Goal: Task Accomplishment & Management: Manage account settings

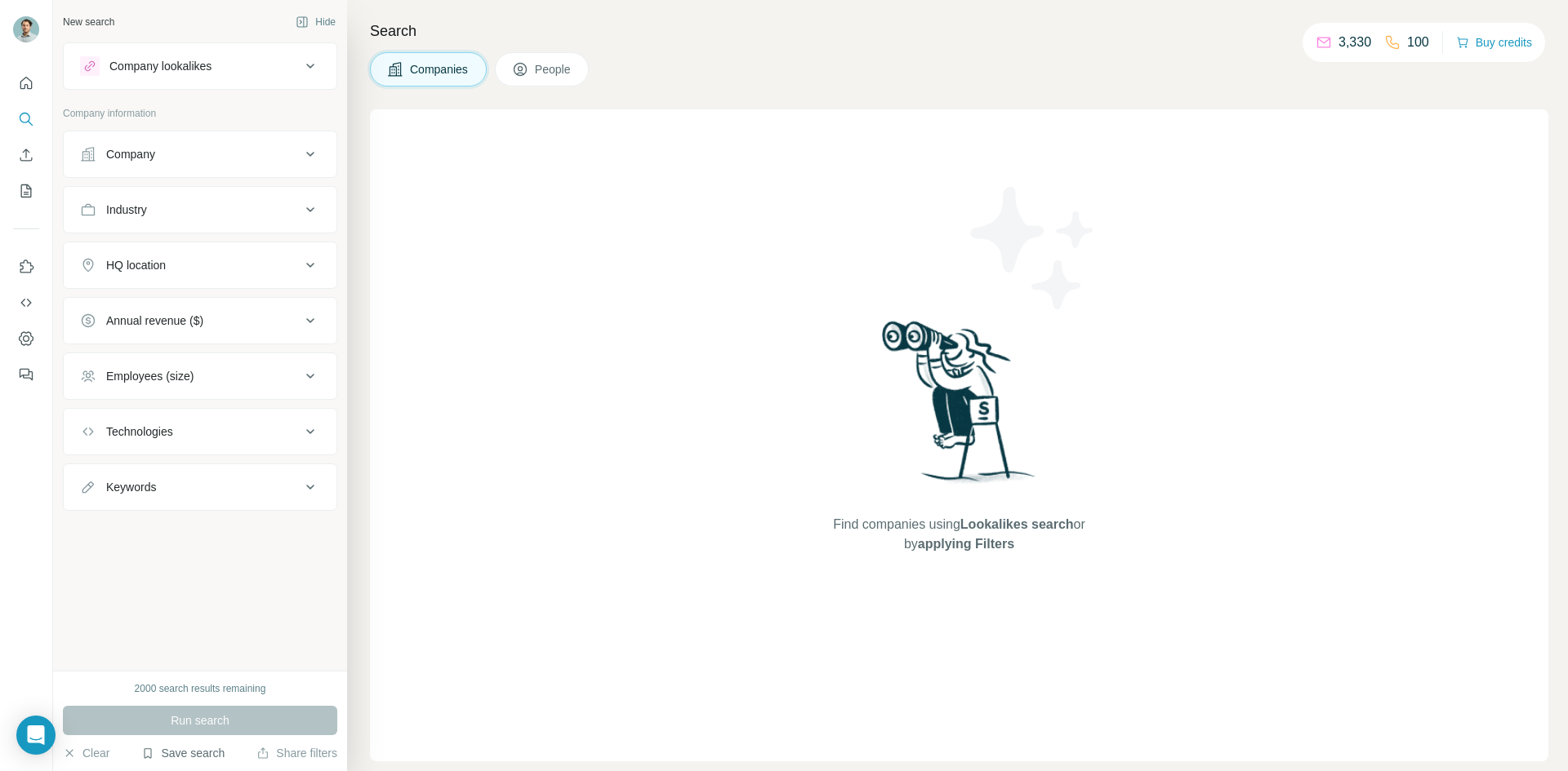
click at [213, 753] on button "Save search" at bounding box center [183, 753] width 84 height 17
click at [228, 717] on div "View my saved searches" at bounding box center [229, 724] width 172 height 33
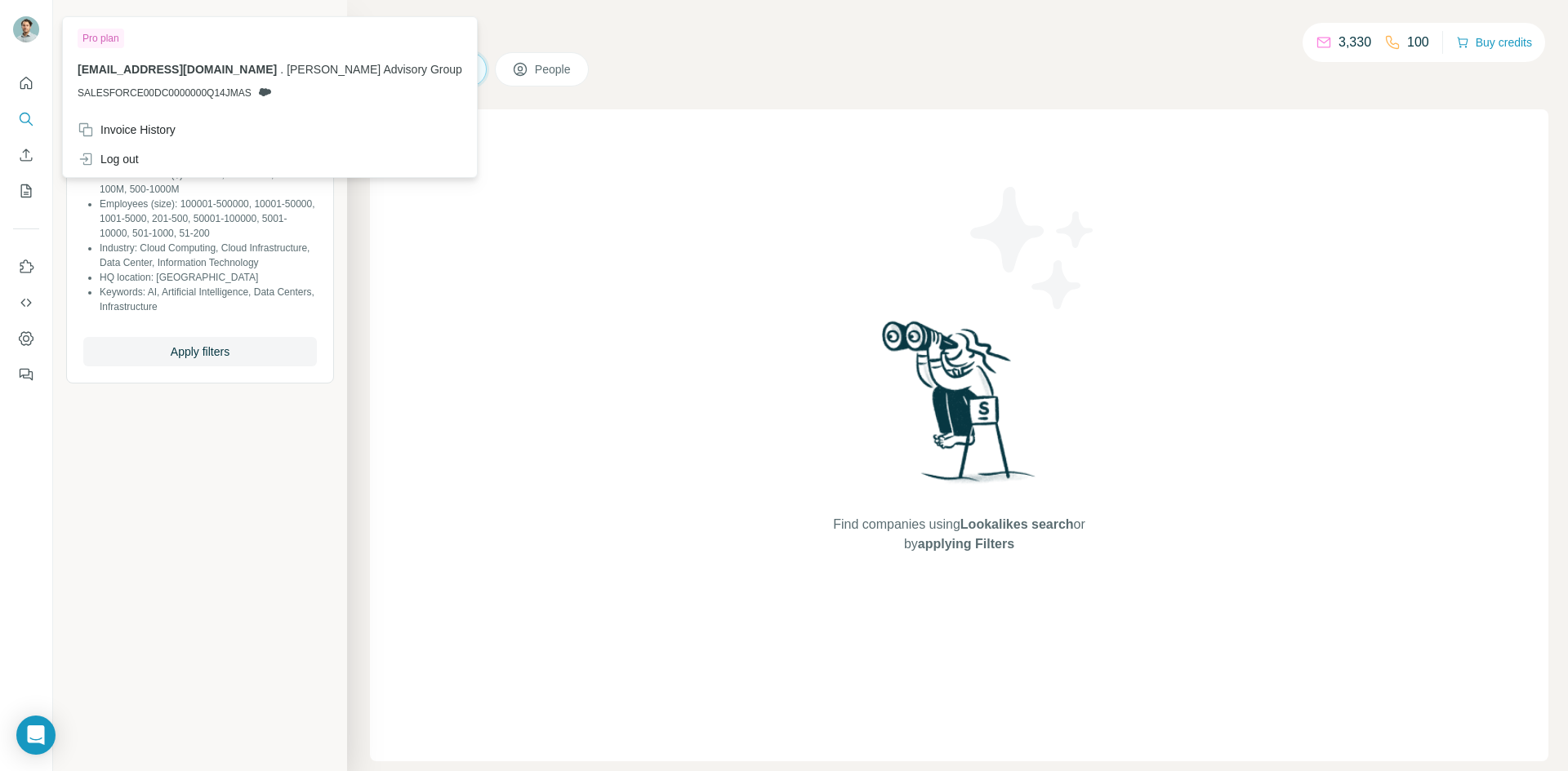
click at [517, 171] on div "Find companies using Lookalikes search or by applying Filters" at bounding box center [959, 436] width 1179 height 652
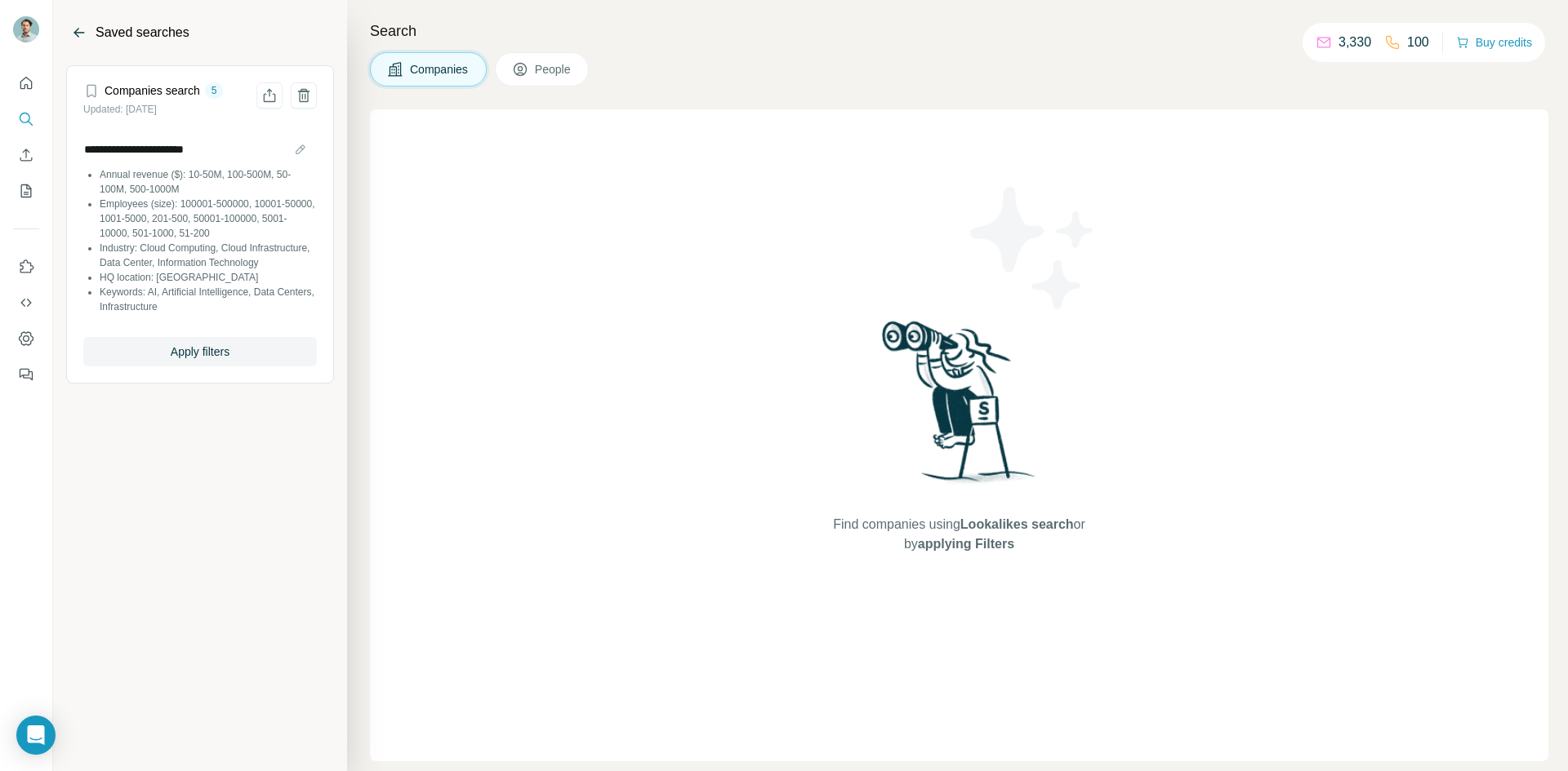
click at [80, 33] on icon "Back" at bounding box center [79, 33] width 17 height 17
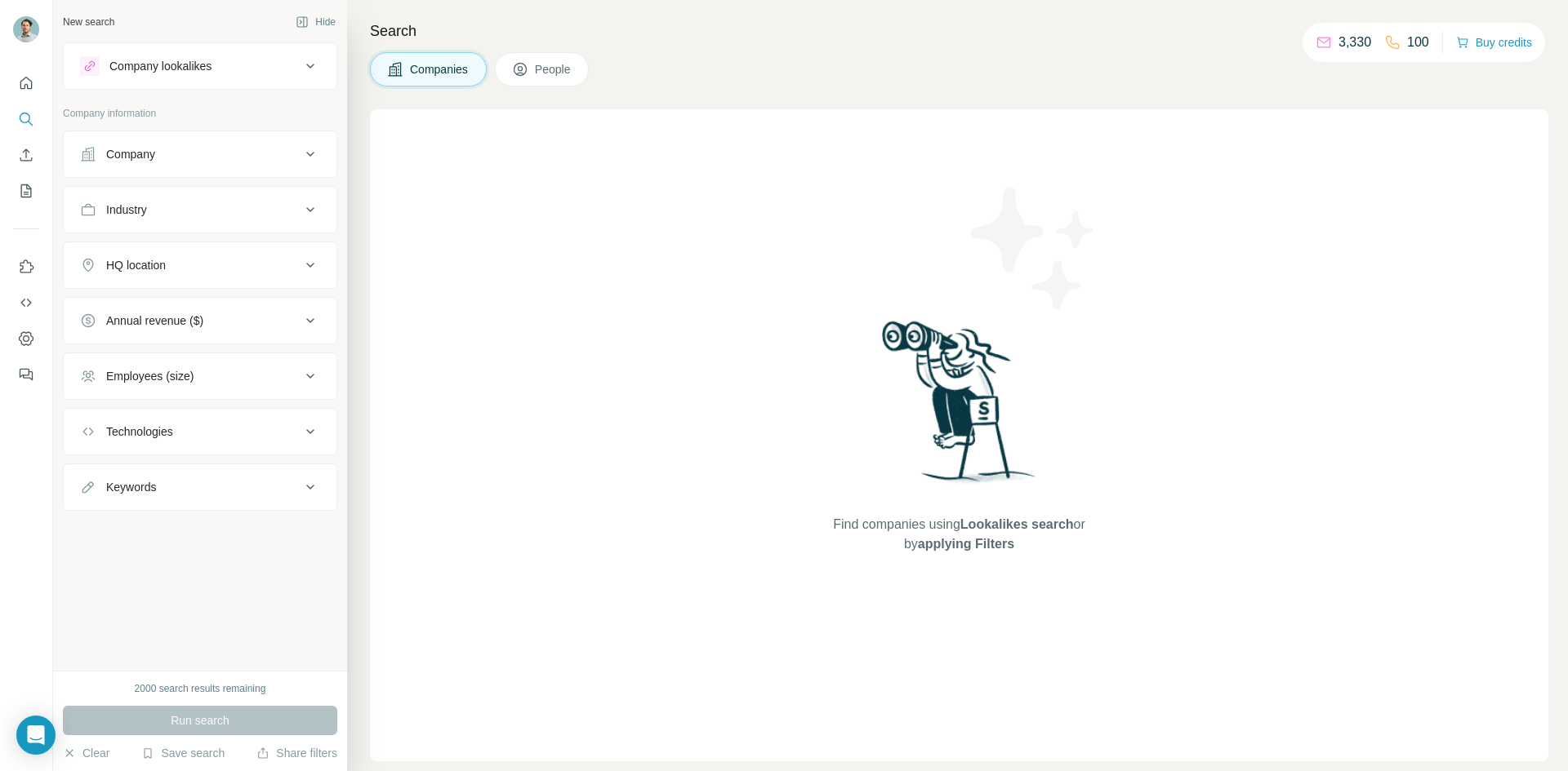
click at [150, 164] on button "Company" at bounding box center [200, 154] width 273 height 39
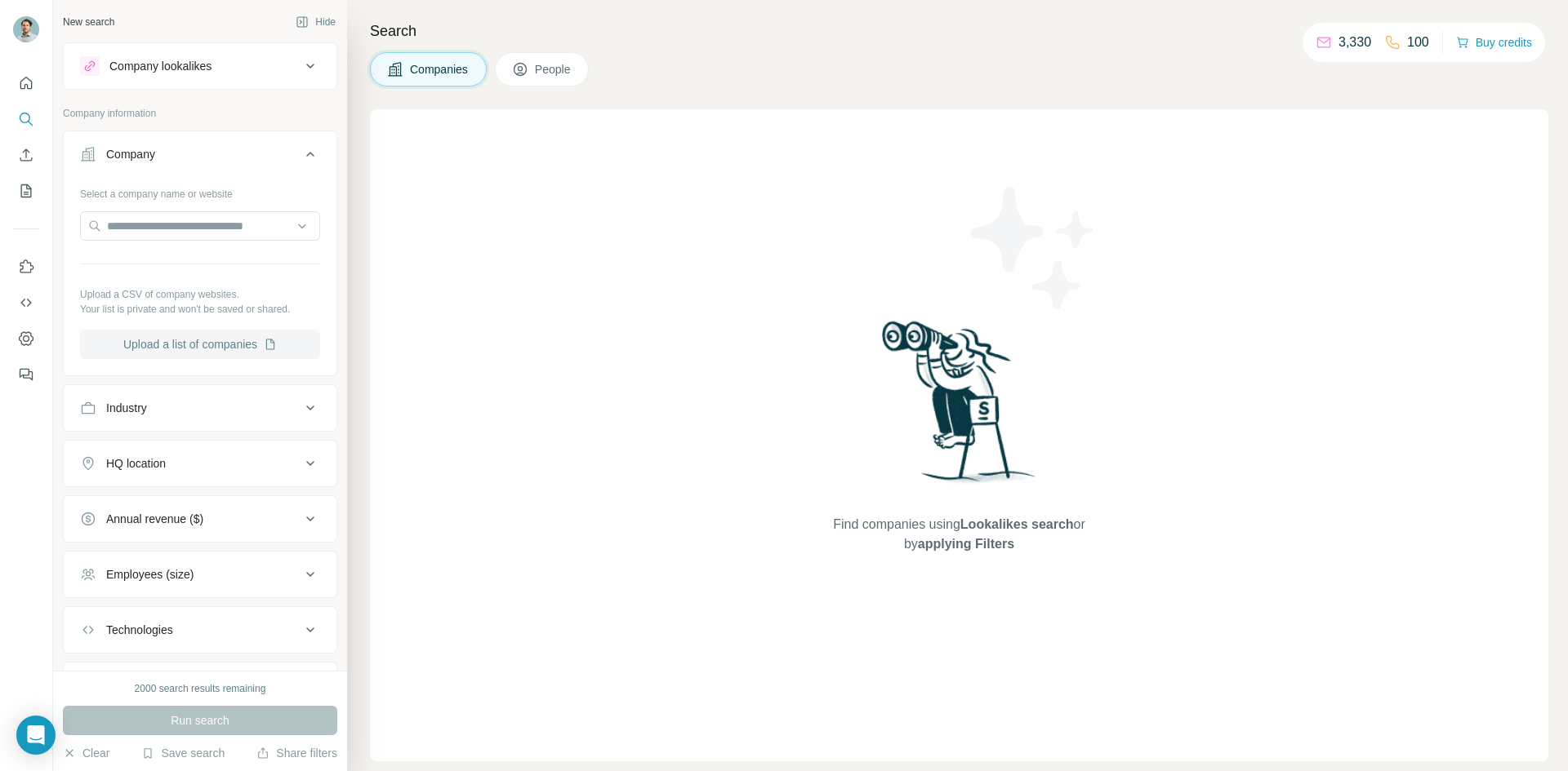
click at [197, 349] on button "Upload a list of companies" at bounding box center [200, 344] width 240 height 29
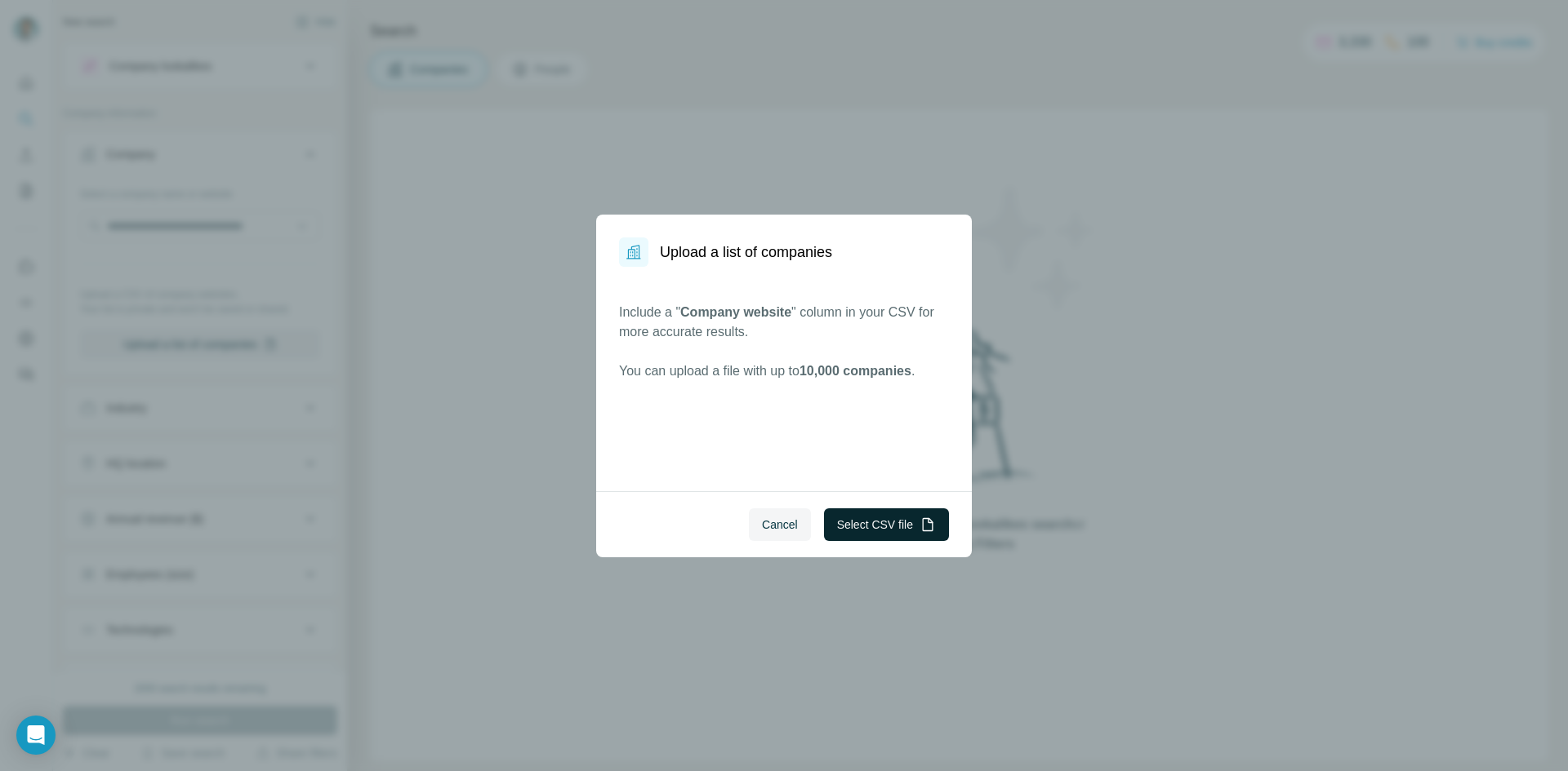
click at [906, 529] on button "Select CSV file" at bounding box center [886, 524] width 125 height 33
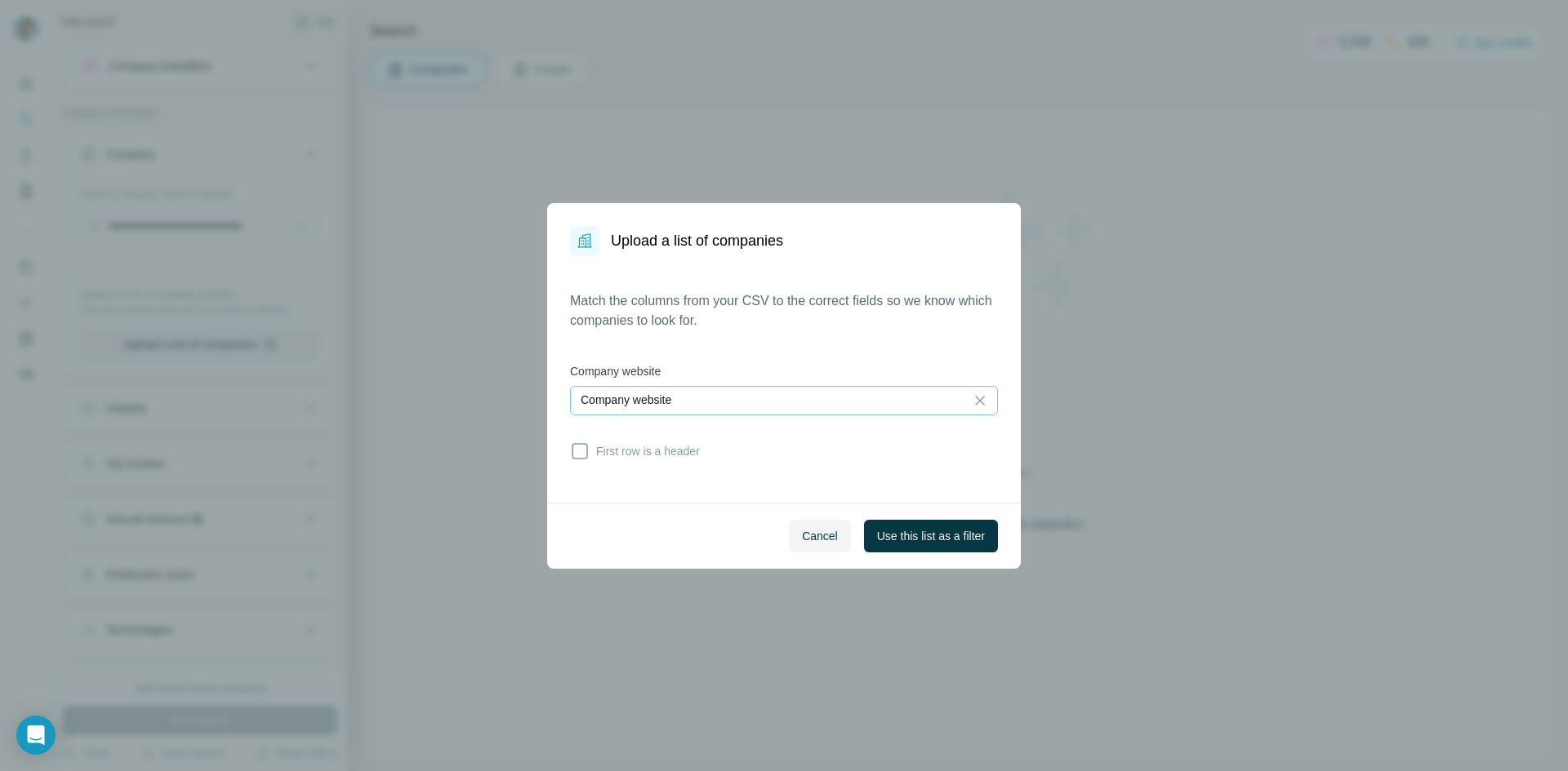
click at [645, 415] on div "Company website" at bounding box center [783, 401] width 428 height 29
click at [612, 449] on span "First row is a header" at bounding box center [645, 452] width 110 height 17
click at [925, 532] on span "Use this list as a filter" at bounding box center [930, 537] width 108 height 17
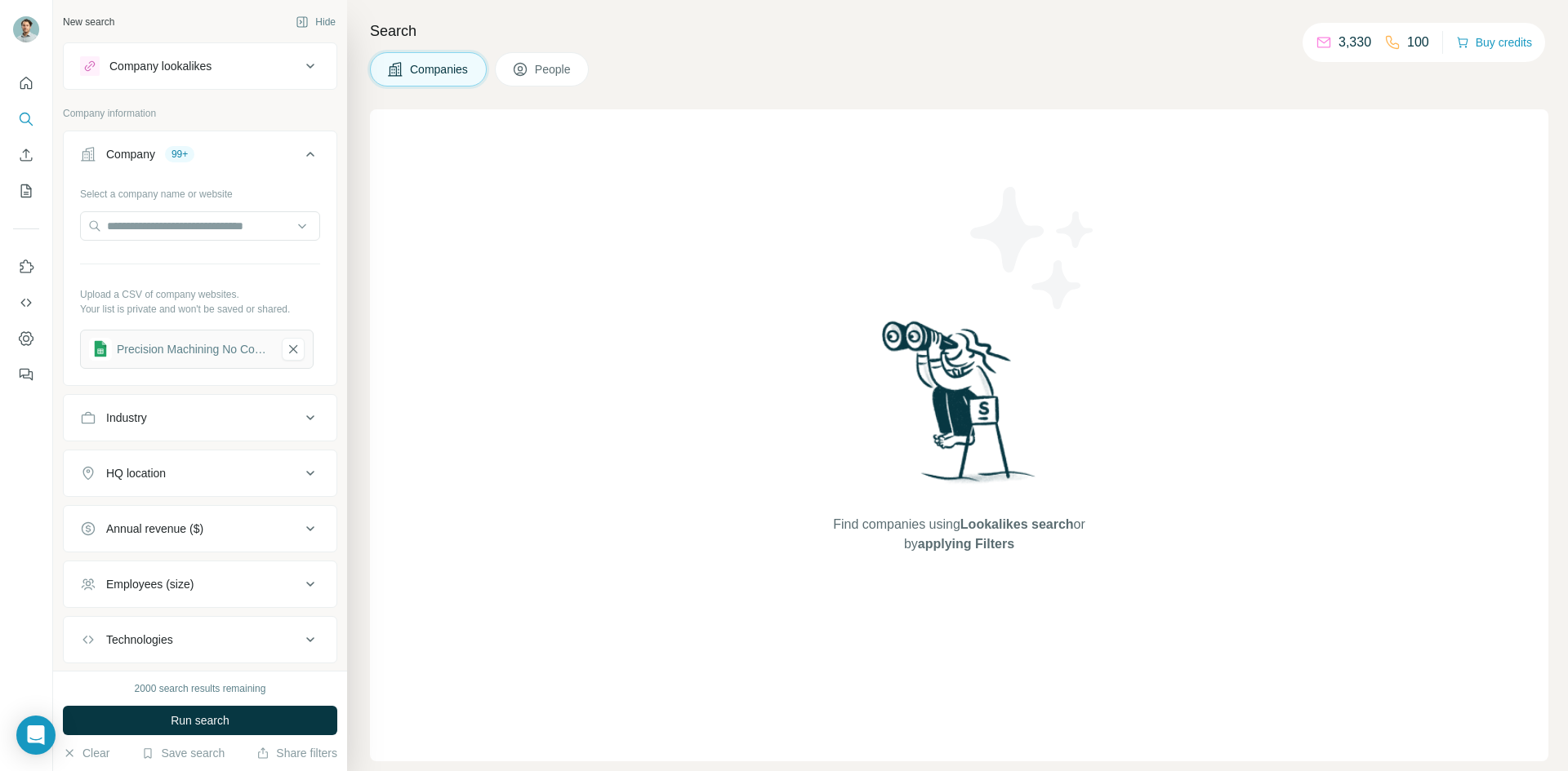
click at [556, 70] on span "People" at bounding box center [553, 69] width 38 height 17
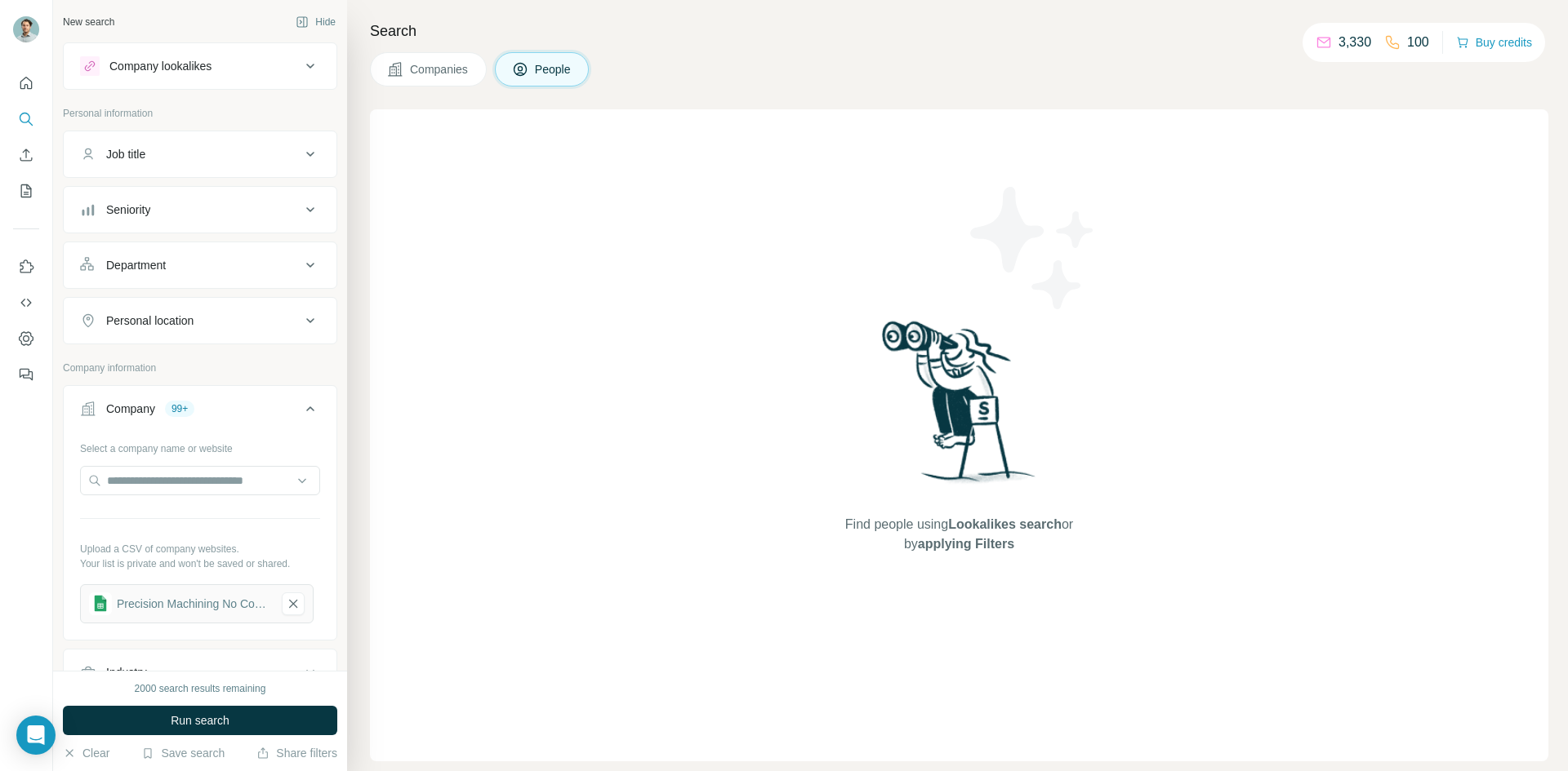
click at [213, 219] on button "Seniority" at bounding box center [200, 209] width 273 height 39
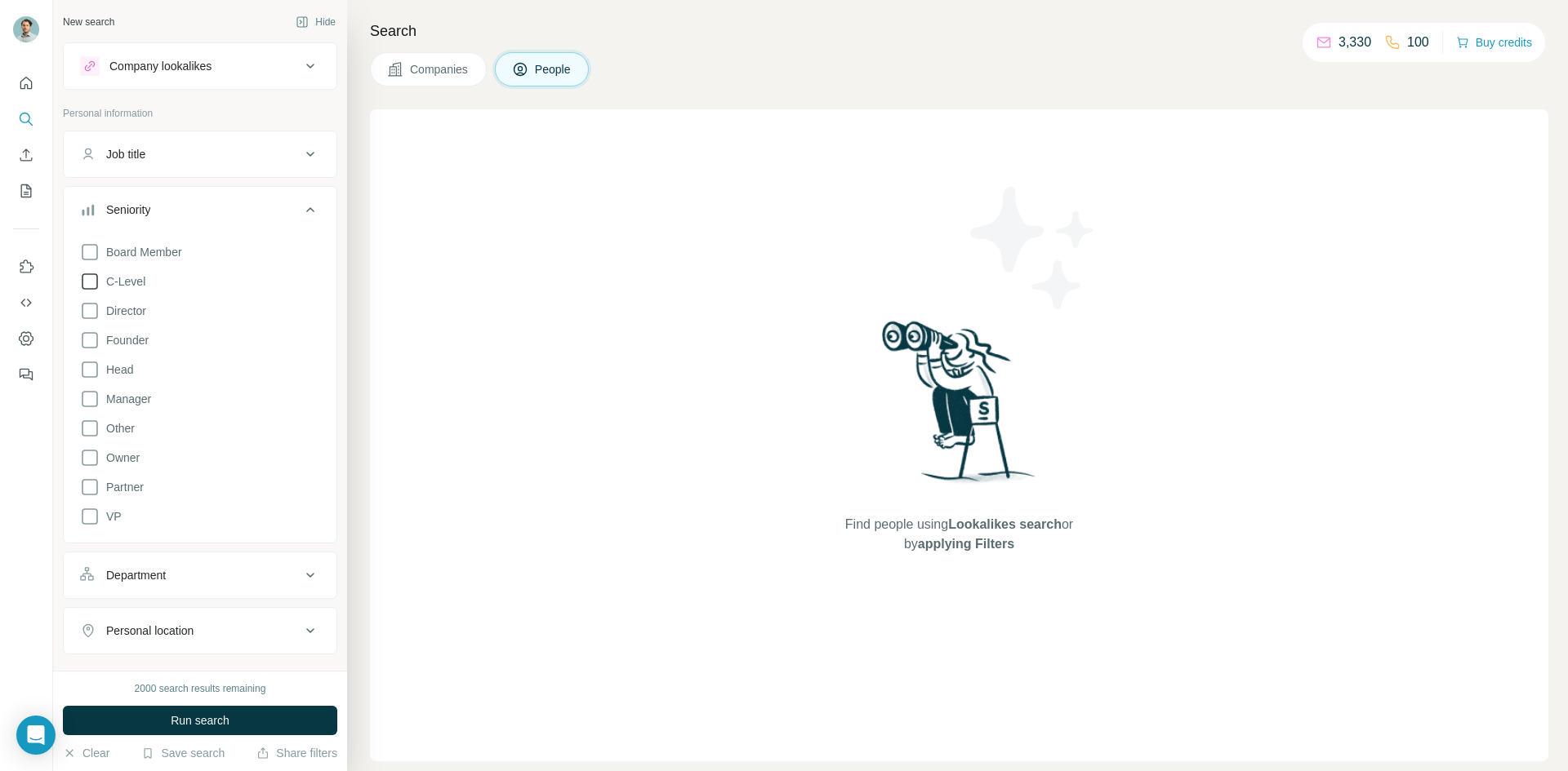
click at [132, 286] on span "C-Level" at bounding box center [122, 282] width 46 height 17
click at [208, 217] on div "Seniority 1" at bounding box center [191, 210] width 221 height 17
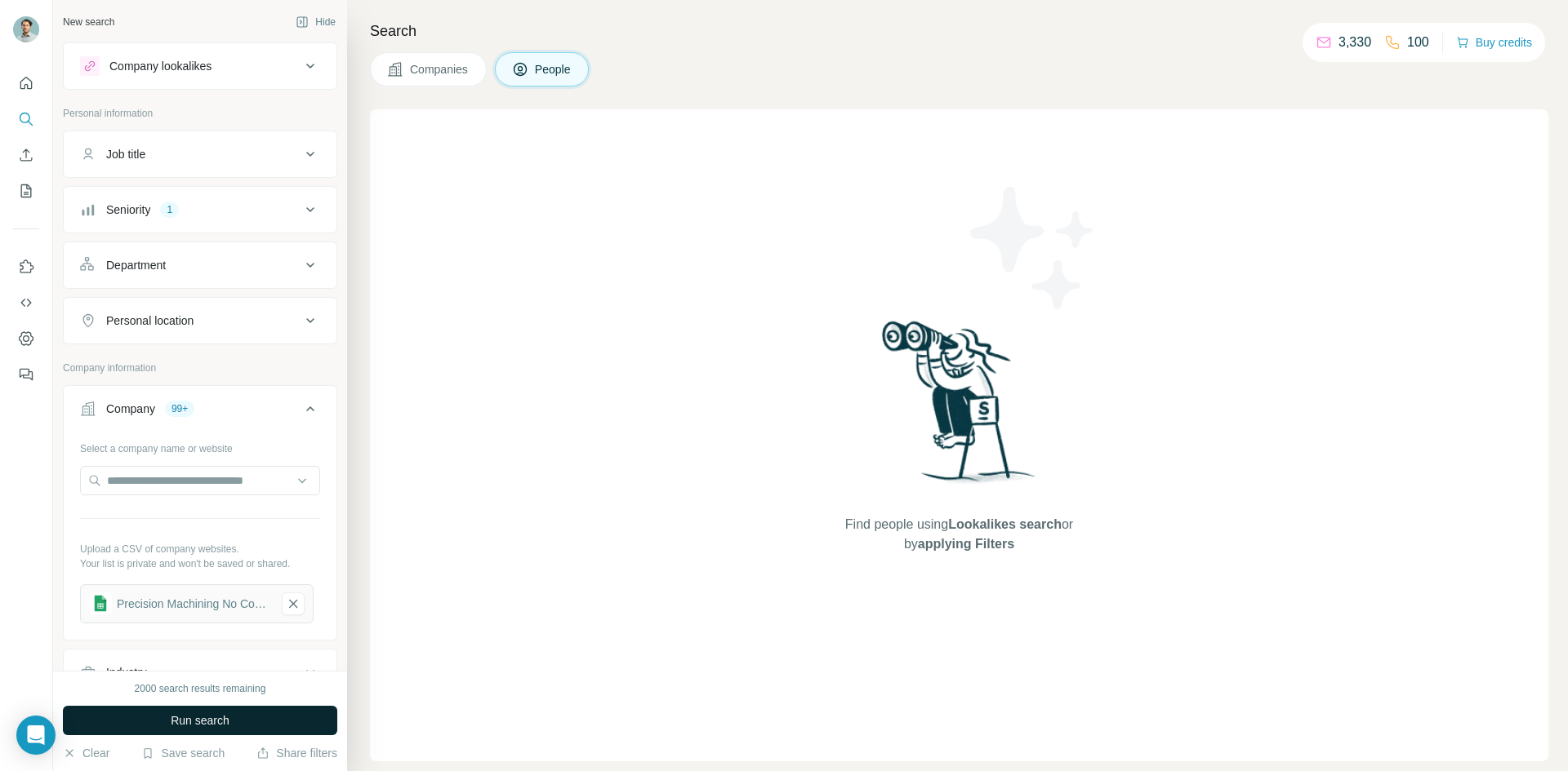
click at [247, 728] on button "Run search" at bounding box center [200, 720] width 274 height 29
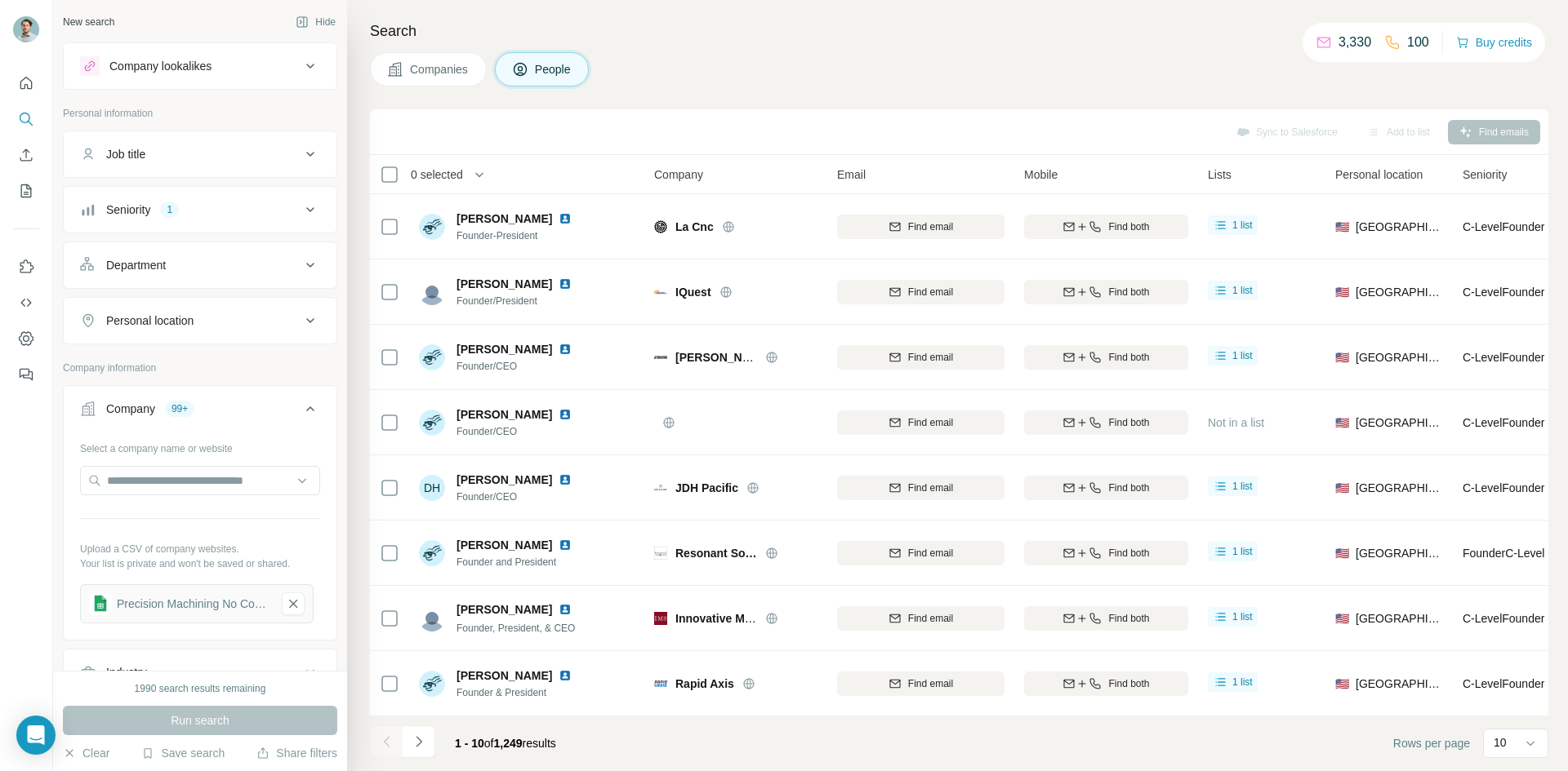
click at [463, 174] on span "0 selected" at bounding box center [437, 175] width 52 height 17
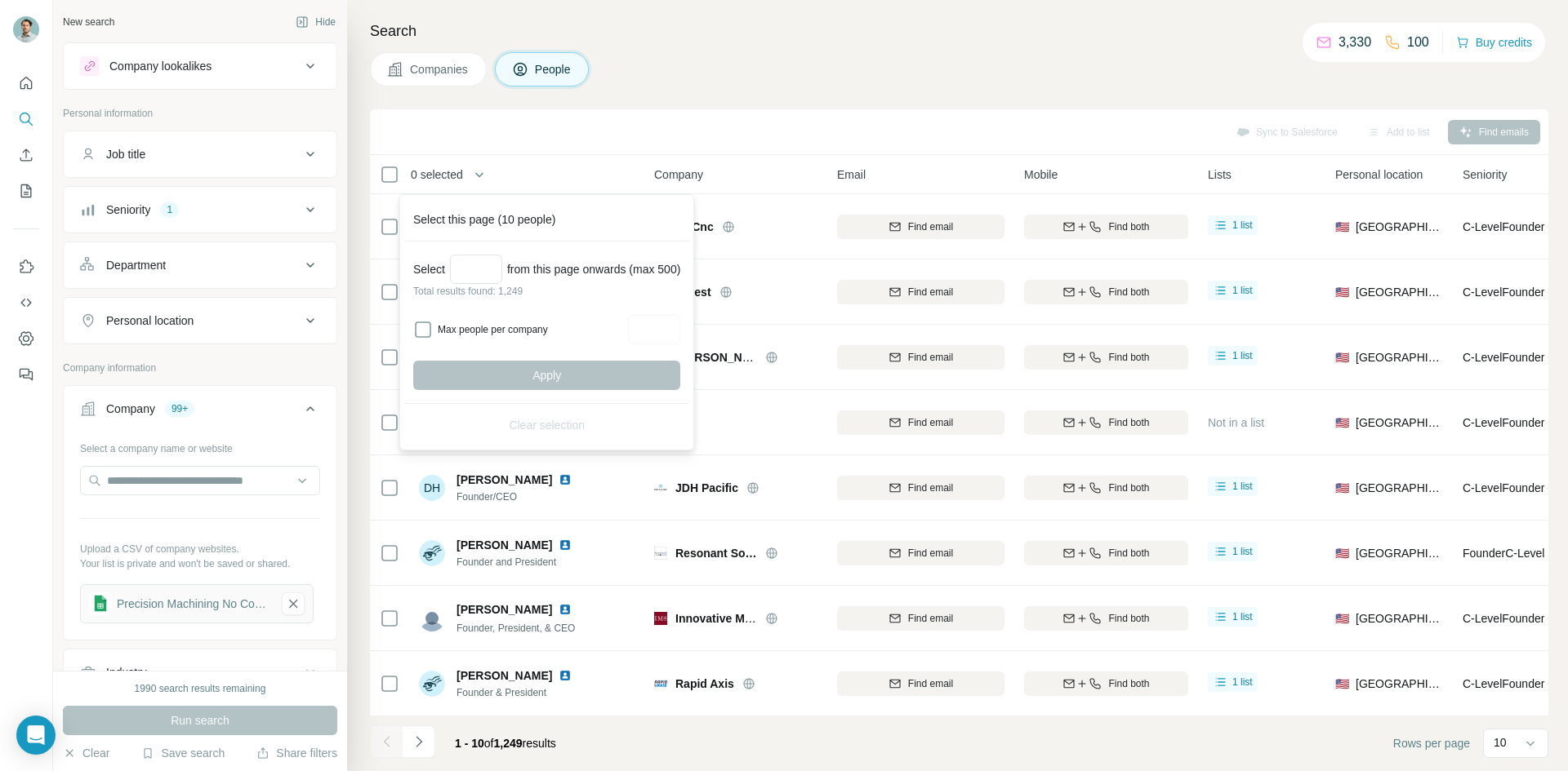
click at [491, 325] on label "Max people per company" at bounding box center [530, 330] width 186 height 15
click at [711, 117] on div "Sync to Salesforce Add to list Find emails" at bounding box center [959, 132] width 1179 height 46
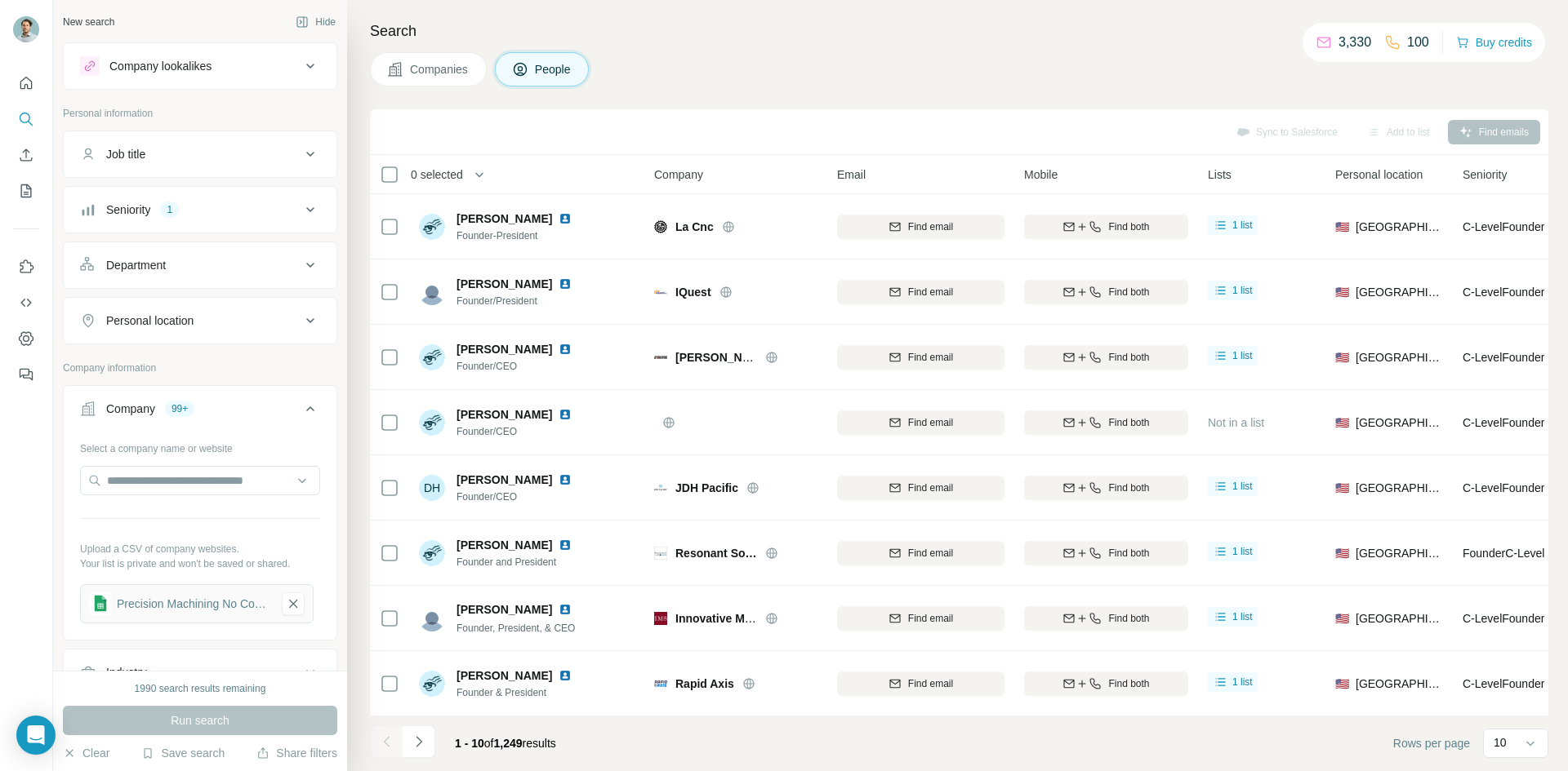
click at [453, 173] on span "0 selected" at bounding box center [437, 175] width 52 height 17
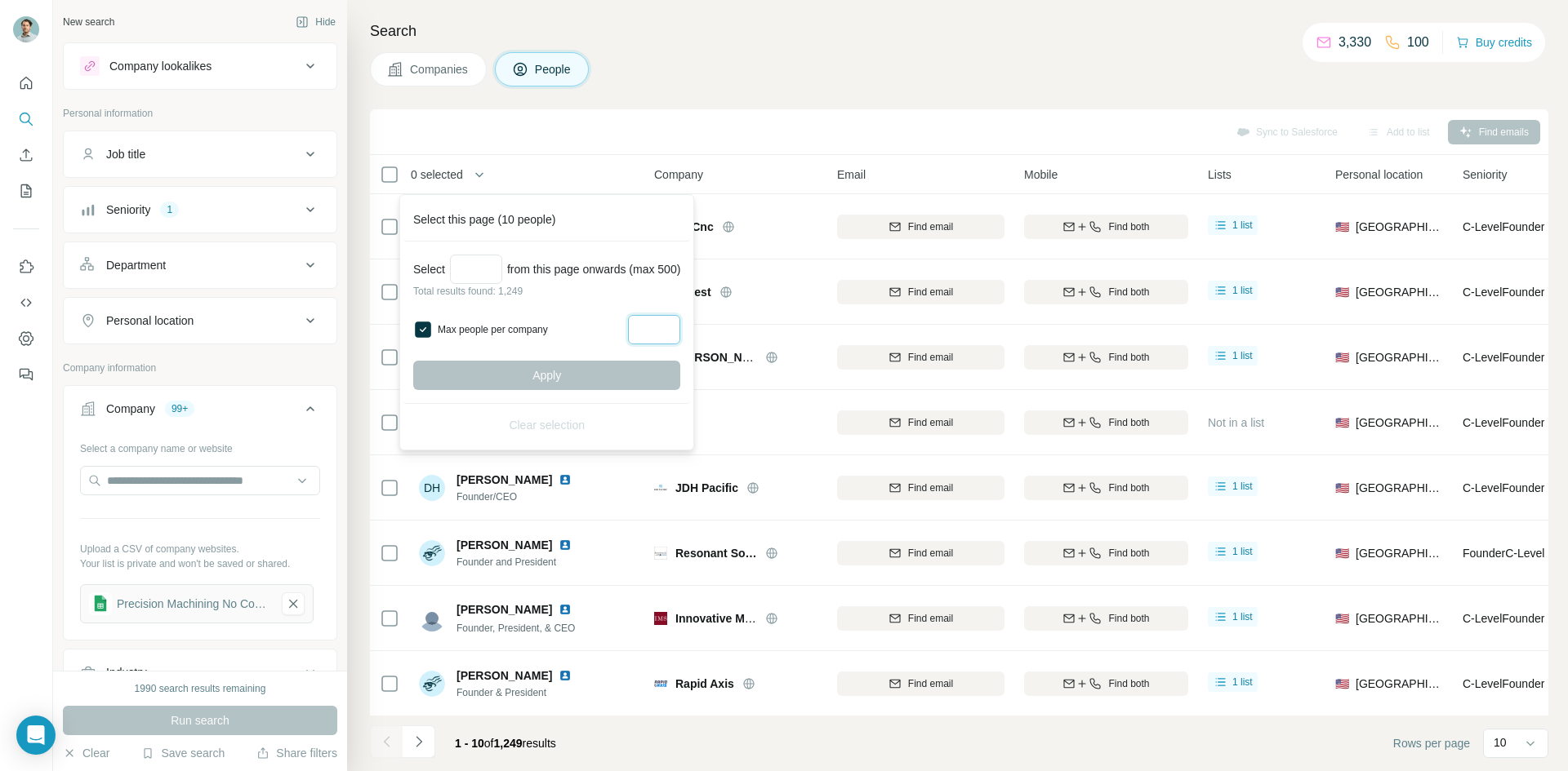
click at [668, 329] on input "Max people per company" at bounding box center [654, 329] width 52 height 29
type input "*"
click at [789, 28] on h4 "Search" at bounding box center [959, 30] width 1179 height 23
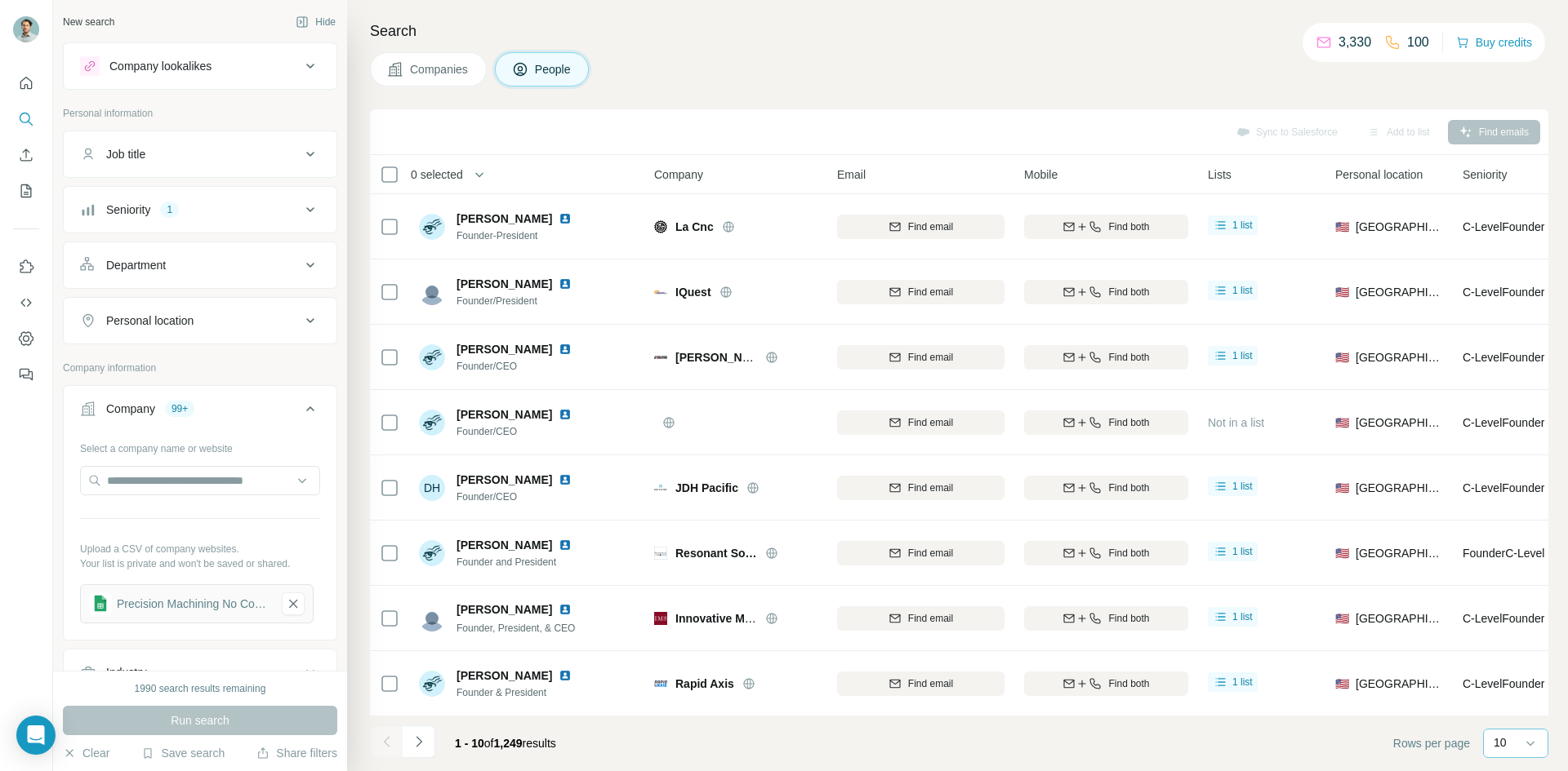
click at [1521, 740] on div "10" at bounding box center [1514, 743] width 41 height 17
click at [1512, 626] on div "60" at bounding box center [1515, 619] width 38 height 17
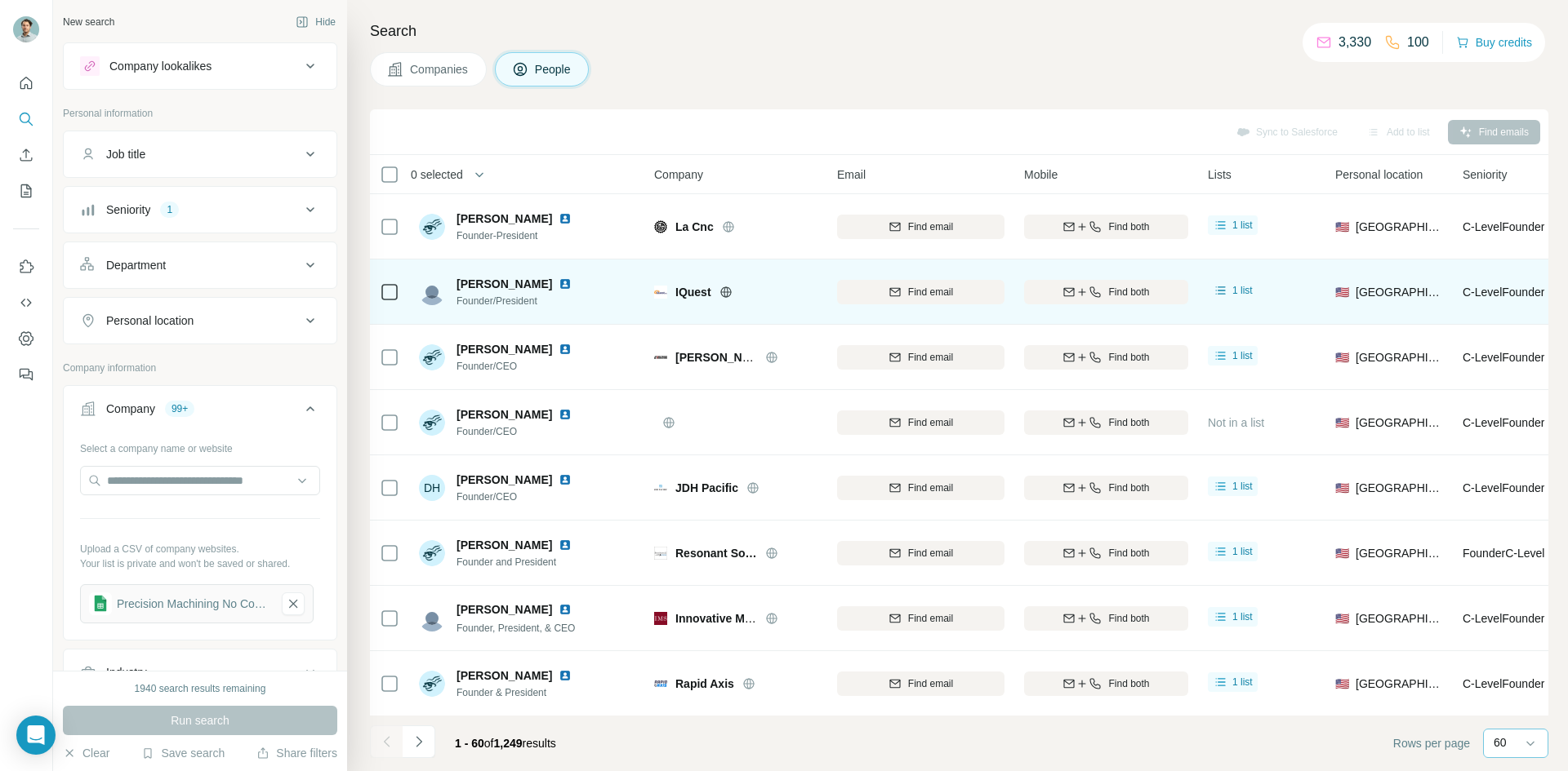
drag, startPoint x: 701, startPoint y: 38, endPoint x: 499, endPoint y: 268, distance: 306.1
click at [701, 38] on h4 "Search" at bounding box center [959, 30] width 1179 height 23
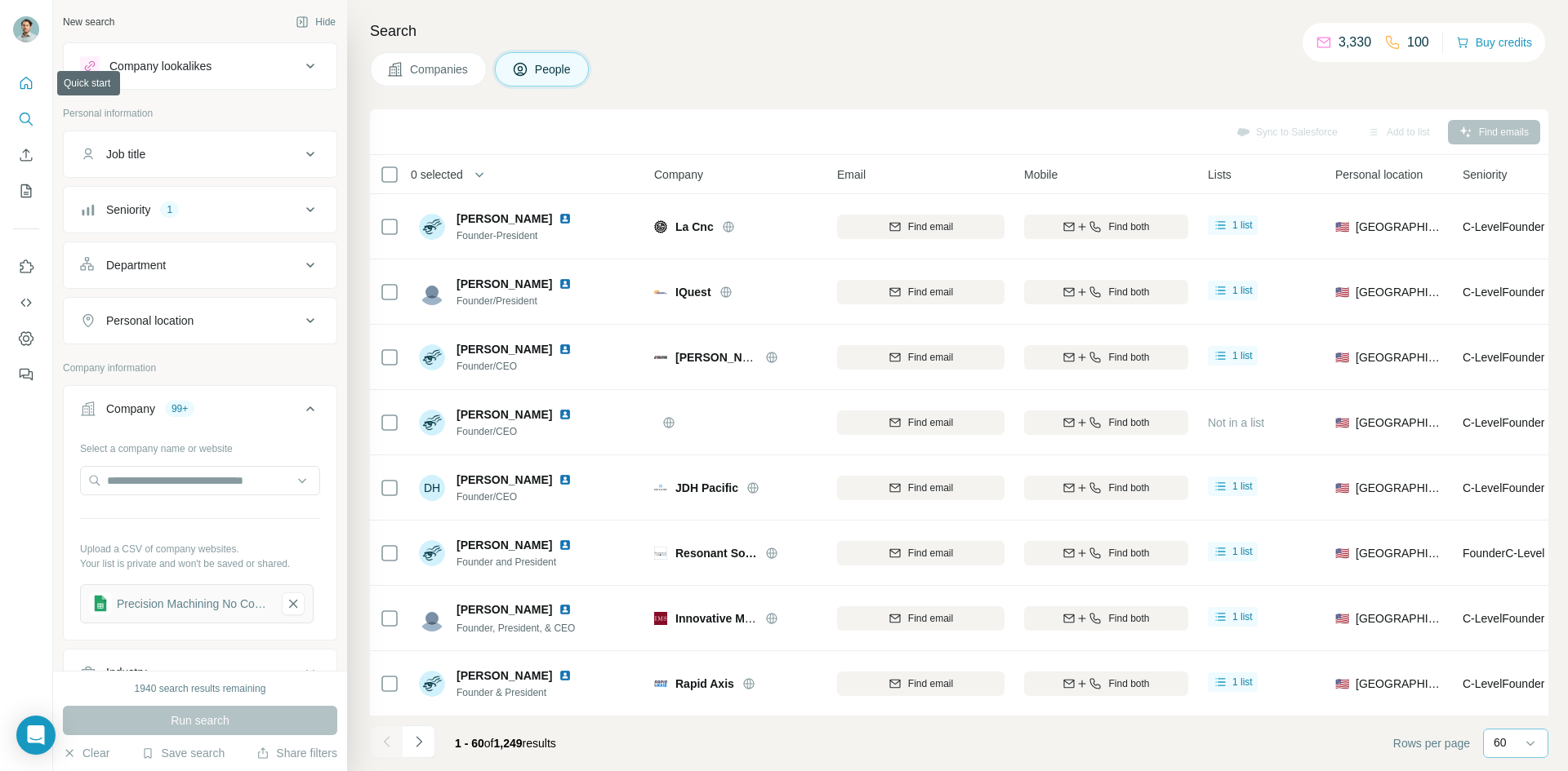
click at [30, 79] on icon "Quick start" at bounding box center [26, 84] width 17 height 17
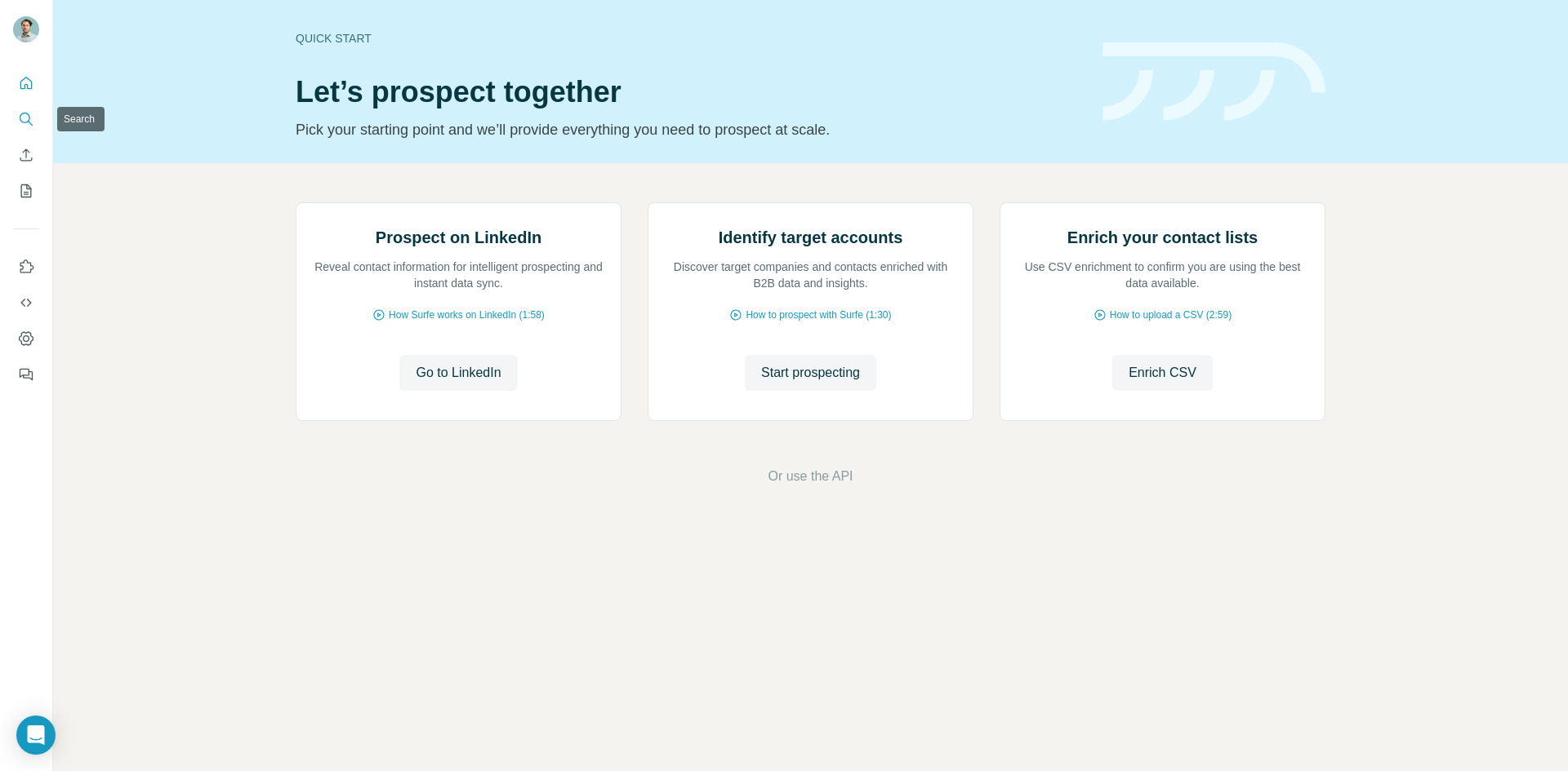
click at [23, 114] on icon "Search" at bounding box center [24, 118] width 11 height 11
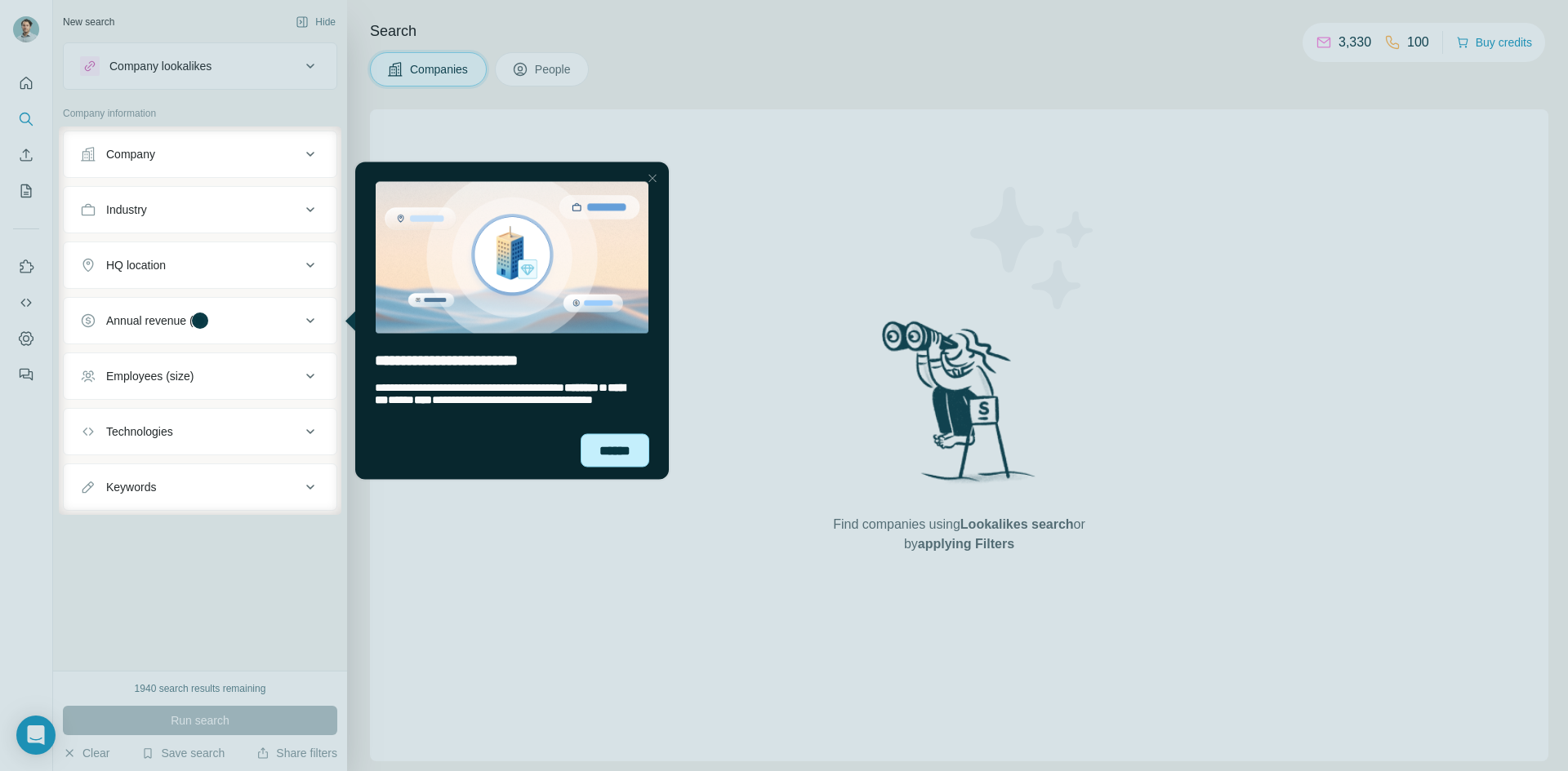
click at [615, 446] on div "******" at bounding box center [615, 450] width 69 height 33
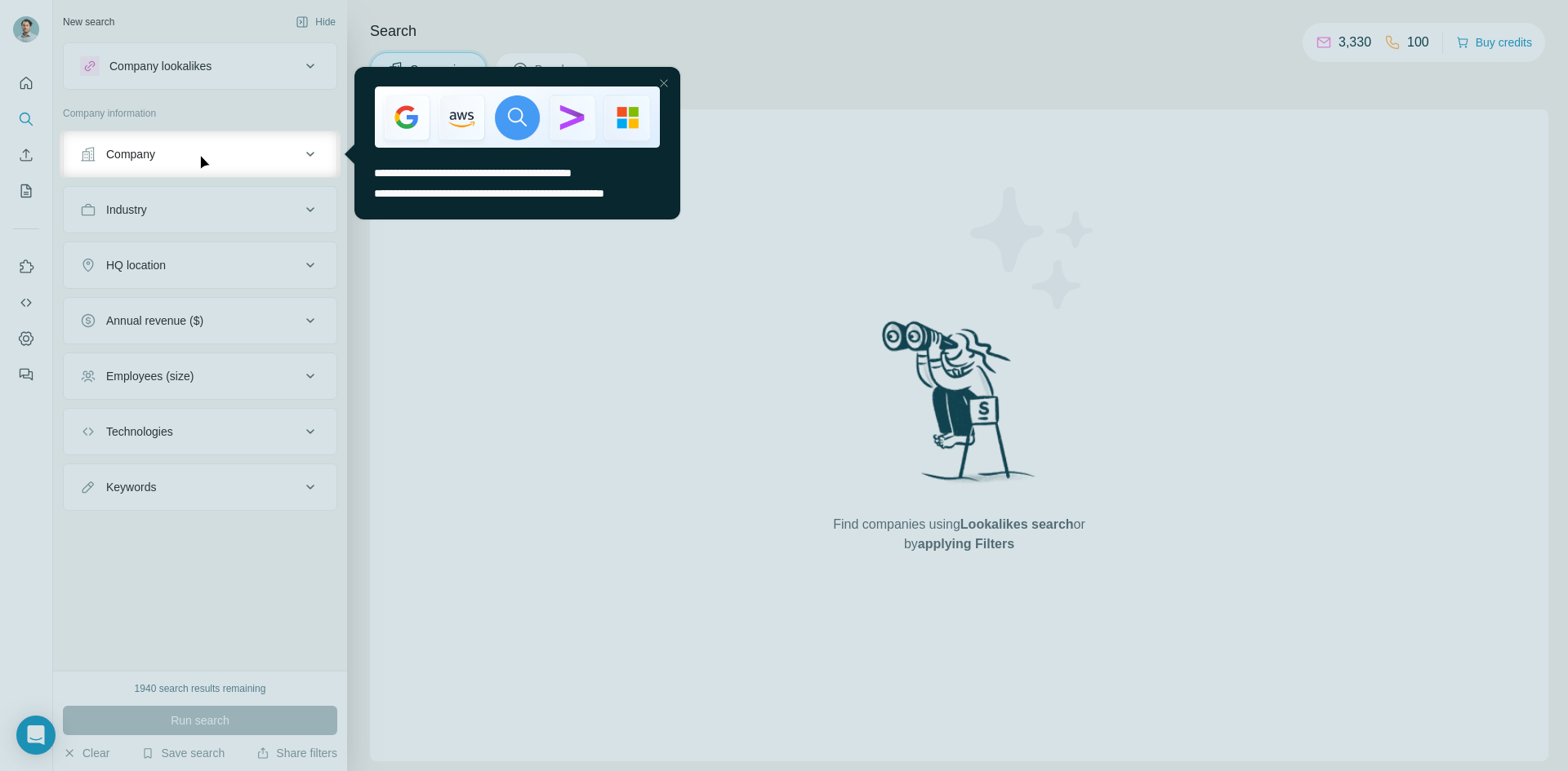
click at [633, 54] on div at bounding box center [784, 65] width 1568 height 130
click at [666, 86] on div at bounding box center [664, 83] width 19 height 19
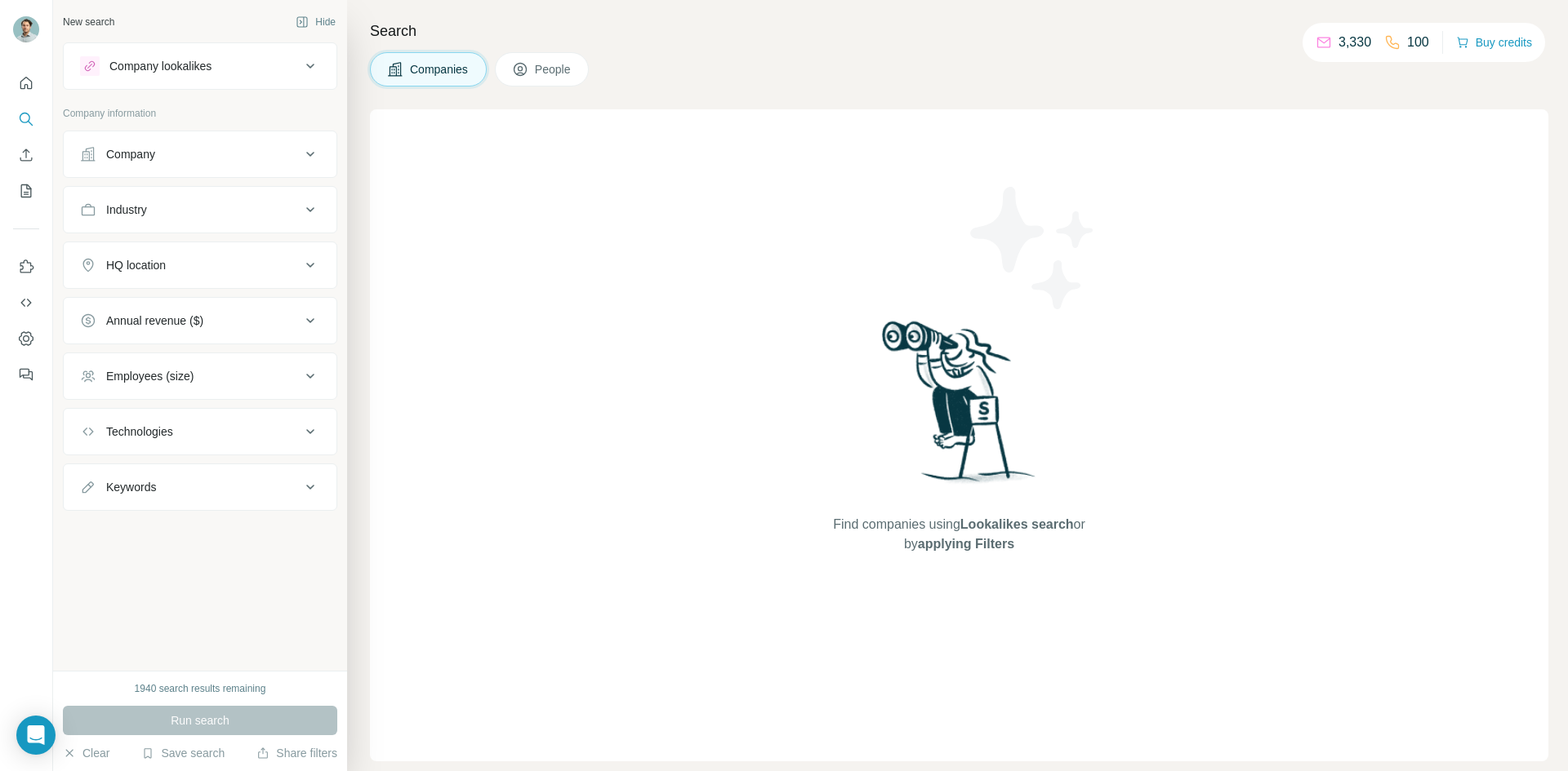
click at [540, 80] on button "People" at bounding box center [542, 69] width 95 height 34
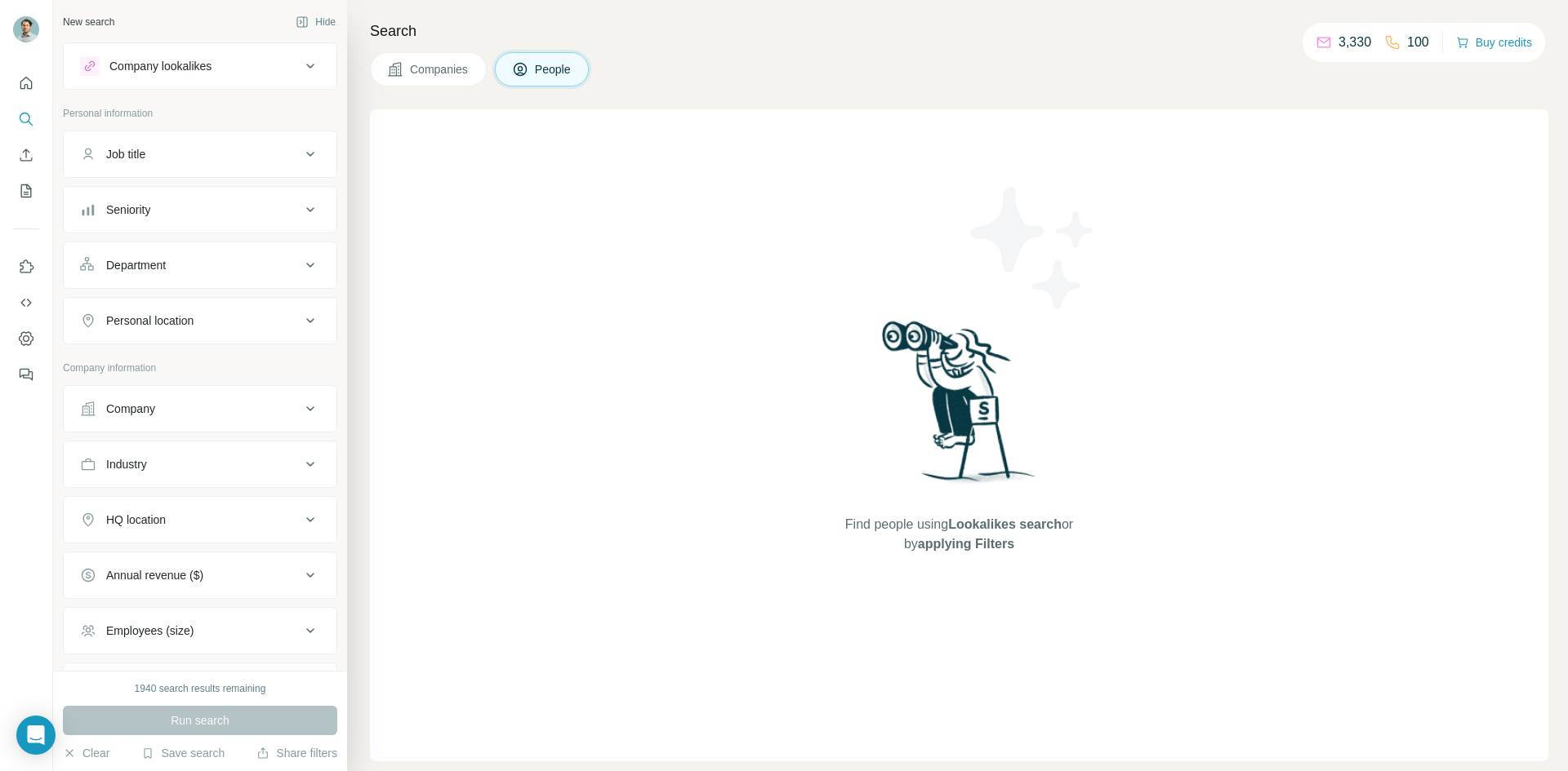
click at [208, 405] on div "Company" at bounding box center [191, 409] width 221 height 17
click at [274, 600] on icon "button" at bounding box center [270, 600] width 13 height 13
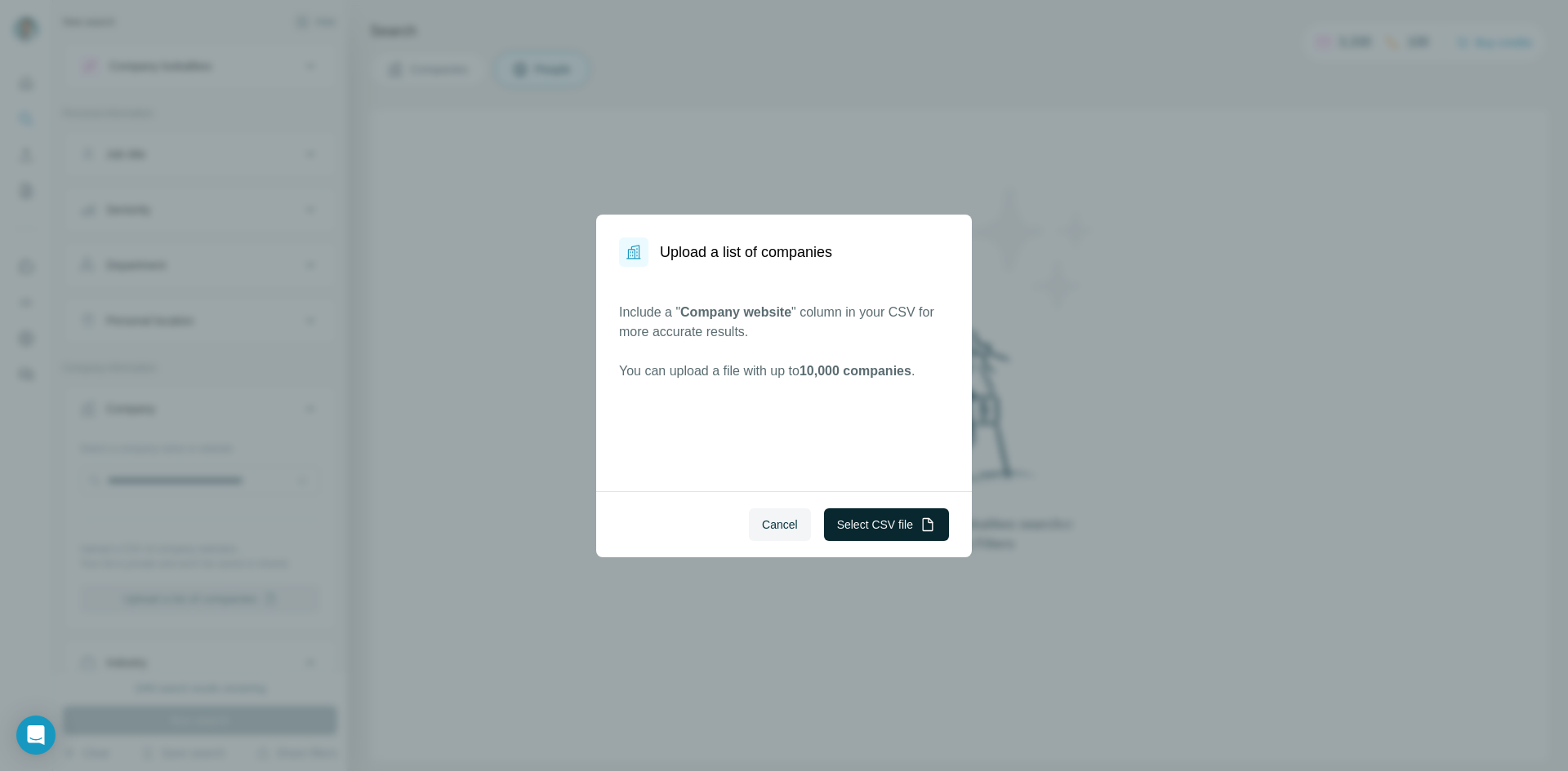
click at [843, 519] on button "Select CSV file" at bounding box center [886, 524] width 125 height 33
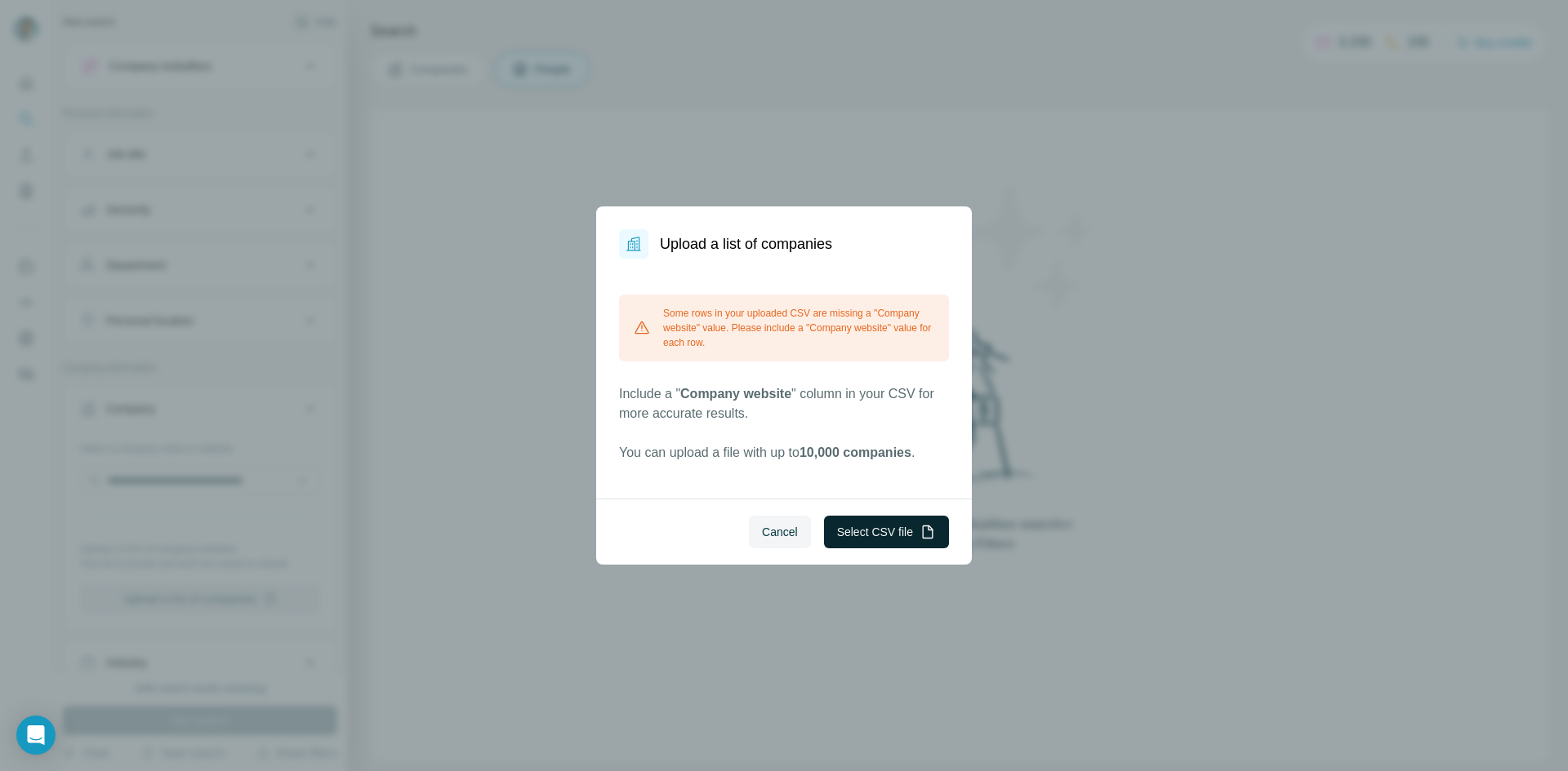
click at [829, 538] on button "Select CSV file" at bounding box center [886, 532] width 125 height 33
click at [784, 537] on span "Cancel" at bounding box center [780, 533] width 36 height 17
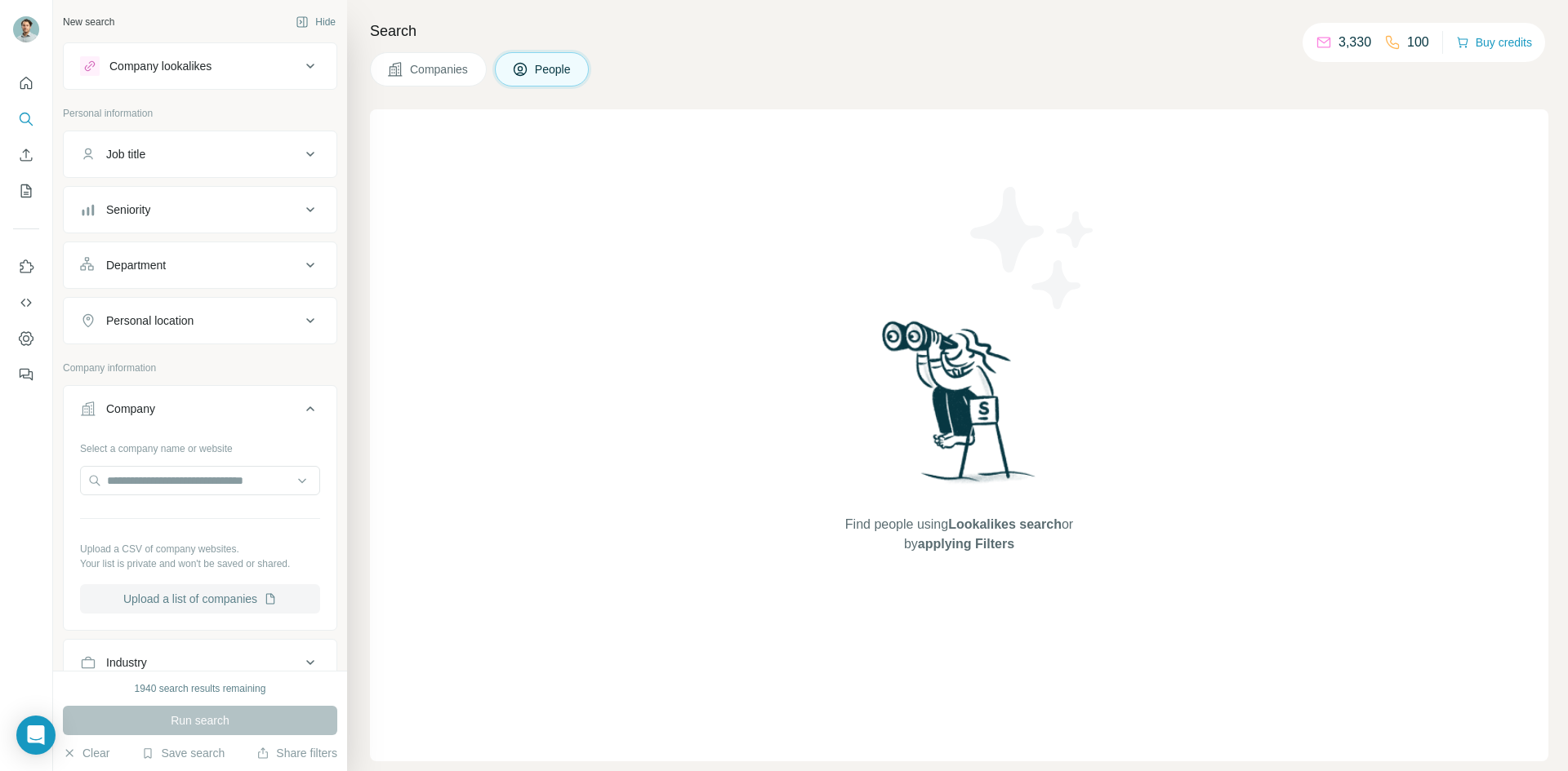
click at [227, 595] on button "Upload a list of companies" at bounding box center [200, 599] width 240 height 29
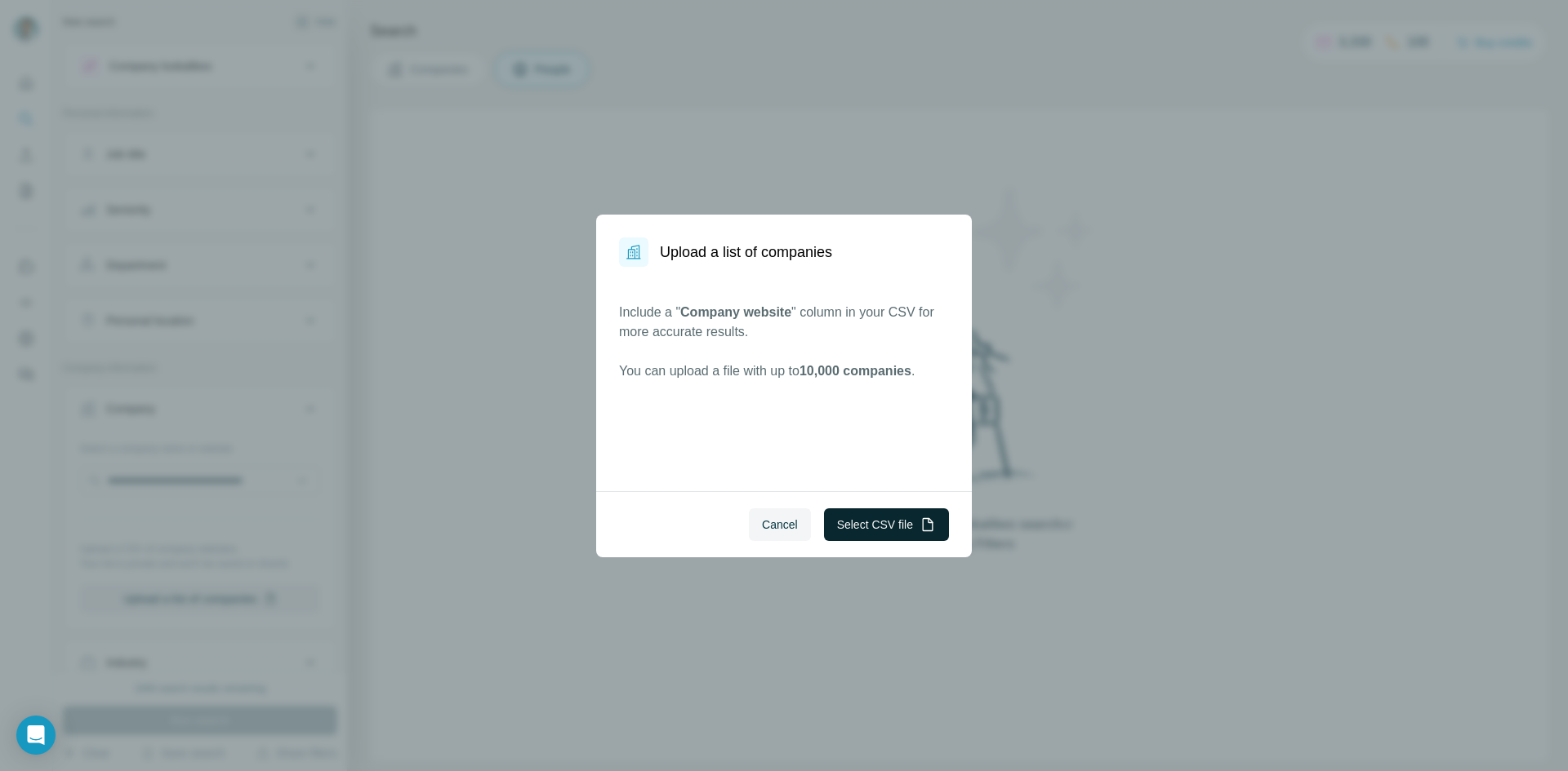
click at [883, 517] on button "Select CSV file" at bounding box center [886, 524] width 125 height 33
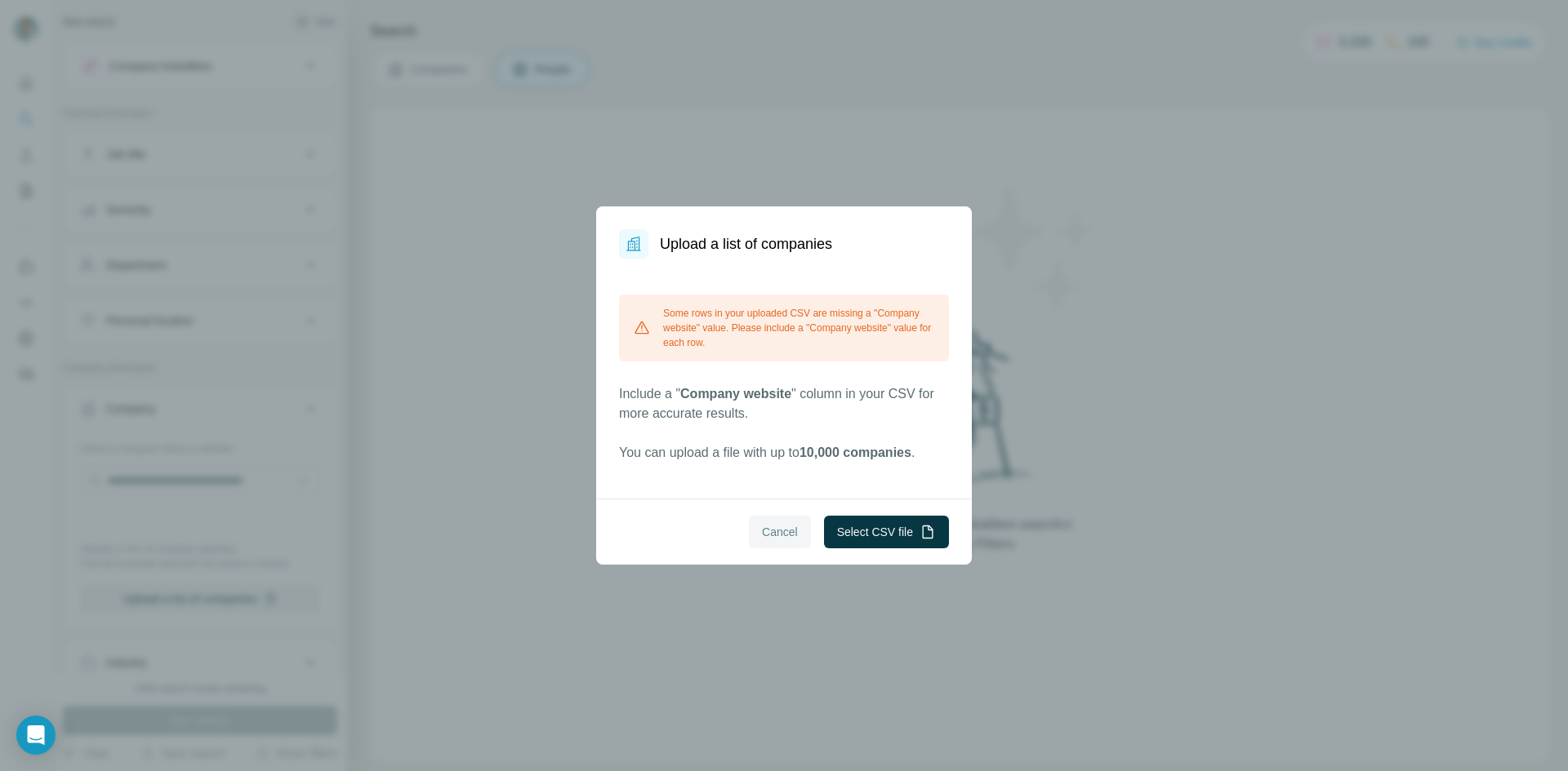
click at [771, 532] on span "Cancel" at bounding box center [780, 533] width 36 height 17
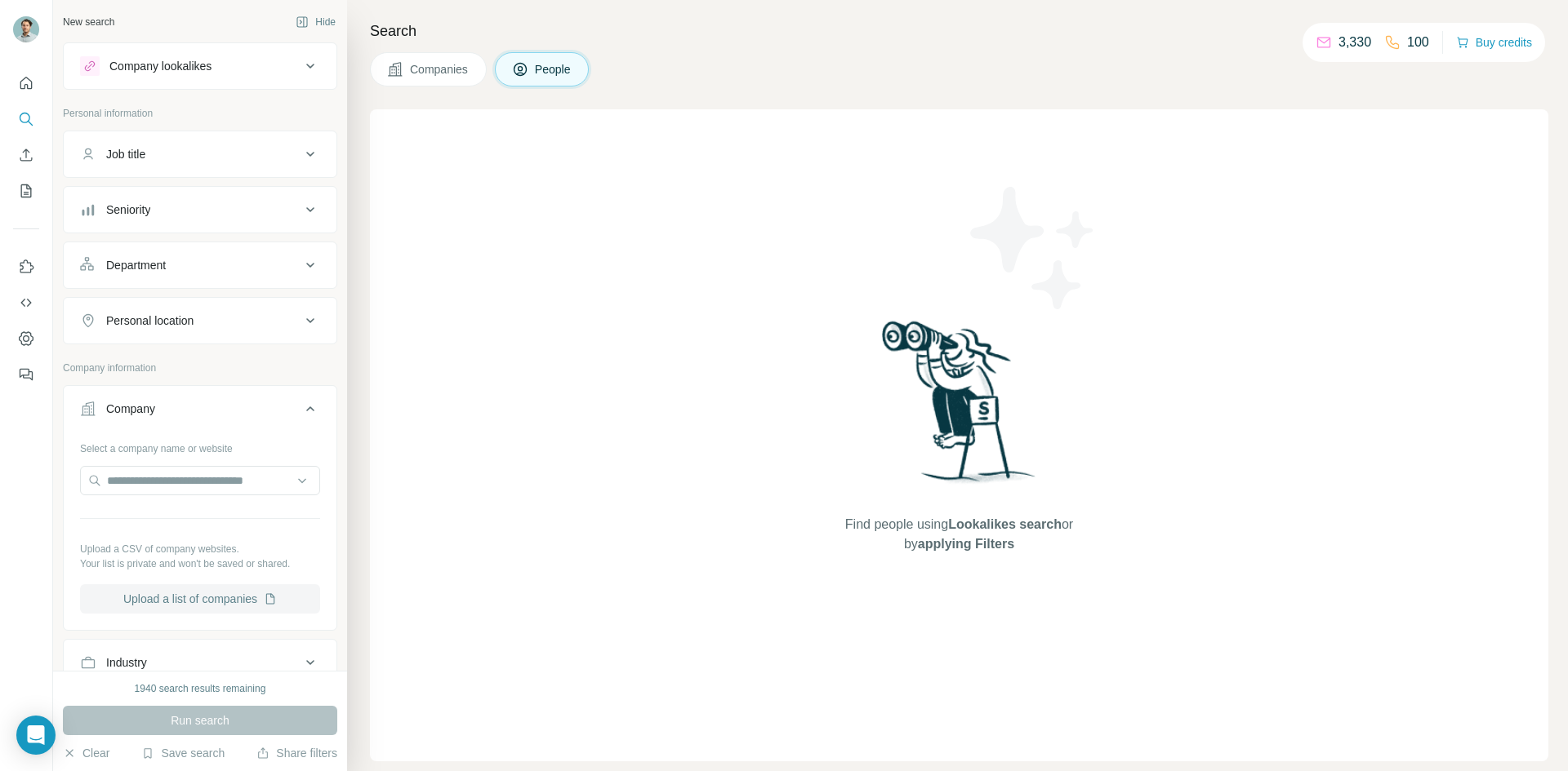
click at [212, 602] on button "Upload a list of companies" at bounding box center [200, 599] width 240 height 29
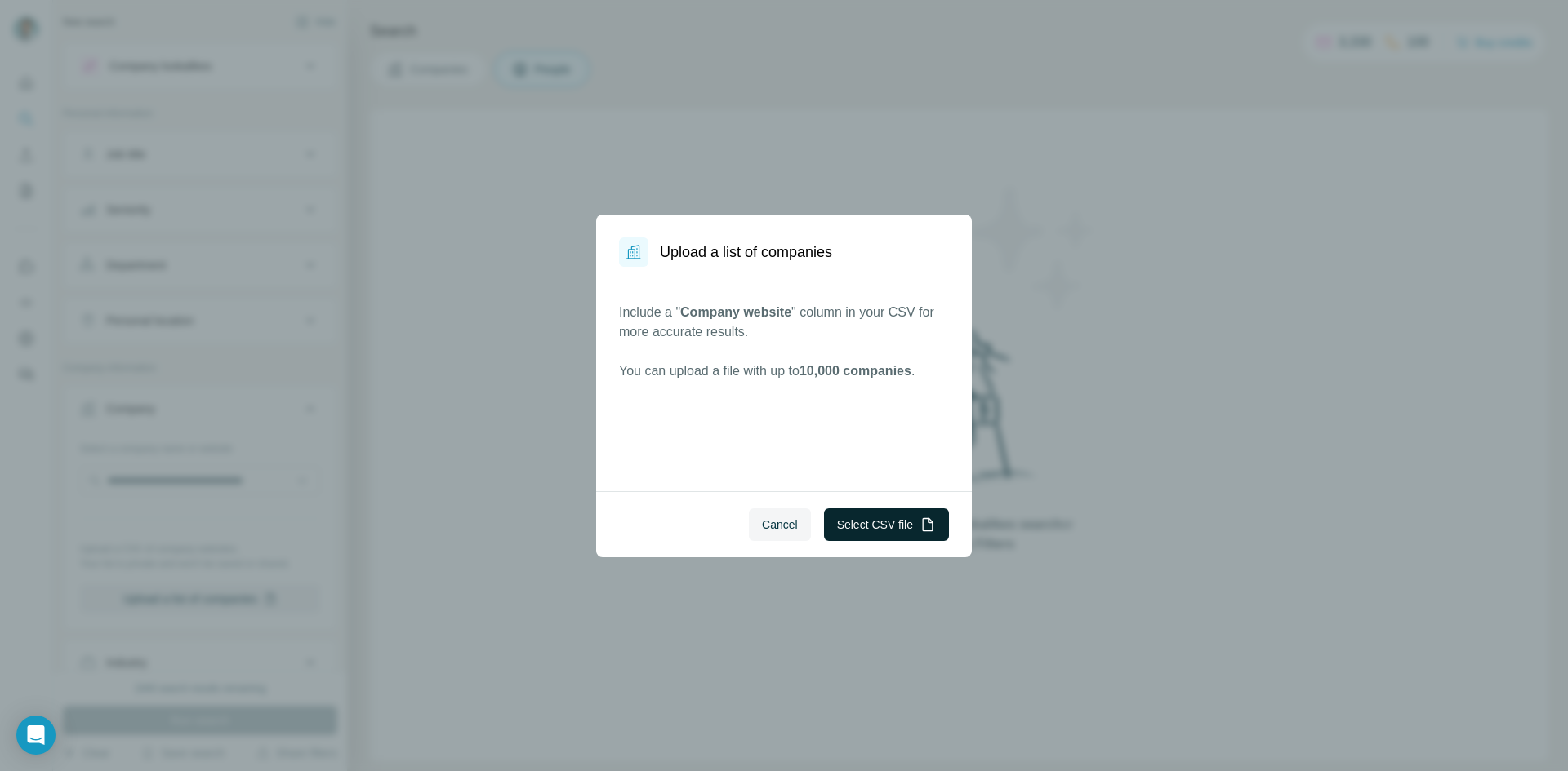
click at [921, 531] on icon "button" at bounding box center [928, 525] width 17 height 17
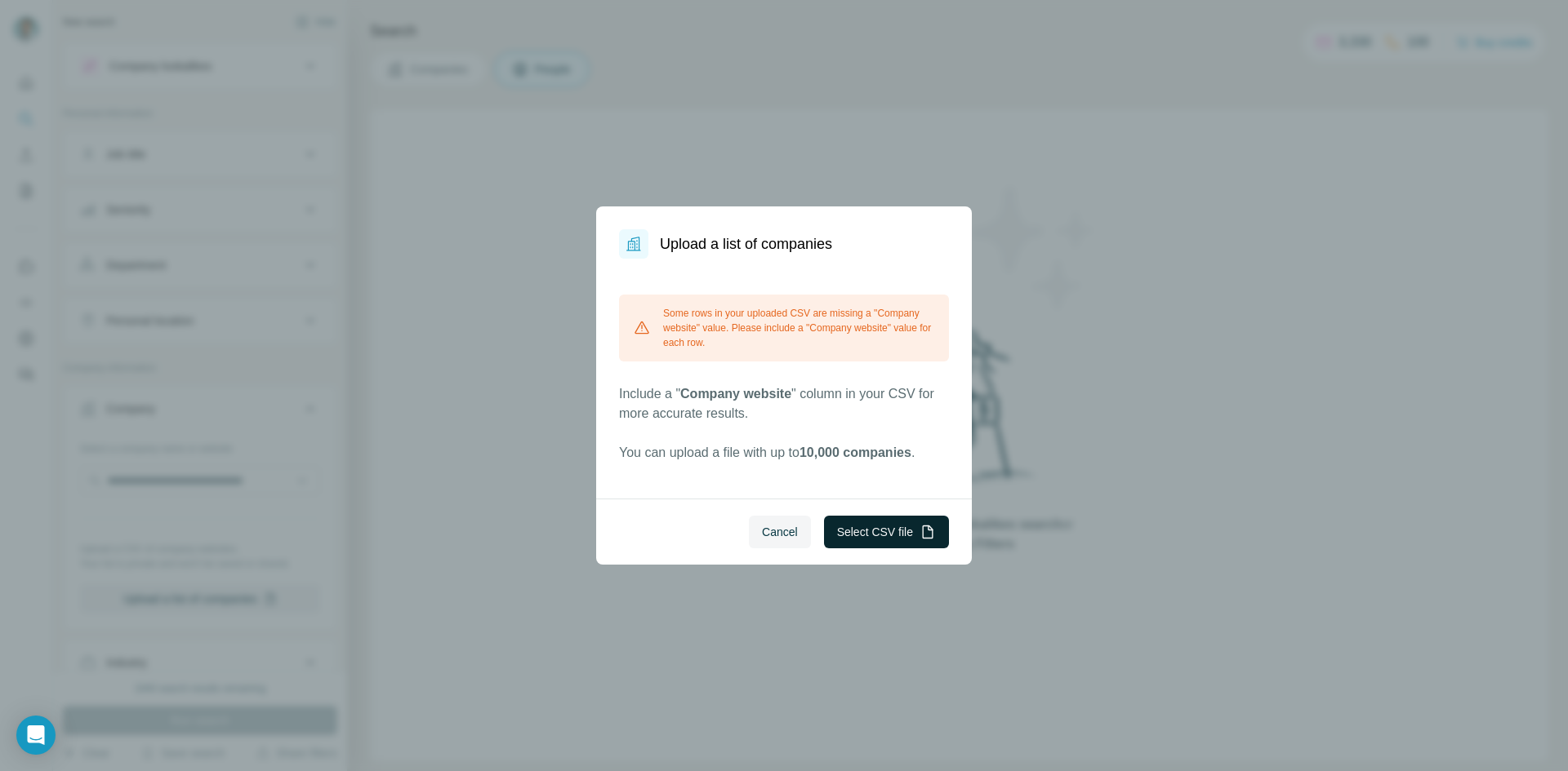
click at [24, 350] on div "Upload a list of companies Some rows in your uploaded CSV are missing a "Compan…" at bounding box center [784, 386] width 1568 height 771
click at [860, 528] on button "Select CSV file" at bounding box center [886, 532] width 125 height 33
click at [876, 531] on button "Select CSV file" at bounding box center [886, 532] width 125 height 33
click at [901, 535] on button "Select CSV file" at bounding box center [886, 532] width 125 height 33
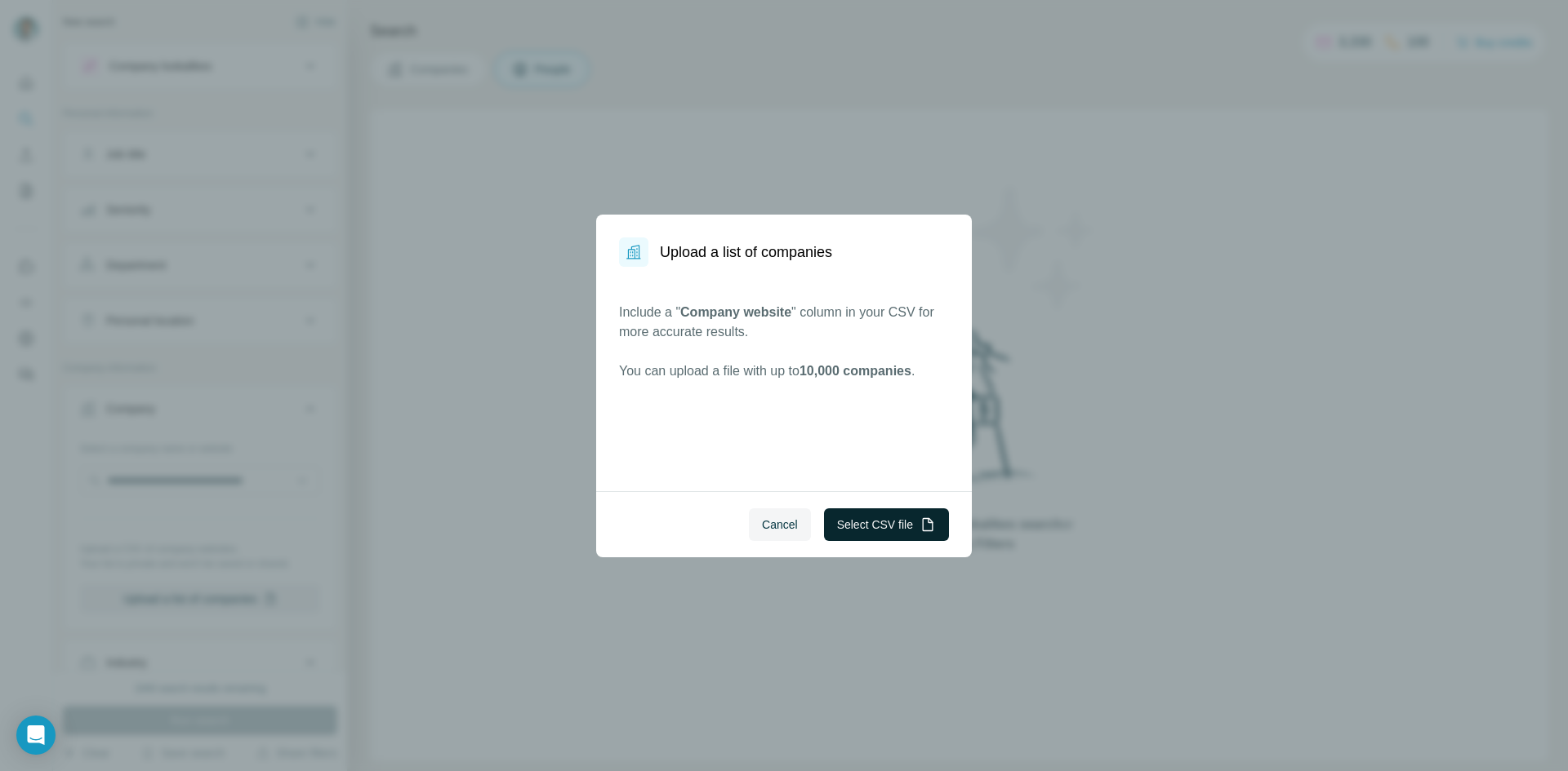
click at [904, 518] on button "Select CSV file" at bounding box center [886, 524] width 125 height 33
click at [182, 376] on div "Upload a list of companies Include a " Company website " column in your CSV for…" at bounding box center [784, 386] width 1568 height 771
click at [894, 510] on button "Select CSV file" at bounding box center [886, 524] width 125 height 33
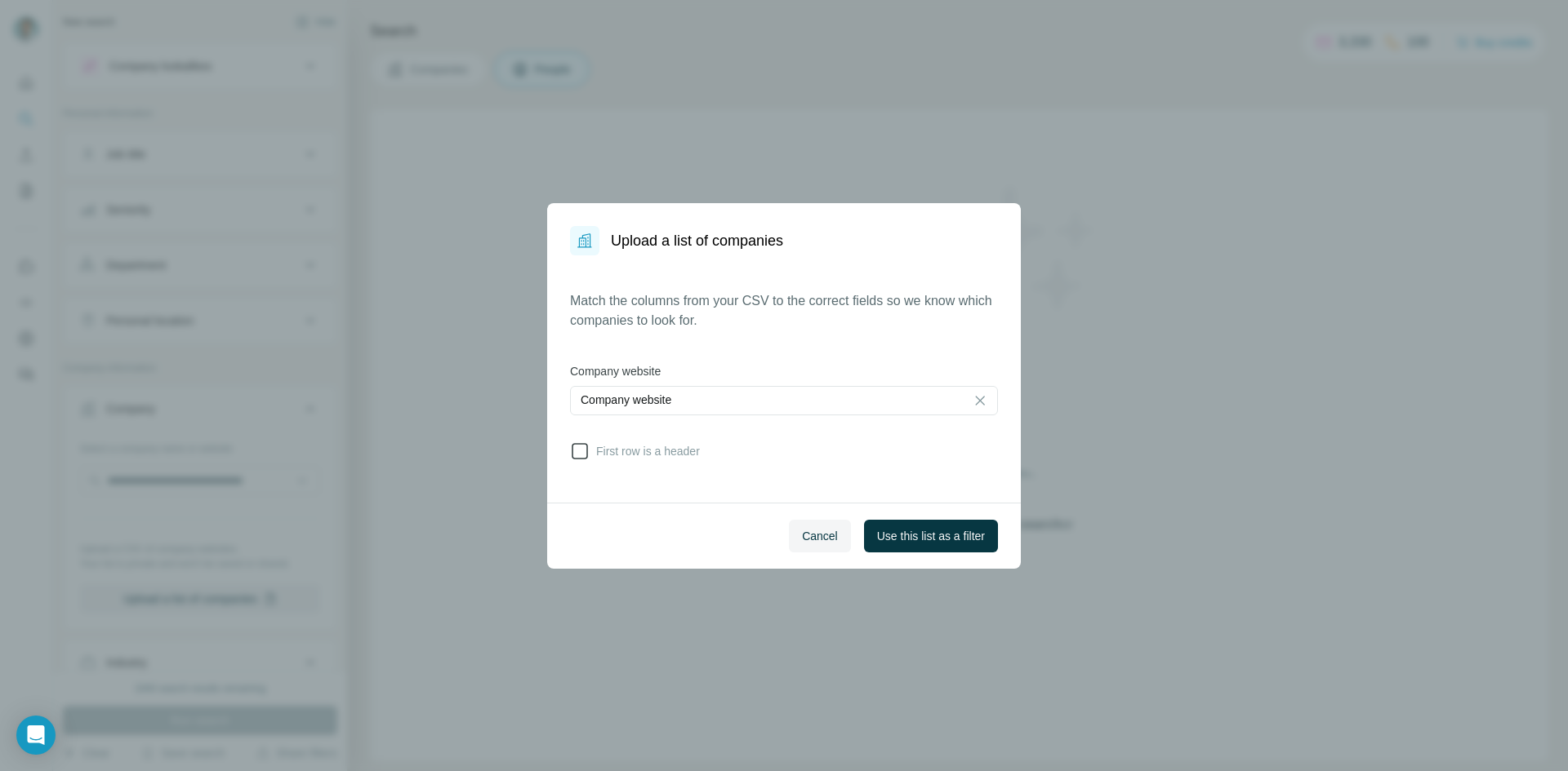
click at [653, 447] on span "First row is a header" at bounding box center [645, 452] width 110 height 17
click at [958, 554] on div "Cancel Use this list as a filter" at bounding box center [784, 535] width 474 height 66
click at [966, 540] on span "Use this list as a filter" at bounding box center [930, 537] width 108 height 17
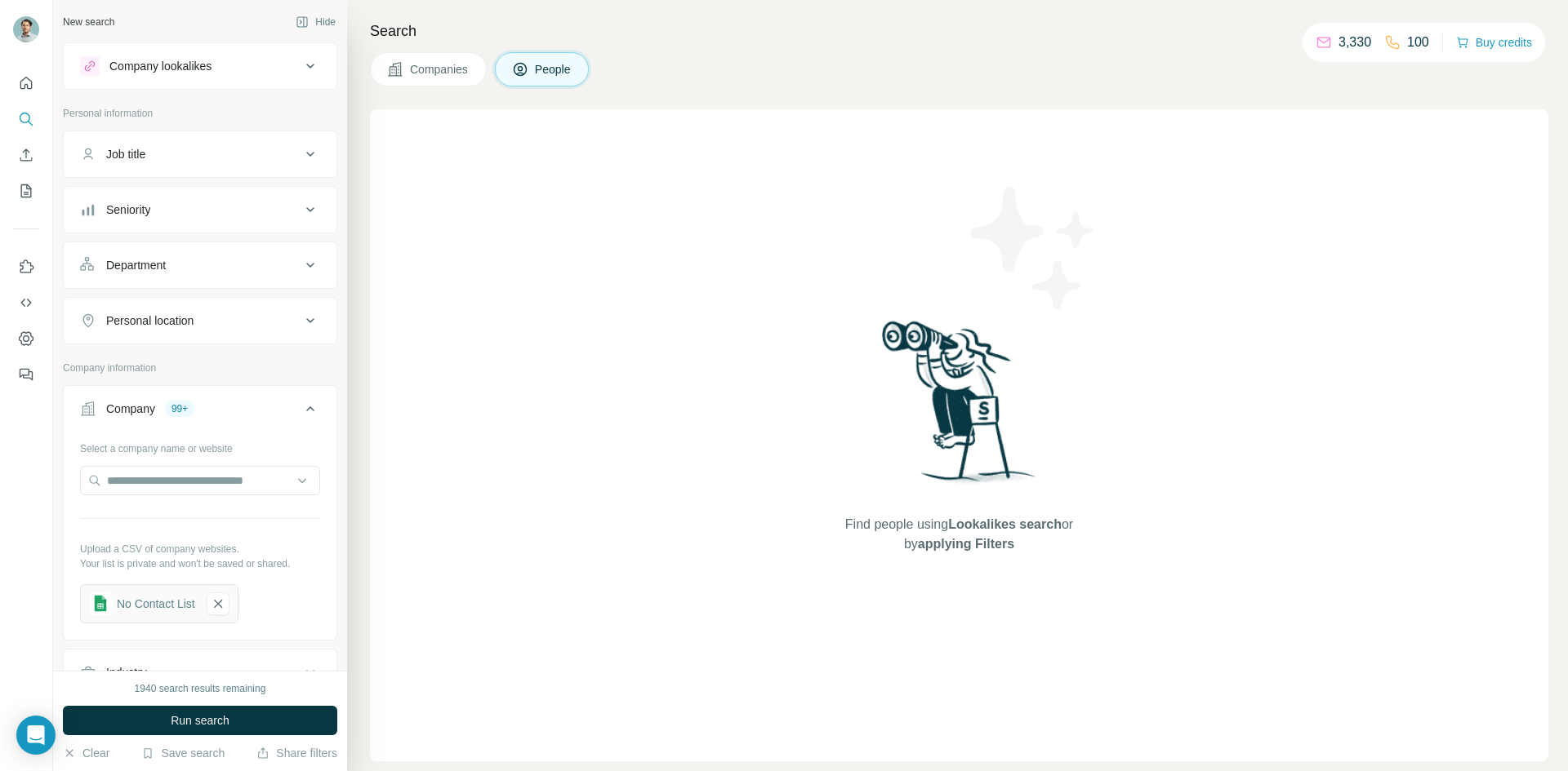
click at [259, 217] on div "Seniority" at bounding box center [191, 210] width 221 height 17
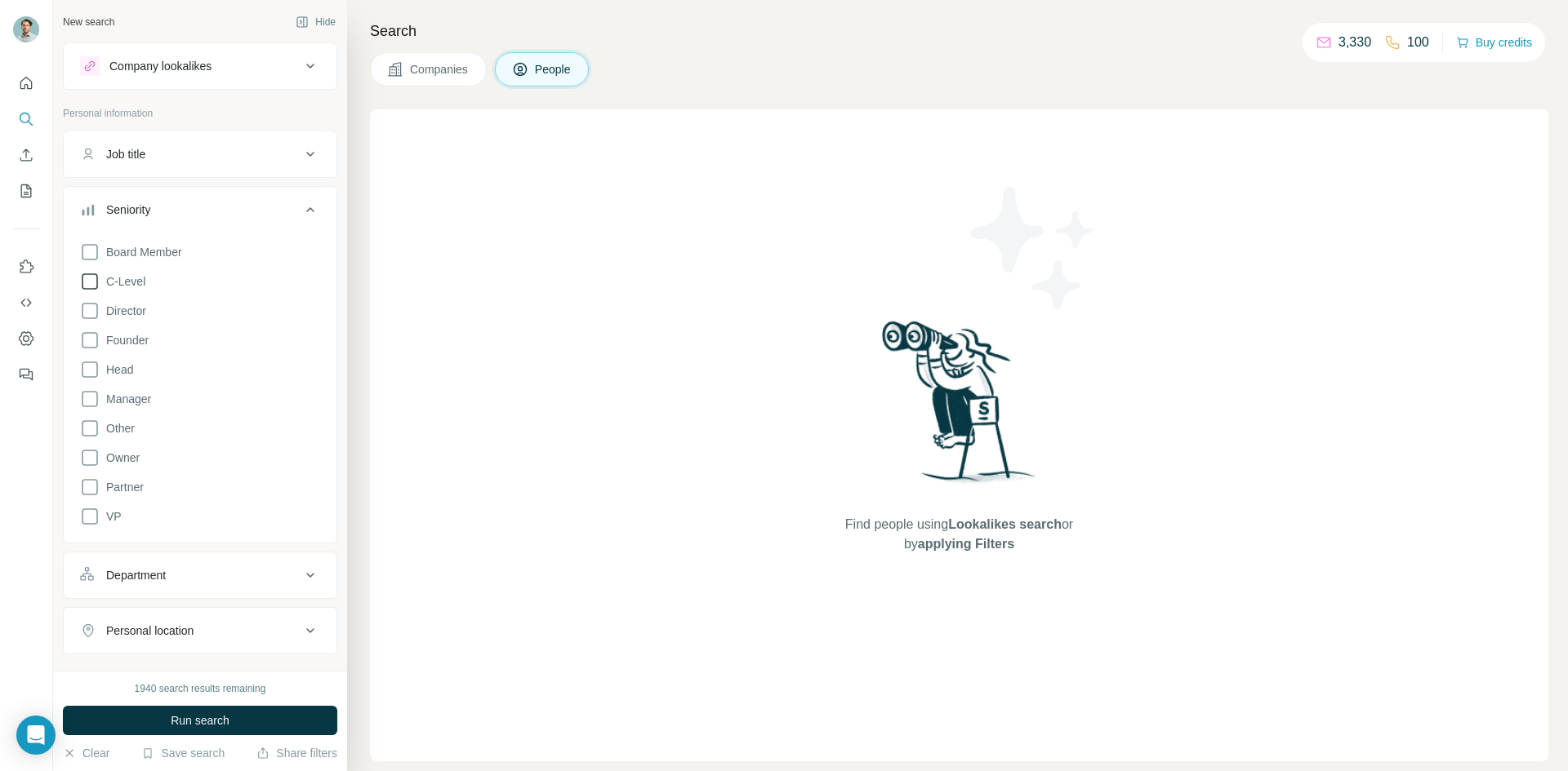
click at [131, 278] on span "C-Level" at bounding box center [122, 282] width 46 height 17
click at [207, 217] on div "Seniority 1" at bounding box center [191, 210] width 221 height 17
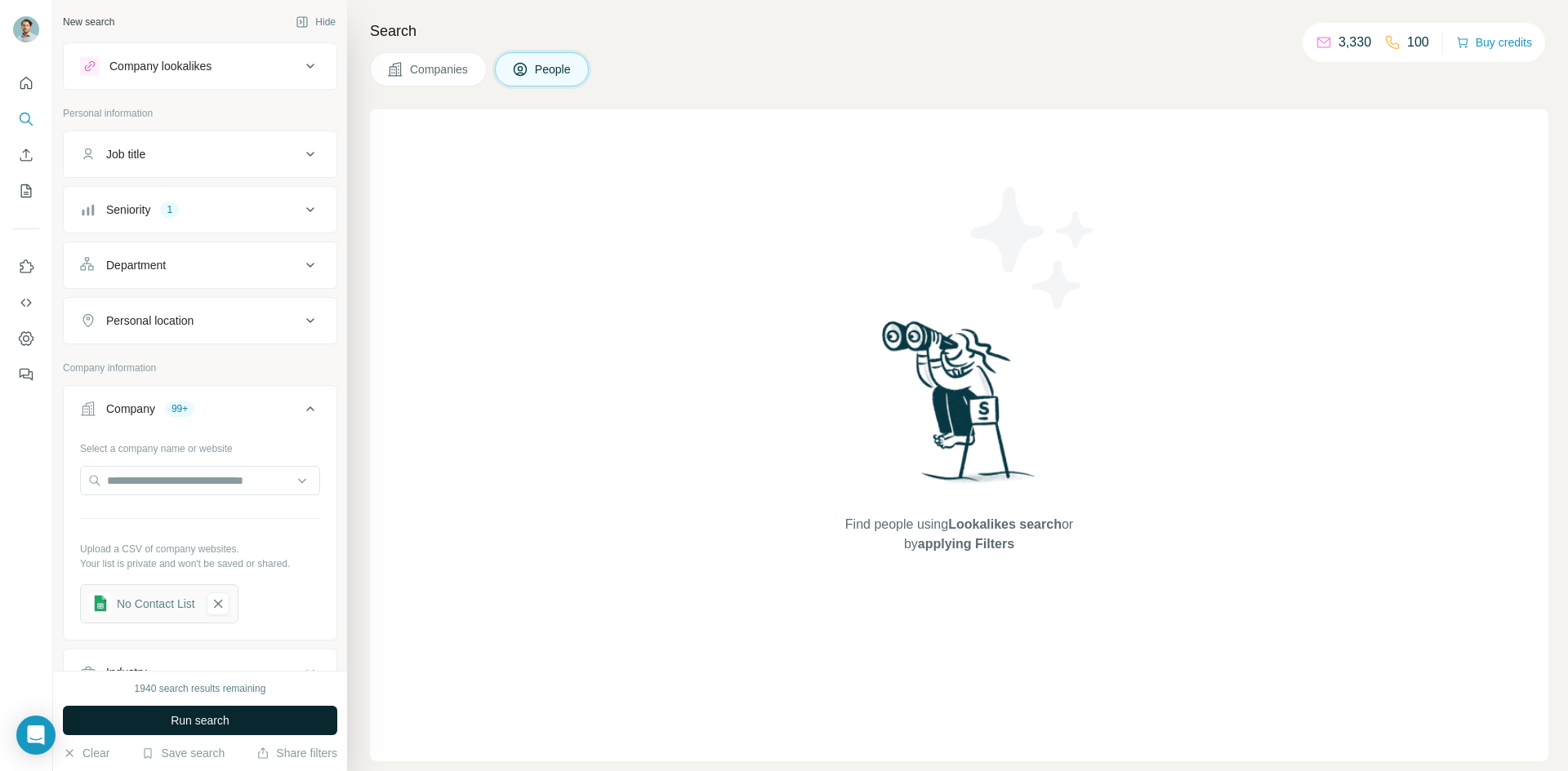
click at [259, 728] on button "Run search" at bounding box center [200, 720] width 274 height 29
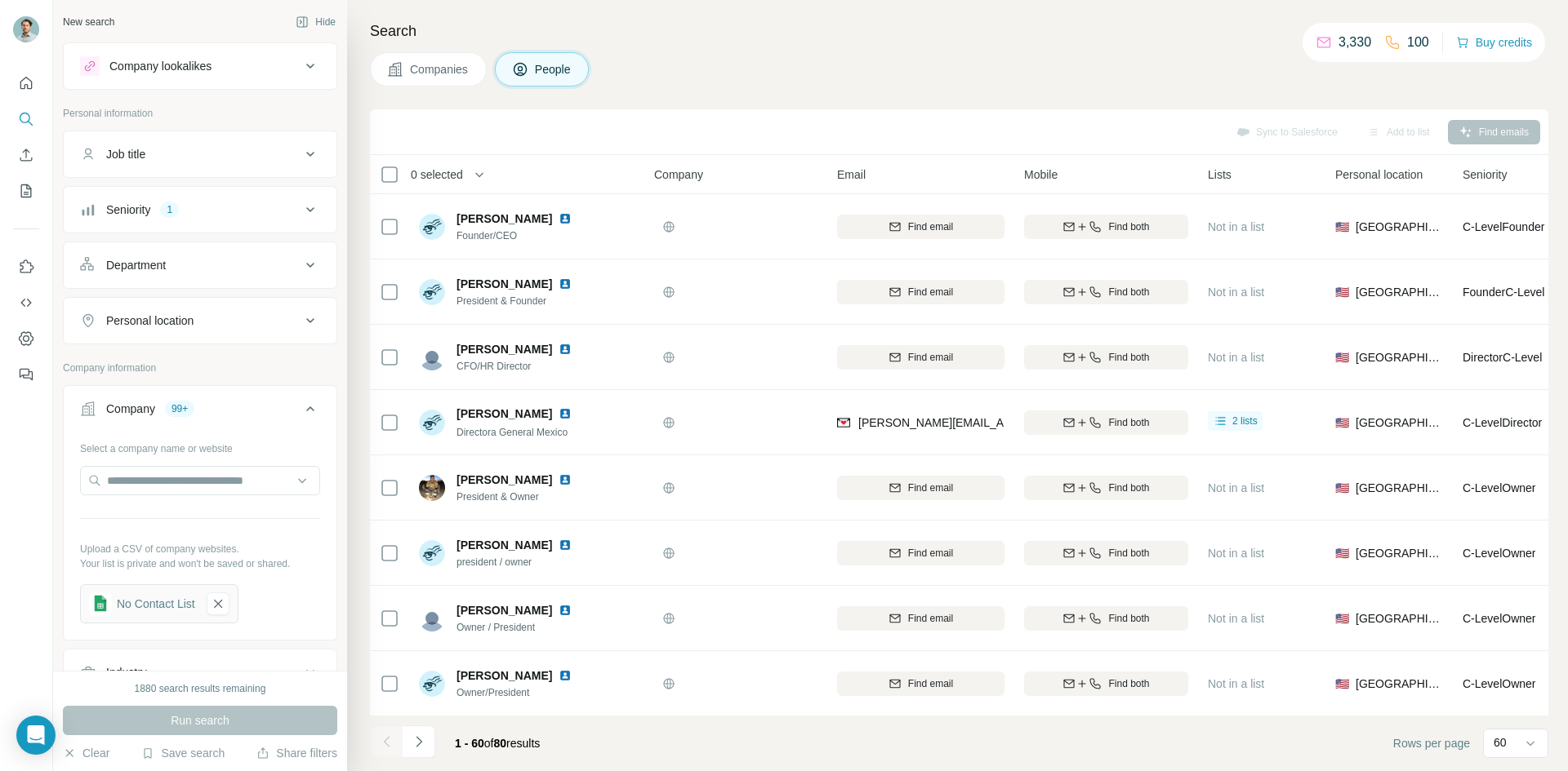
click at [1498, 759] on div "60" at bounding box center [1516, 745] width 65 height 33
click at [1504, 752] on div "60" at bounding box center [1514, 743] width 41 height 28
click at [1494, 752] on div "60" at bounding box center [1473, 743] width 41 height 28
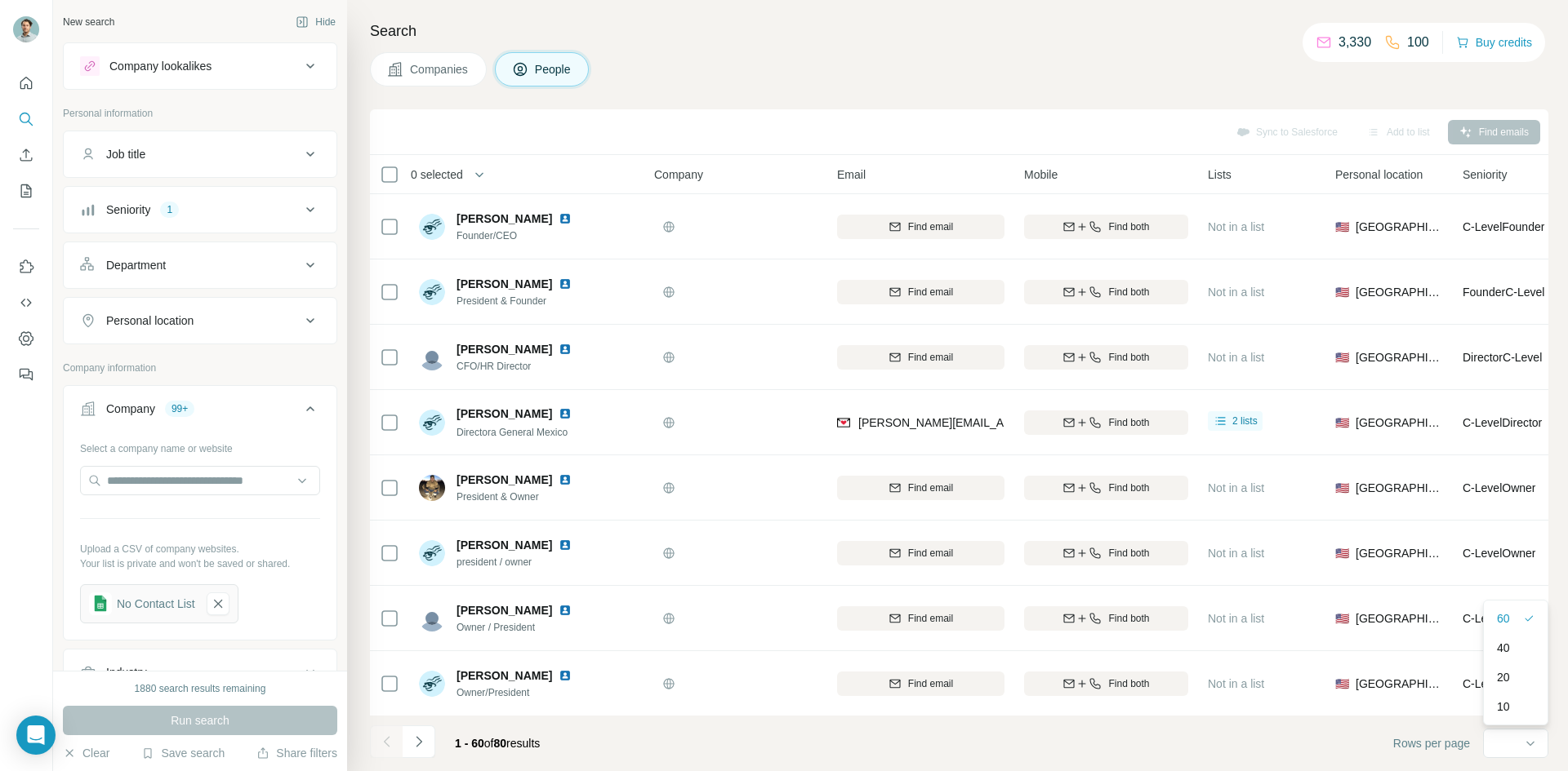
click at [452, 171] on span "0 selected" at bounding box center [437, 175] width 52 height 17
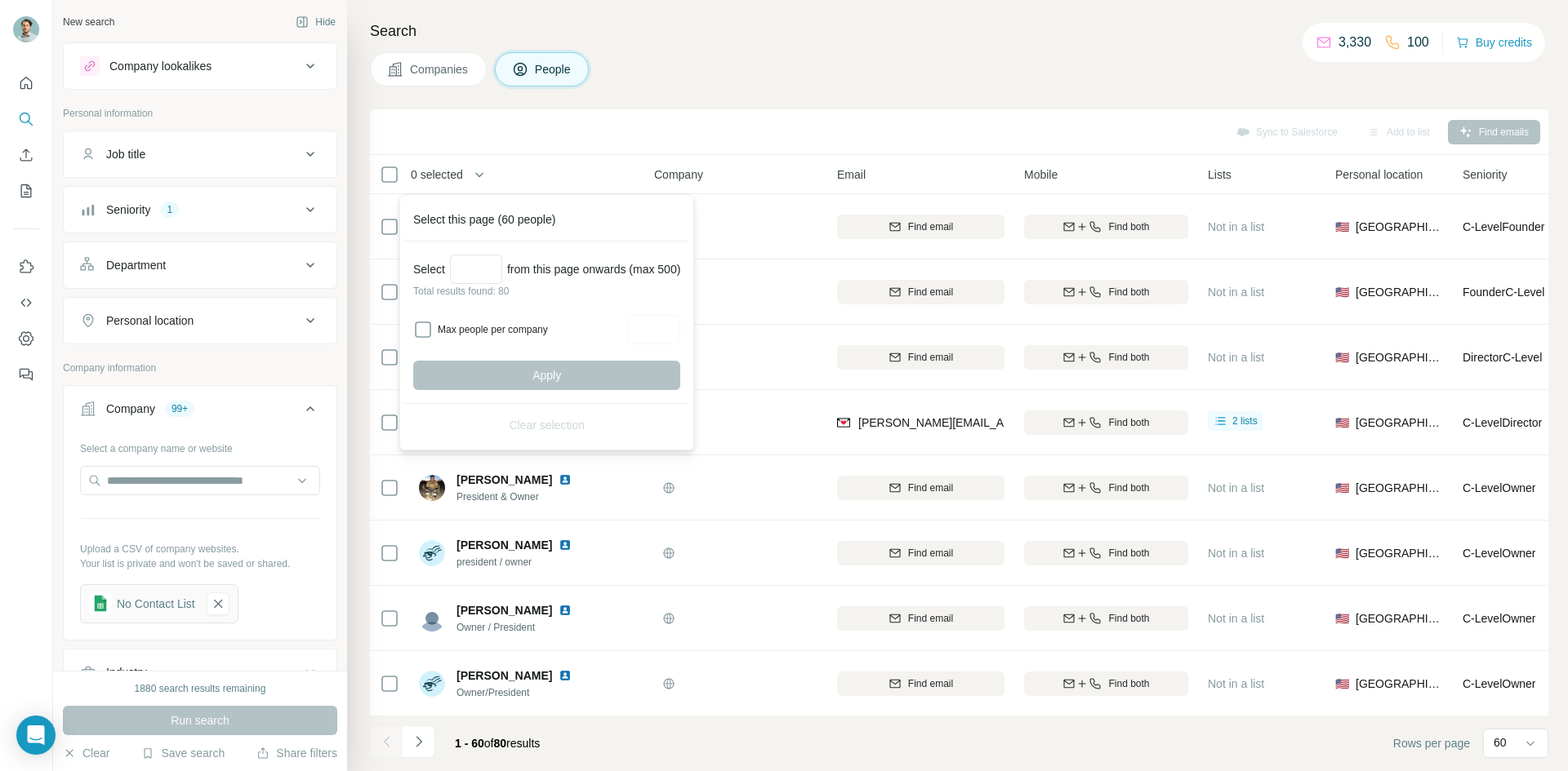
click at [504, 321] on div "Max people per company" at bounding box center [546, 329] width 267 height 29
click at [498, 331] on label "Max people per company" at bounding box center [530, 330] width 186 height 15
click at [676, 331] on input "Max people per company" at bounding box center [654, 329] width 52 height 29
type input "*"
click at [744, 20] on h4 "Search" at bounding box center [959, 30] width 1179 height 23
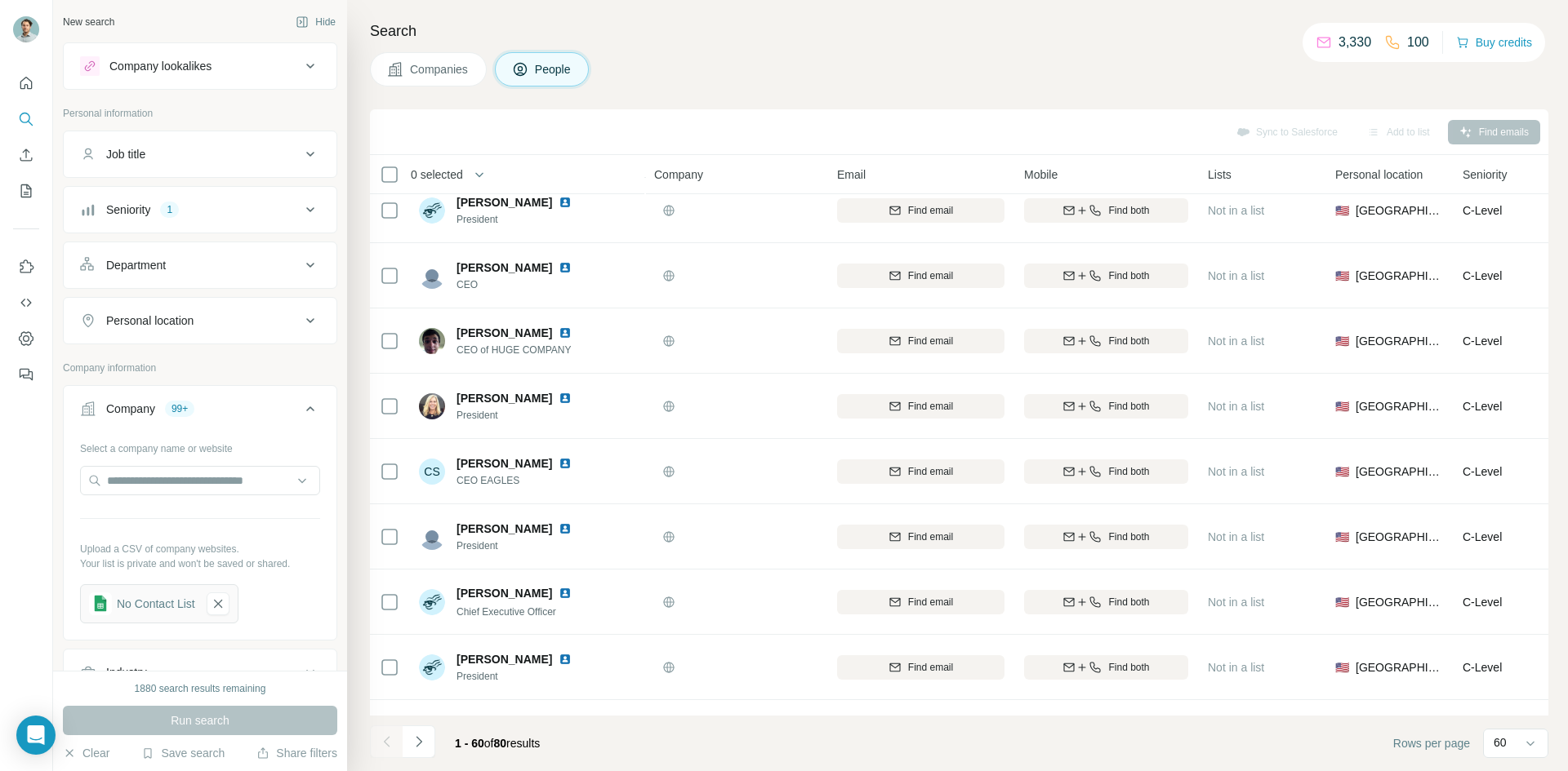
scroll to position [1143, 0]
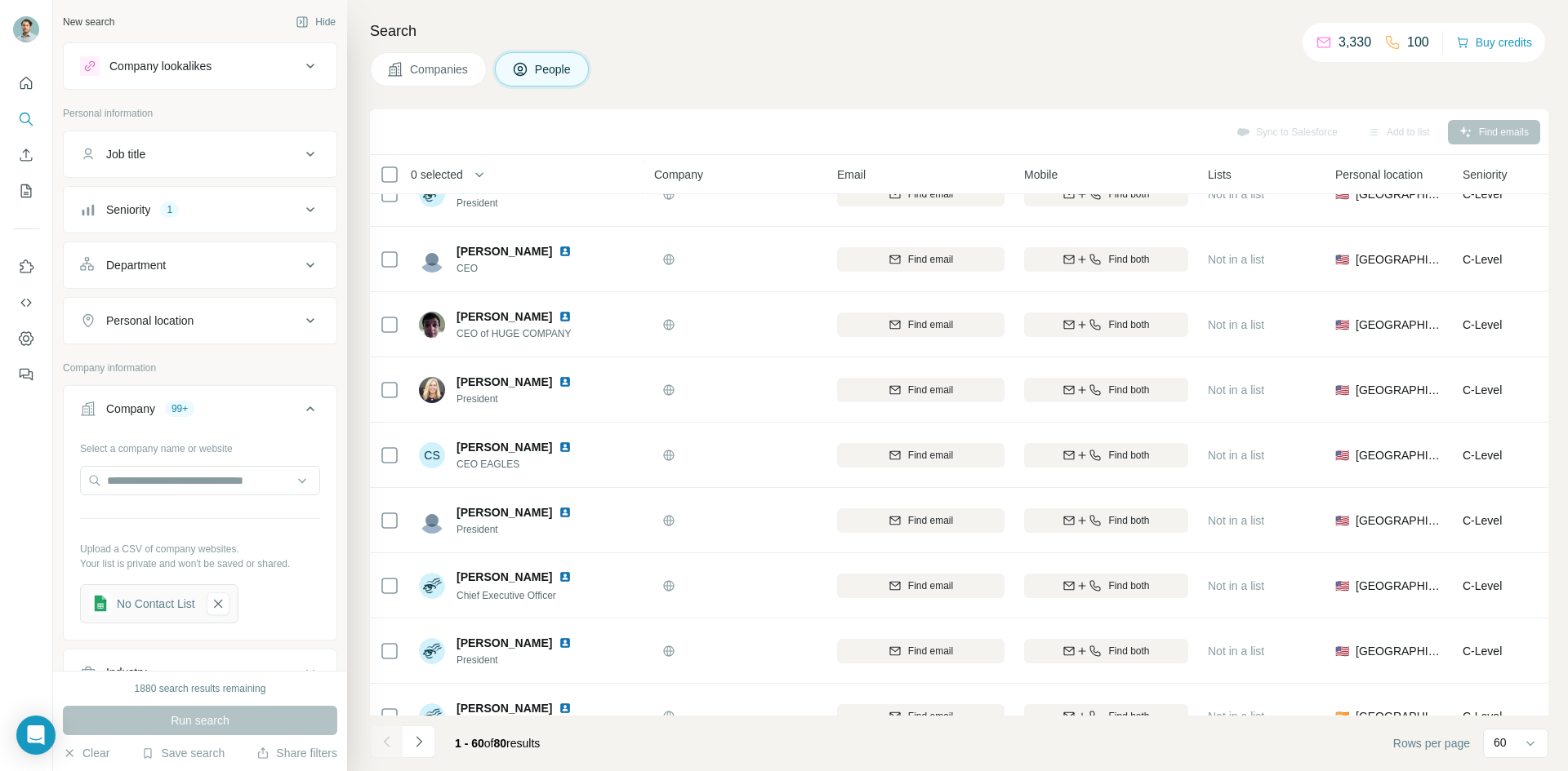
click at [209, 220] on button "Seniority 1" at bounding box center [200, 209] width 273 height 39
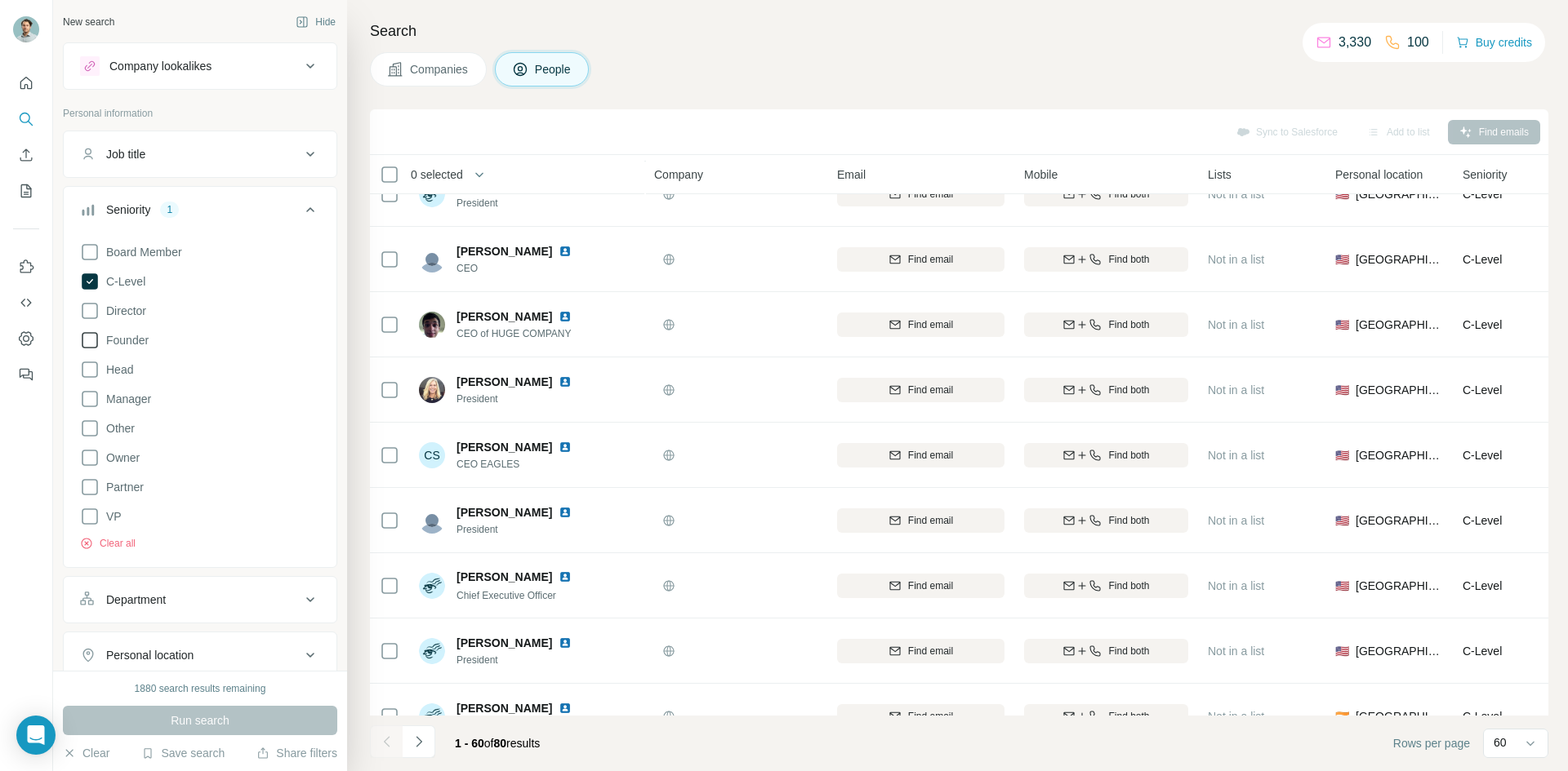
click at [131, 343] on span "Founder" at bounding box center [124, 340] width 49 height 17
click at [240, 206] on div "Seniority 2" at bounding box center [191, 210] width 221 height 17
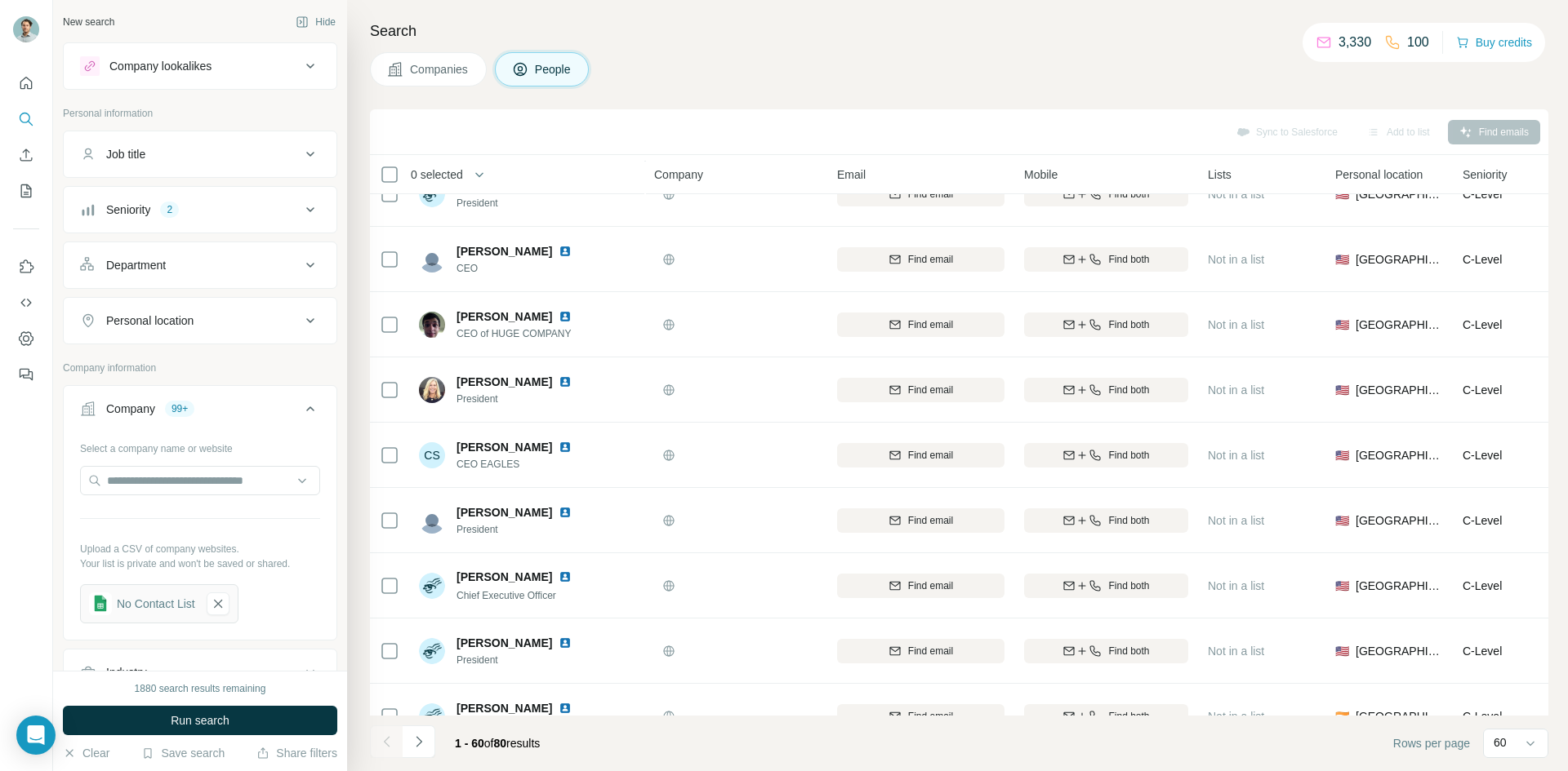
scroll to position [408, 0]
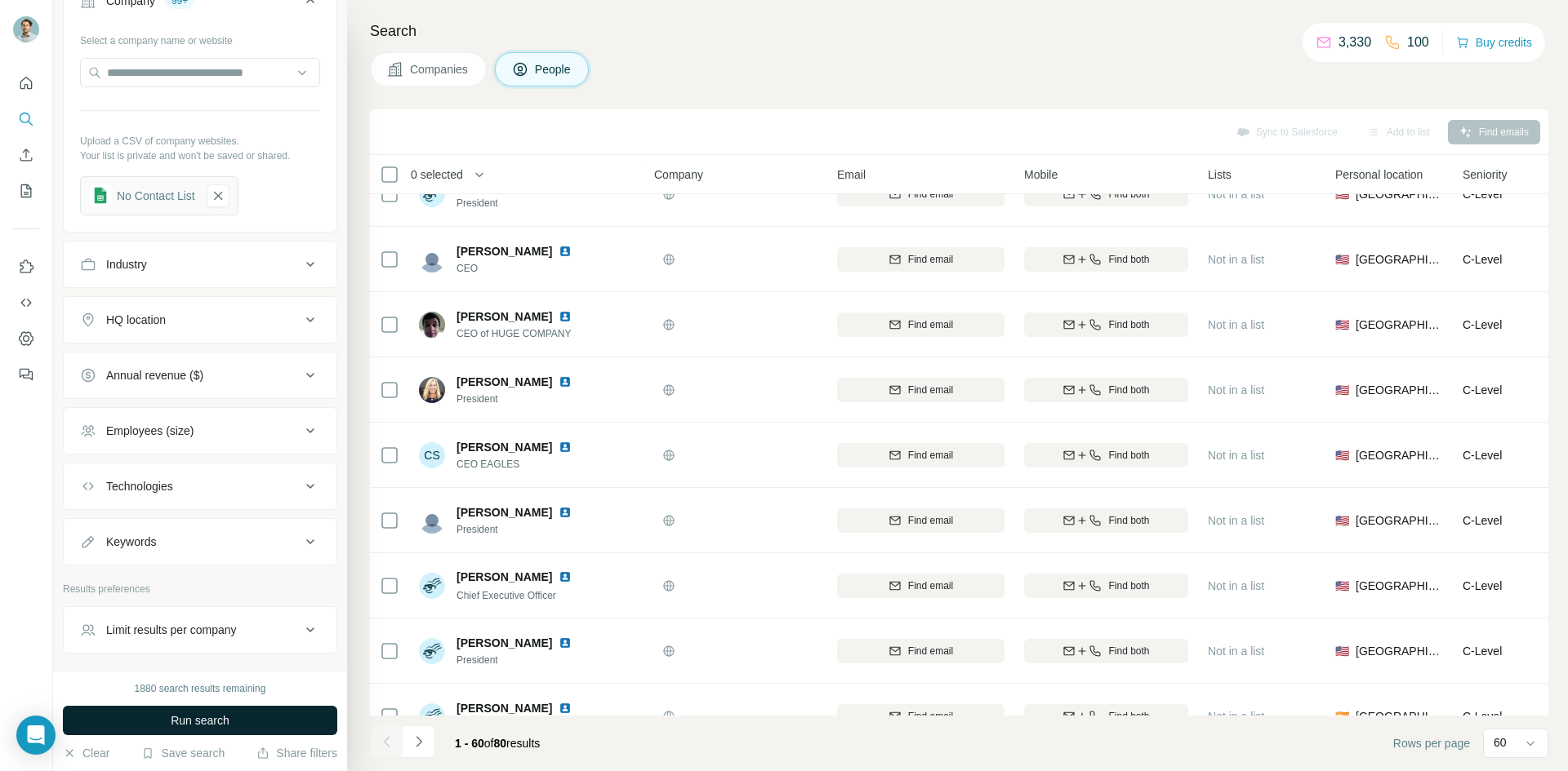
click at [285, 724] on button "Run search" at bounding box center [200, 720] width 274 height 29
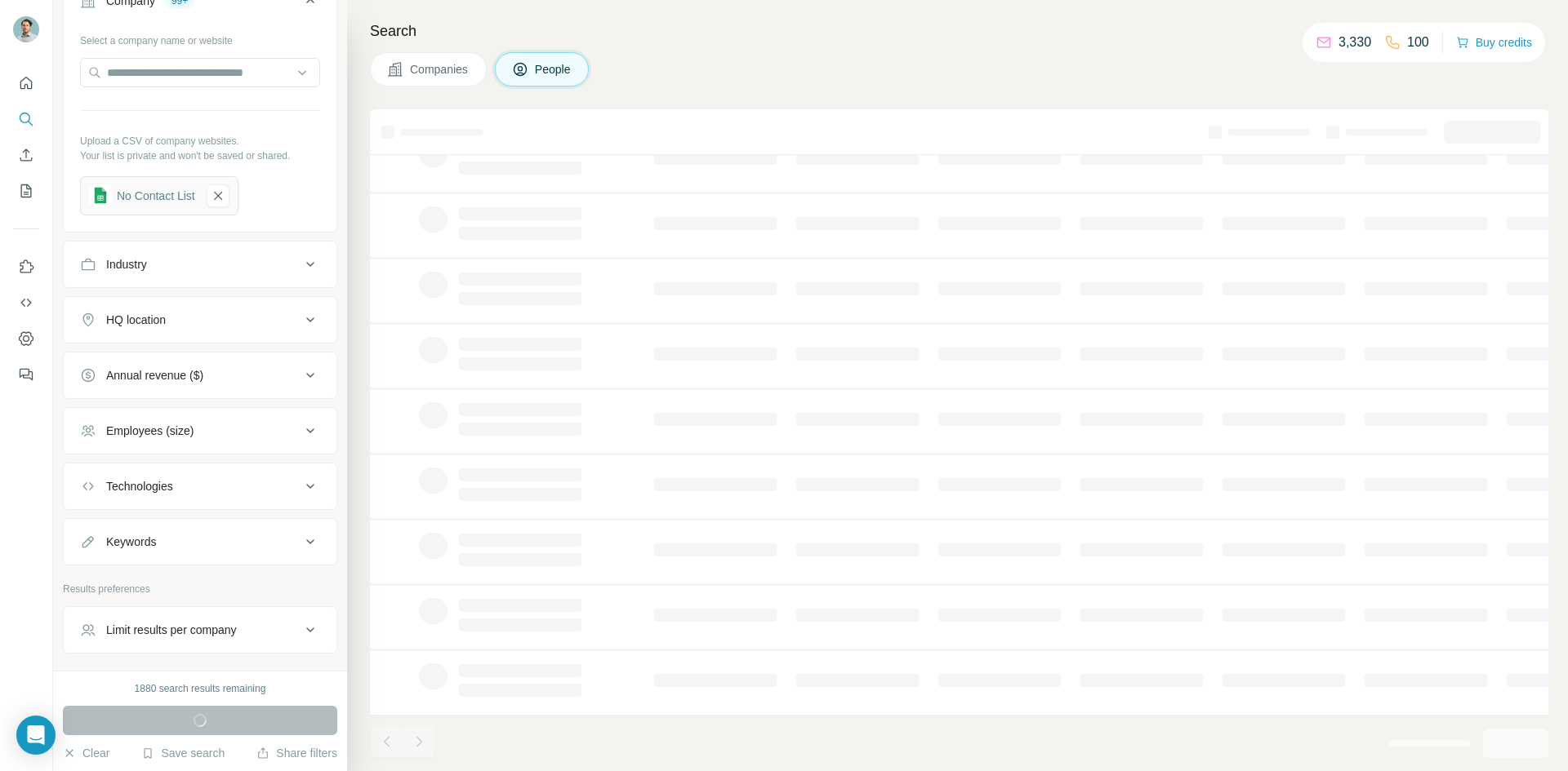
scroll to position [140, 0]
click at [284, 621] on button "Limit results per company" at bounding box center [200, 630] width 273 height 39
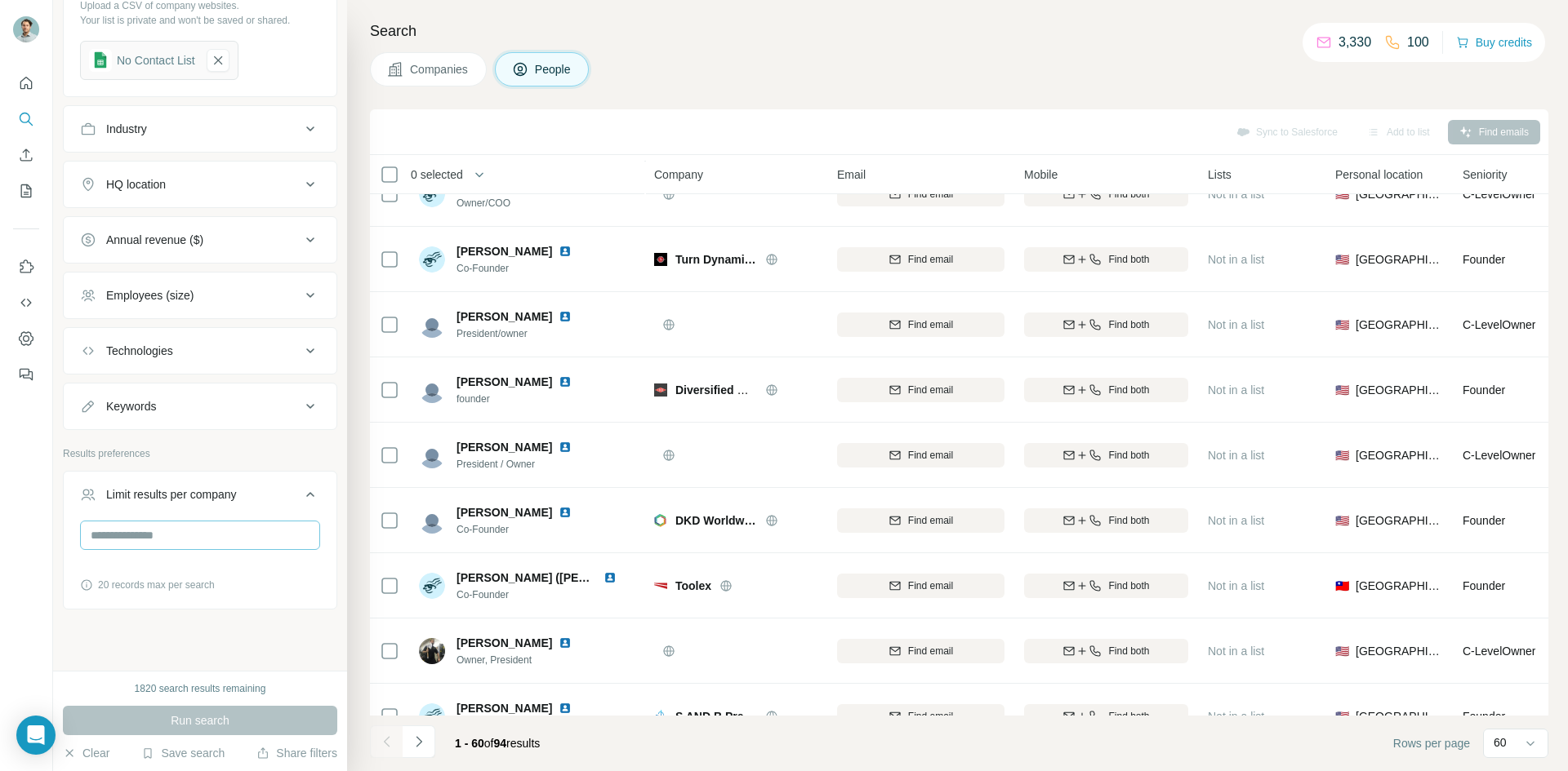
scroll to position [558, 0]
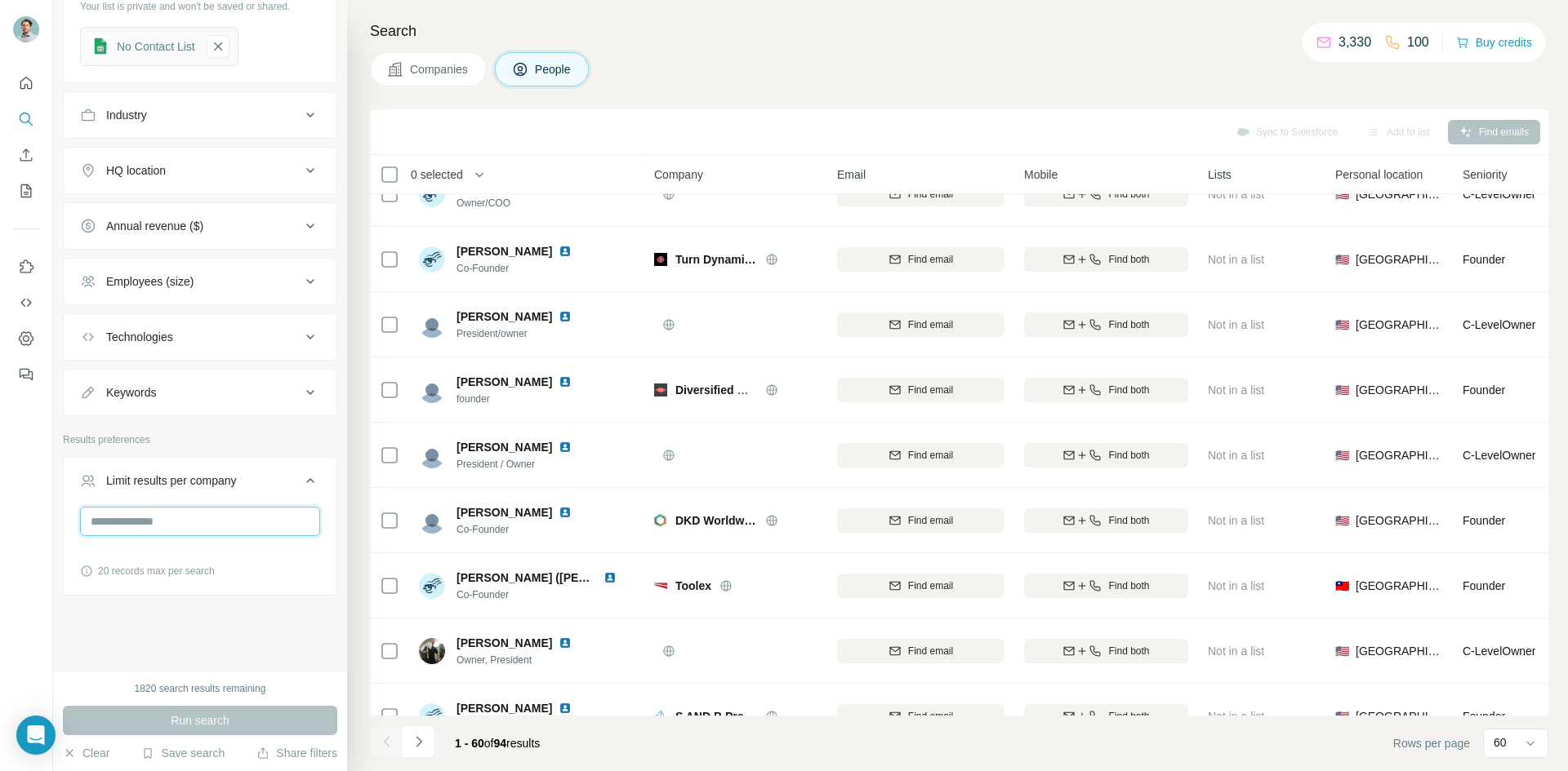
click at [243, 528] on input "number" at bounding box center [200, 521] width 240 height 29
type input "*"
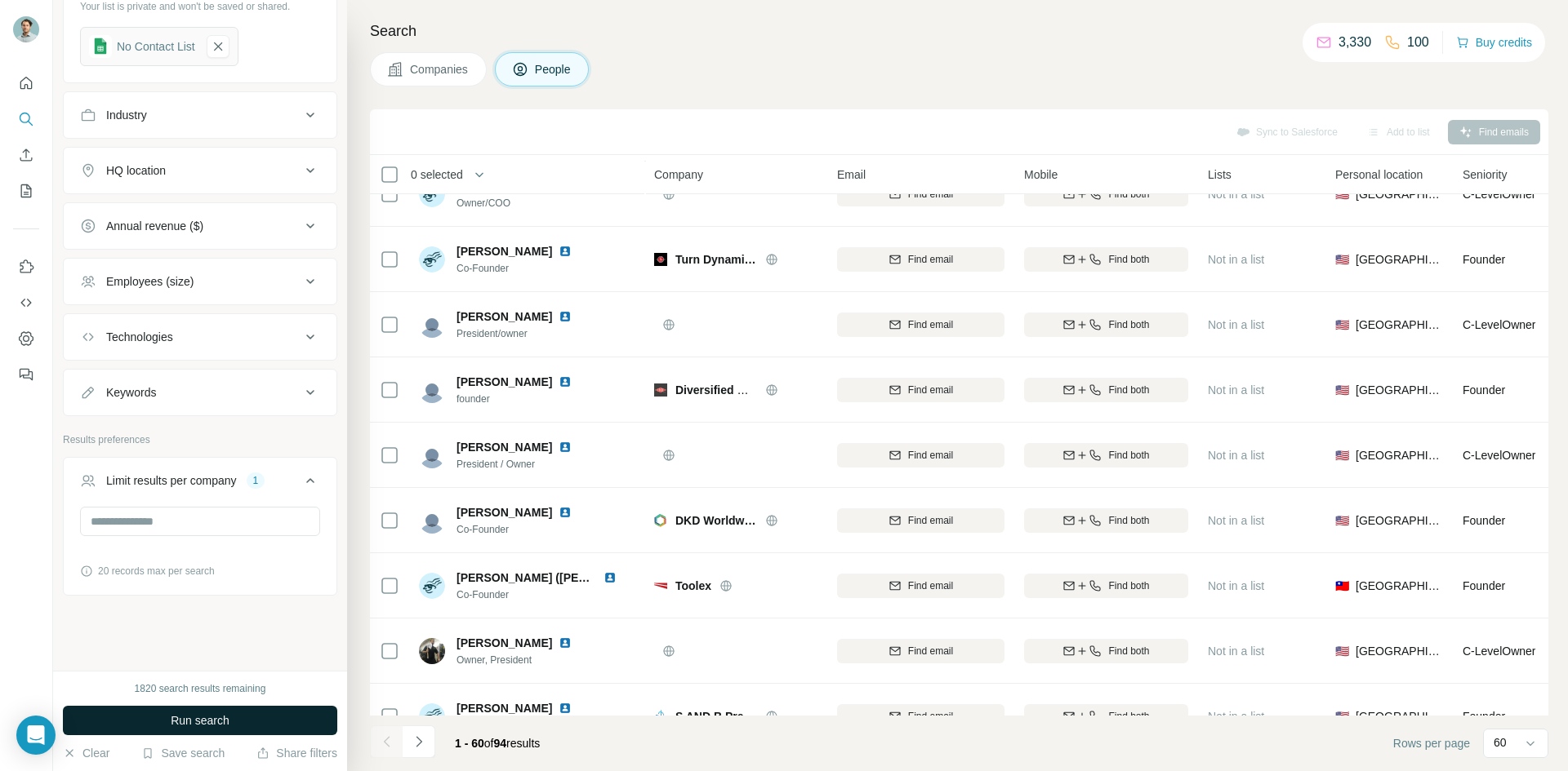
click at [225, 717] on span "Run search" at bounding box center [200, 721] width 59 height 17
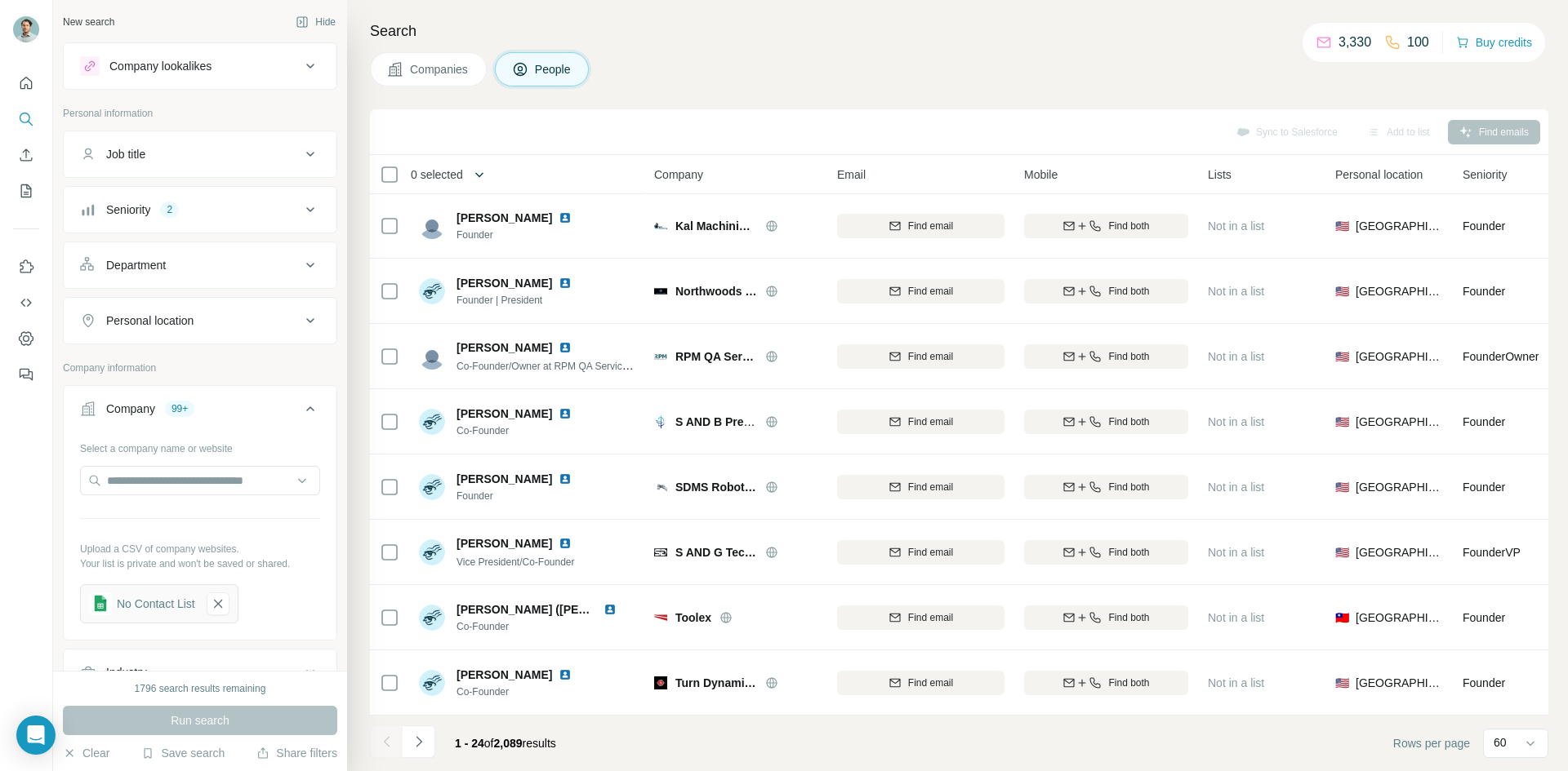
click at [463, 169] on span "0 selected" at bounding box center [437, 175] width 52 height 17
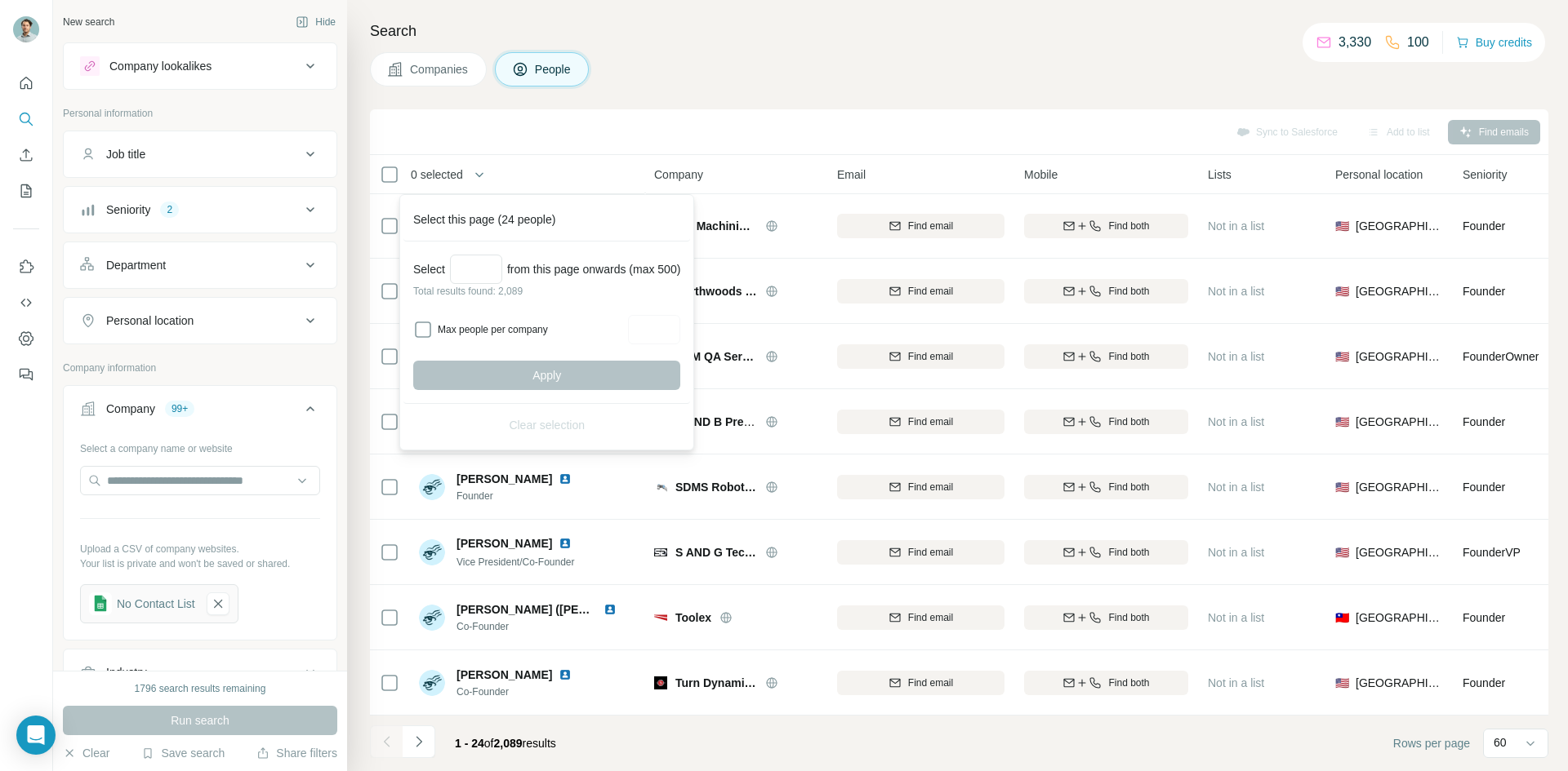
click at [463, 169] on span "0 selected" at bounding box center [437, 175] width 52 height 17
click at [629, 115] on div "Sync to Salesforce Add to list Find emails" at bounding box center [959, 132] width 1179 height 46
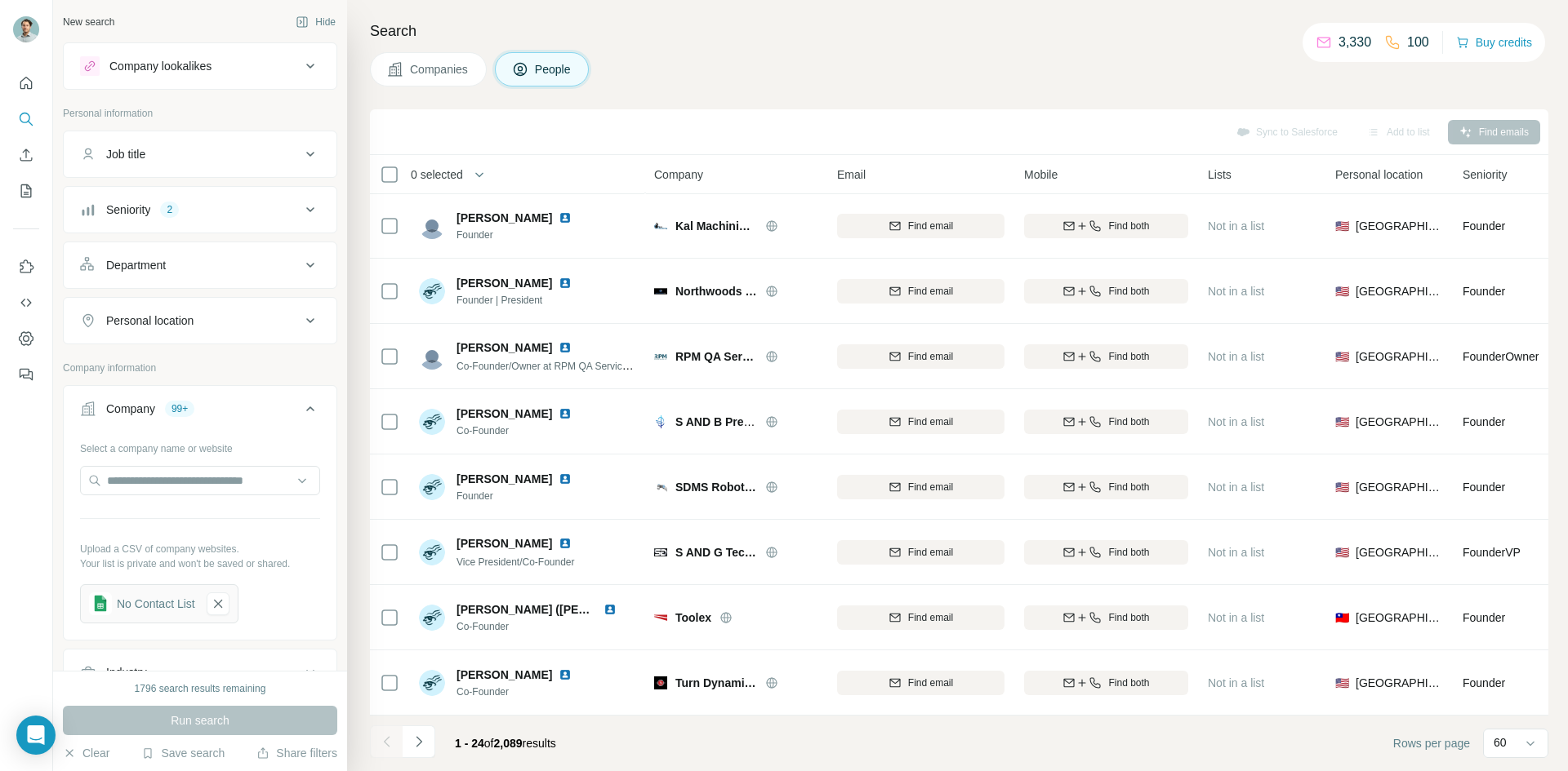
click at [428, 166] on span "0 selected" at bounding box center [437, 175] width 52 height 17
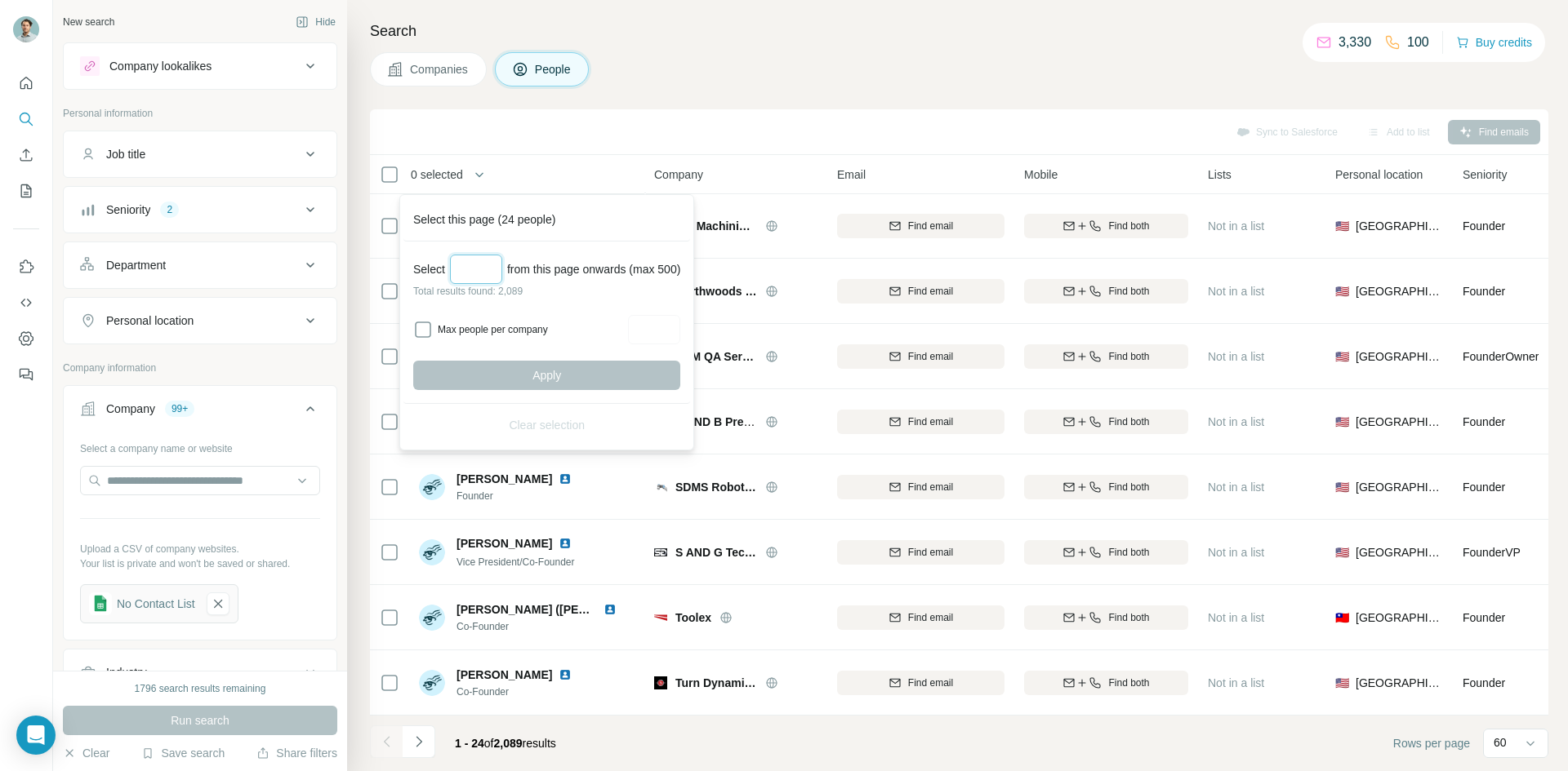
click at [471, 270] on input "Select a number (up to 500)" at bounding box center [476, 269] width 52 height 29
type input "***"
click at [603, 378] on button "Apply" at bounding box center [546, 375] width 267 height 29
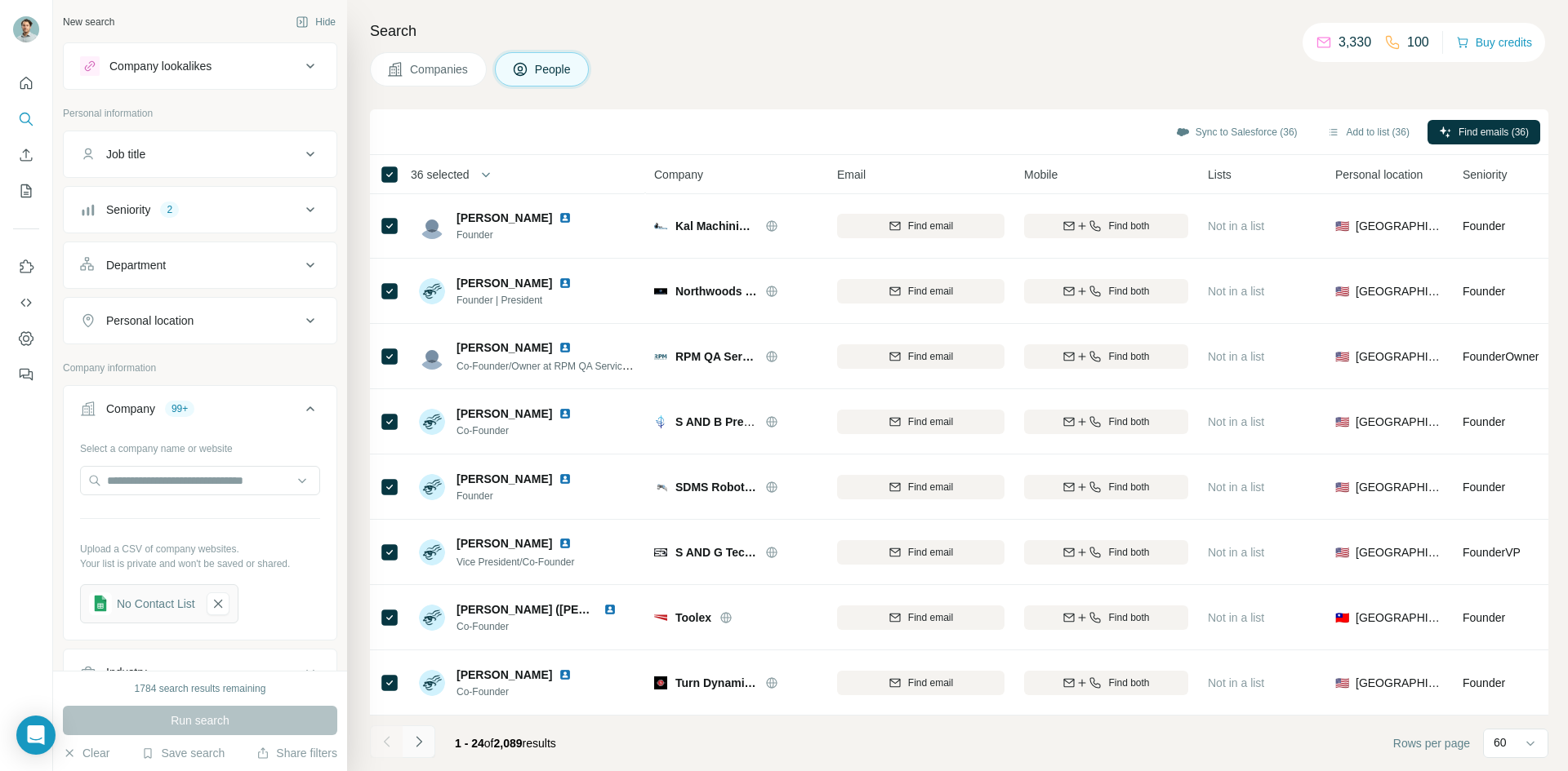
click at [428, 735] on button "Navigate to next page" at bounding box center [418, 742] width 33 height 33
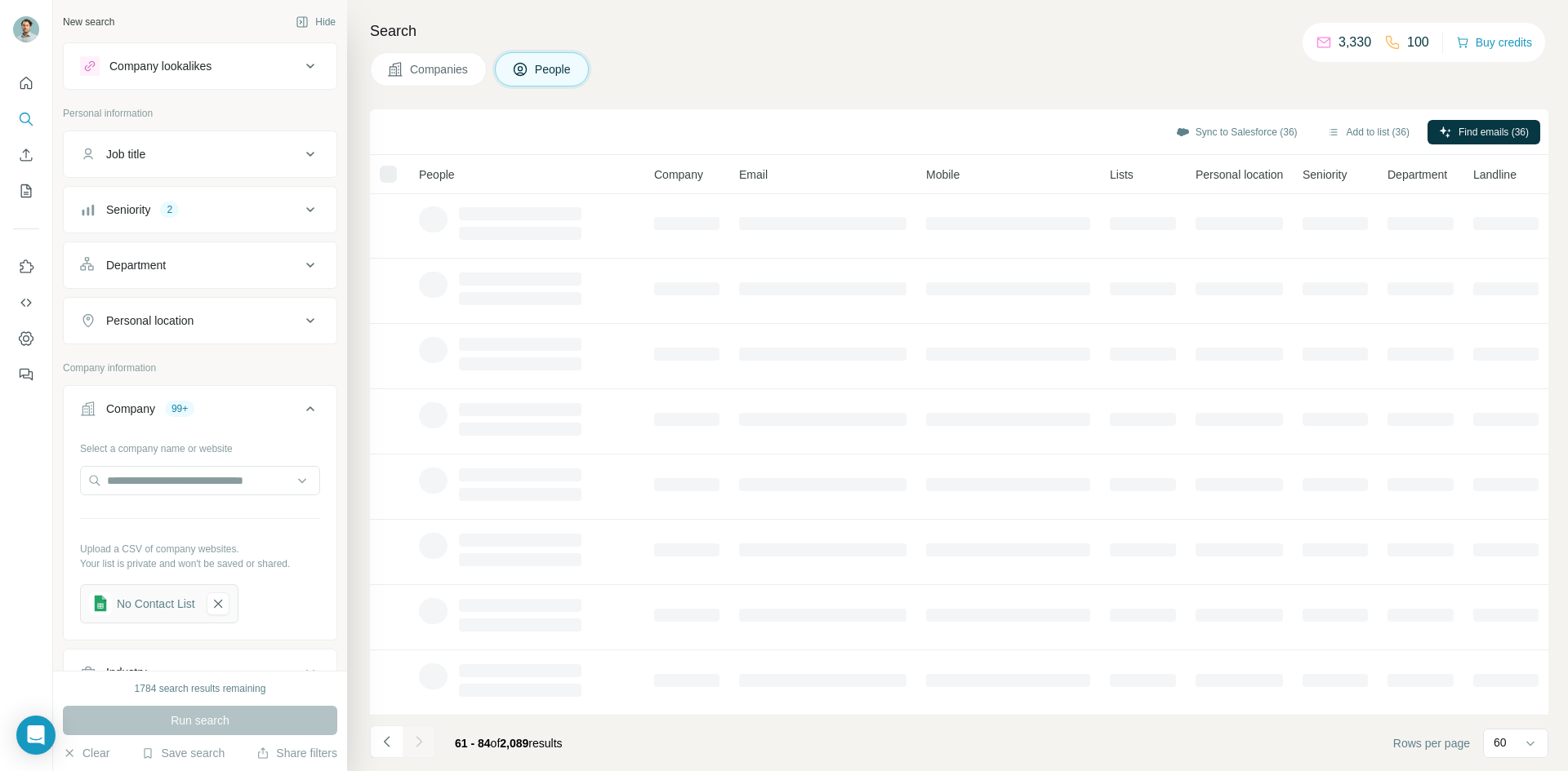
scroll to position [140, 0]
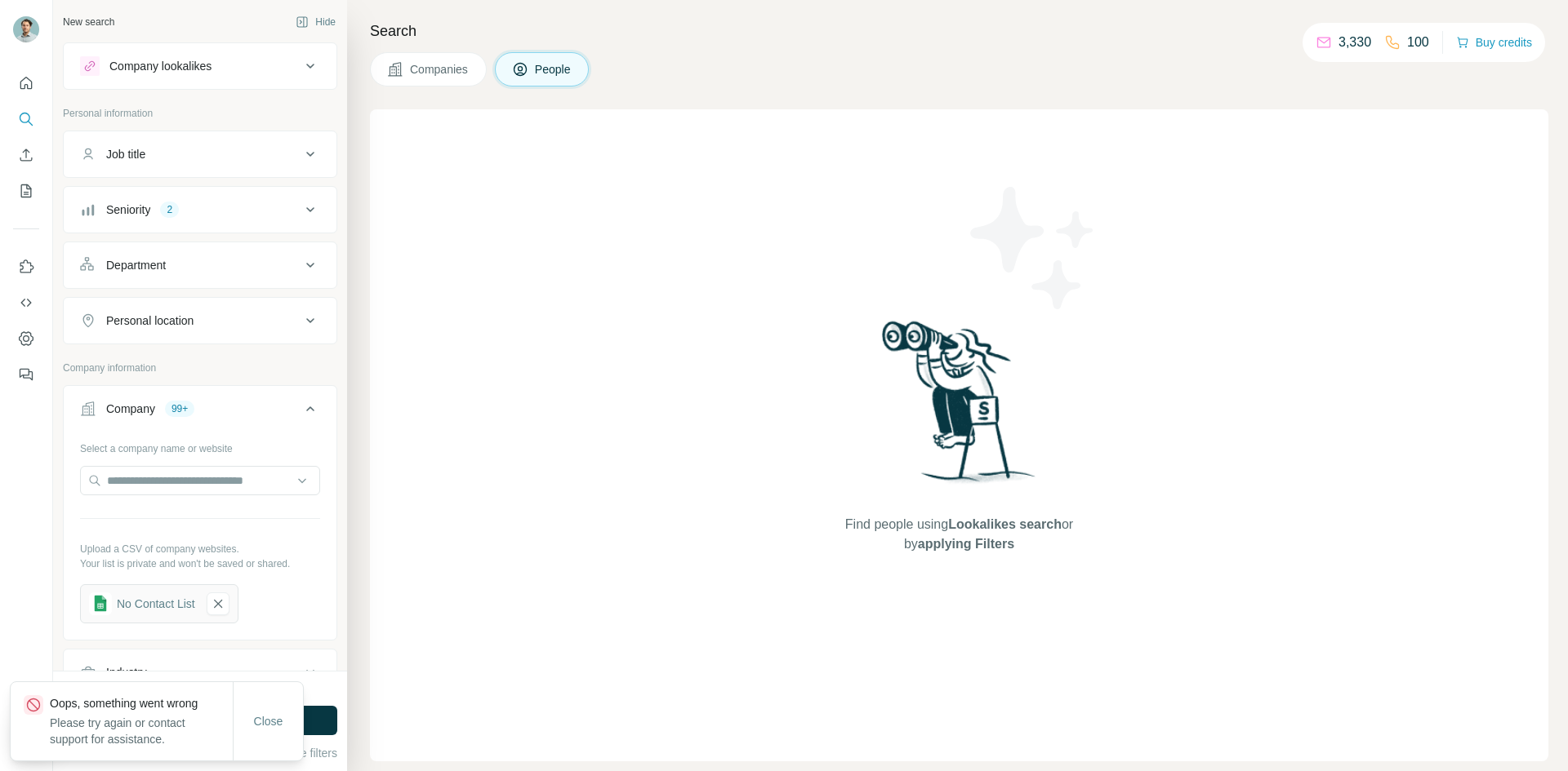
click at [997, 525] on span "Lookalikes search" at bounding box center [1005, 524] width 114 height 14
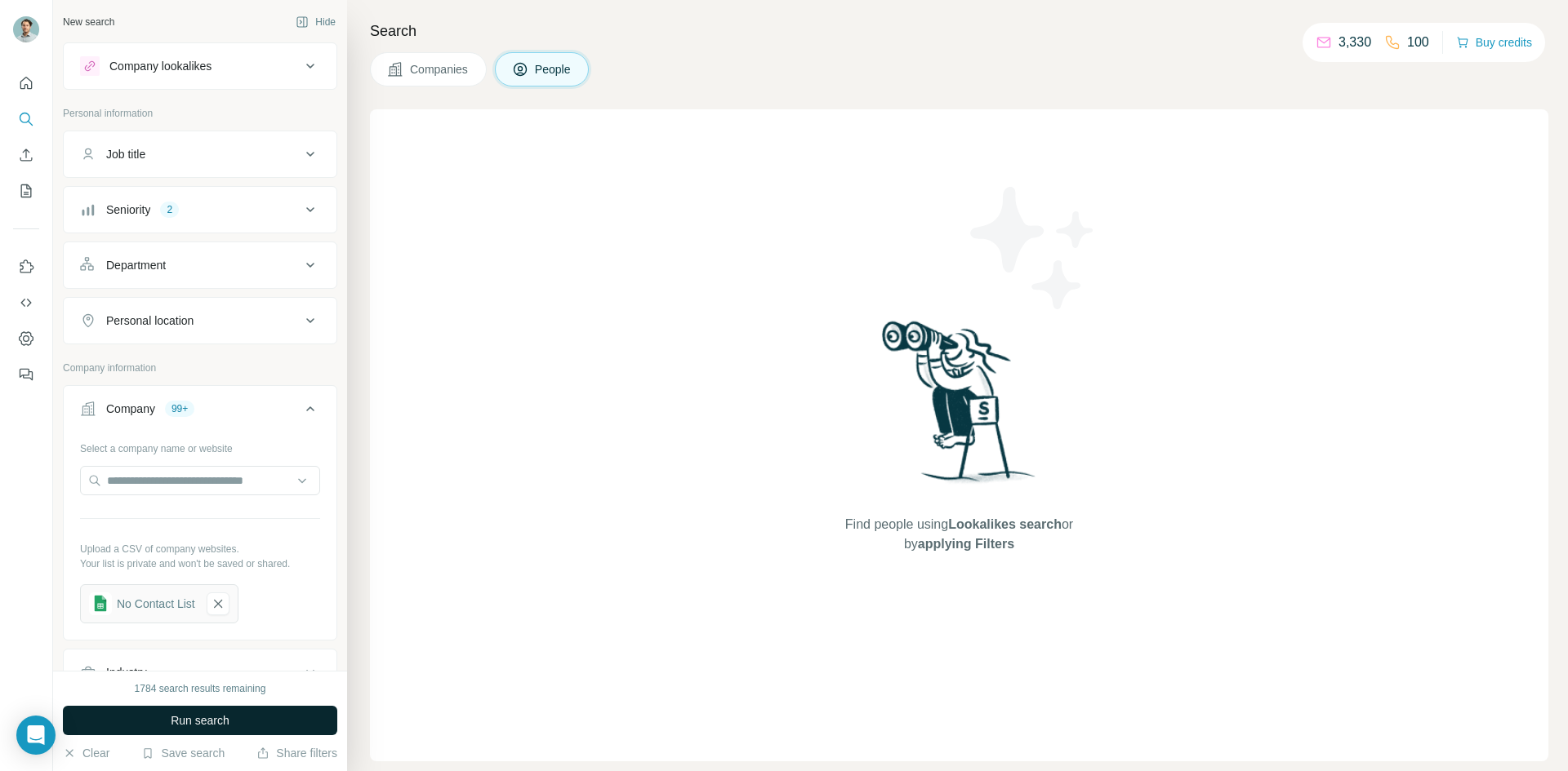
click at [235, 714] on button "Run search" at bounding box center [200, 720] width 274 height 29
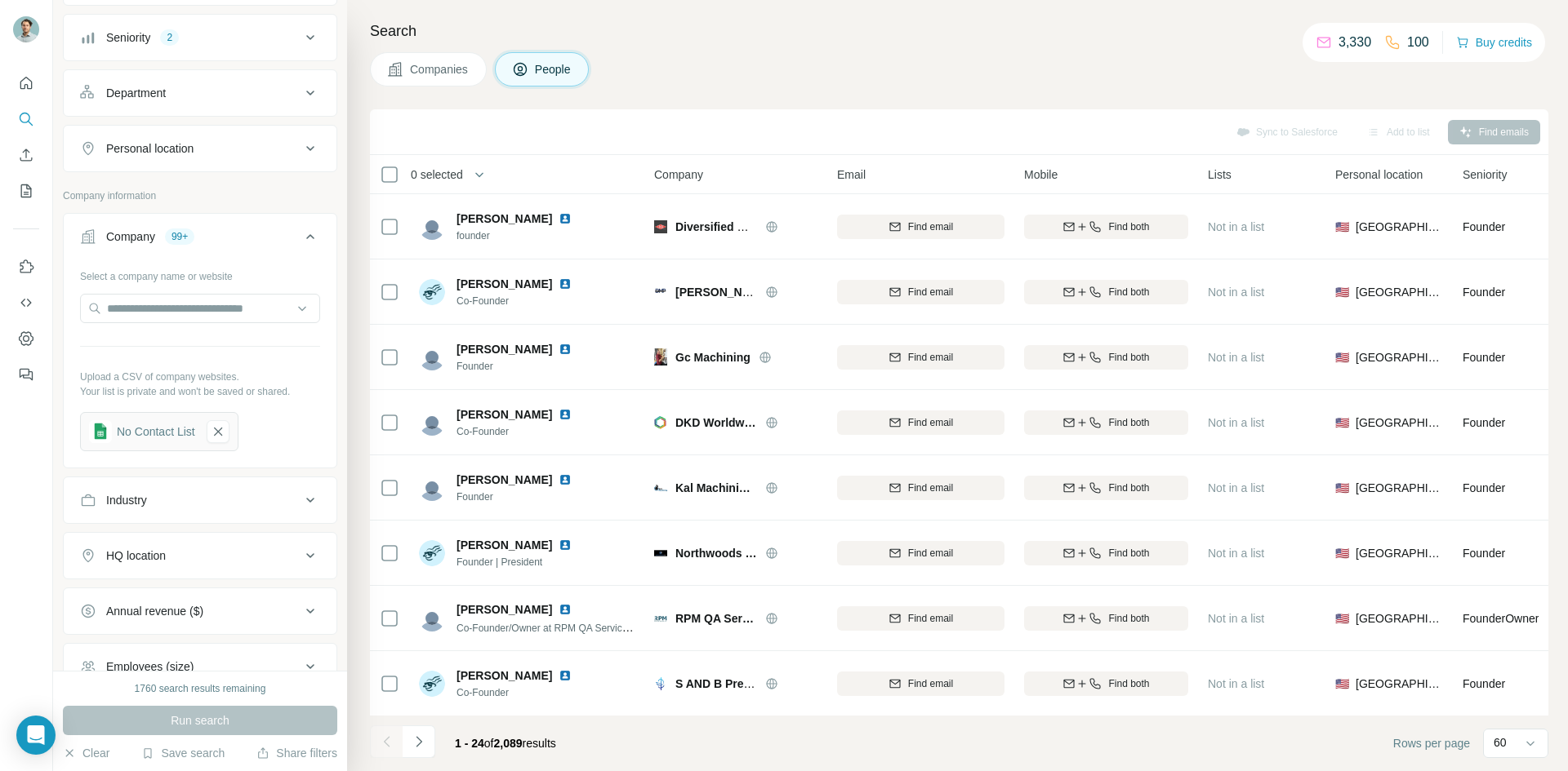
scroll to position [558, 0]
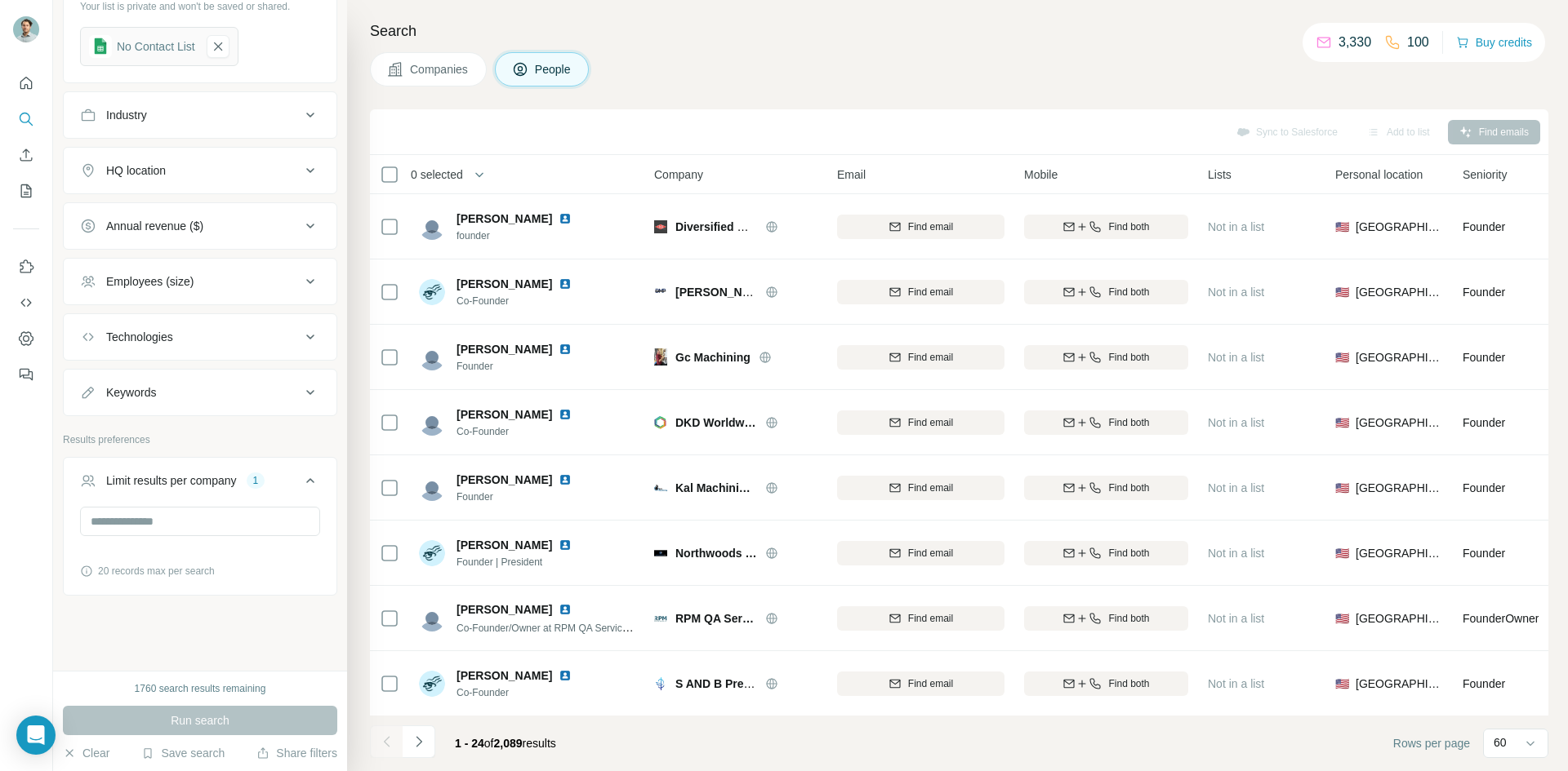
click at [453, 171] on span "0 selected" at bounding box center [437, 175] width 52 height 17
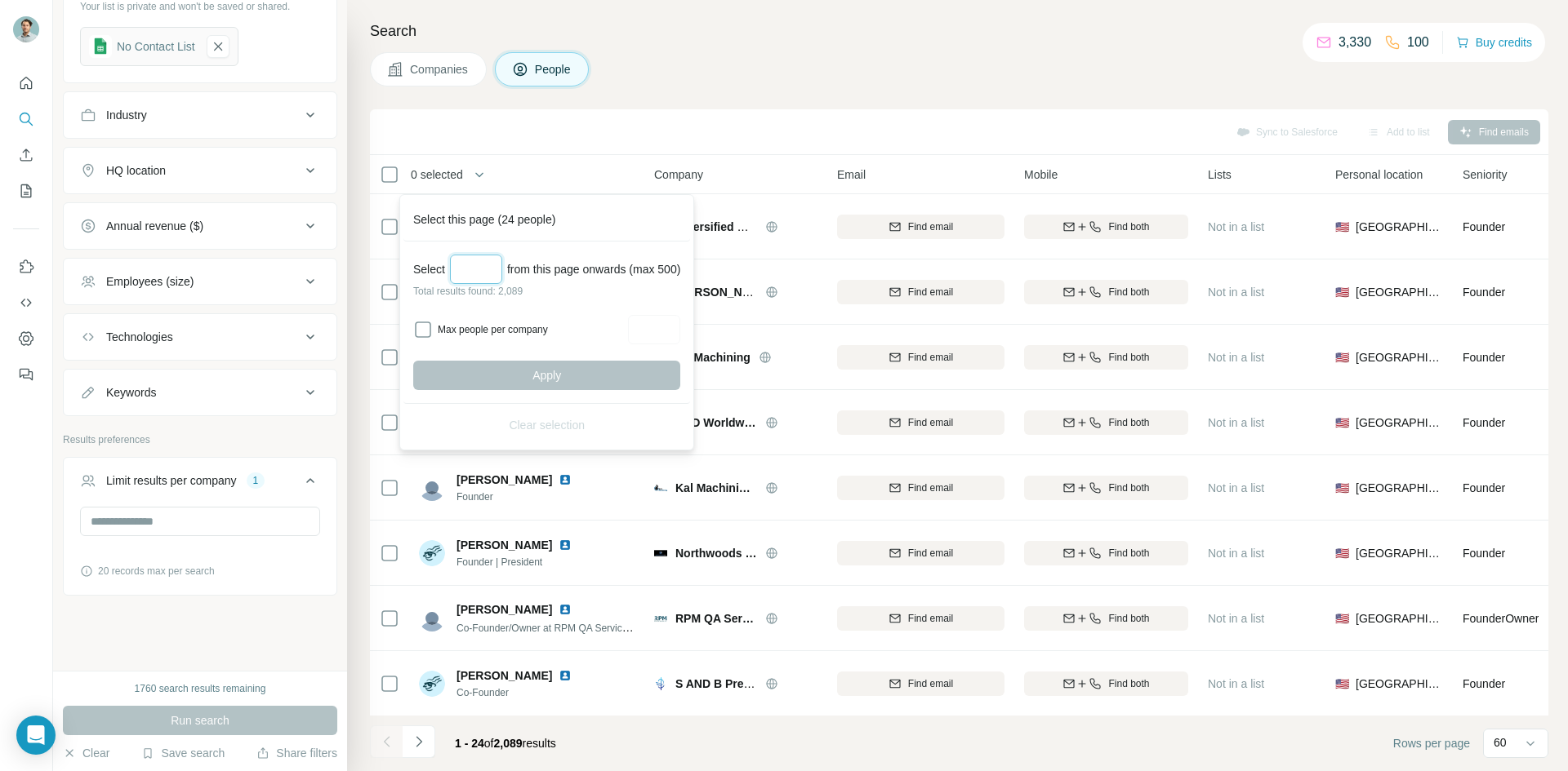
click at [475, 261] on input "Select a number (up to 500)" at bounding box center [476, 269] width 52 height 29
type input "***"
click at [546, 375] on span "Apply" at bounding box center [546, 375] width 28 height 17
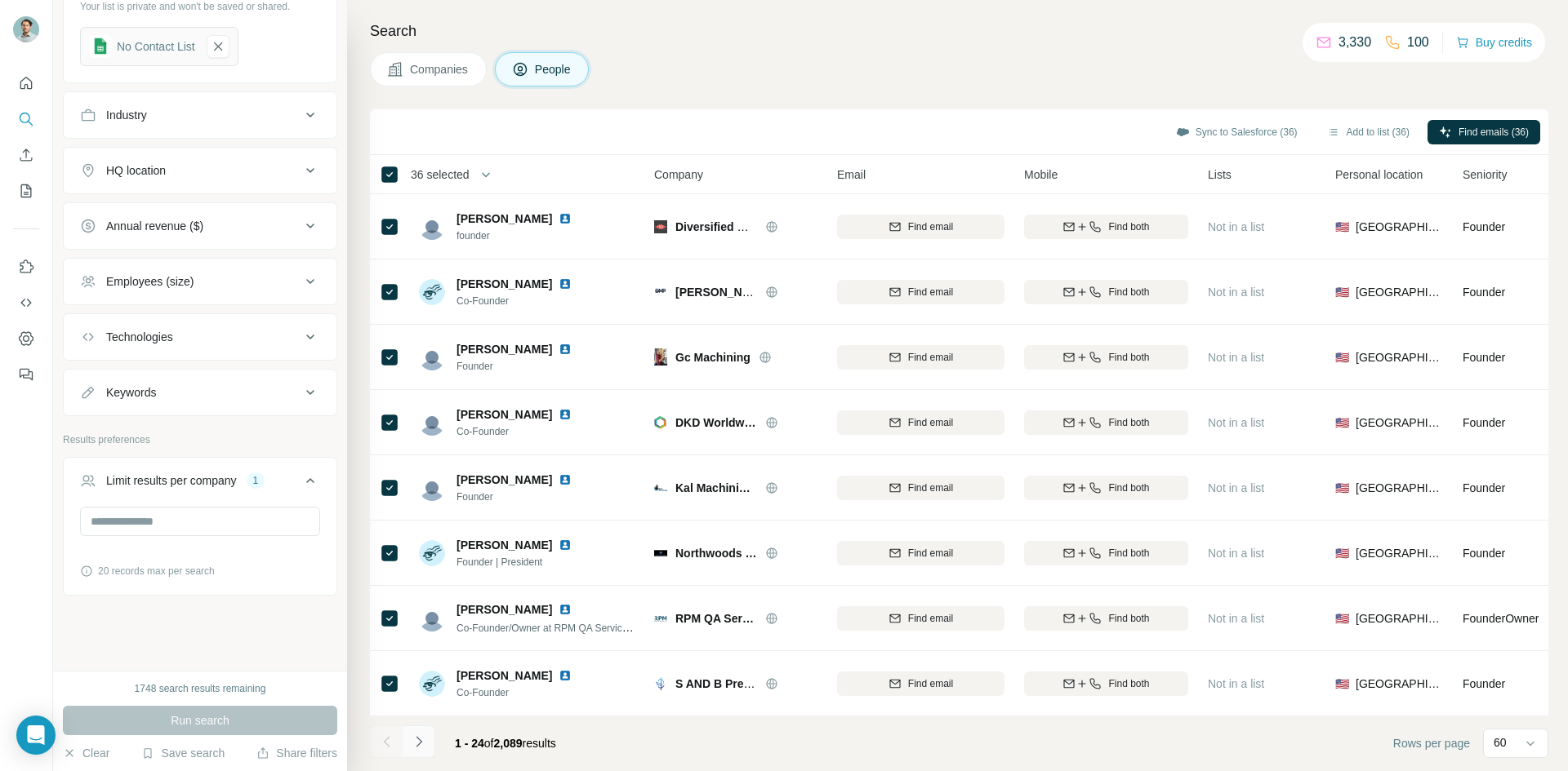
click at [423, 744] on icon "Navigate to next page" at bounding box center [419, 743] width 17 height 17
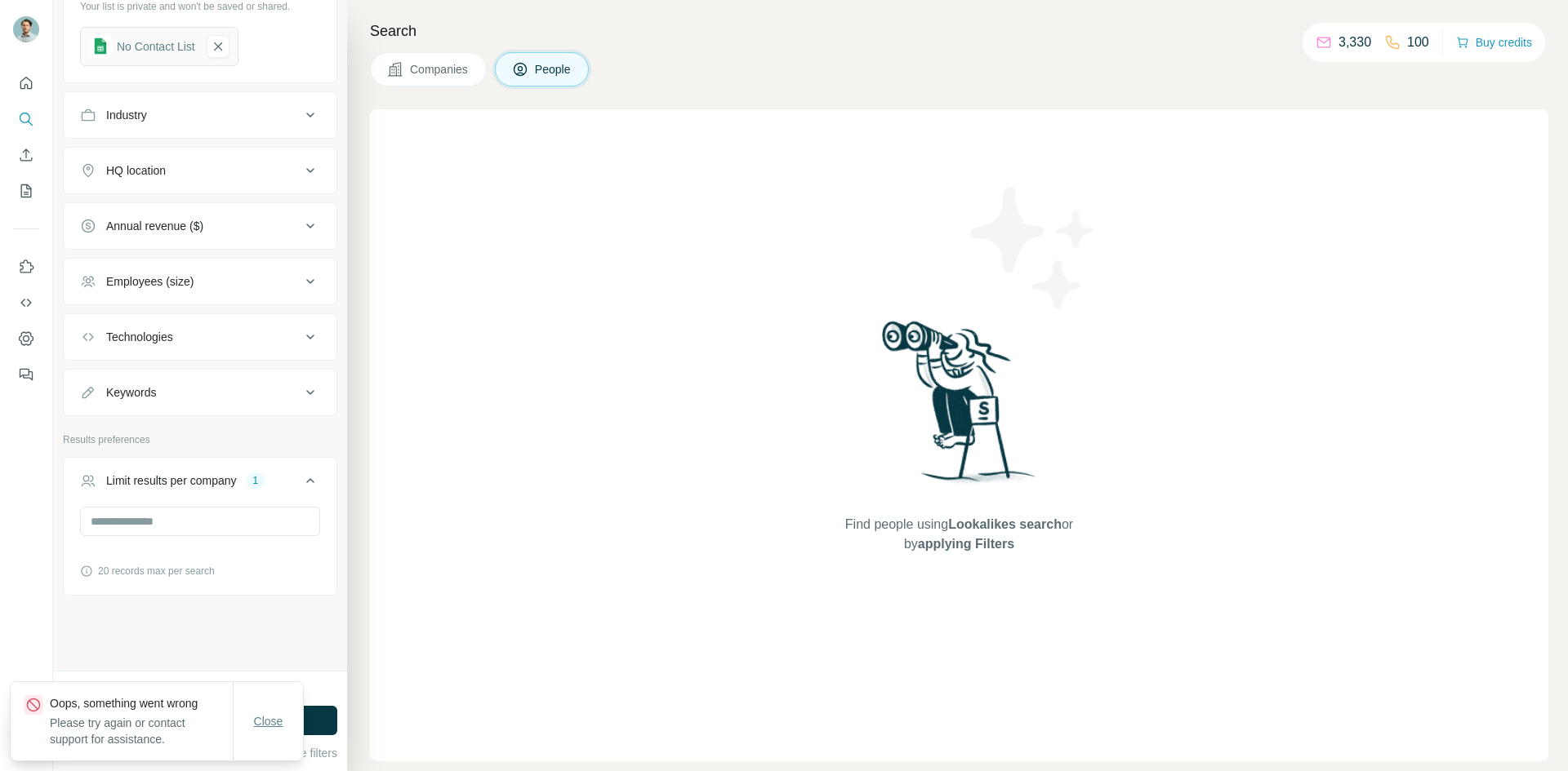
click at [259, 718] on span "Close" at bounding box center [269, 722] width 29 height 17
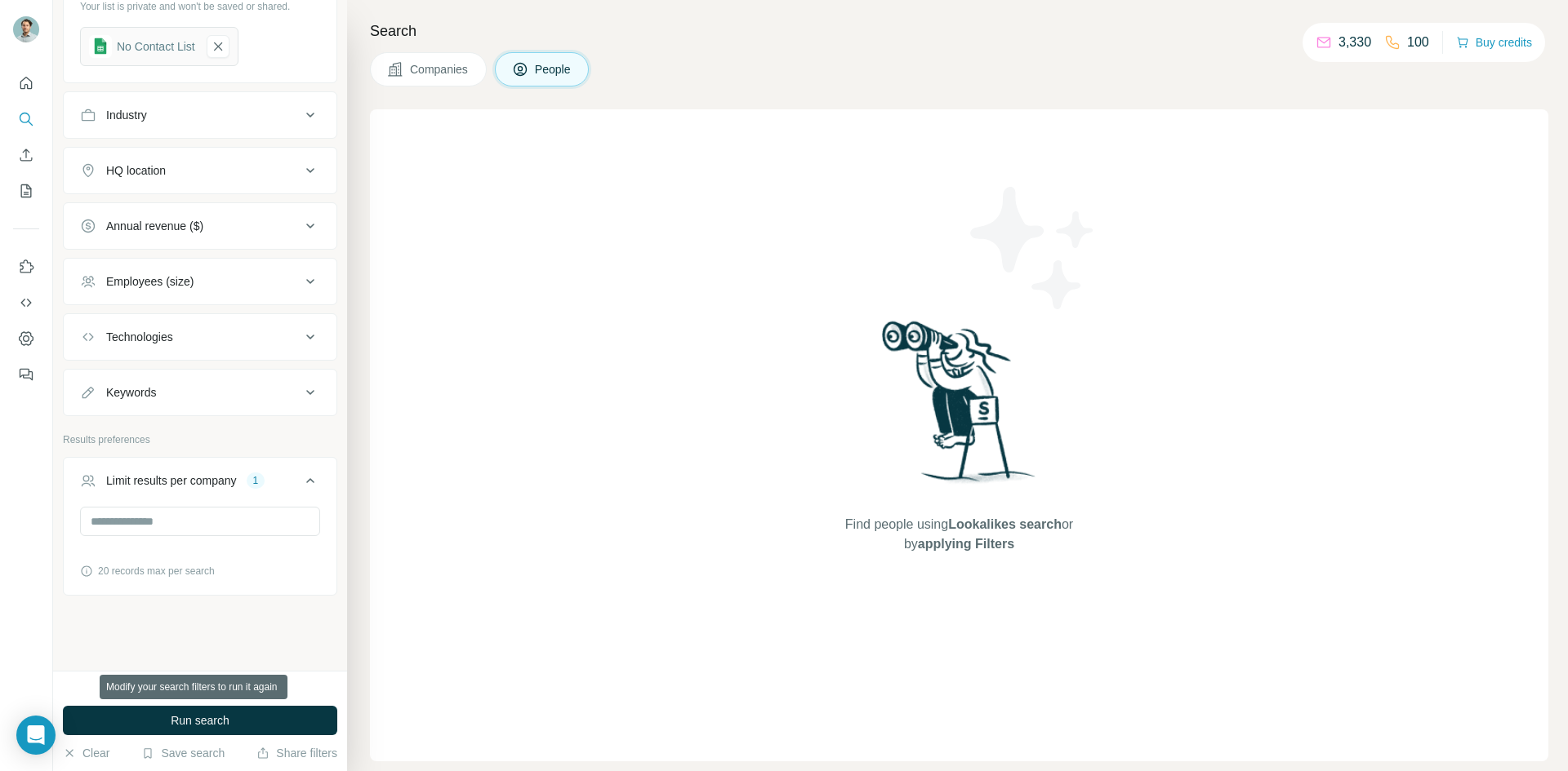
click at [259, 718] on button "Run search" at bounding box center [200, 720] width 274 height 29
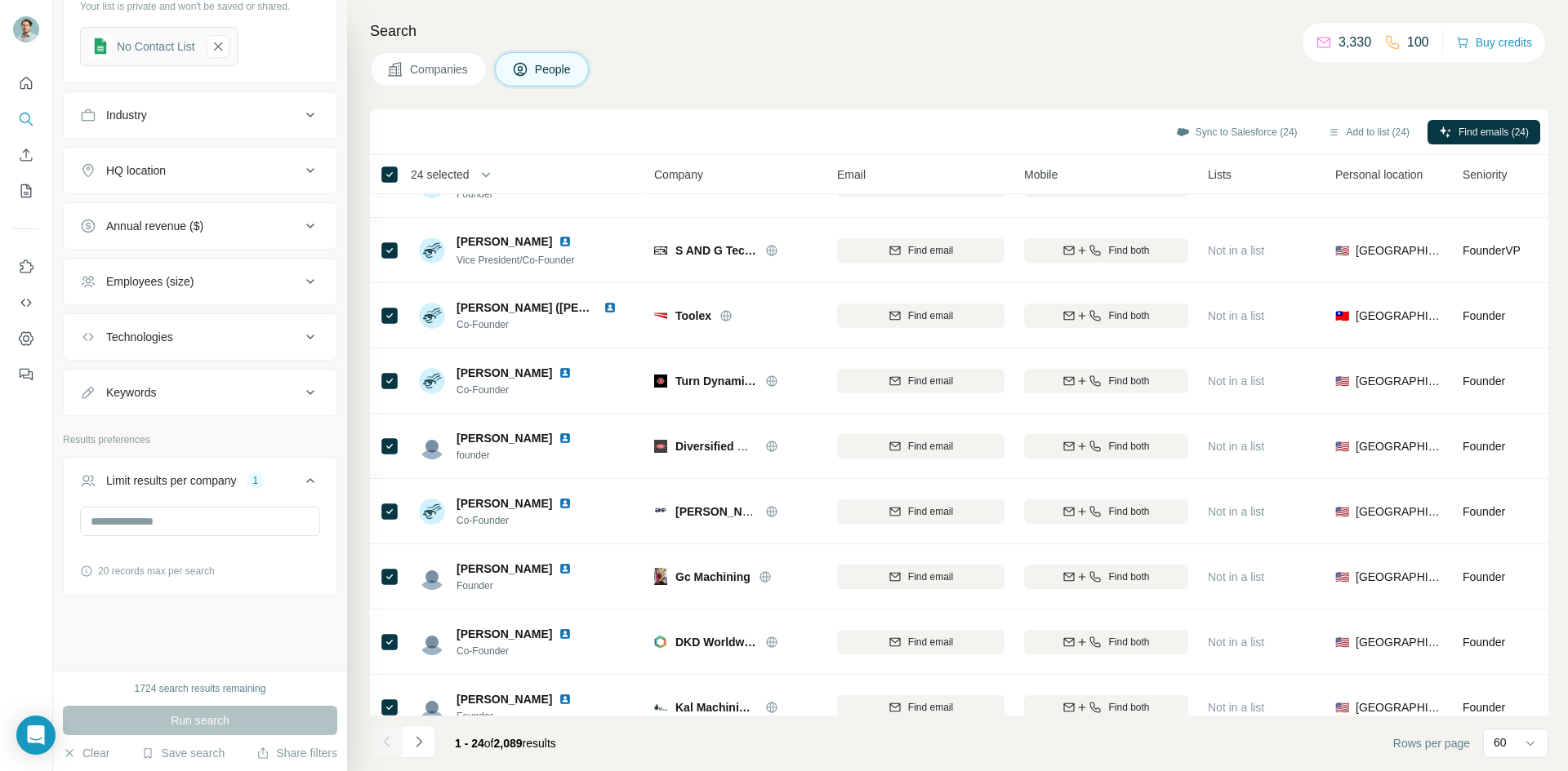
scroll to position [0, 0]
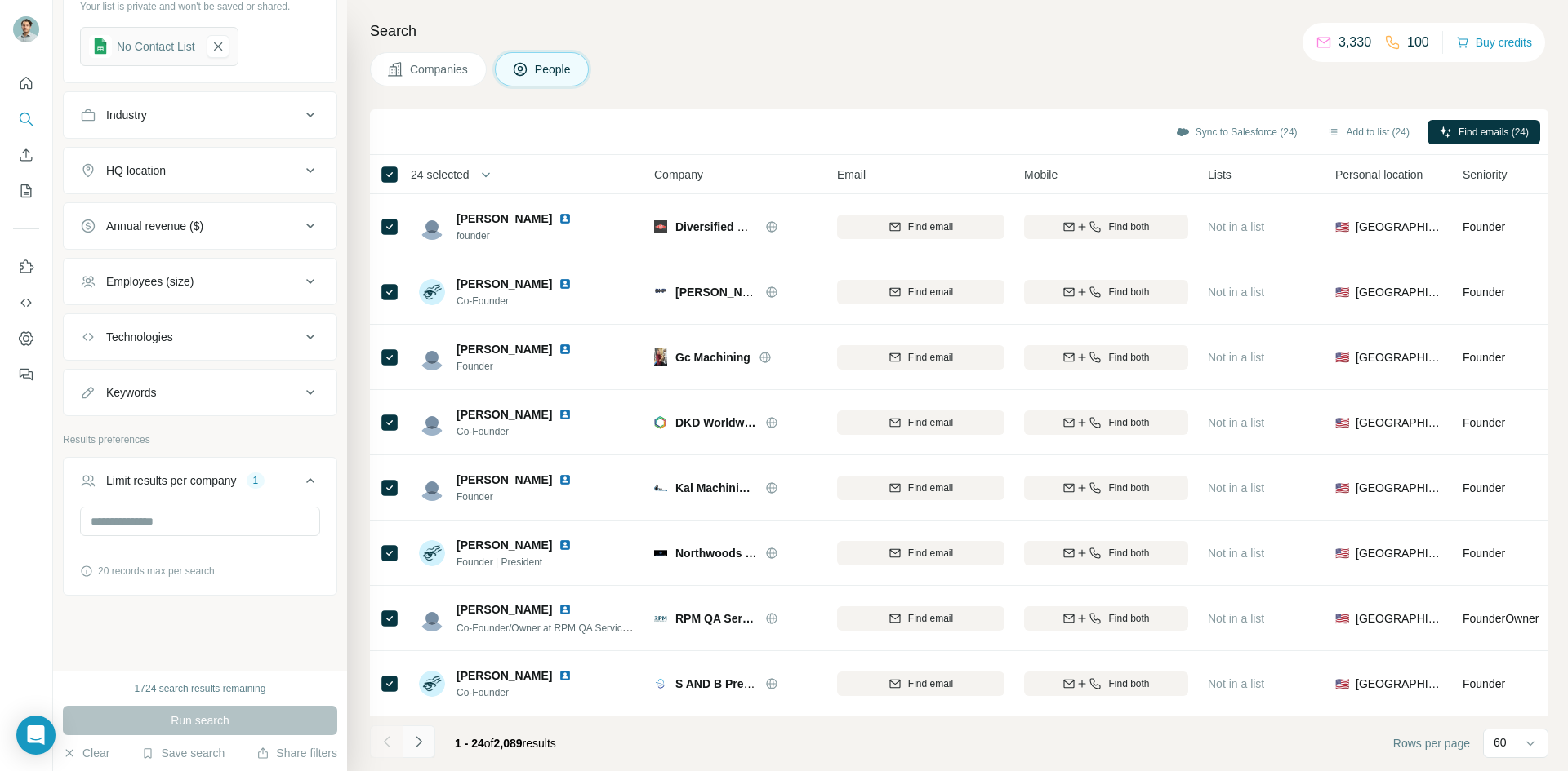
click at [417, 751] on button "Navigate to next page" at bounding box center [418, 742] width 33 height 33
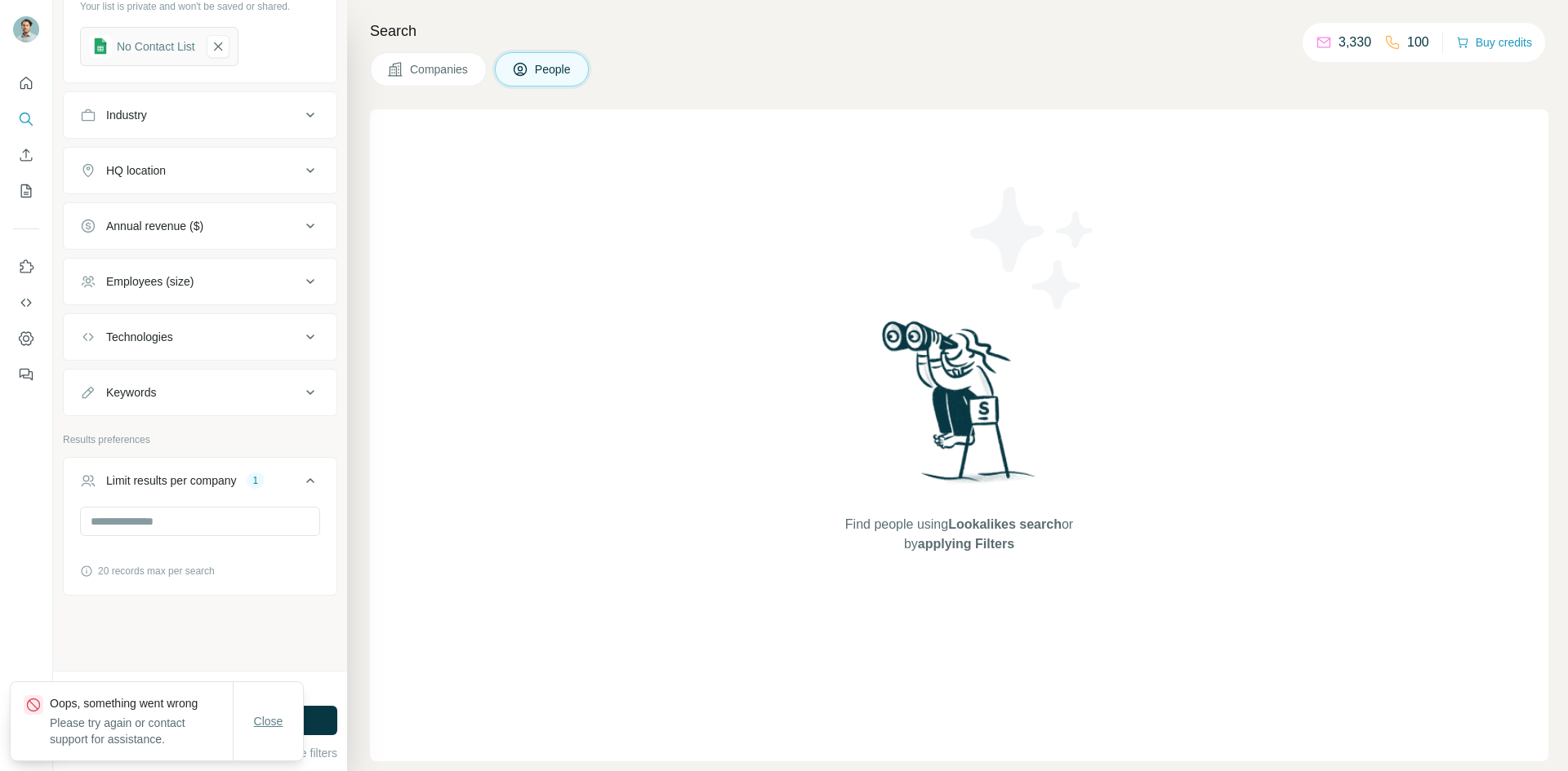
click at [288, 721] on button "Close" at bounding box center [269, 721] width 52 height 29
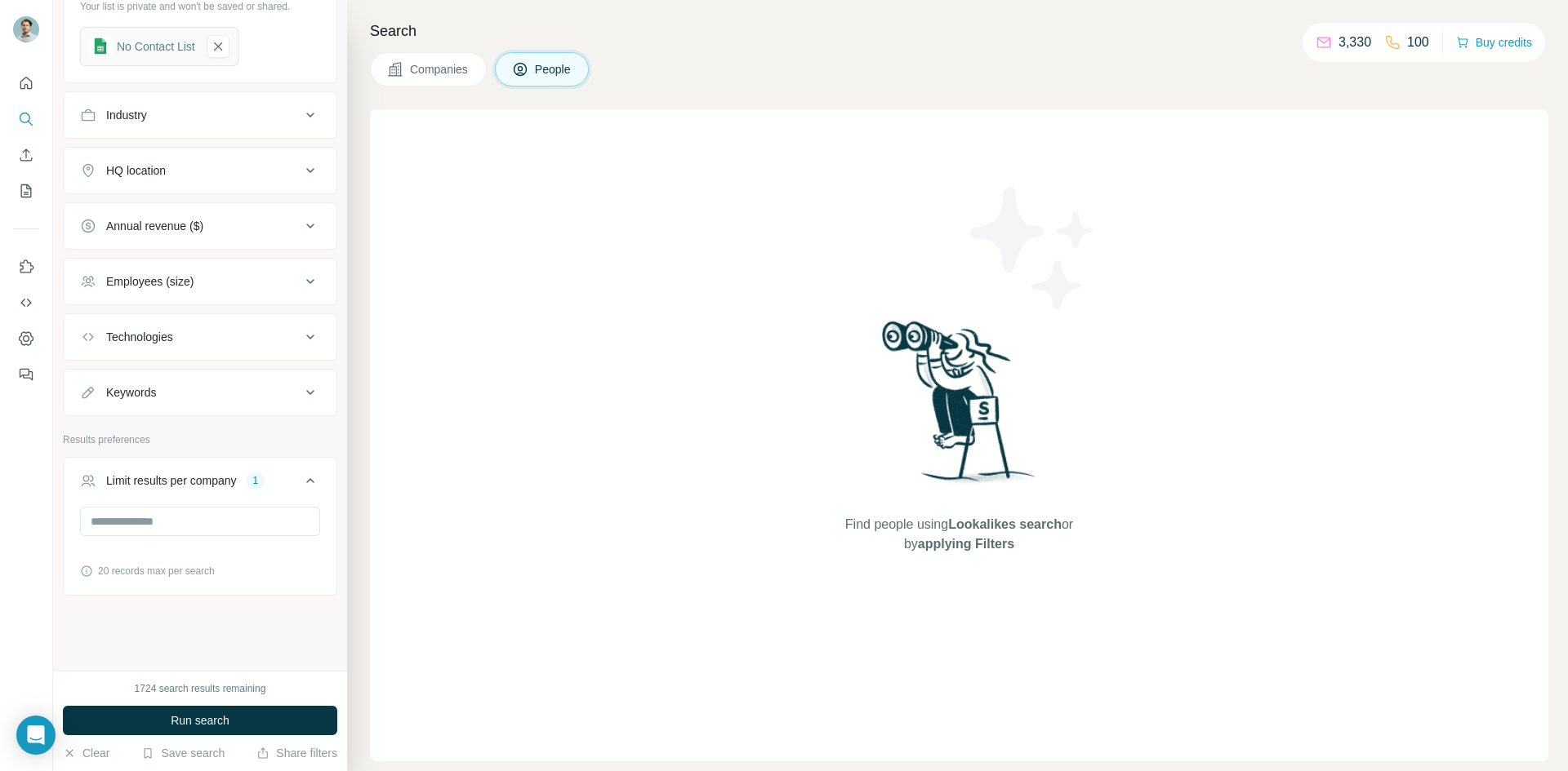
click at [288, 721] on button "Run search" at bounding box center [200, 720] width 274 height 29
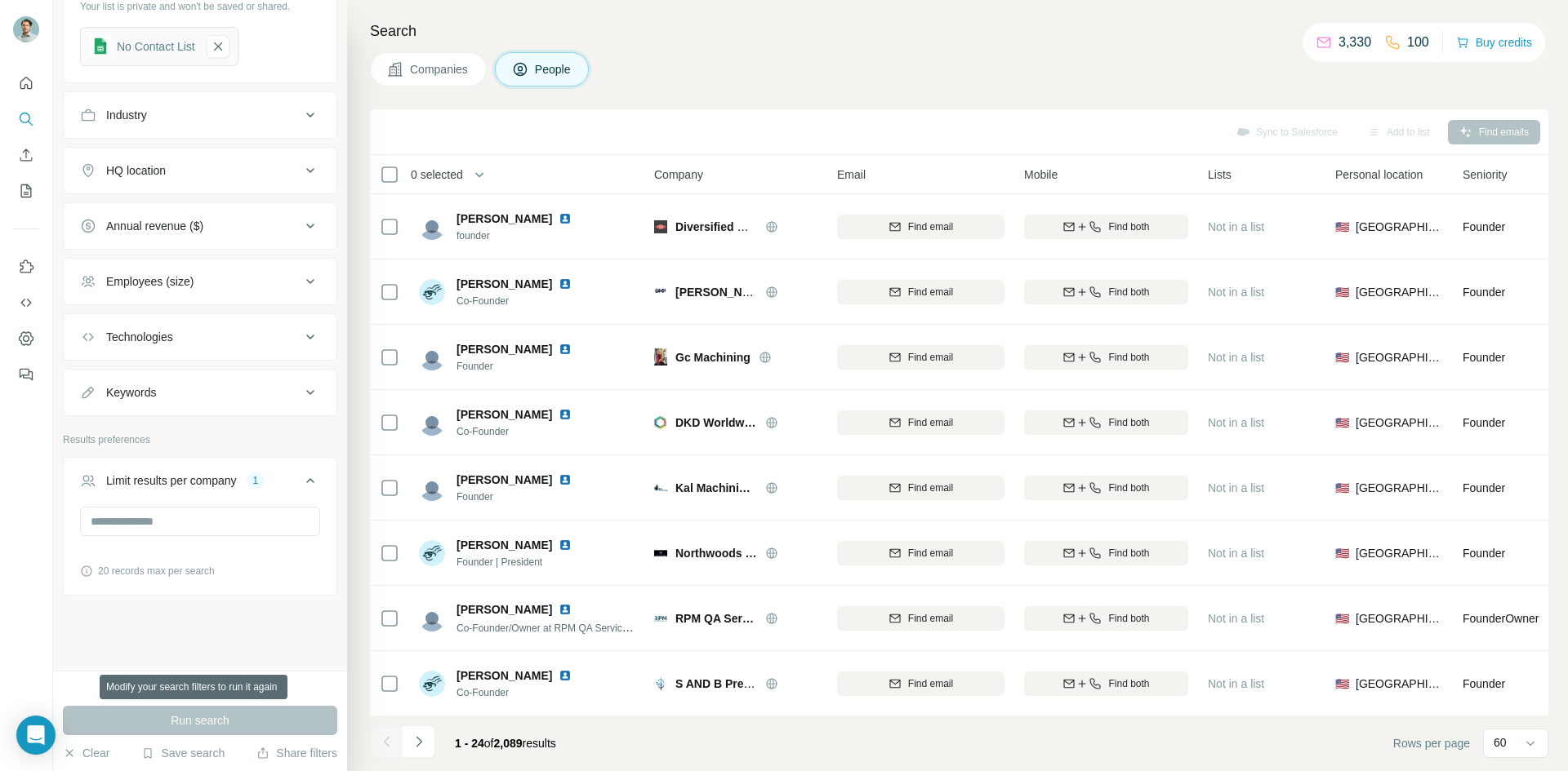
drag, startPoint x: 288, startPoint y: 721, endPoint x: 285, endPoint y: 677, distance: 44.1
drag, startPoint x: 285, startPoint y: 677, endPoint x: 215, endPoint y: 605, distance: 100.4
click at [219, 628] on div "New search Hide Company lookalikes Personal information Job title Seniority 2 D…" at bounding box center [199, 335] width 294 height 671
drag, startPoint x: 206, startPoint y: 518, endPoint x: 55, endPoint y: 506, distance: 151.5
click at [55, 506] on div "New search Hide Company lookalikes Personal information Job title Seniority 2 D…" at bounding box center [199, 335] width 294 height 671
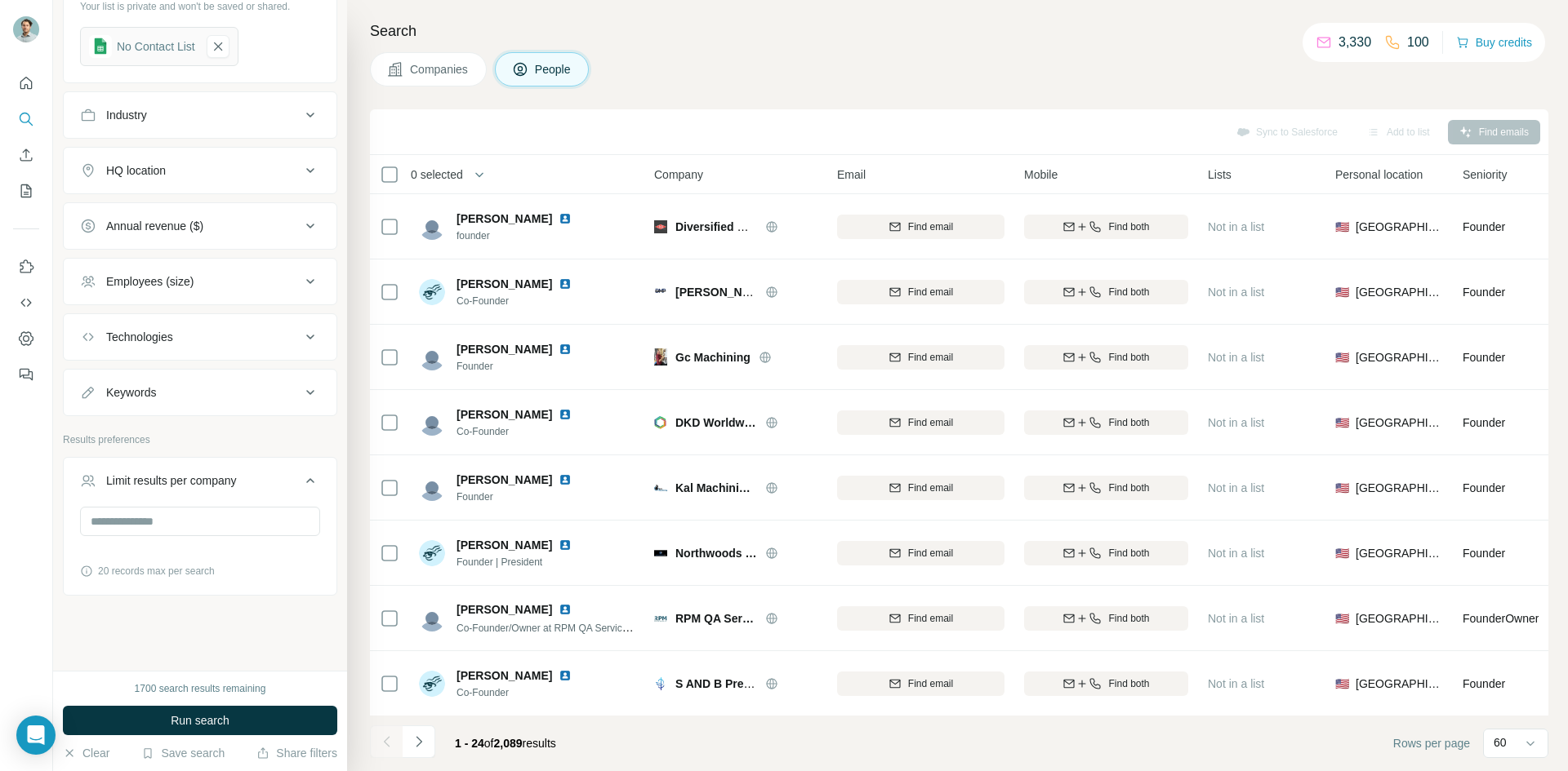
click at [256, 633] on div "New search Hide Company lookalikes Personal information Job title Seniority 2 D…" at bounding box center [199, 335] width 294 height 671
click at [254, 710] on button "Run search" at bounding box center [200, 720] width 274 height 29
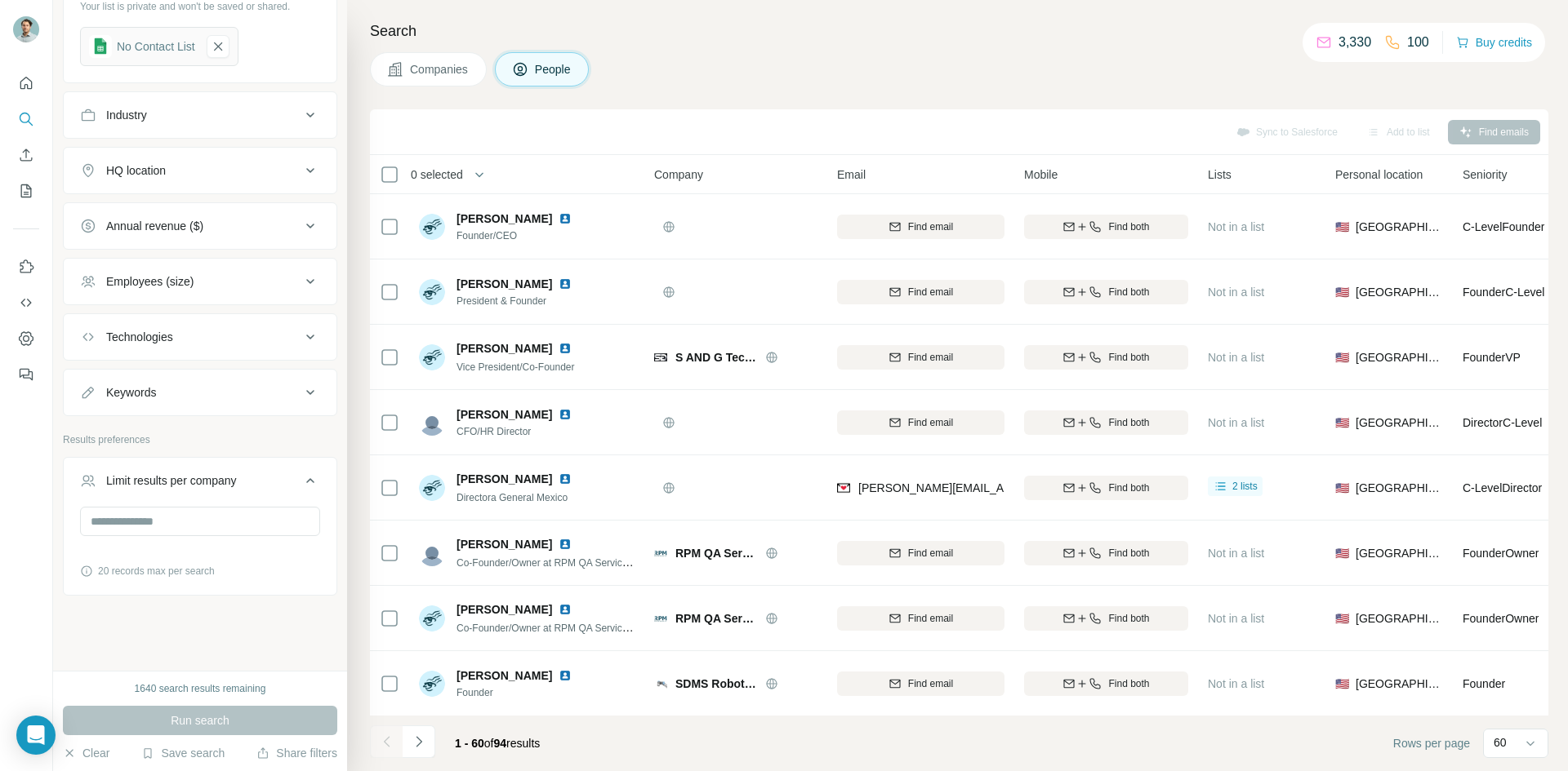
click at [443, 171] on span "0 selected" at bounding box center [437, 175] width 52 height 17
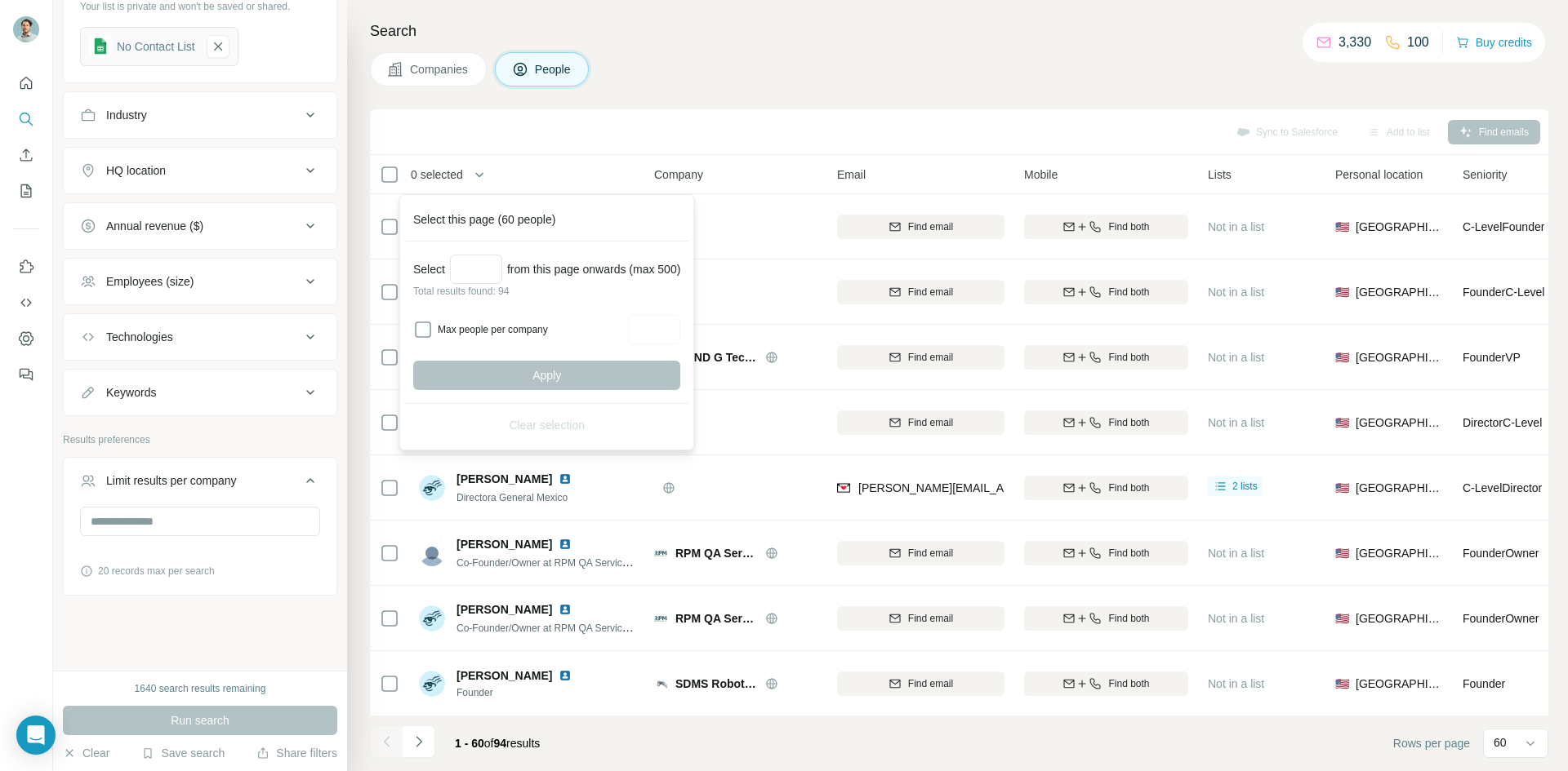
click at [448, 323] on label "Max people per company" at bounding box center [530, 330] width 186 height 15
click at [646, 329] on input "Max people per company" at bounding box center [654, 329] width 52 height 29
type input "*"
click at [476, 266] on input "Select a number (up to 500)" at bounding box center [476, 269] width 52 height 29
type input "*"
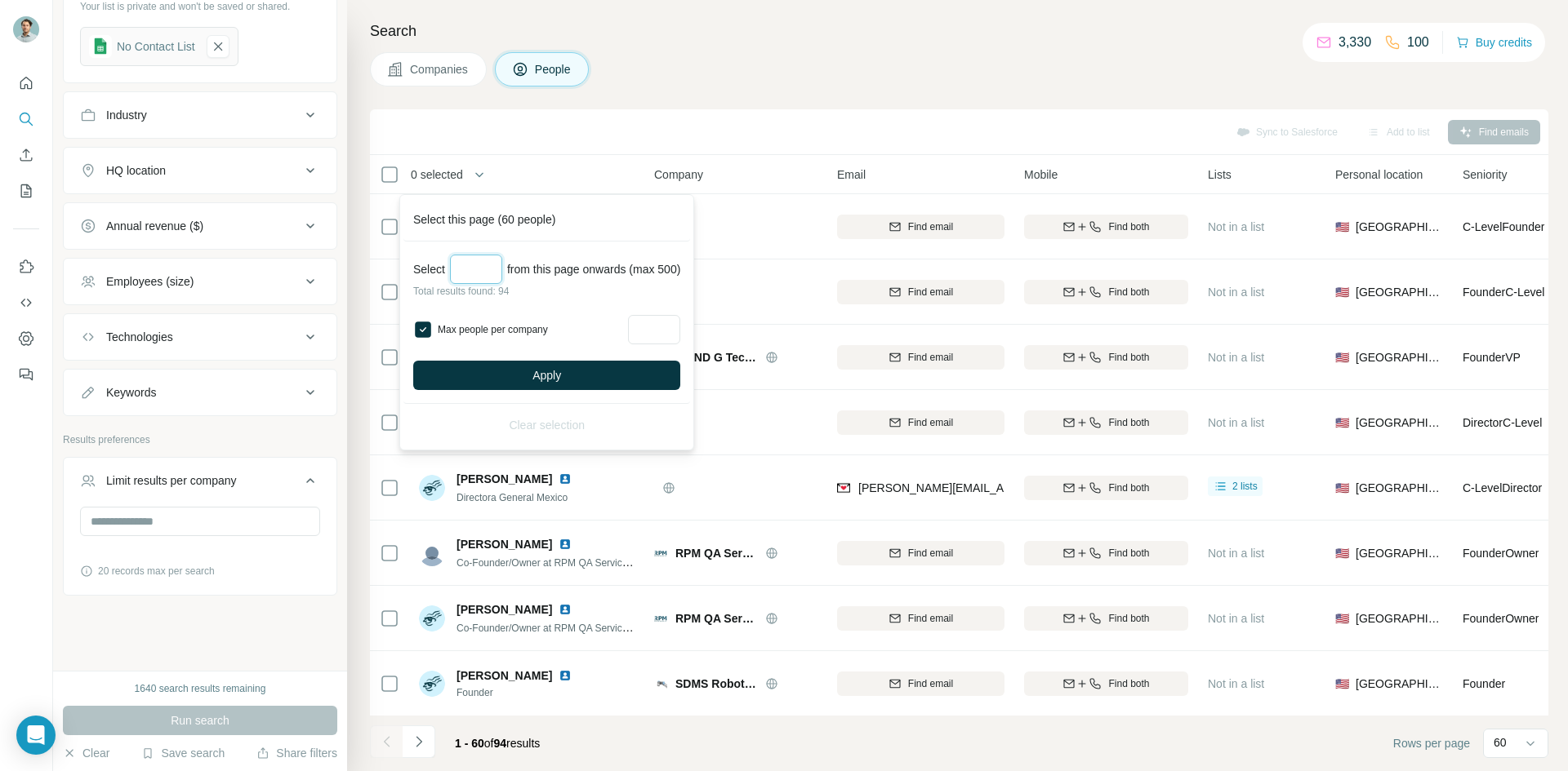
click at [468, 269] on input "***" at bounding box center [476, 269] width 52 height 29
type input "**"
click at [544, 372] on span "Apply" at bounding box center [546, 375] width 28 height 17
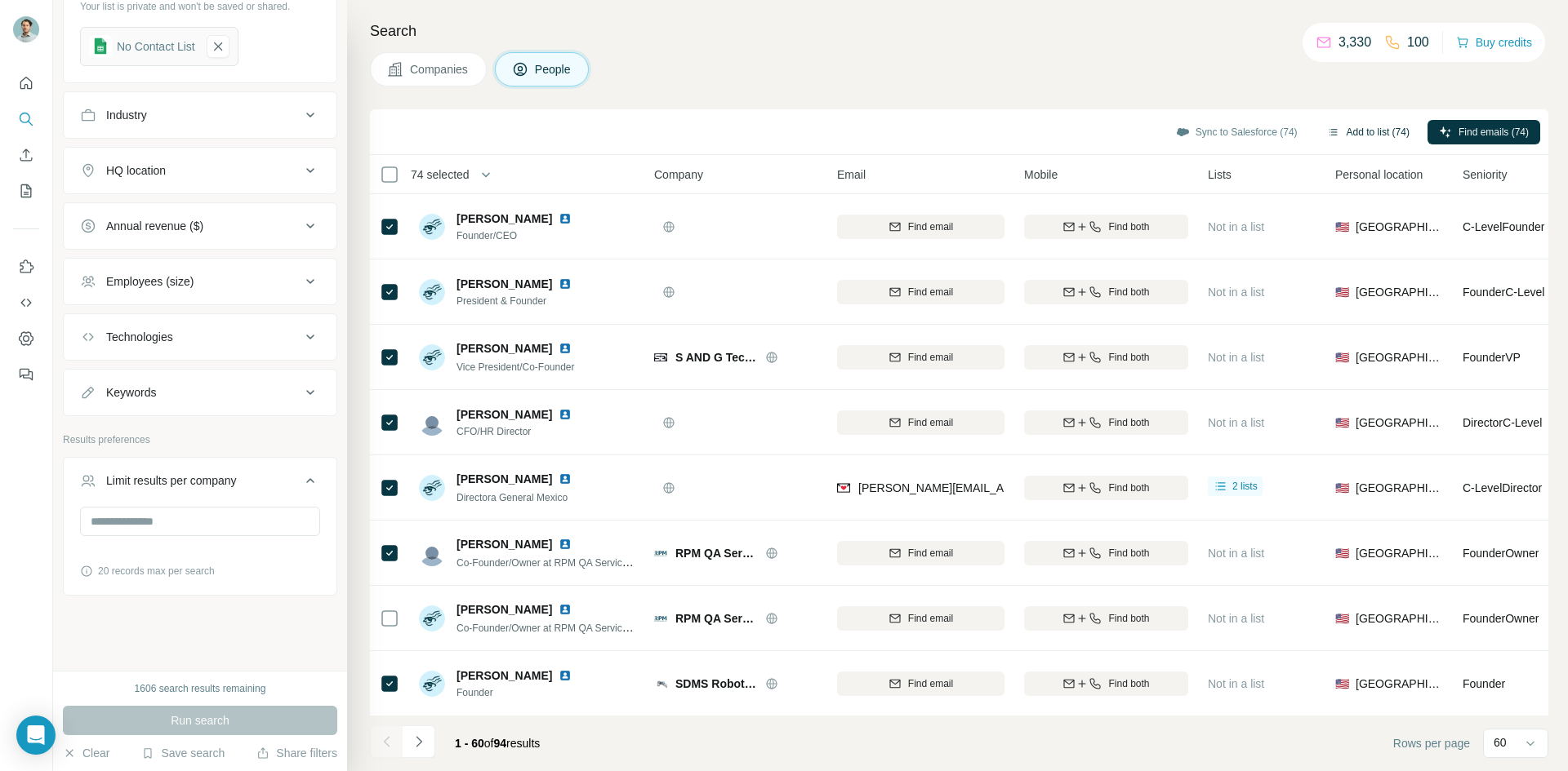
click at [1346, 131] on button "Add to list (74)" at bounding box center [1369, 131] width 105 height 24
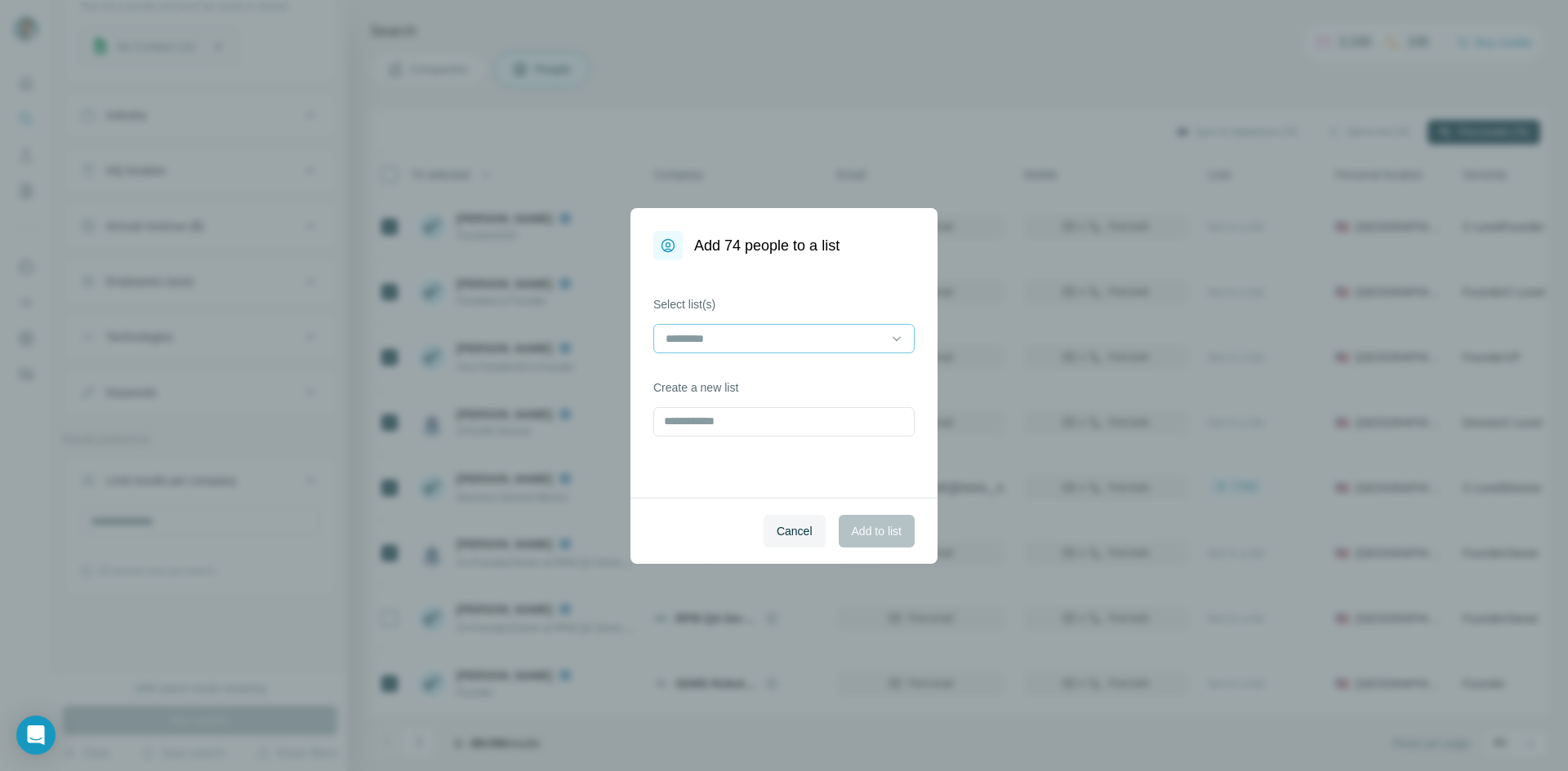
click at [854, 336] on input at bounding box center [775, 338] width 221 height 18
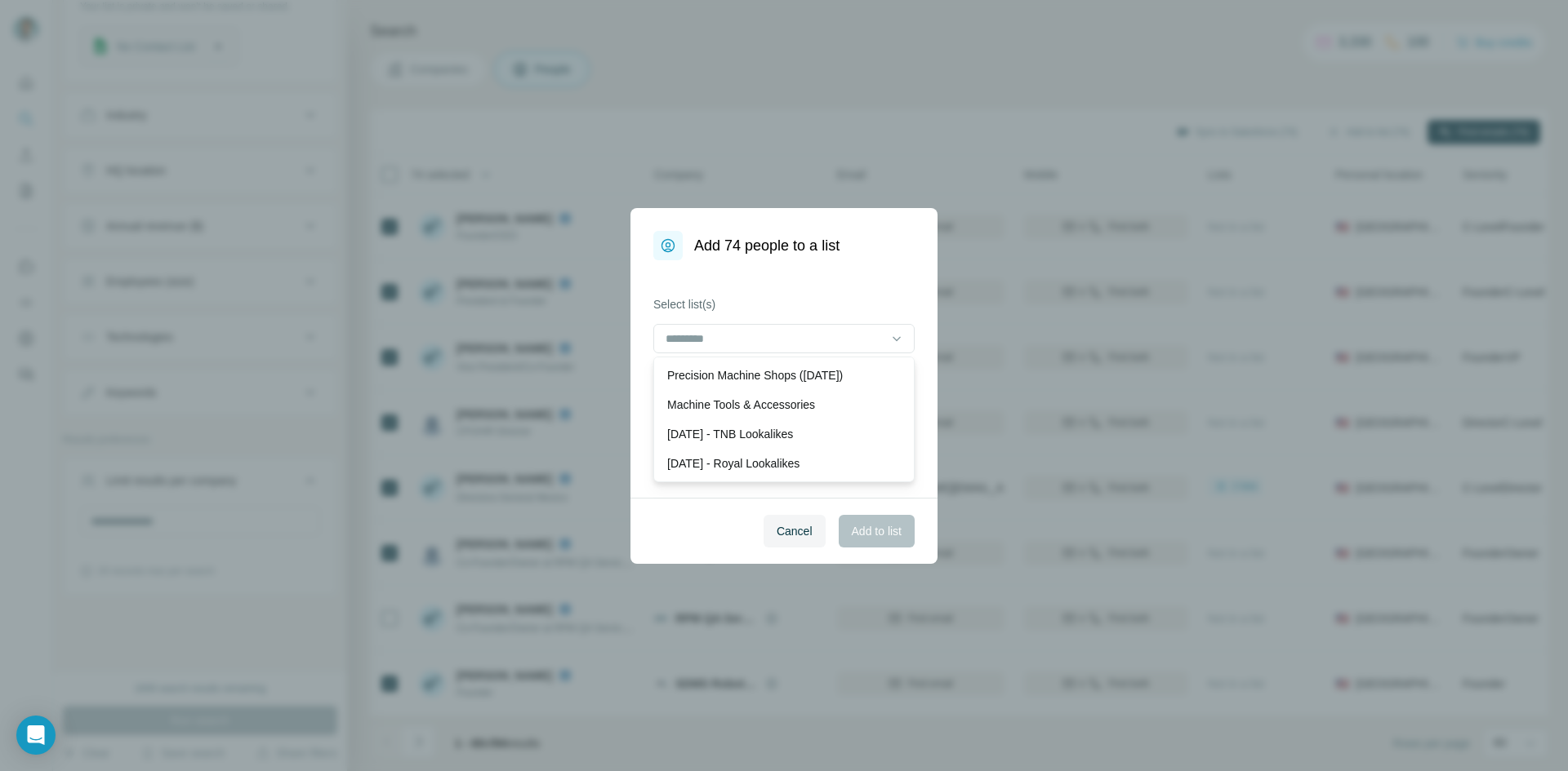
click at [740, 291] on div "Select list(s) Create a new list" at bounding box center [784, 379] width 307 height 237
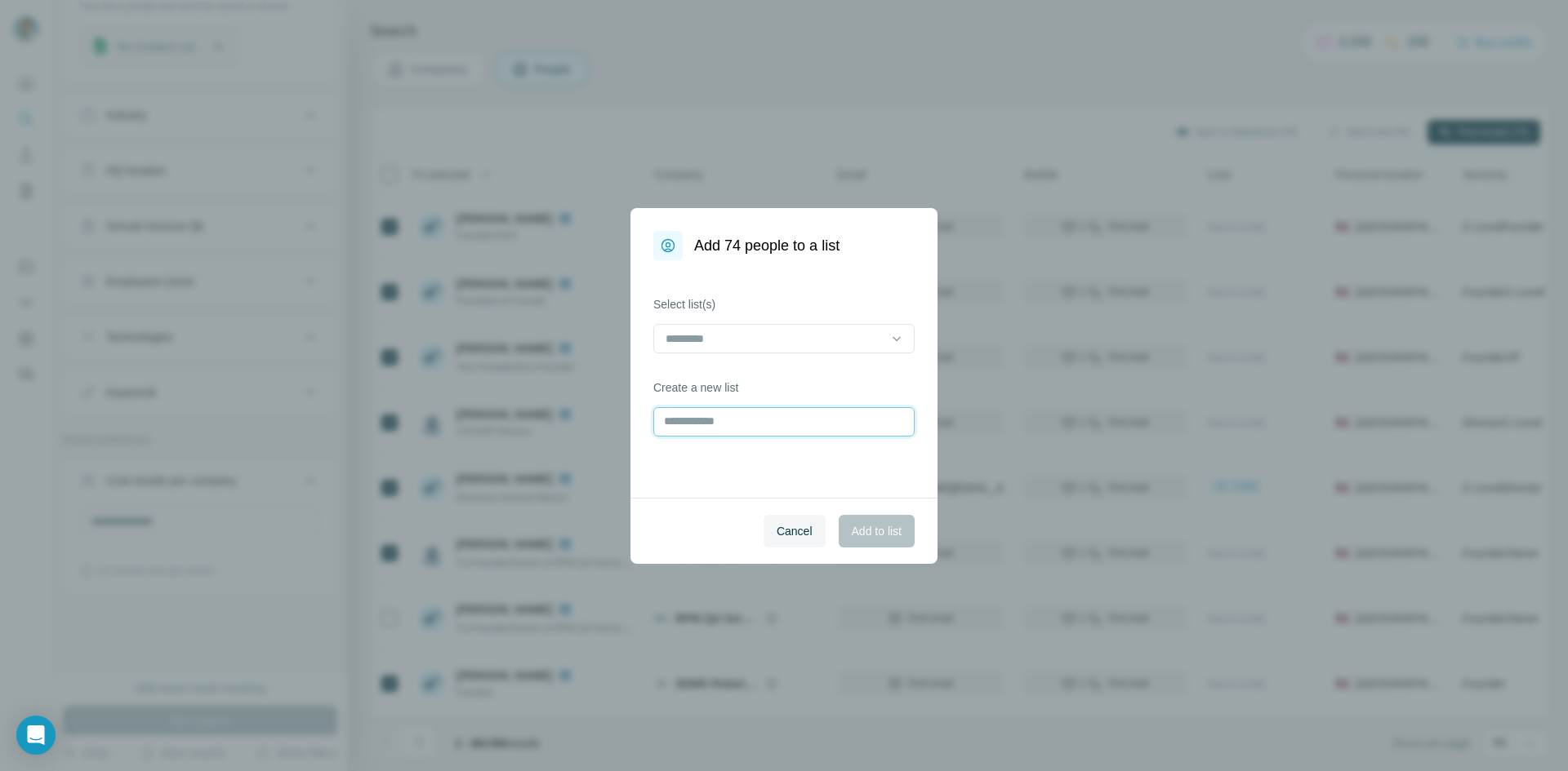
click at [704, 428] on input "text" at bounding box center [784, 421] width 261 height 29
type input "**********"
click at [862, 529] on span "Add to list" at bounding box center [877, 532] width 50 height 17
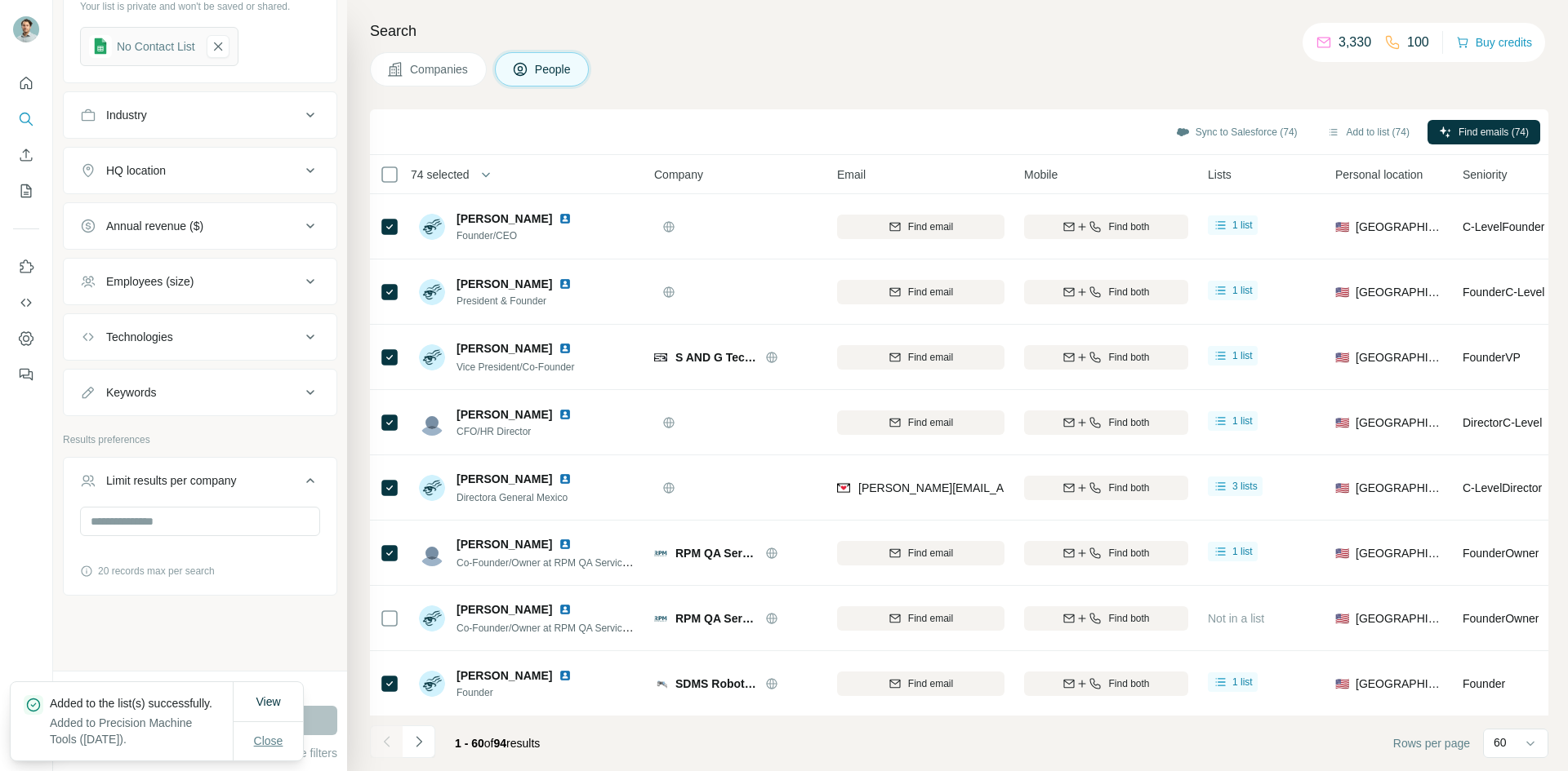
click at [264, 750] on button "Close" at bounding box center [269, 741] width 52 height 29
click at [215, 484] on div "Limit results per company" at bounding box center [172, 481] width 131 height 17
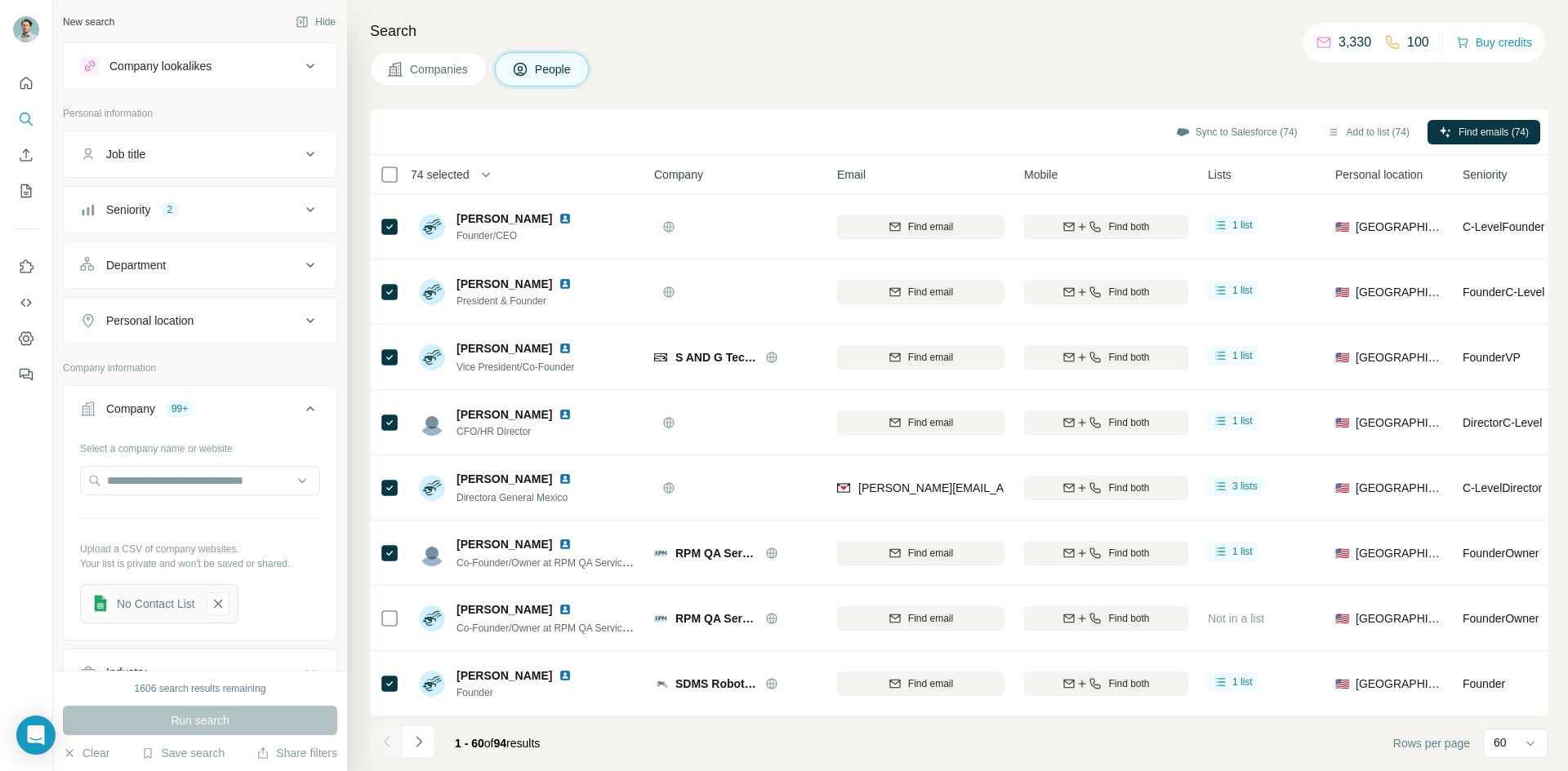
click at [223, 207] on div "Seniority 2" at bounding box center [191, 210] width 221 height 17
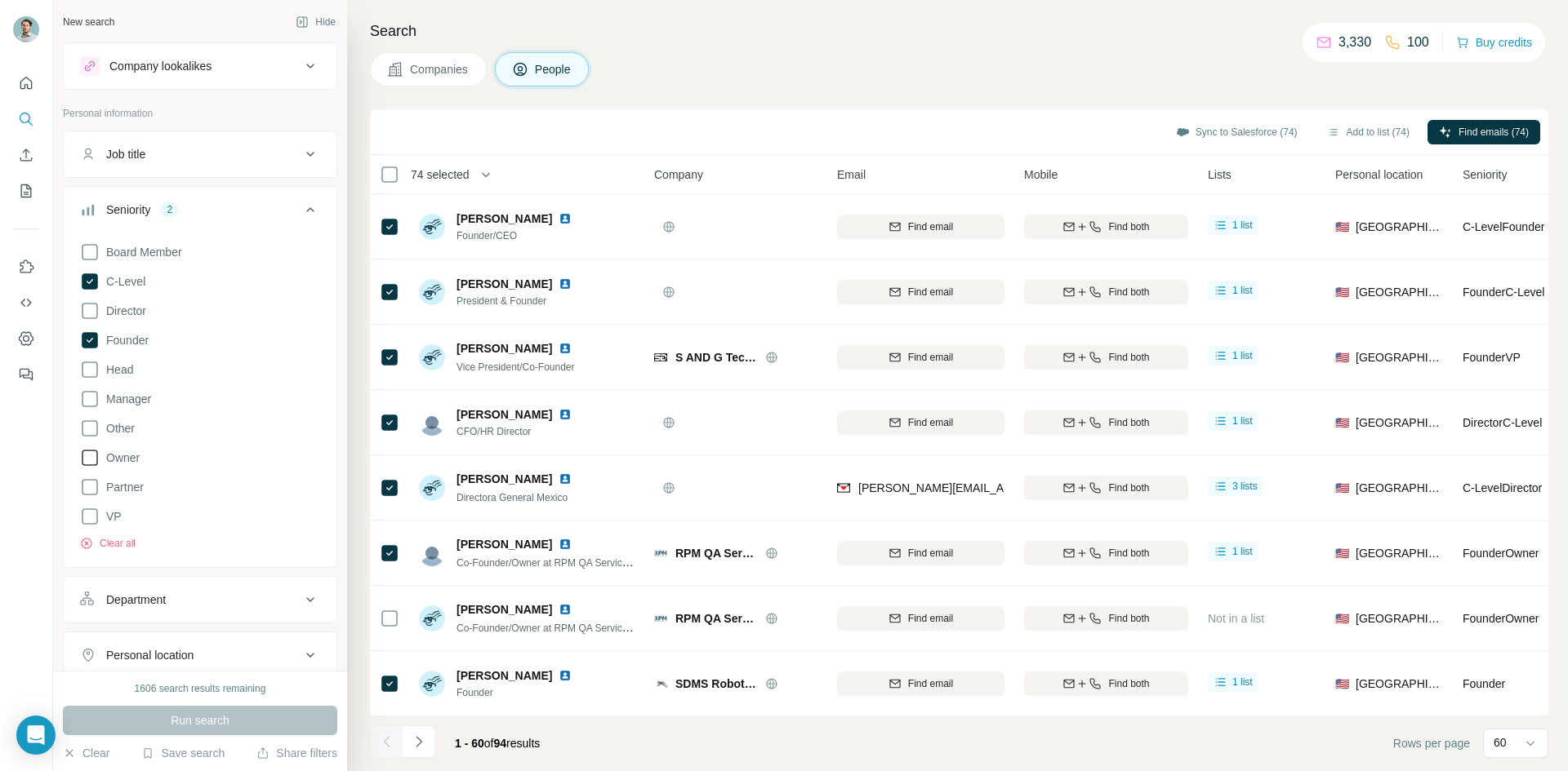
click at [122, 461] on span "Owner" at bounding box center [120, 458] width 40 height 17
click at [237, 723] on button "Run search" at bounding box center [200, 720] width 274 height 29
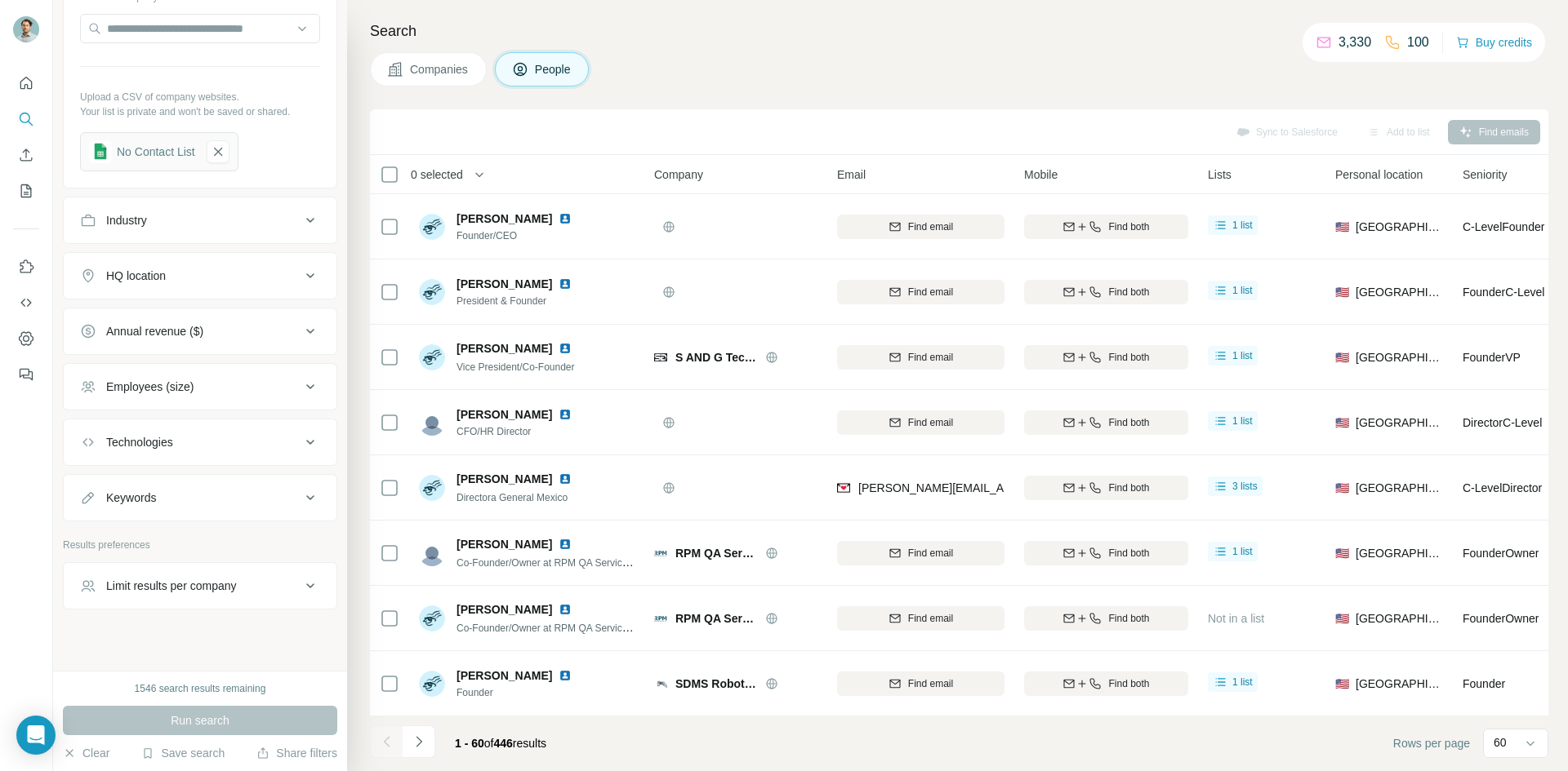
scroll to position [801, 0]
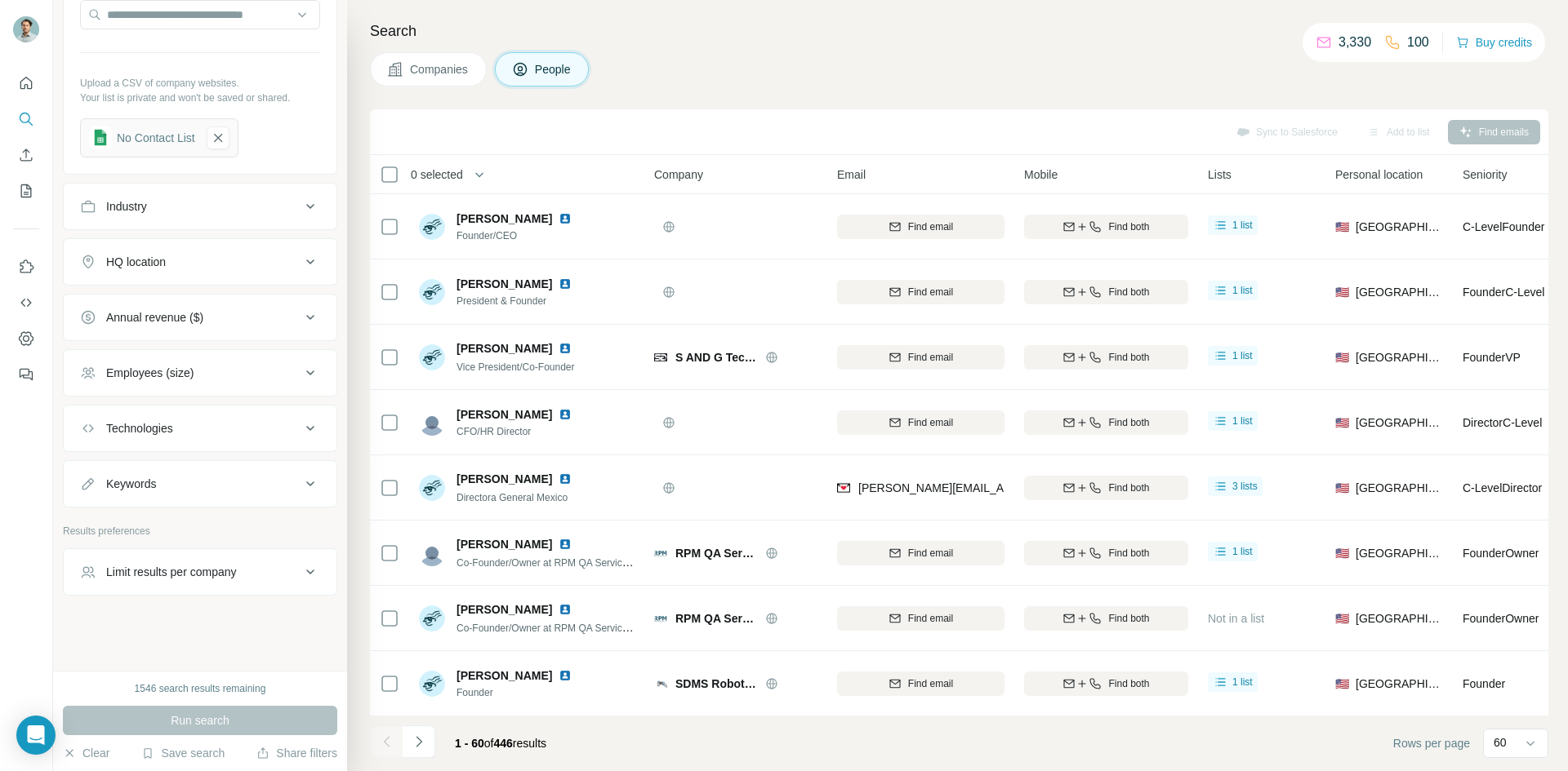
click at [231, 584] on button "Limit results per company" at bounding box center [200, 572] width 273 height 39
click at [218, 617] on input "number" at bounding box center [200, 613] width 240 height 29
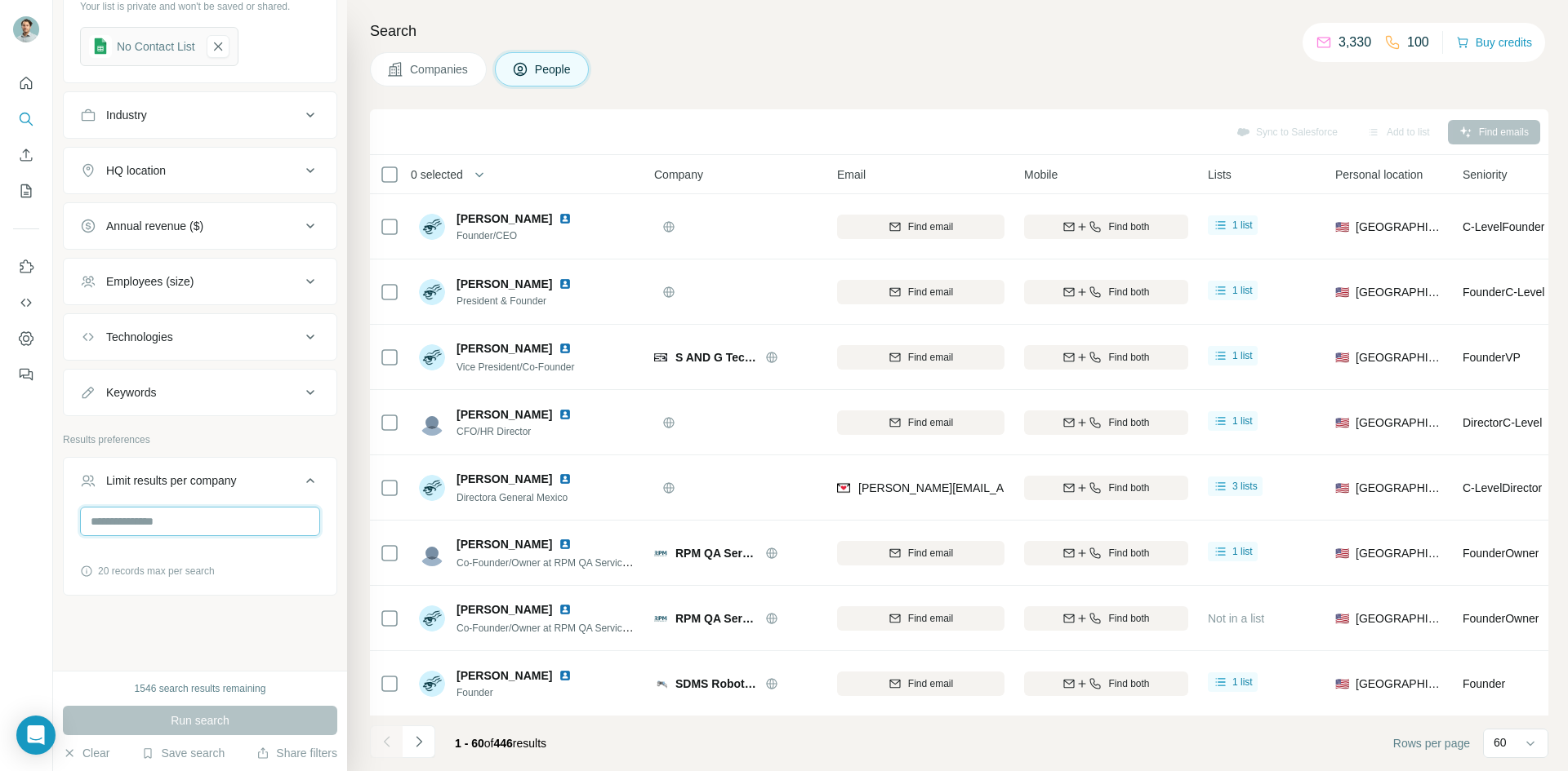
click at [203, 532] on input "number" at bounding box center [200, 521] width 240 height 29
type input "*"
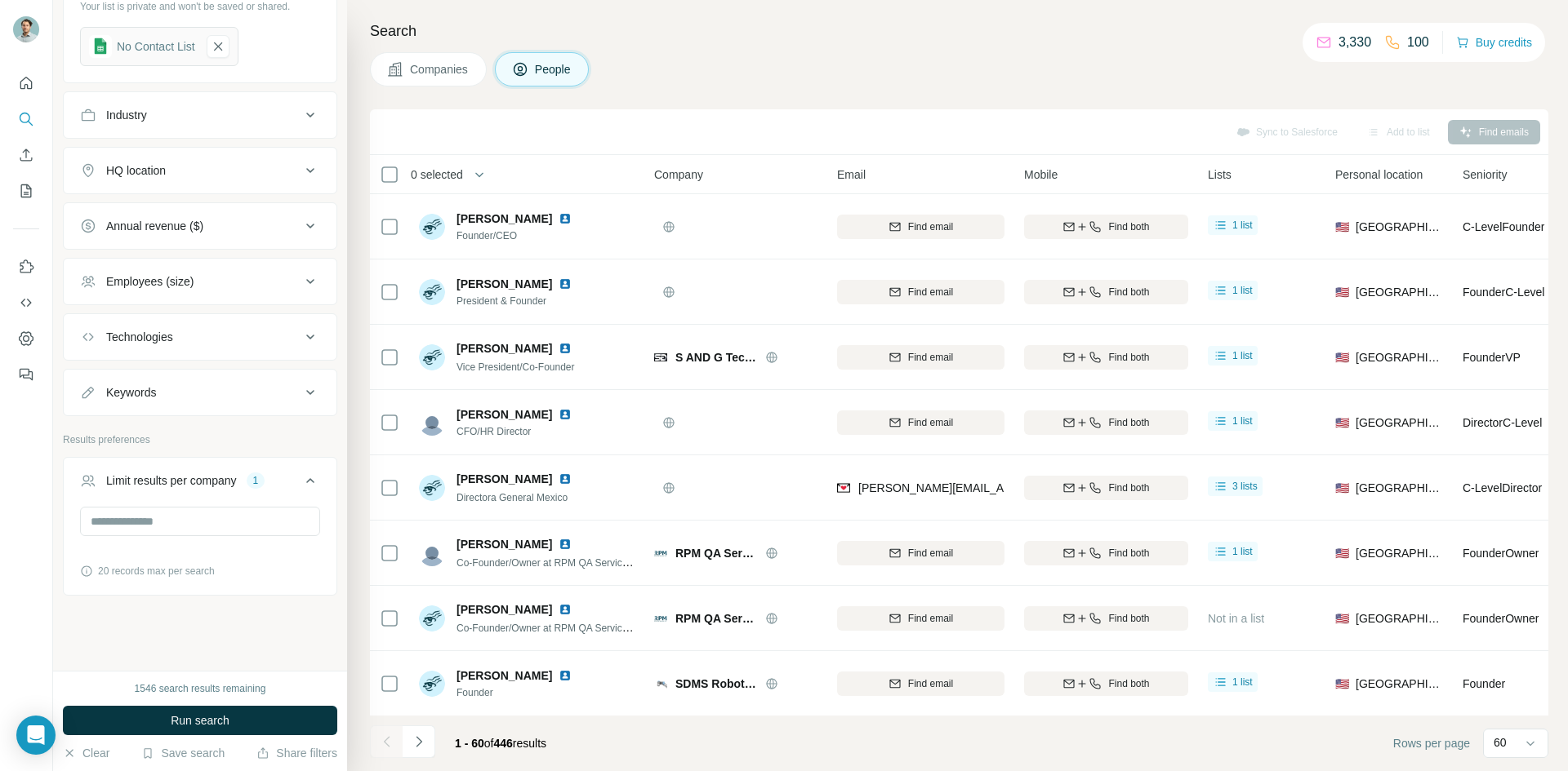
click at [240, 728] on button "Run search" at bounding box center [200, 720] width 274 height 29
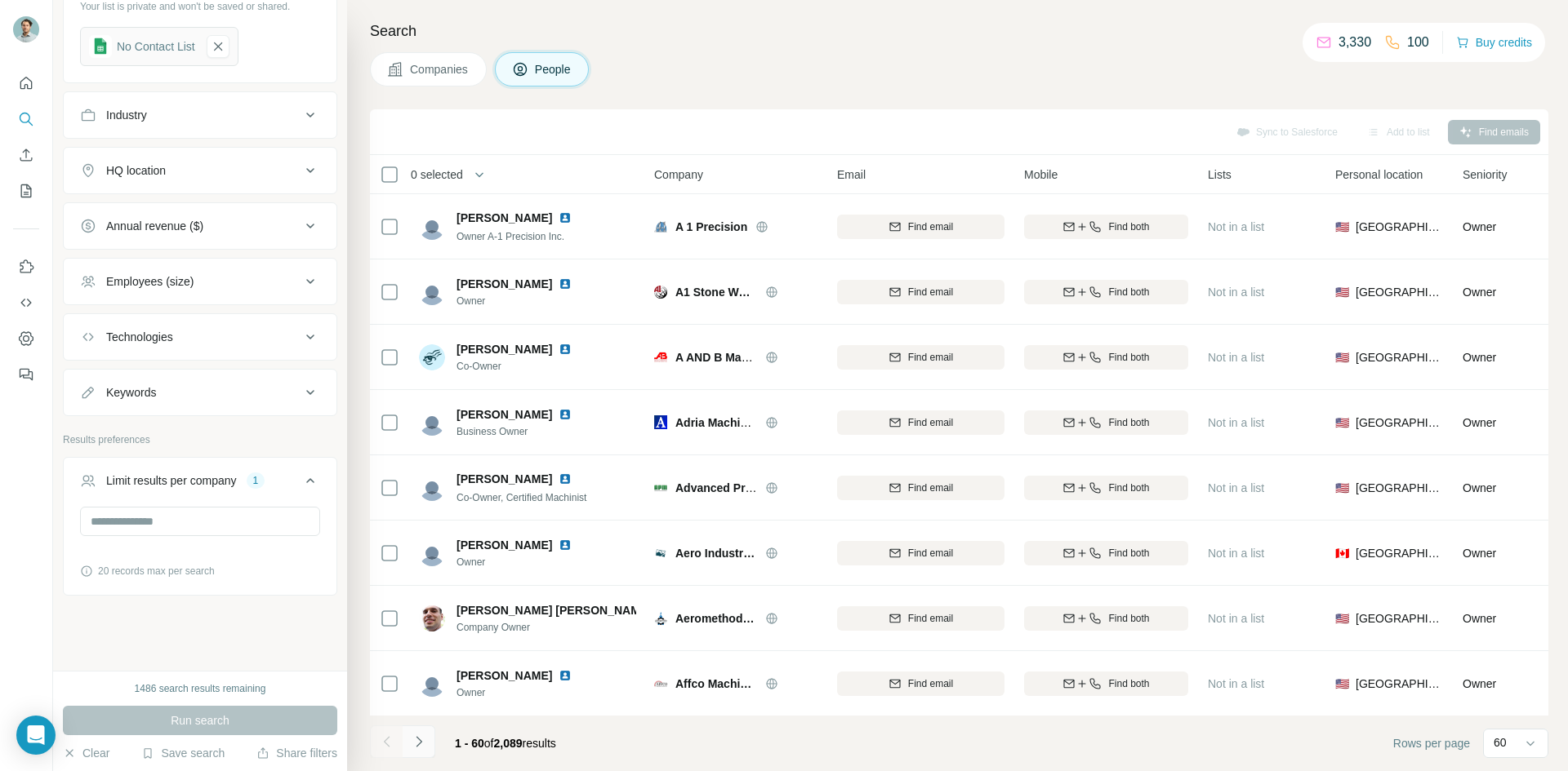
click at [412, 754] on button "Navigate to next page" at bounding box center [418, 742] width 33 height 33
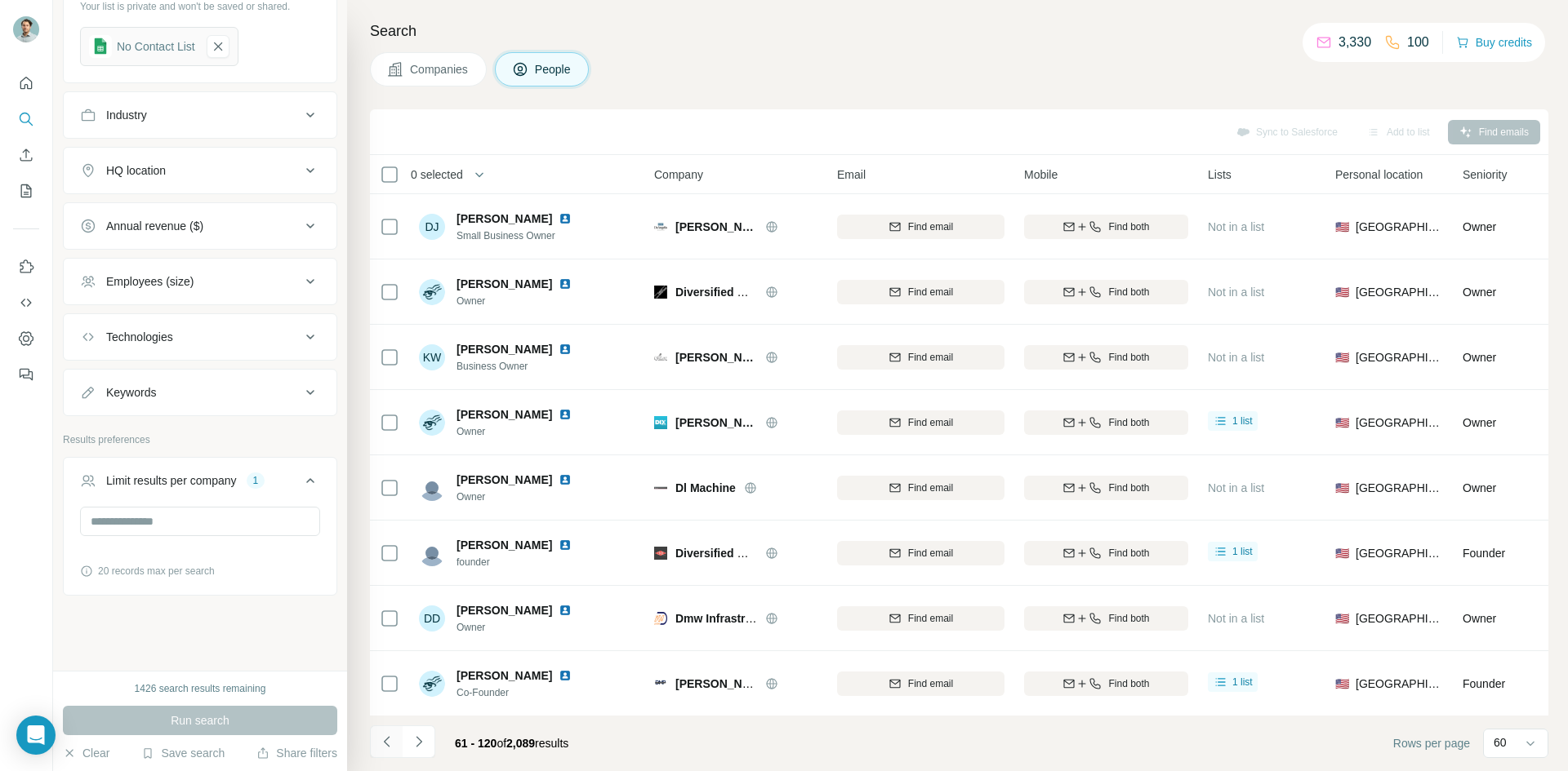
click at [393, 744] on icon "Navigate to previous page" at bounding box center [387, 743] width 17 height 17
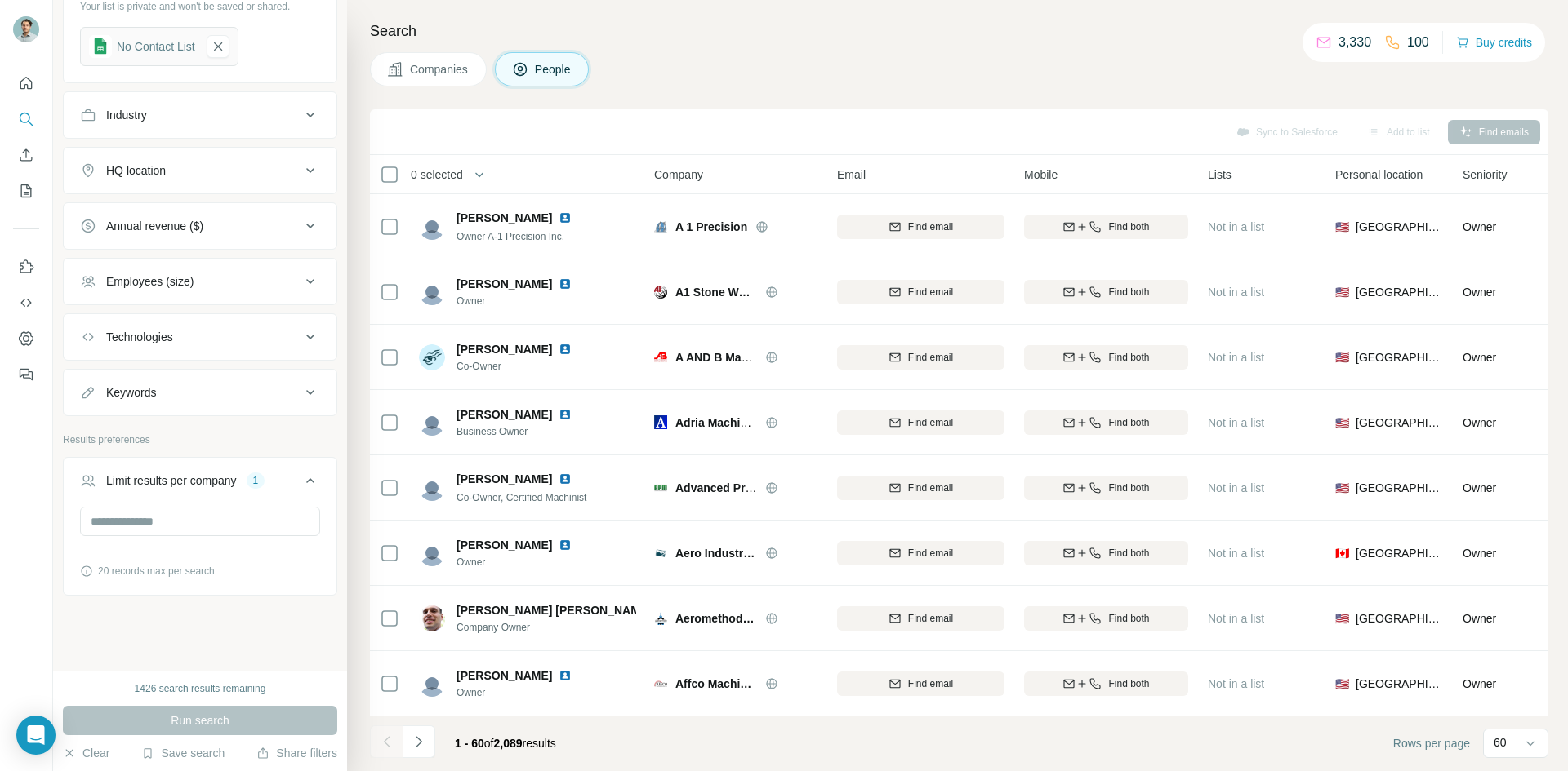
click at [415, 175] on span "0 selected" at bounding box center [437, 175] width 52 height 17
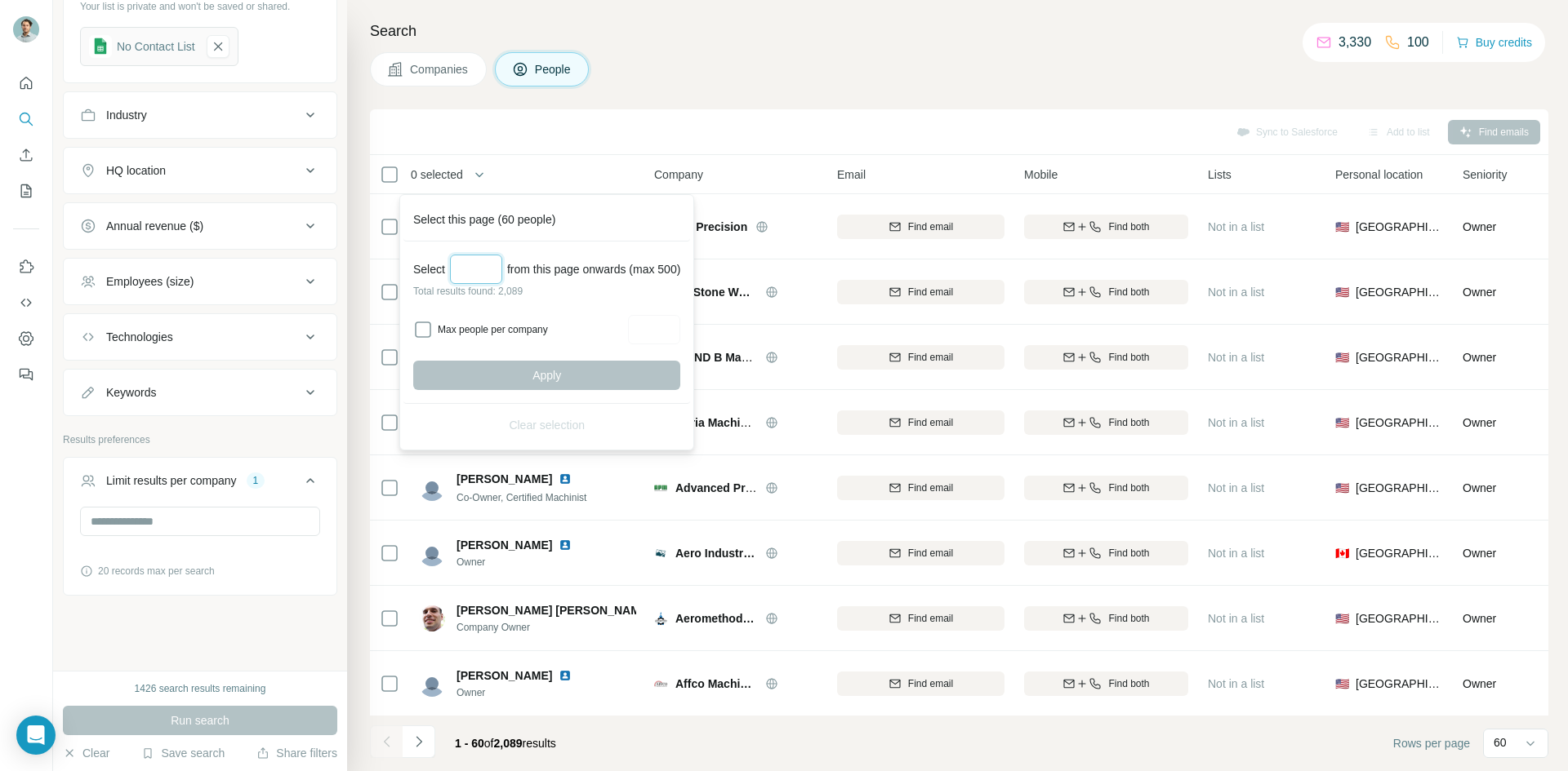
click at [468, 273] on input "Select a number (up to 500)" at bounding box center [476, 269] width 52 height 29
type input "***"
click at [571, 369] on button "Apply" at bounding box center [546, 375] width 267 height 29
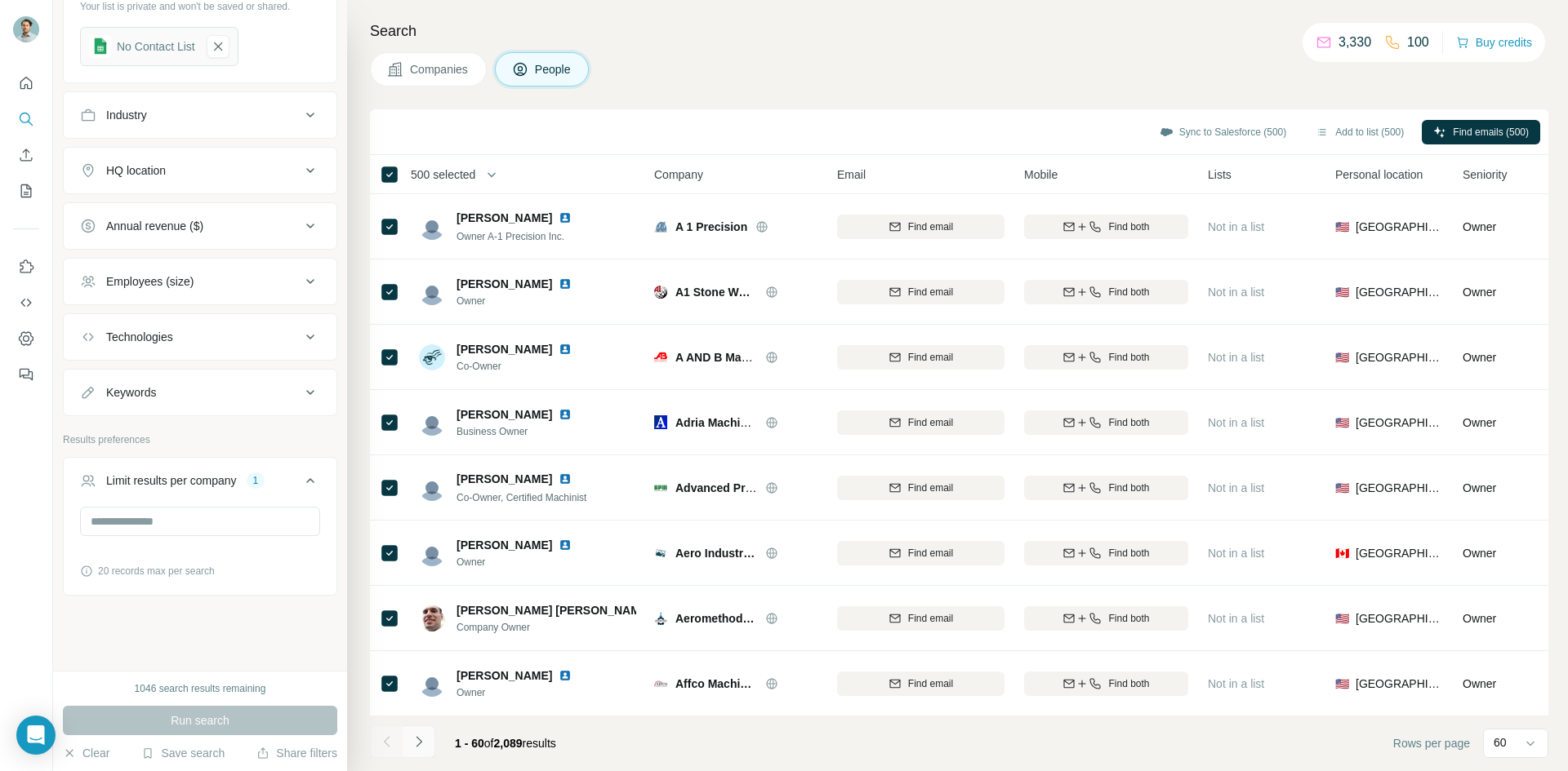
click at [418, 736] on icon "Navigate to next page" at bounding box center [419, 743] width 17 height 17
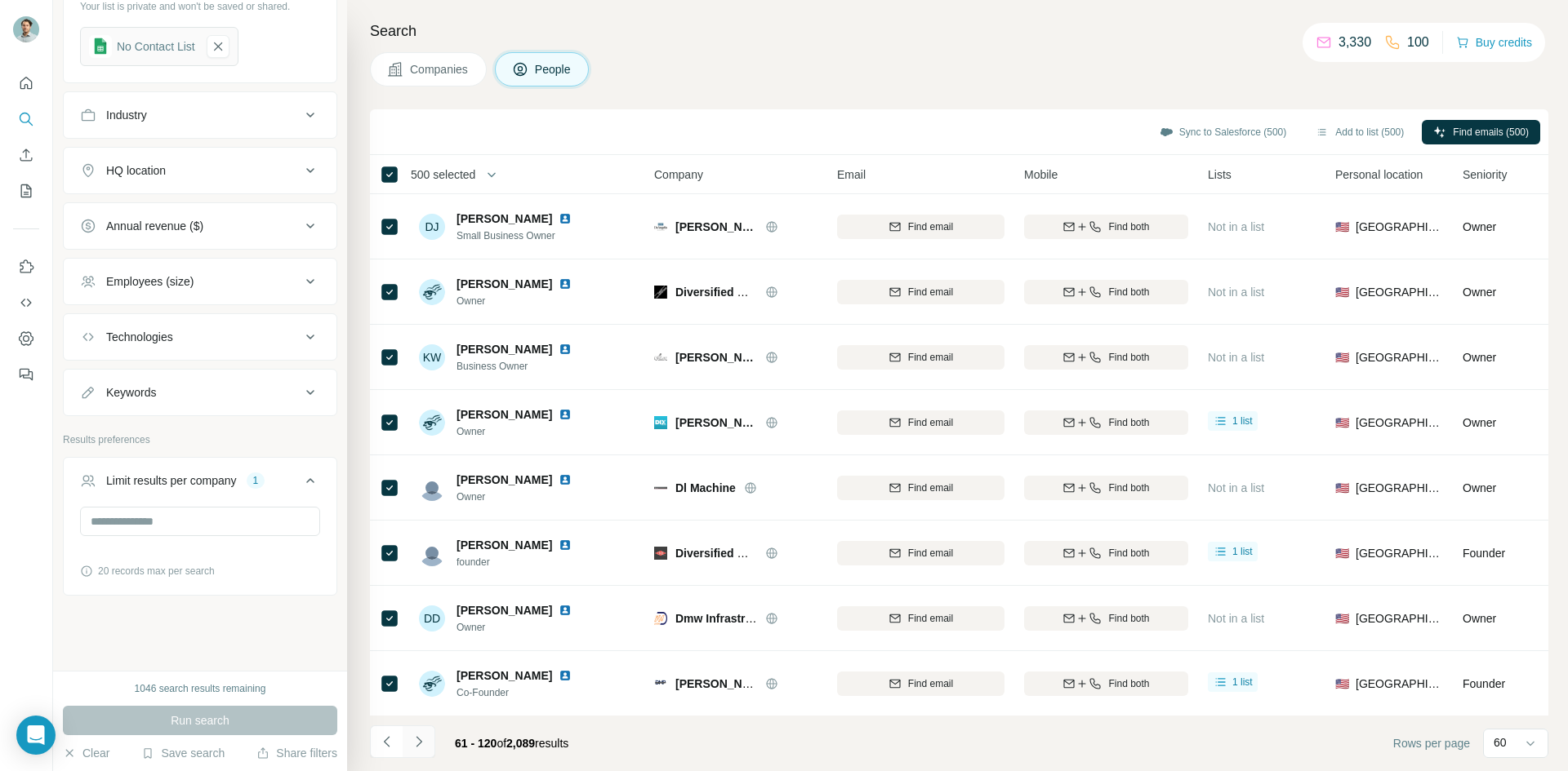
click at [418, 736] on icon "Navigate to next page" at bounding box center [419, 743] width 17 height 17
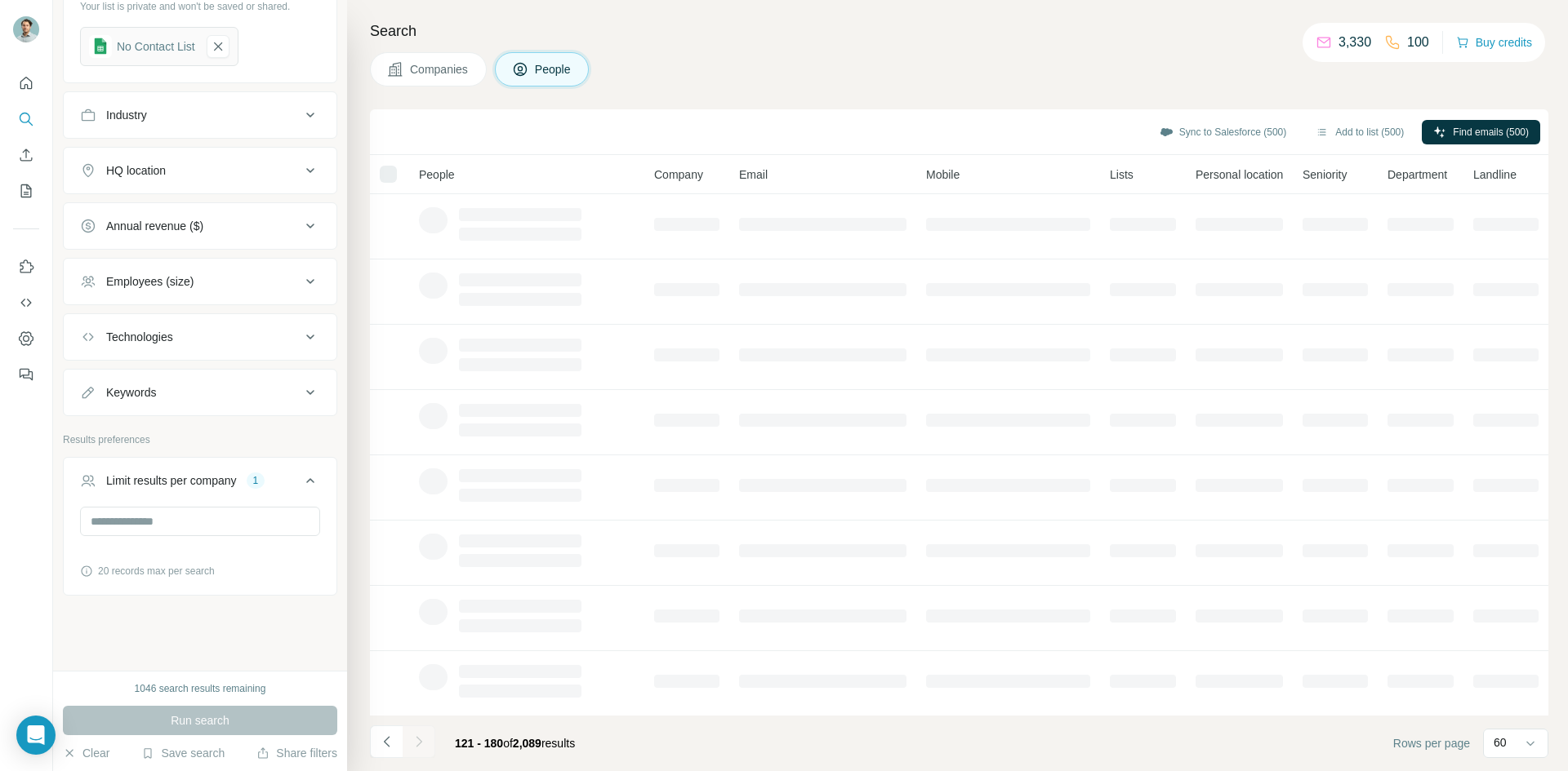
click at [418, 736] on icon "Navigate to next page" at bounding box center [419, 743] width 17 height 17
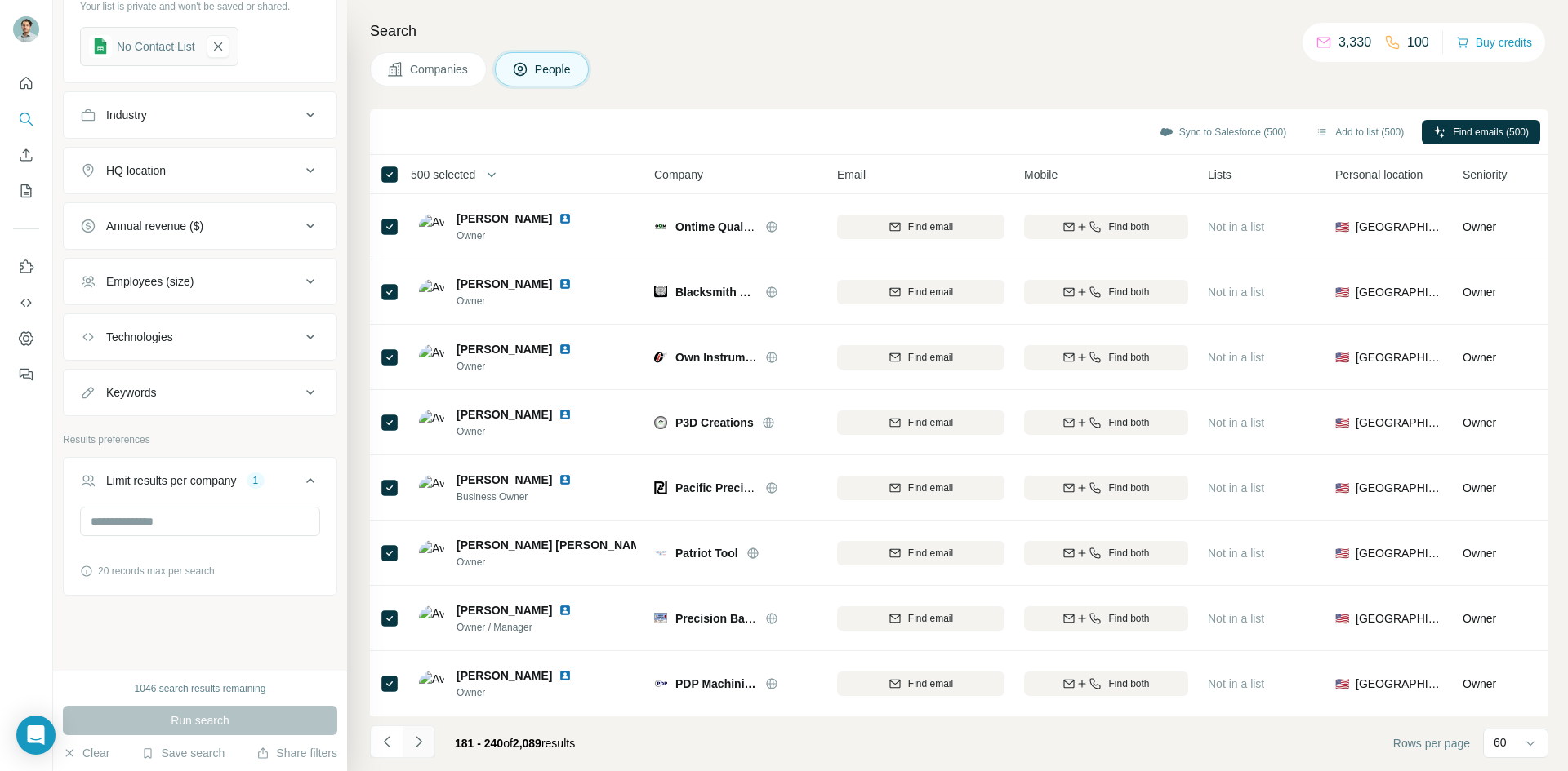
click at [418, 736] on icon "Navigate to next page" at bounding box center [419, 743] width 17 height 17
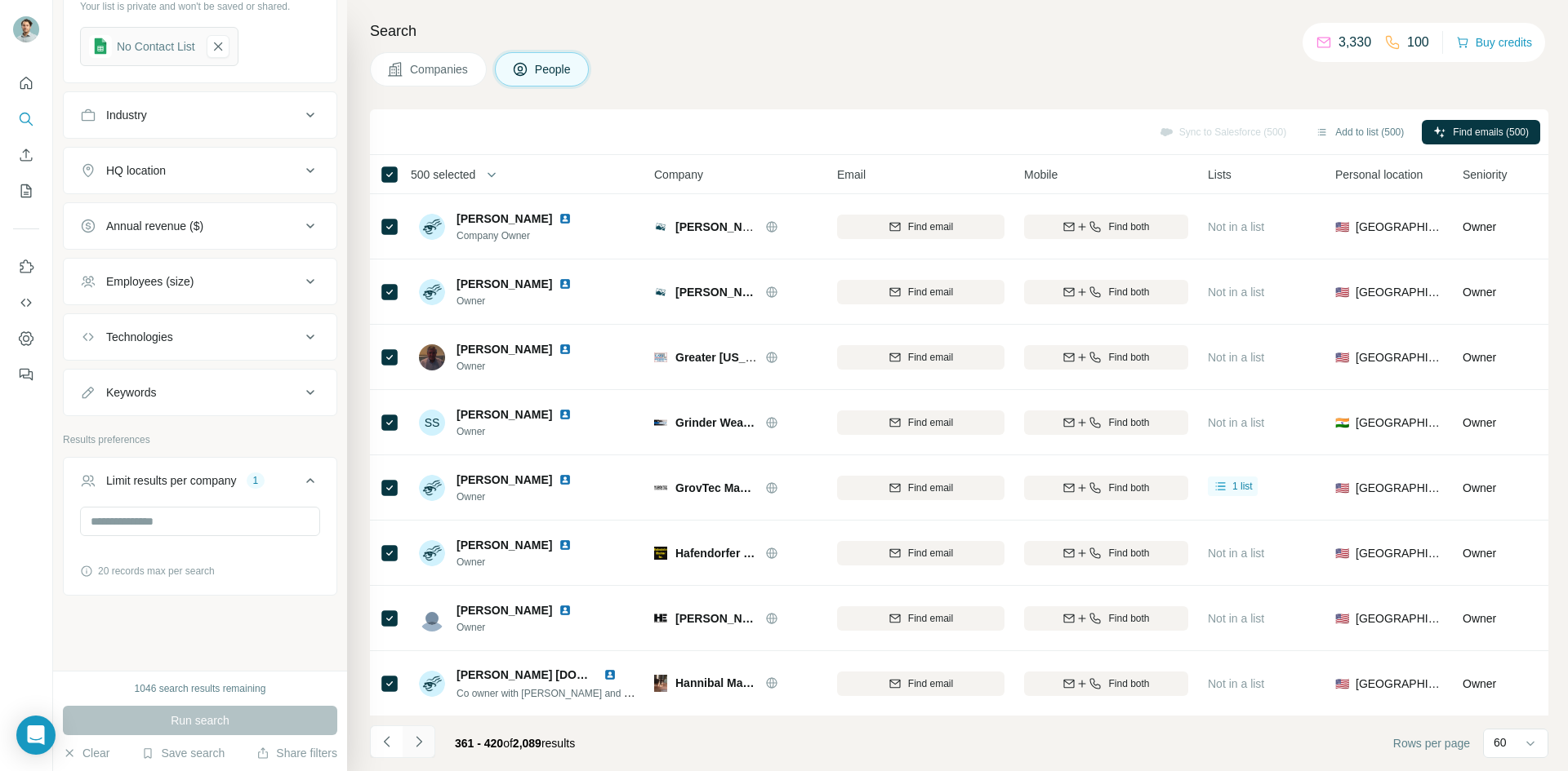
click at [418, 736] on icon "Navigate to next page" at bounding box center [419, 743] width 17 height 17
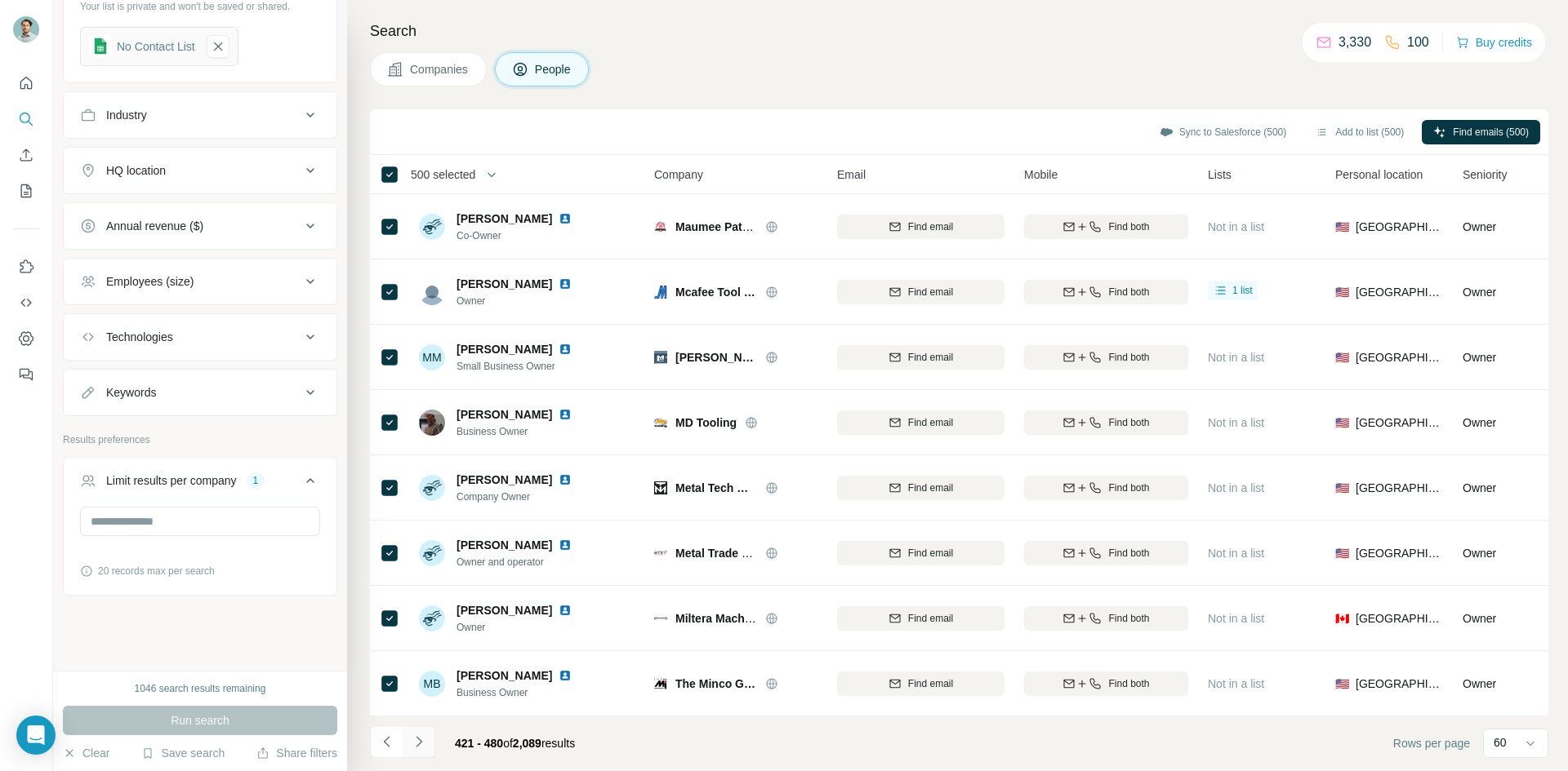
click at [418, 736] on icon "Navigate to next page" at bounding box center [419, 743] width 17 height 17
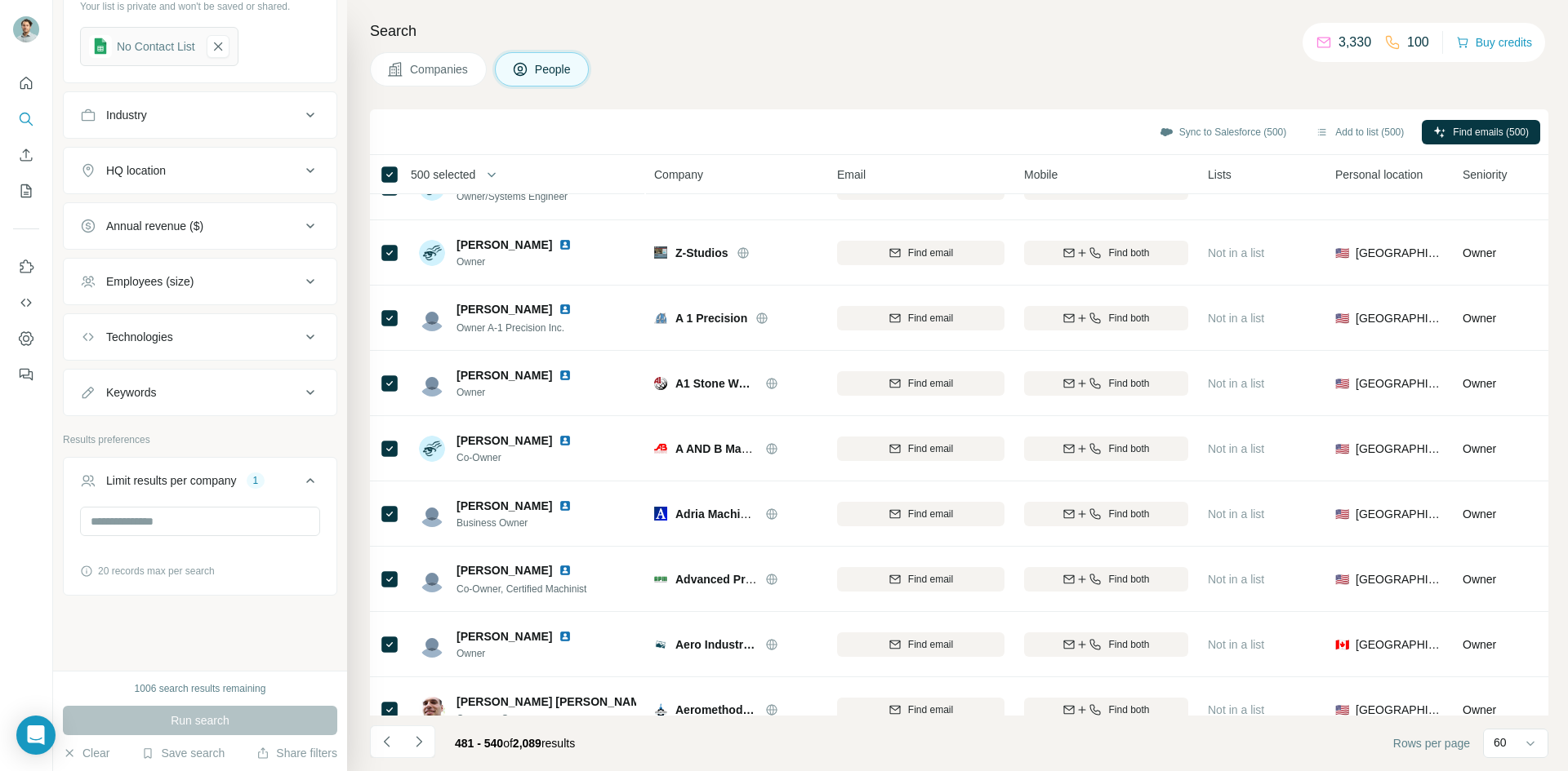
scroll to position [3404, 0]
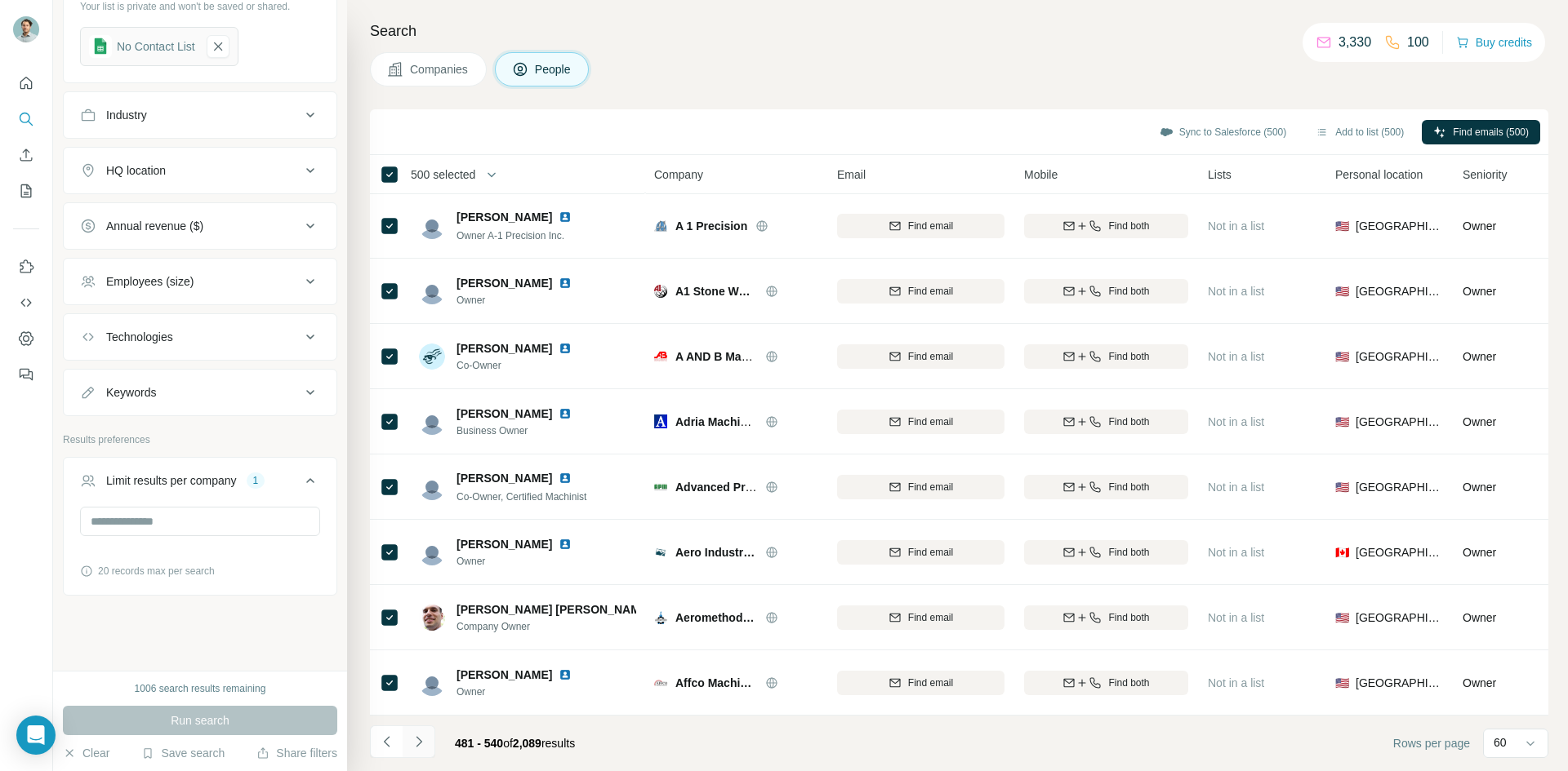
click at [425, 748] on icon "Navigate to next page" at bounding box center [419, 743] width 17 height 17
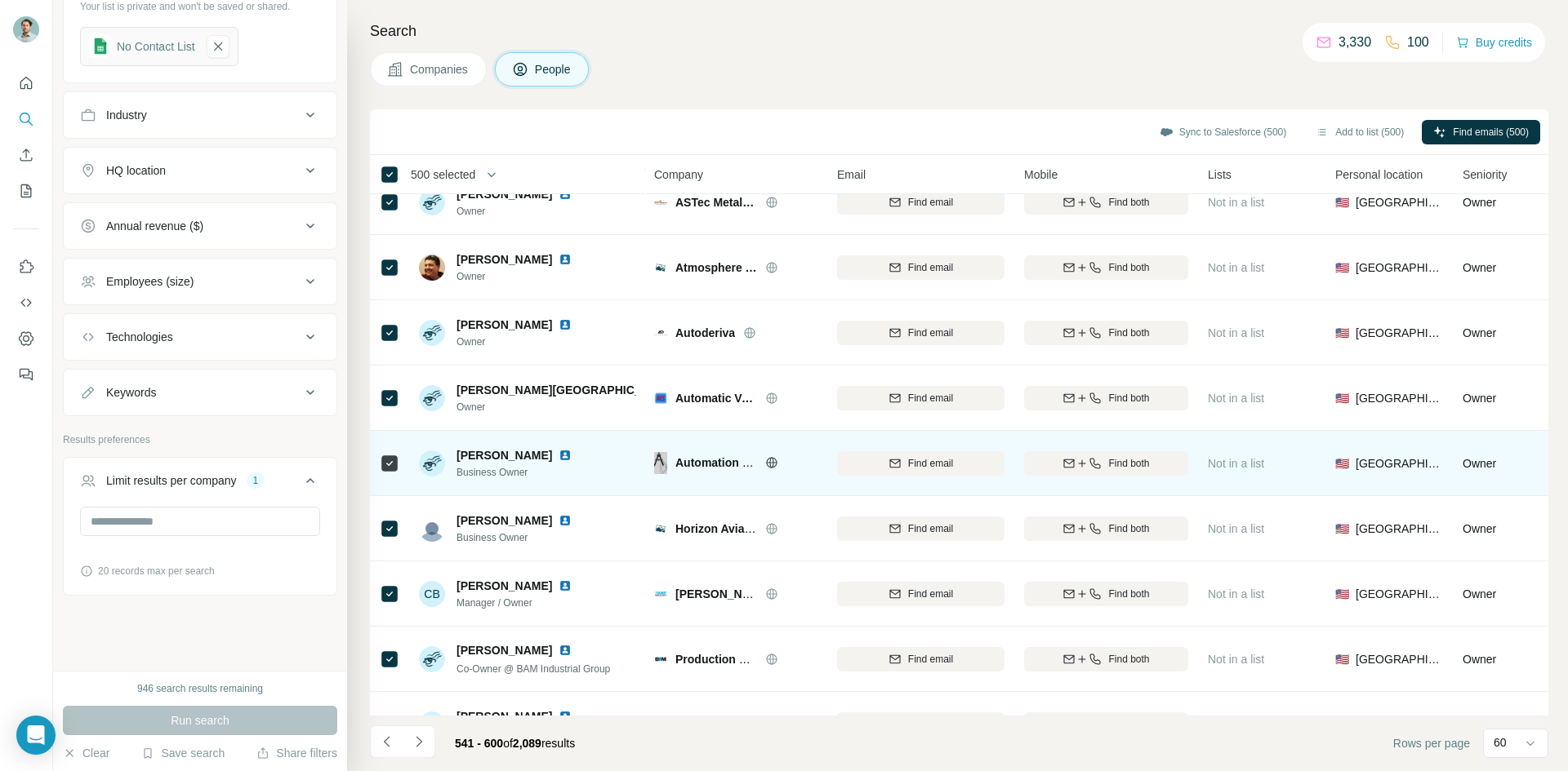
scroll to position [0, 0]
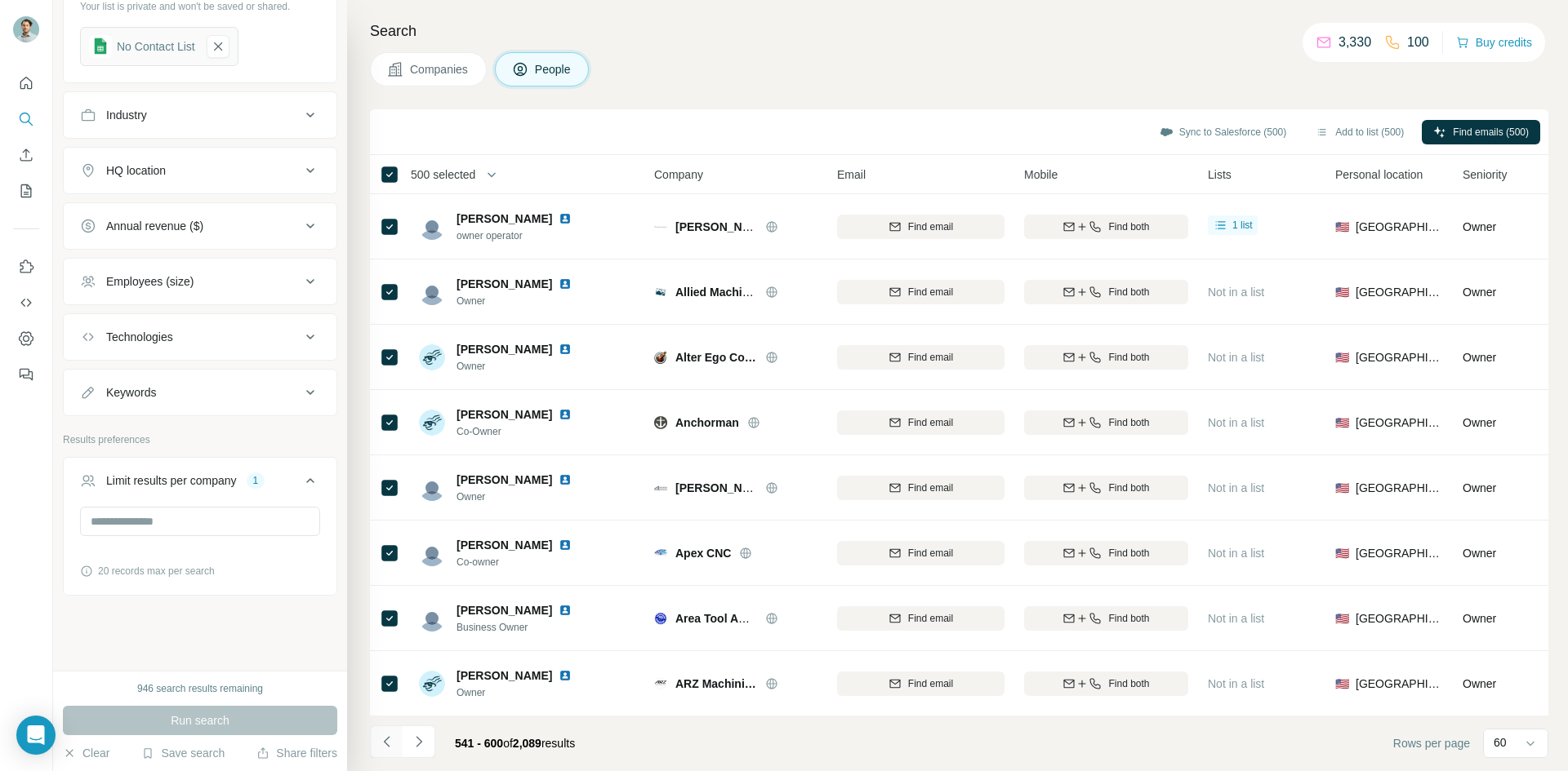
click at [393, 737] on icon "Navigate to previous page" at bounding box center [387, 743] width 17 height 17
click at [462, 173] on span "500 selected" at bounding box center [443, 175] width 64 height 17
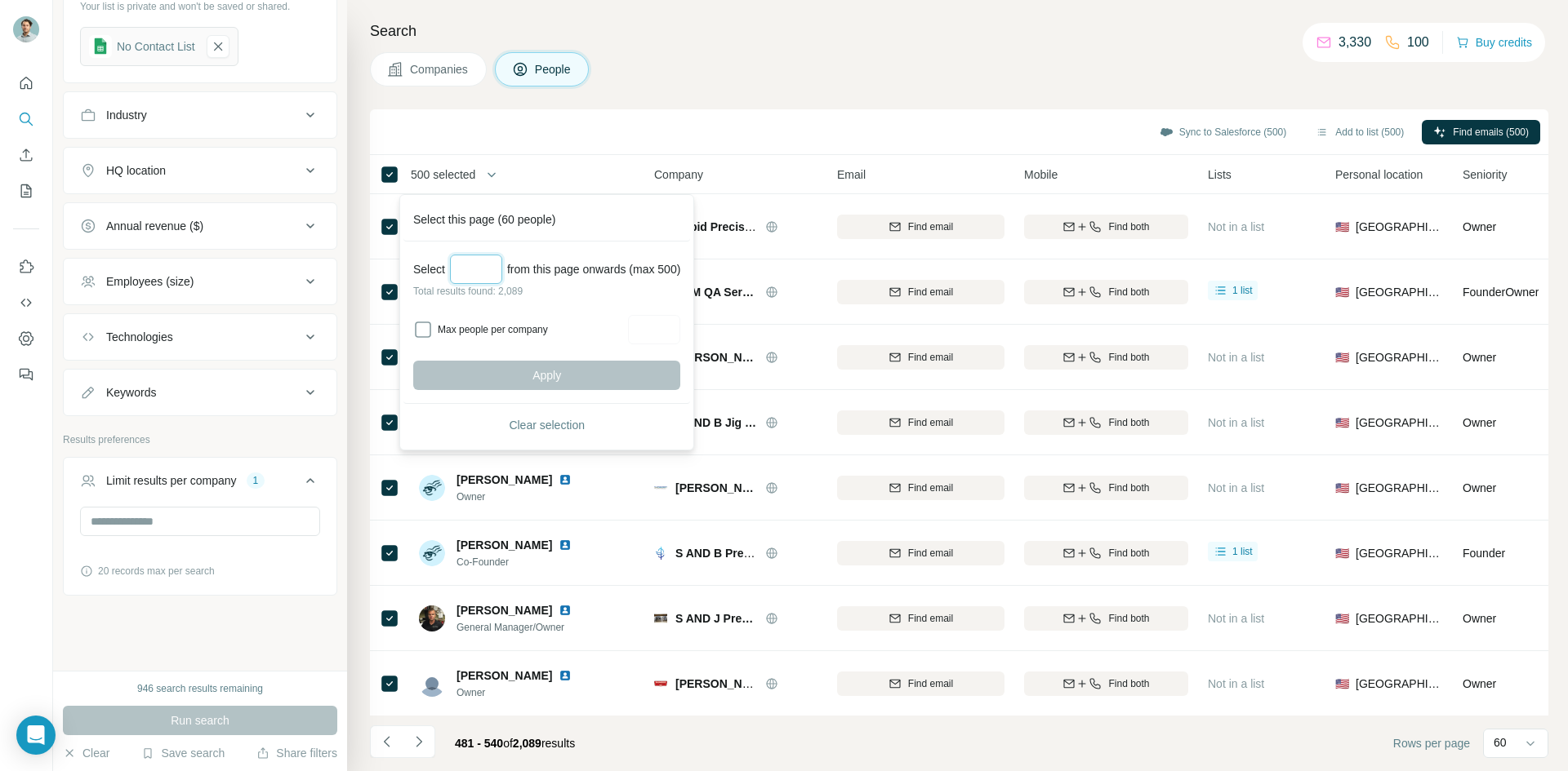
click at [476, 262] on input "Select a number (up to 500)" at bounding box center [476, 269] width 52 height 29
type input "***"
click at [561, 375] on span "Apply" at bounding box center [546, 375] width 28 height 17
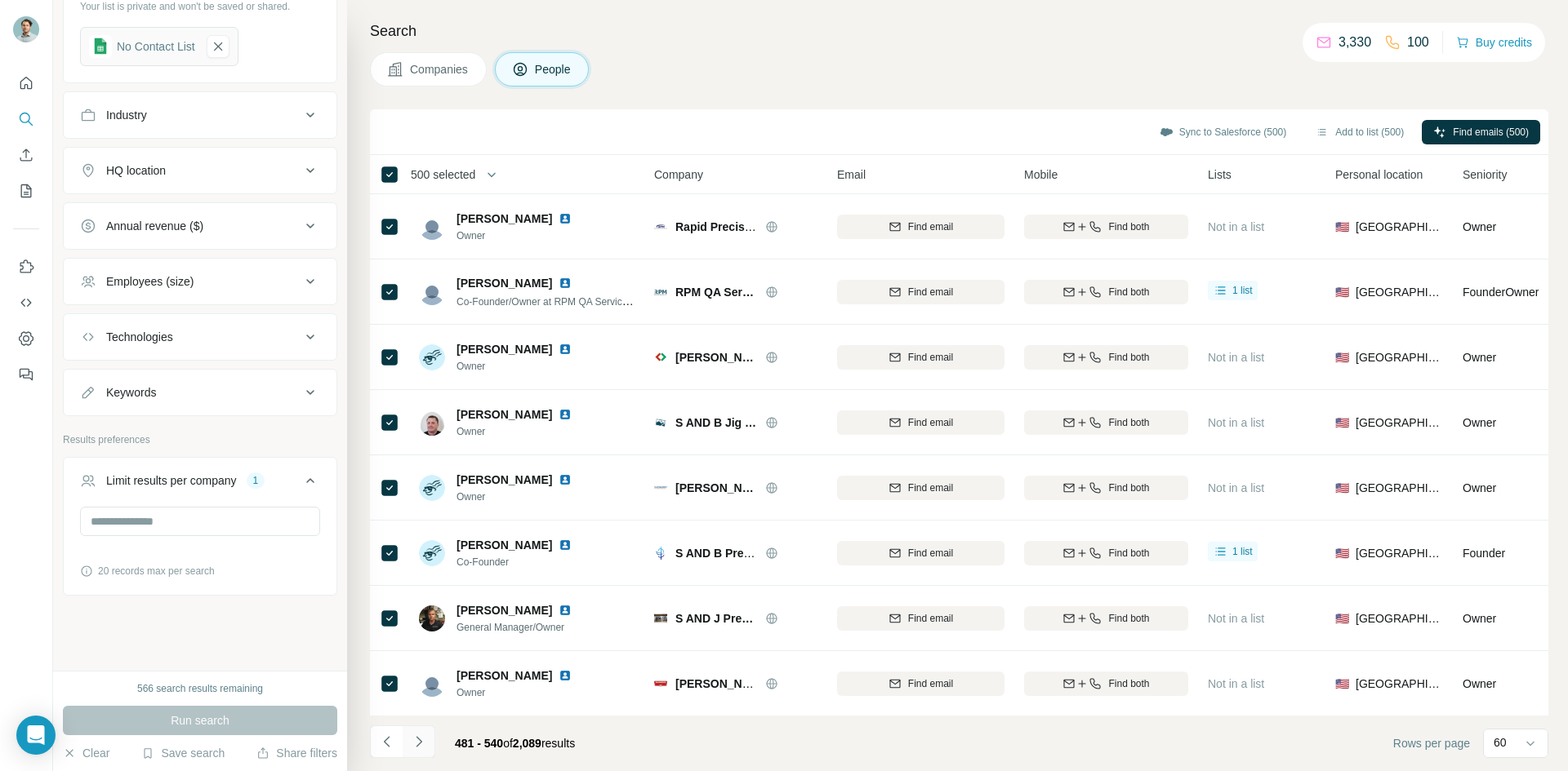
click at [418, 740] on icon "Navigate to next page" at bounding box center [419, 743] width 17 height 17
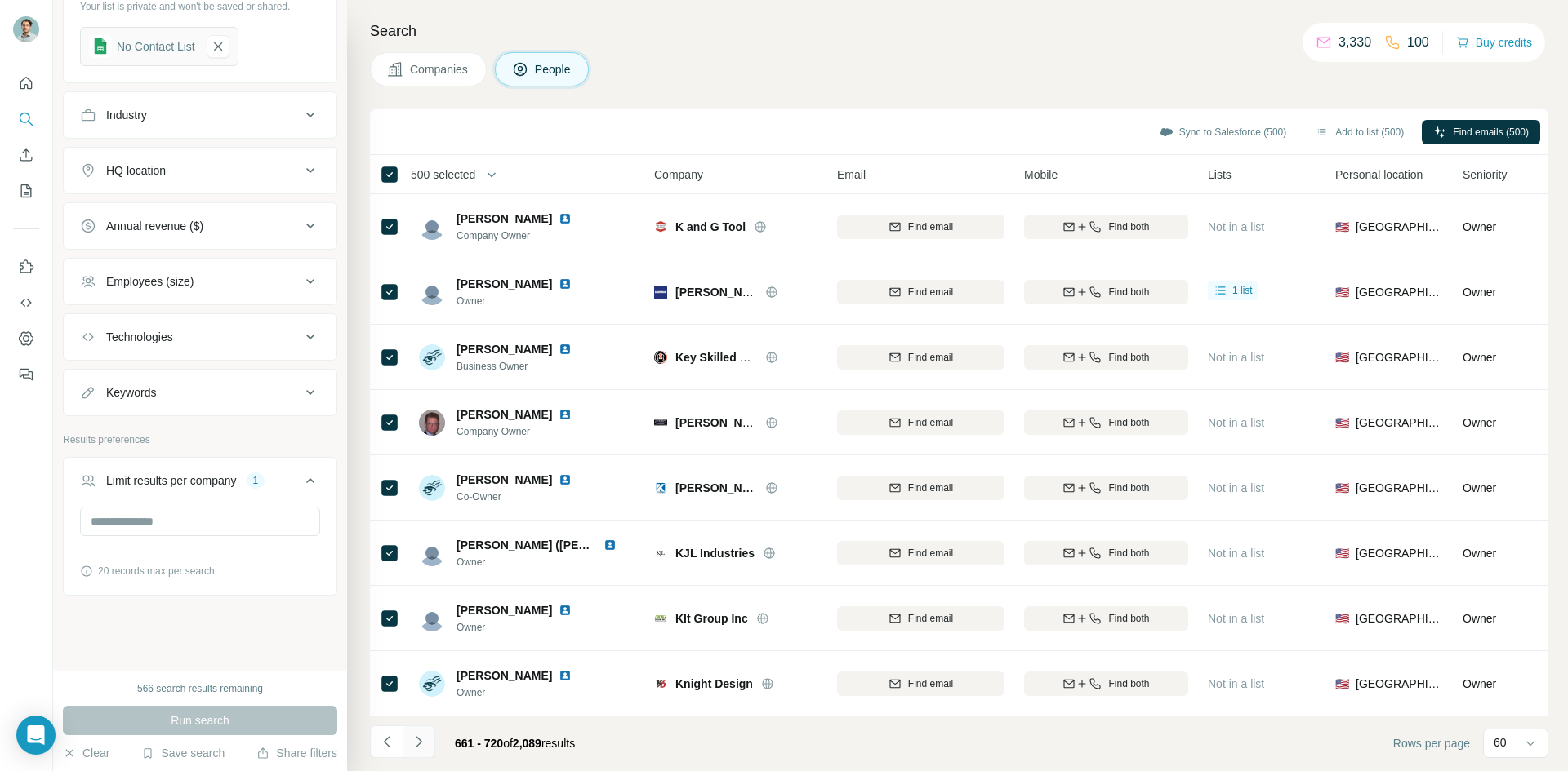
click at [418, 740] on icon "Navigate to next page" at bounding box center [419, 743] width 17 height 17
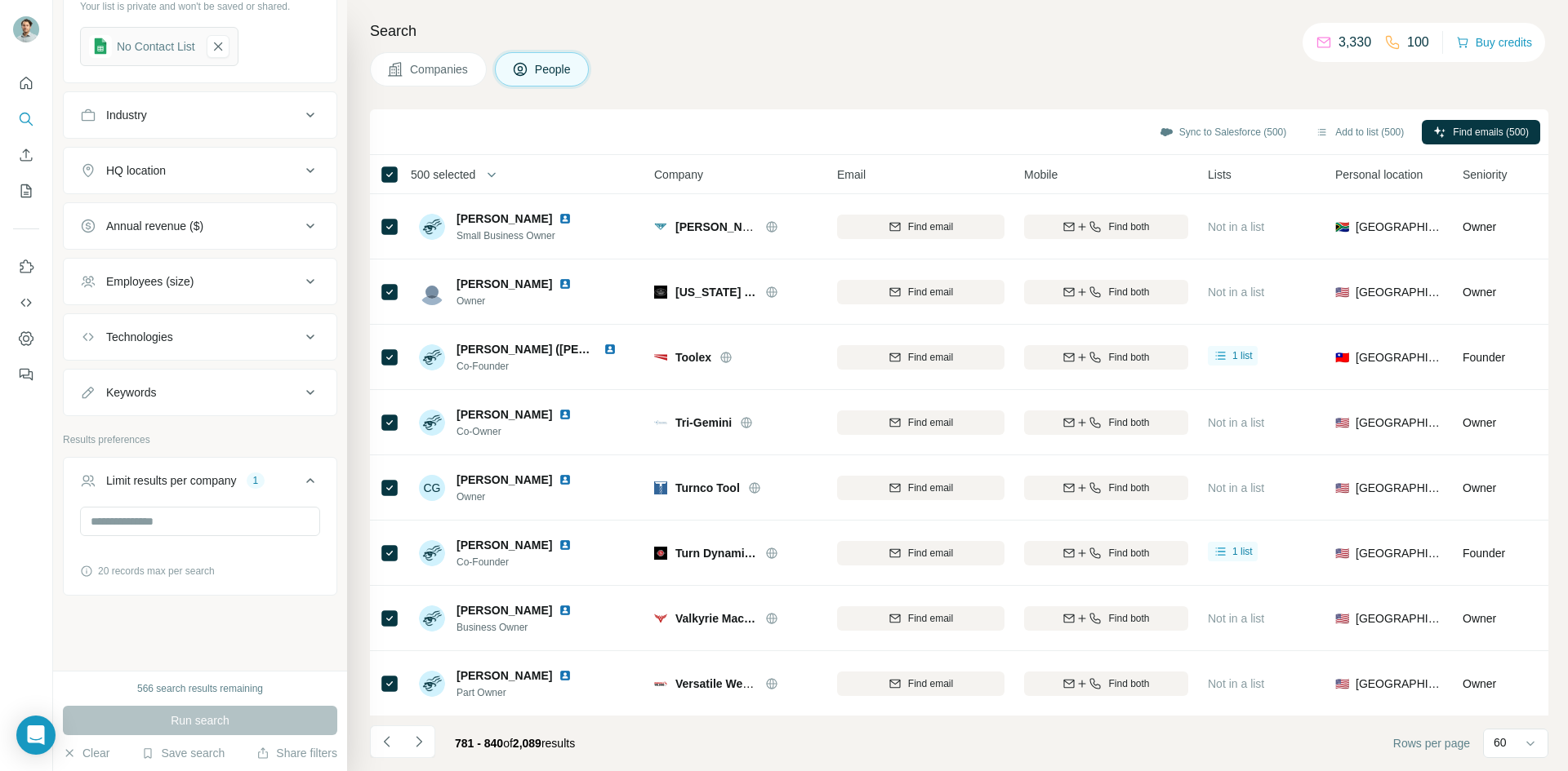
click at [459, 180] on span "500 selected" at bounding box center [443, 175] width 64 height 17
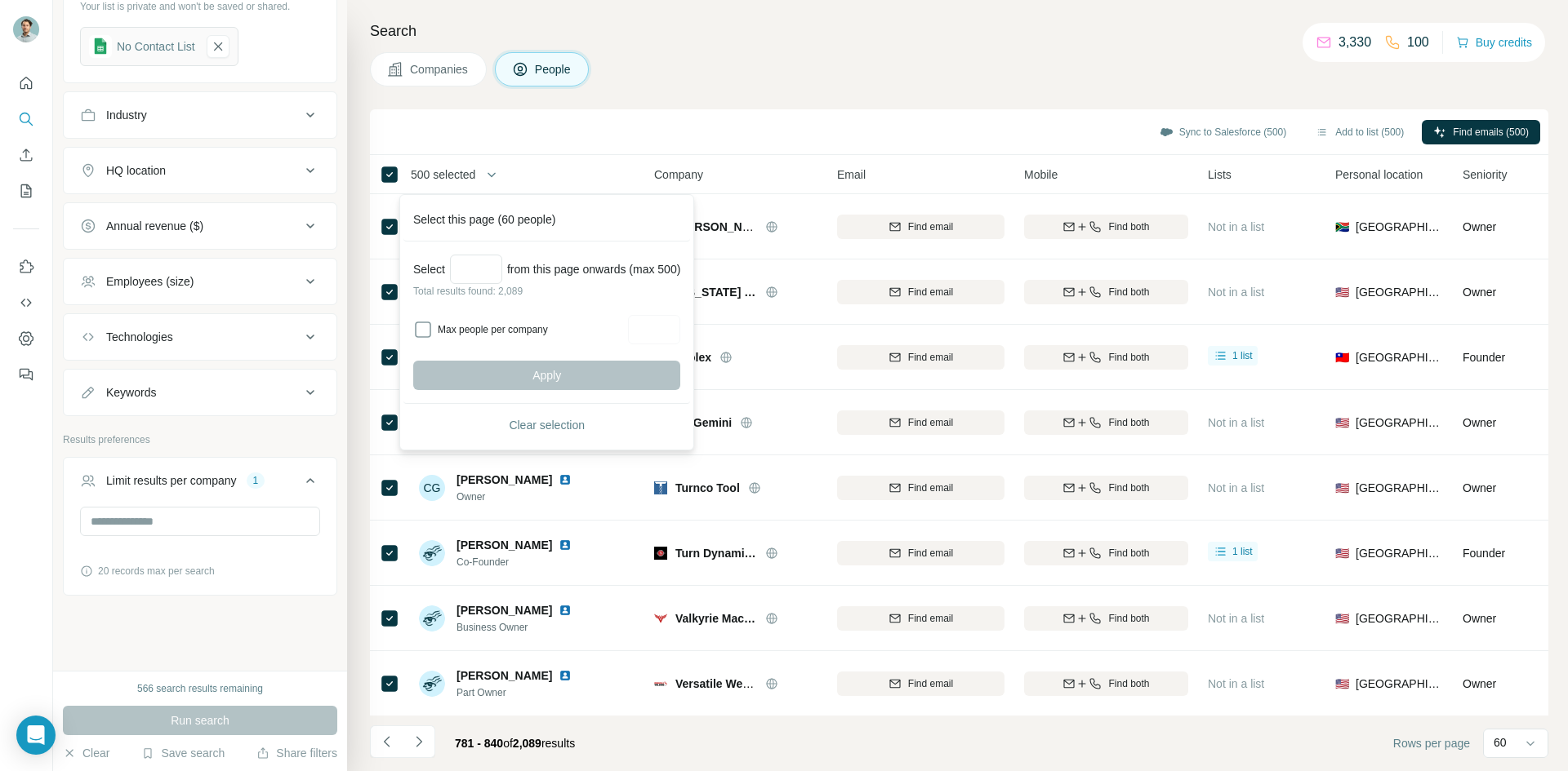
click at [428, 135] on div "Sync to Salesforce (500) Add to list (500) Find emails (500)" at bounding box center [959, 132] width 1162 height 28
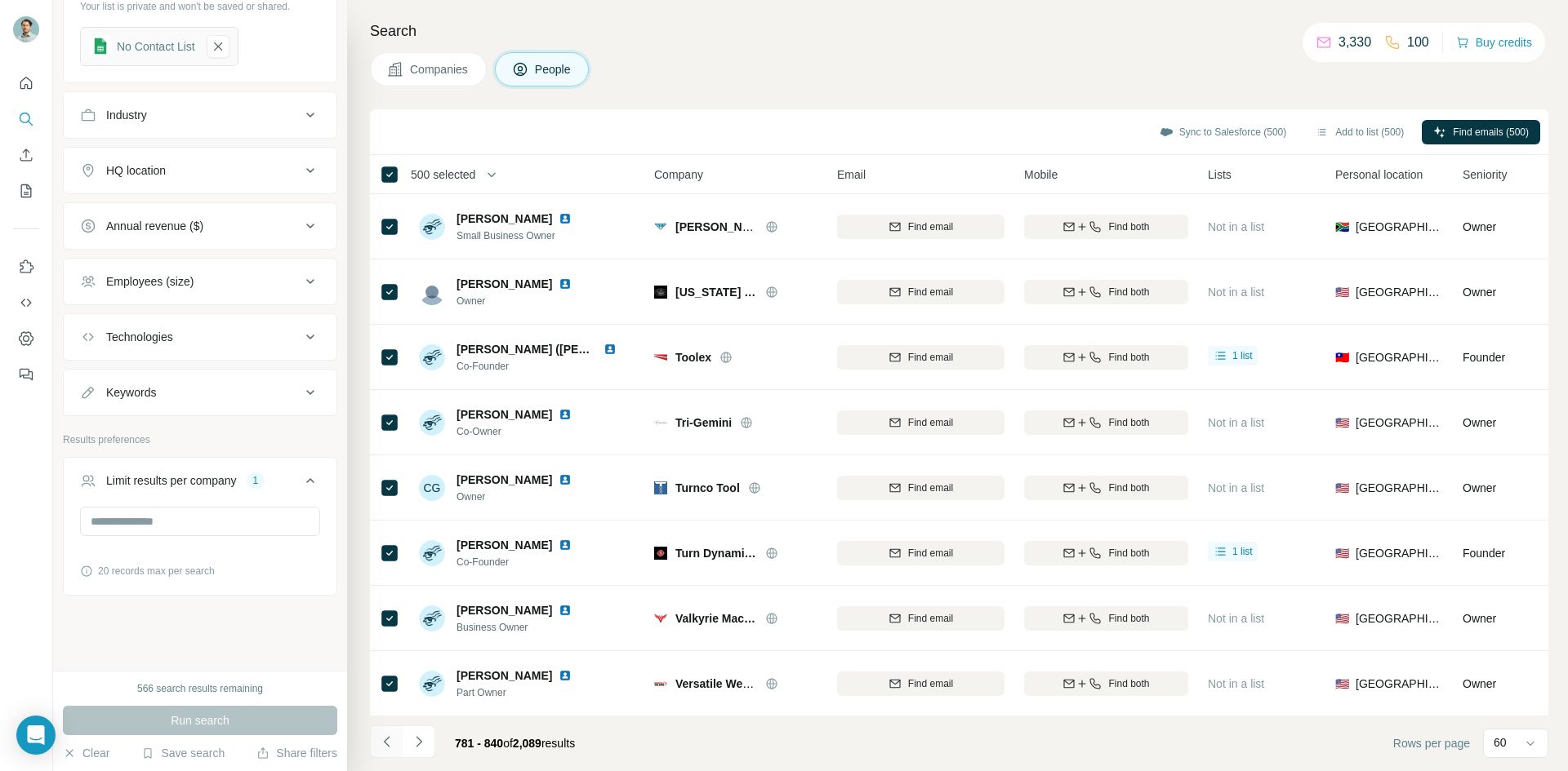
click at [382, 736] on icon "Navigate to previous page" at bounding box center [387, 743] width 17 height 17
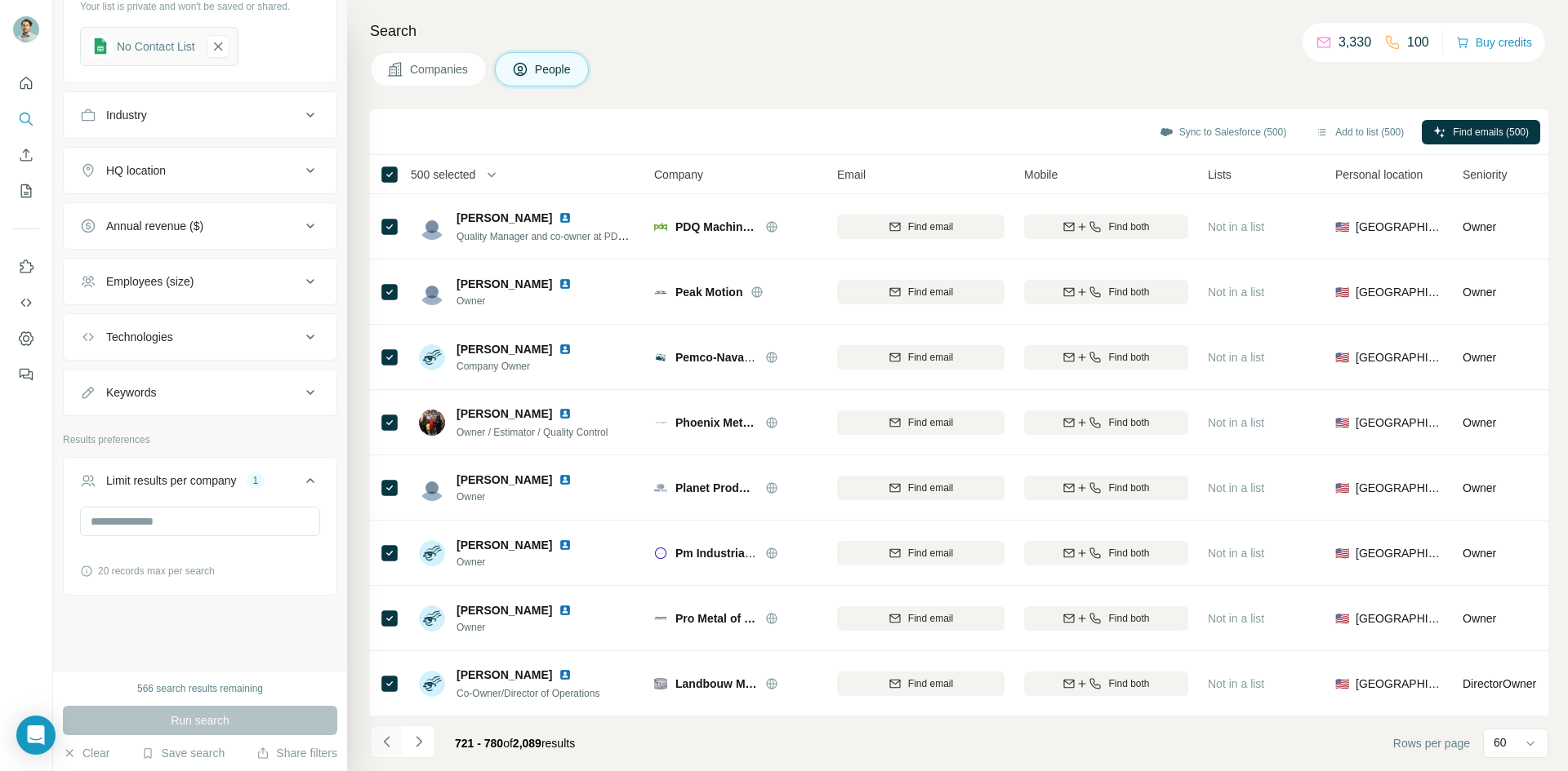
click at [382, 736] on icon "Navigate to previous page" at bounding box center [387, 743] width 17 height 17
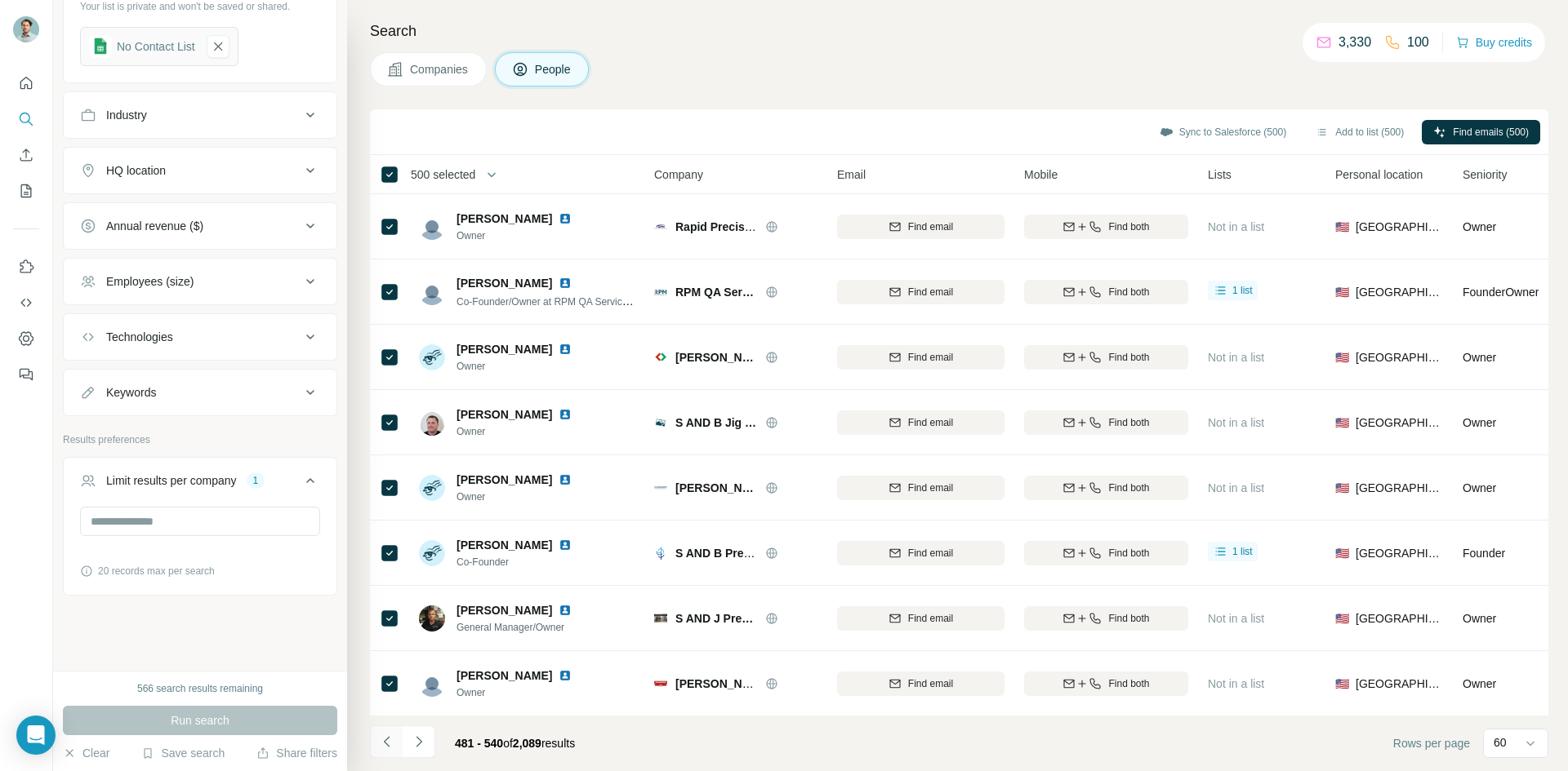
click at [382, 736] on icon "Navigate to previous page" at bounding box center [387, 743] width 17 height 17
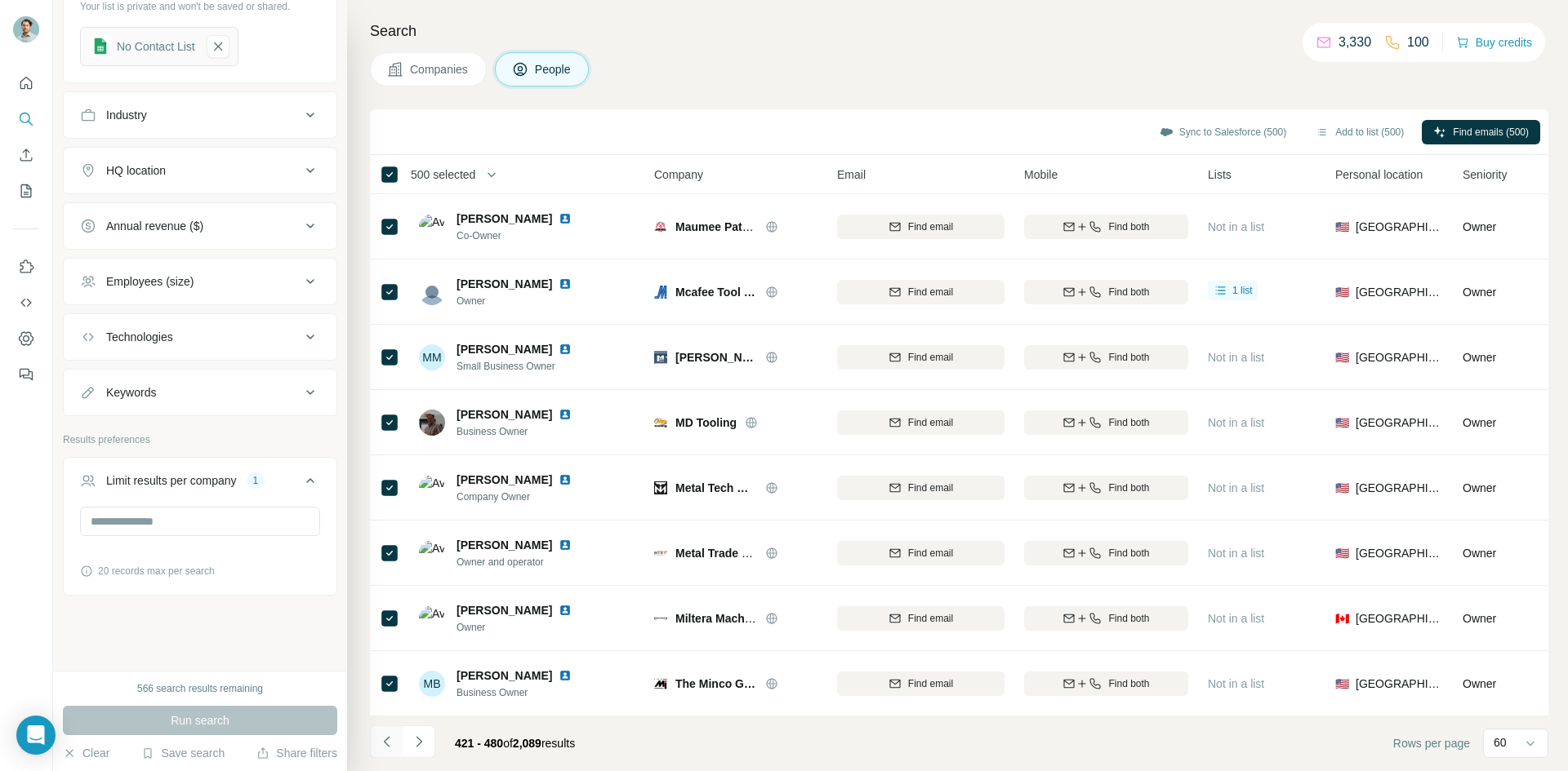
click at [382, 736] on icon "Navigate to previous page" at bounding box center [387, 743] width 17 height 17
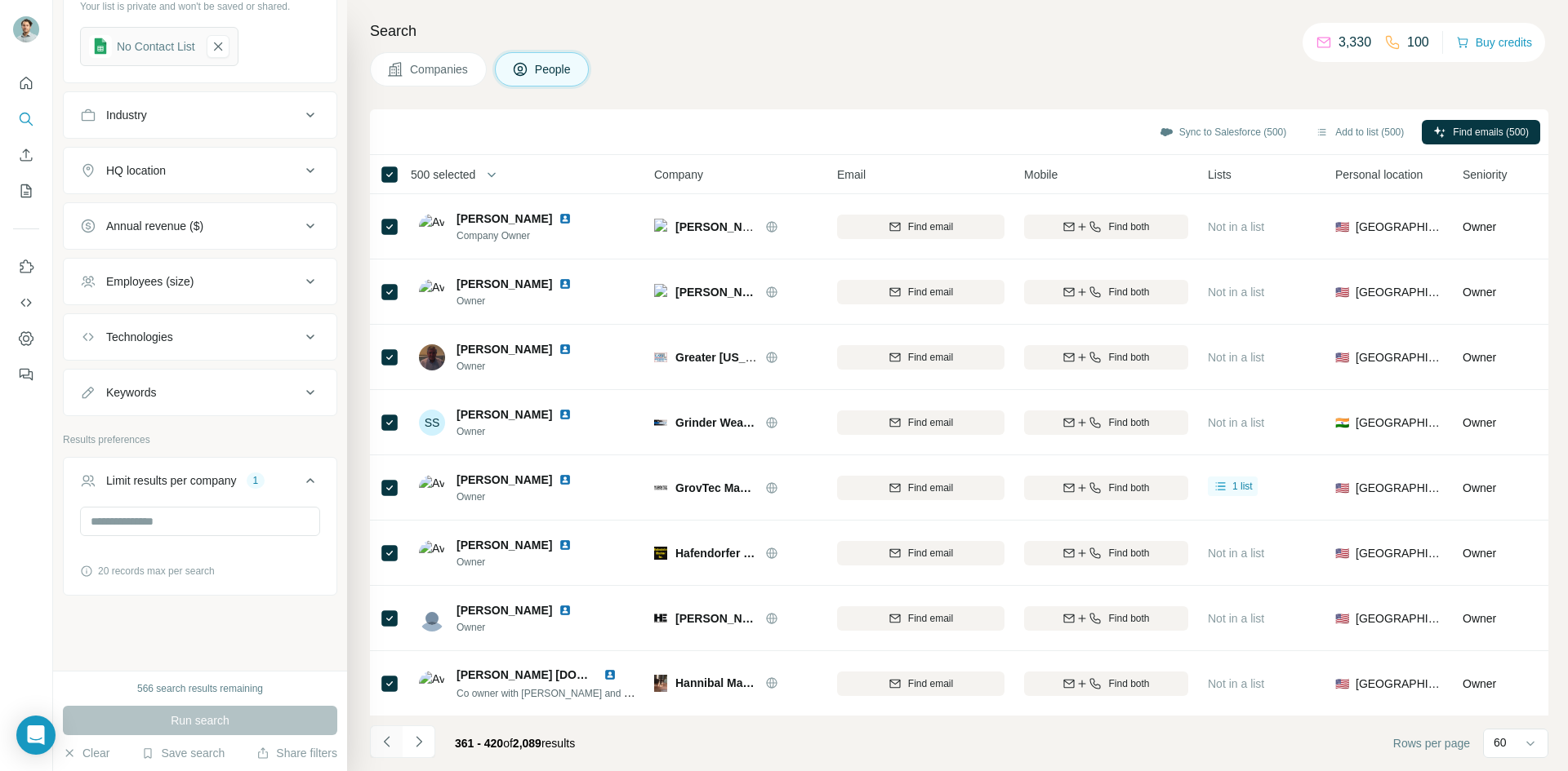
click at [382, 736] on icon "Navigate to previous page" at bounding box center [387, 743] width 17 height 17
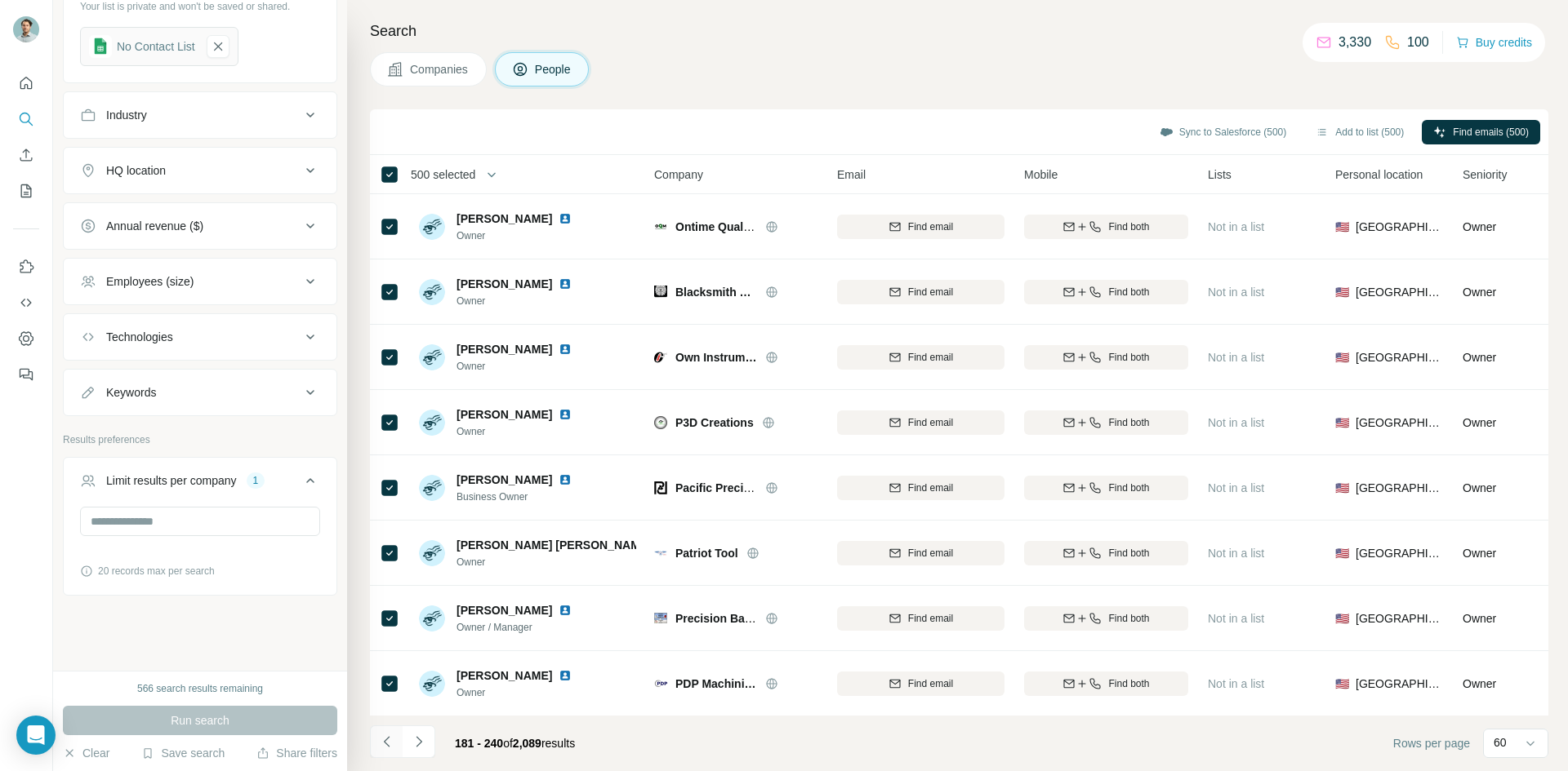
click at [382, 736] on icon "Navigate to previous page" at bounding box center [387, 743] width 17 height 17
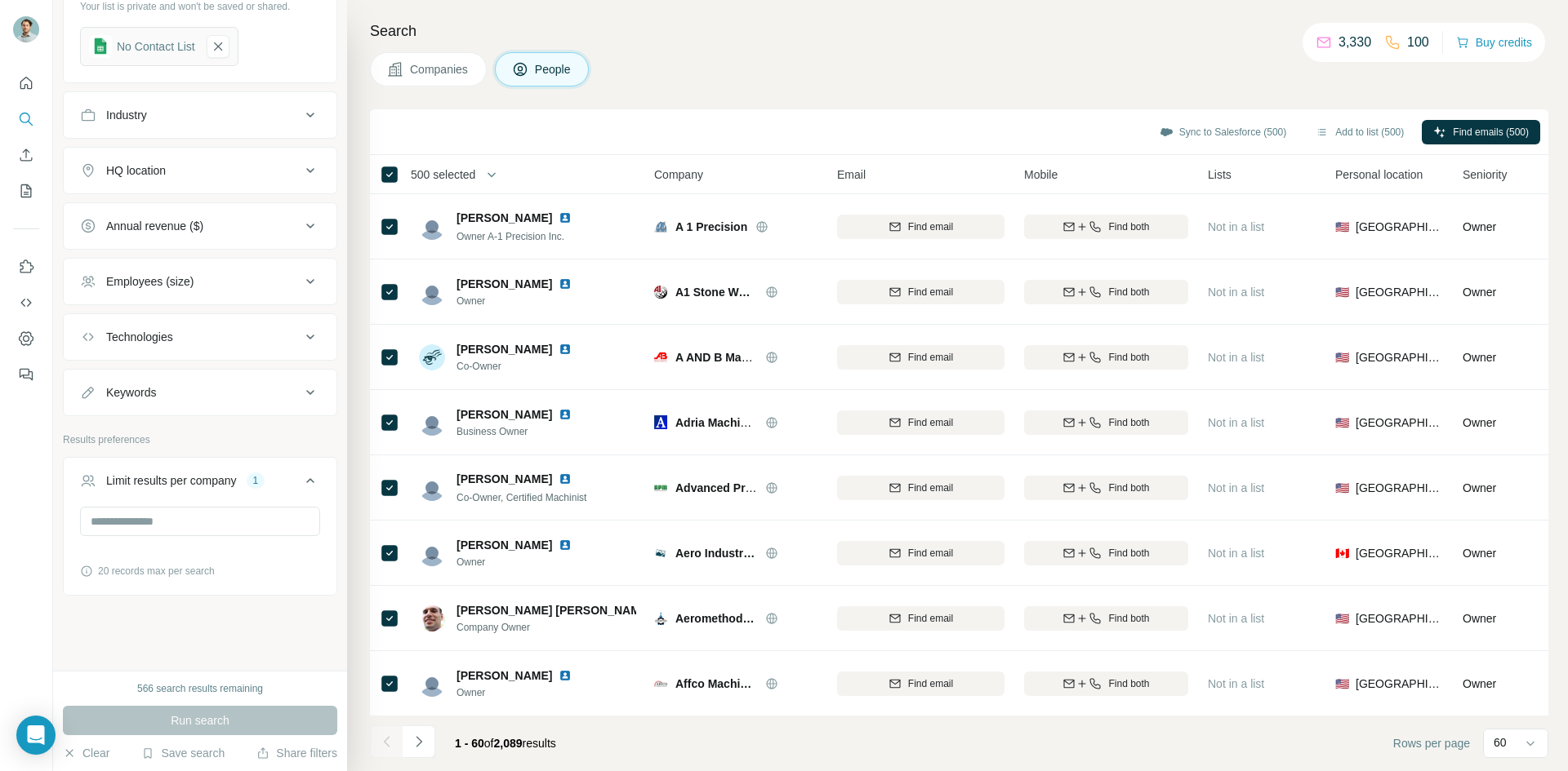
click at [438, 171] on span "500 selected" at bounding box center [443, 175] width 64 height 17
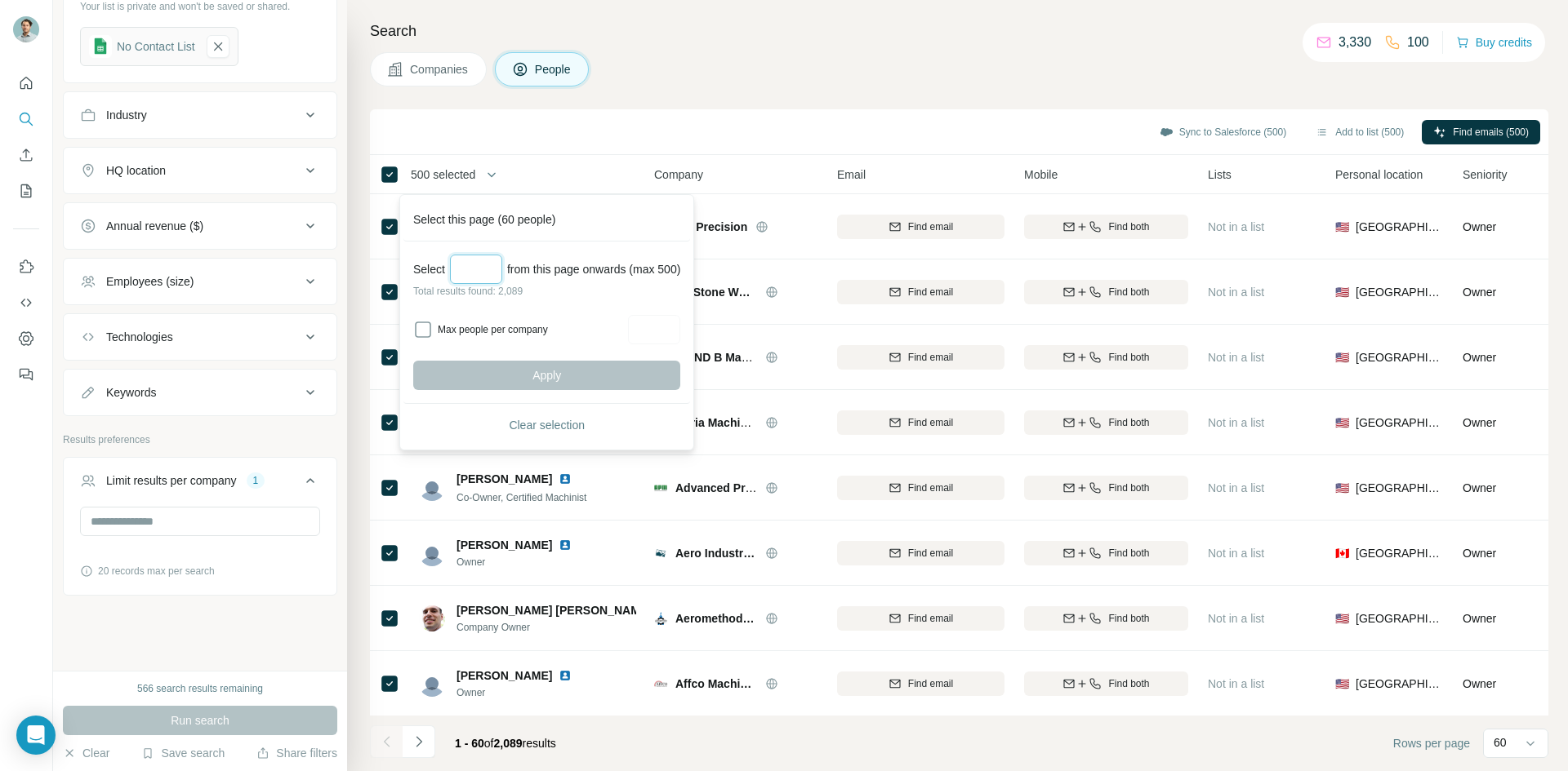
click at [485, 274] on input "Select a number (up to 500)" at bounding box center [476, 269] width 52 height 29
click at [542, 376] on div "Apply" at bounding box center [546, 375] width 267 height 29
click at [548, 420] on span "Clear selection" at bounding box center [546, 426] width 76 height 17
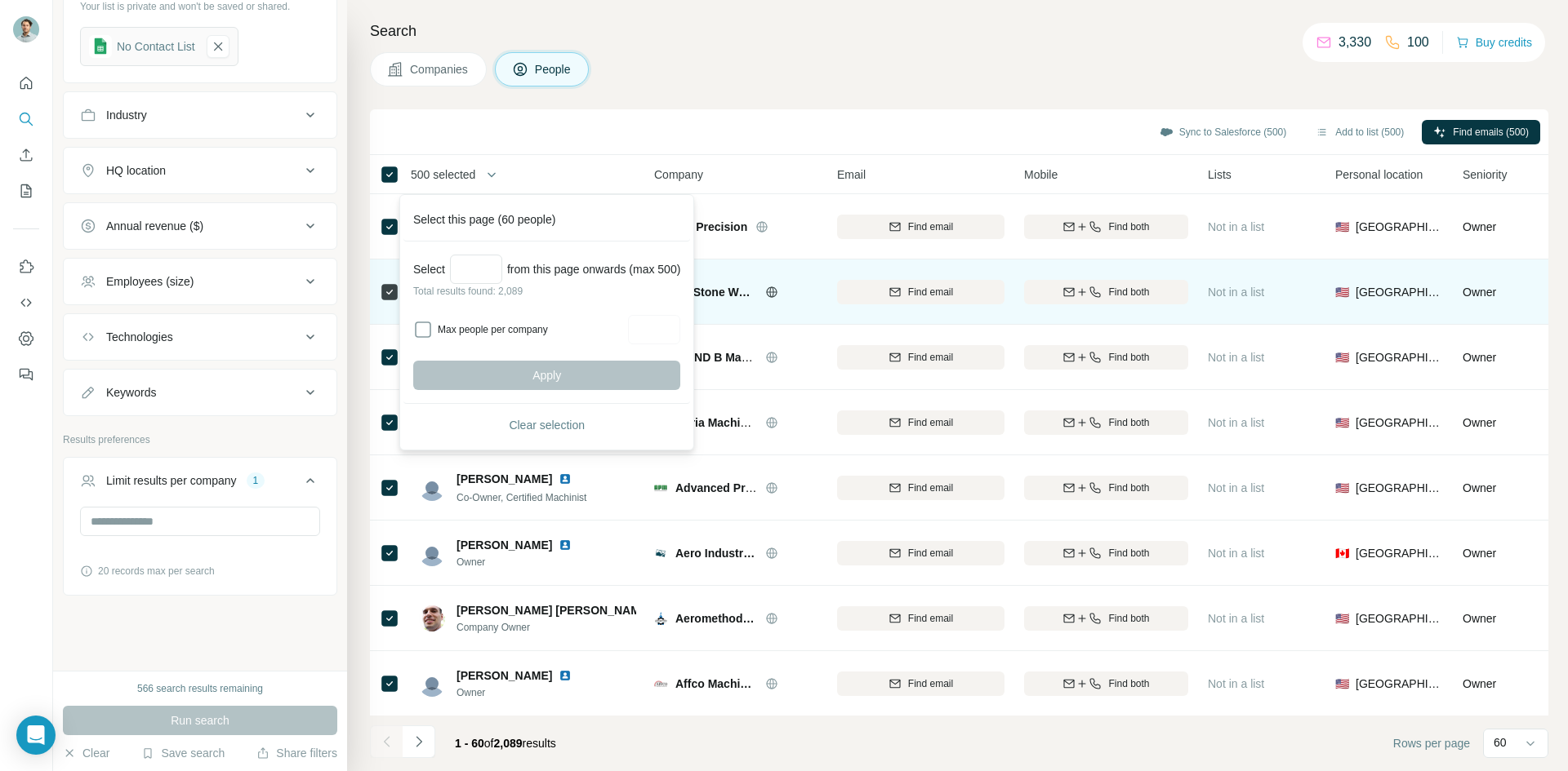
click at [705, 89] on div "Search Companies People Sync to Salesforce (500) Add to list (500) Find emails …" at bounding box center [957, 386] width 1221 height 771
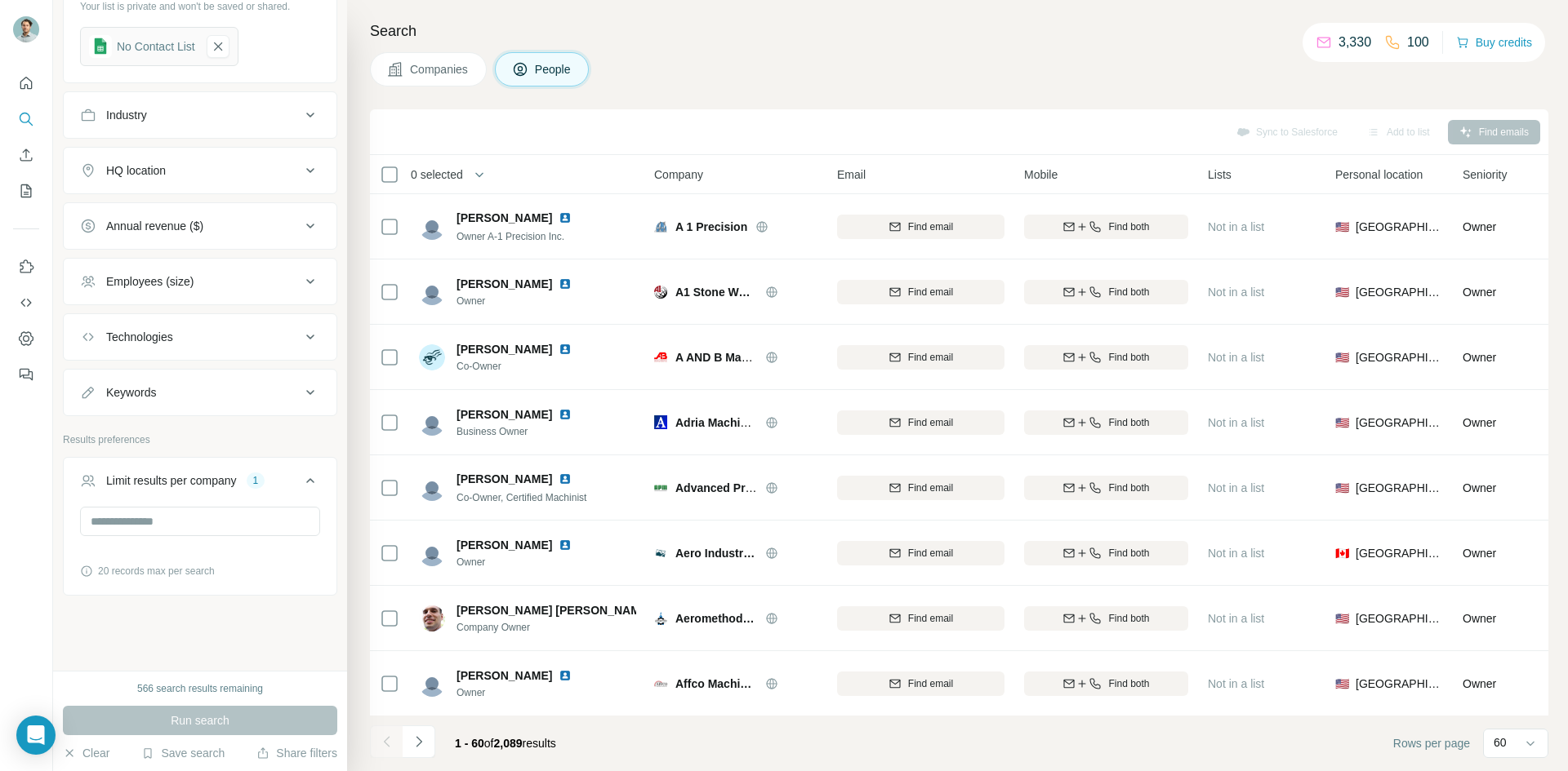
click at [425, 165] on span "0 selected" at bounding box center [447, 174] width 96 height 33
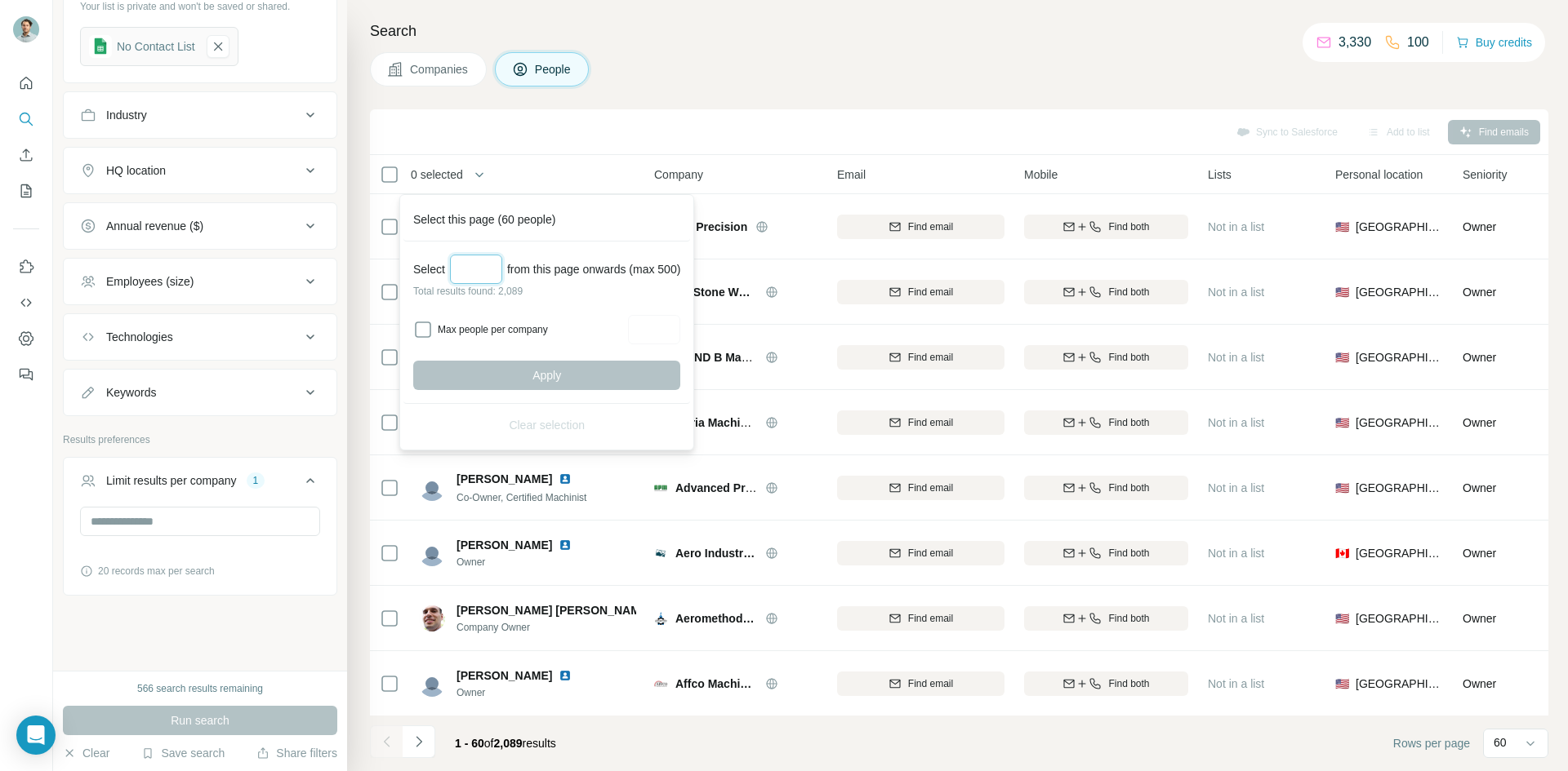
drag, startPoint x: 498, startPoint y: 272, endPoint x: 431, endPoint y: 268, distance: 67.1
click at [431, 268] on div "Select * from this page onwards (max 500)" at bounding box center [546, 269] width 267 height 29
type input "***"
click at [561, 373] on span "Apply" at bounding box center [546, 375] width 28 height 17
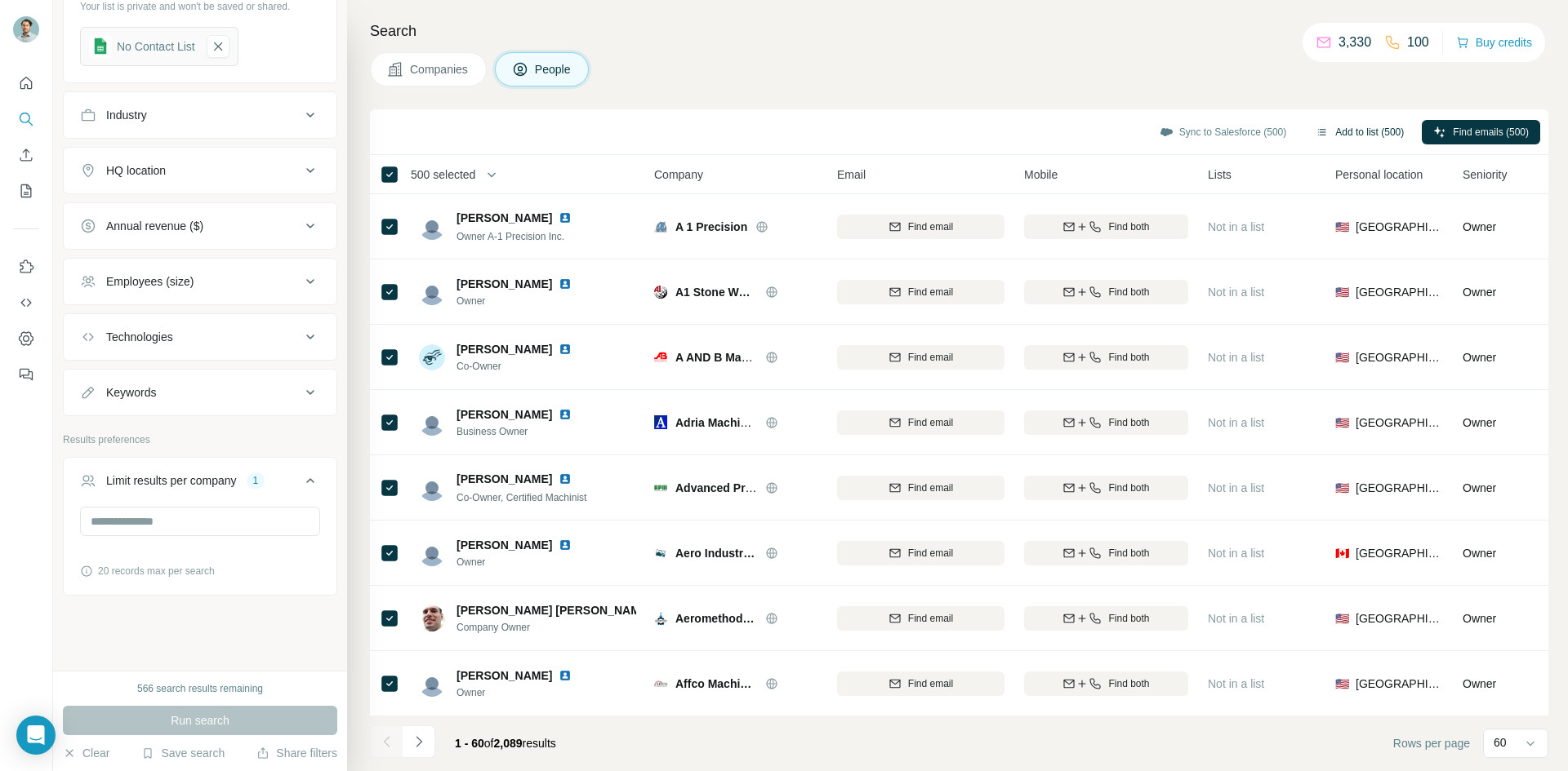
click at [1347, 132] on button "Add to list (500)" at bounding box center [1360, 131] width 111 height 24
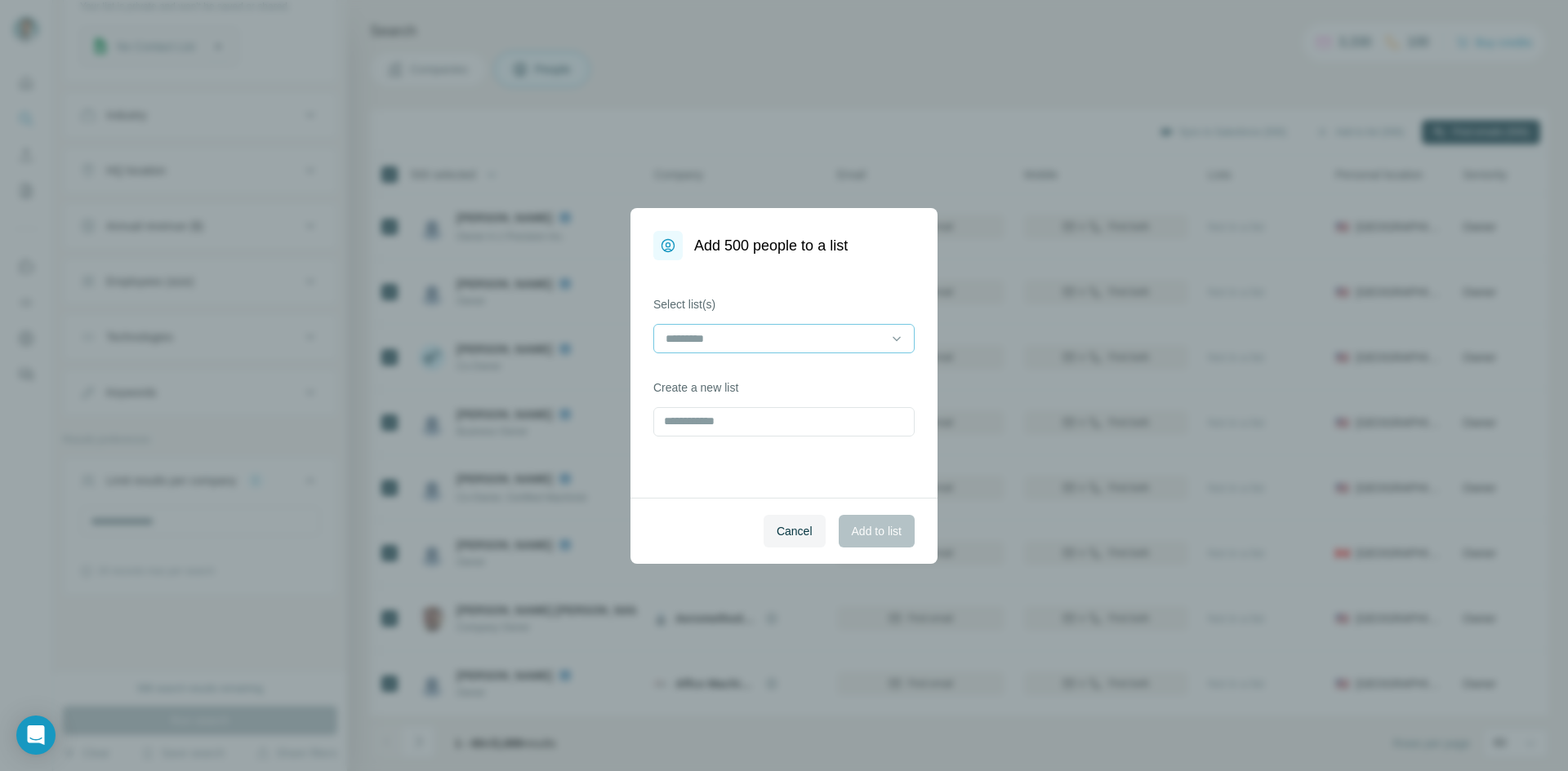
click at [765, 327] on div at bounding box center [775, 339] width 221 height 28
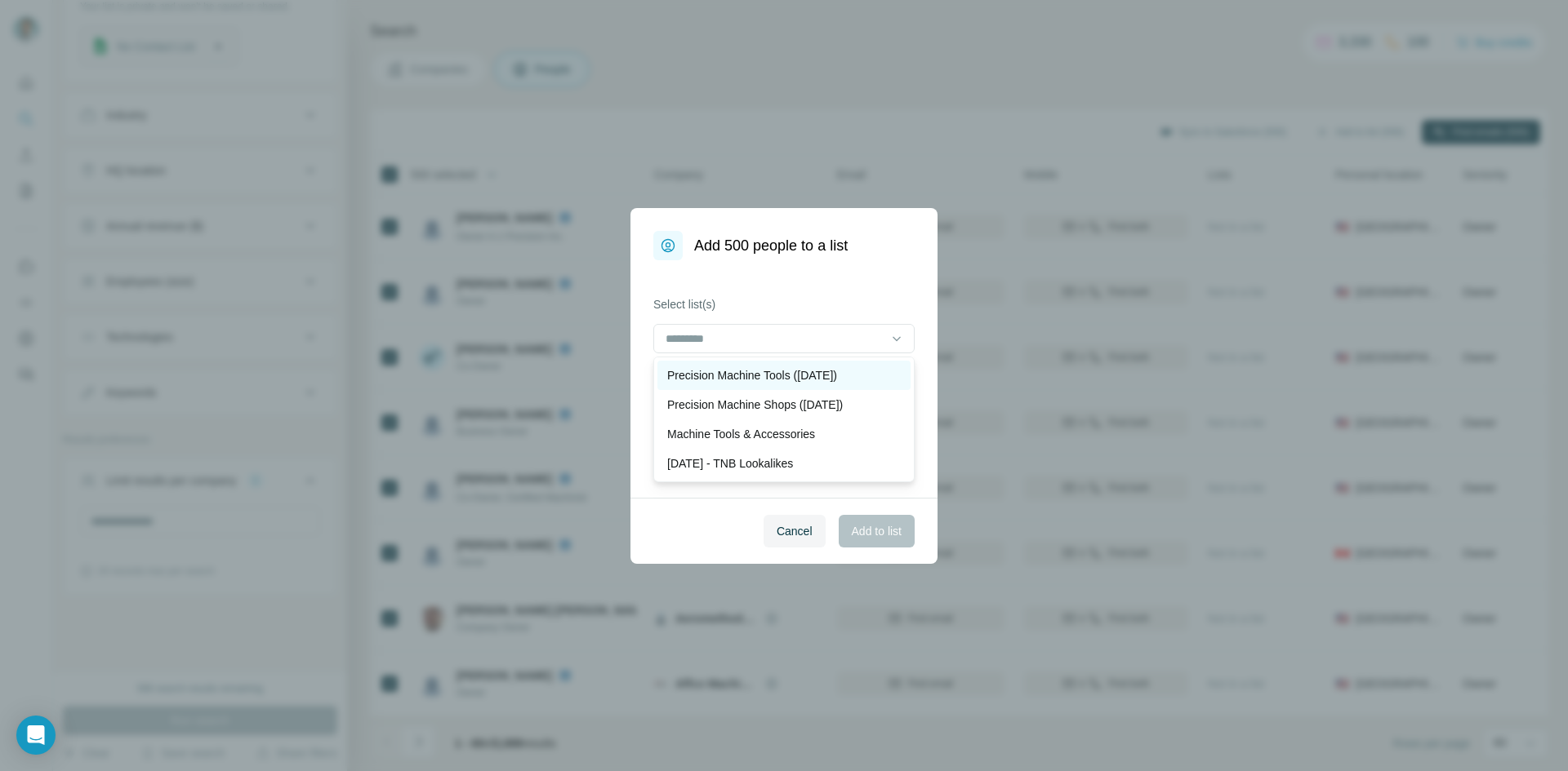
click at [807, 369] on p "Precision Machine Tools ([DATE])" at bounding box center [752, 375] width 170 height 17
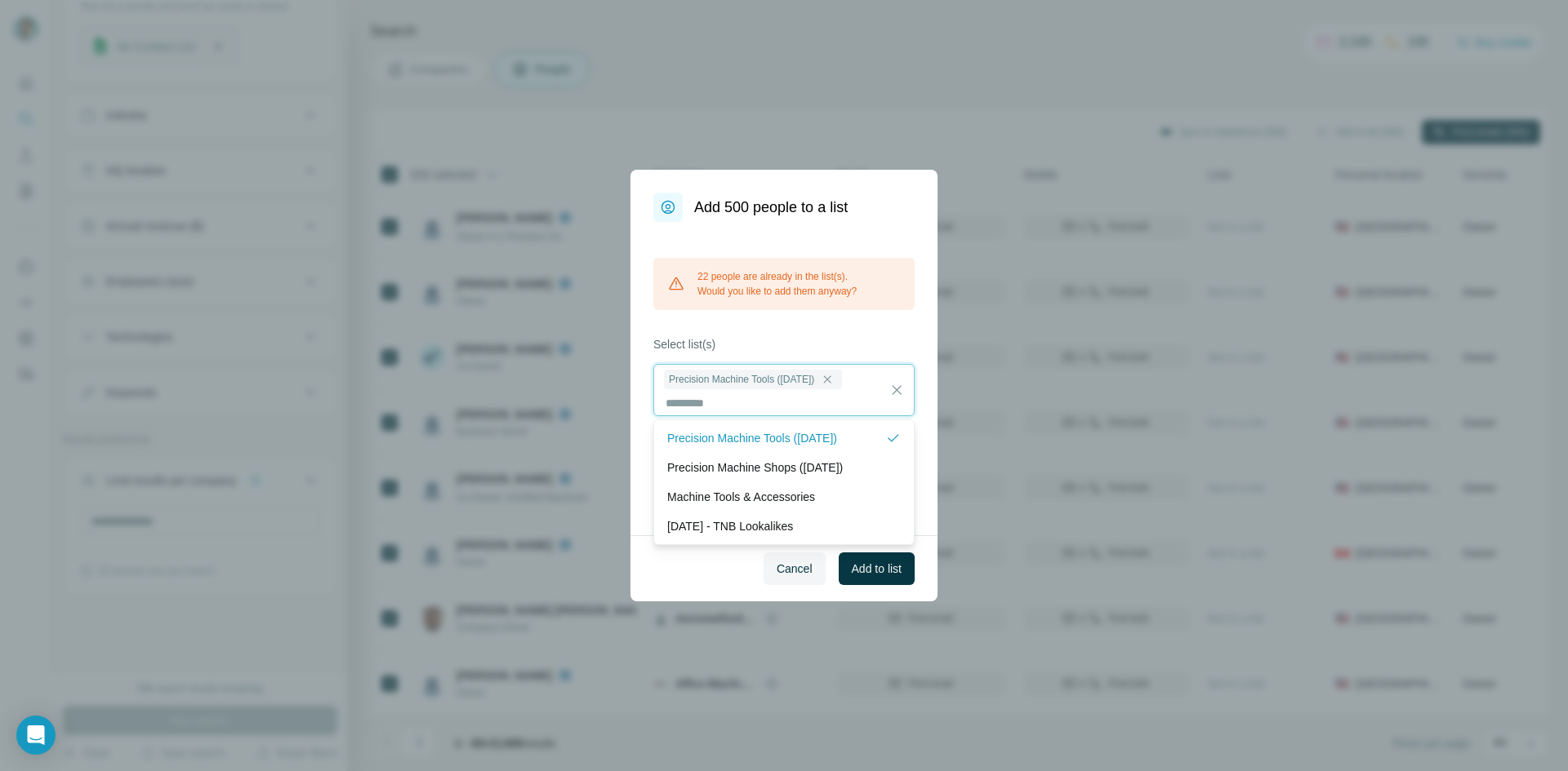
scroll to position [2, 0]
click at [894, 578] on button "Add to list" at bounding box center [876, 569] width 76 height 33
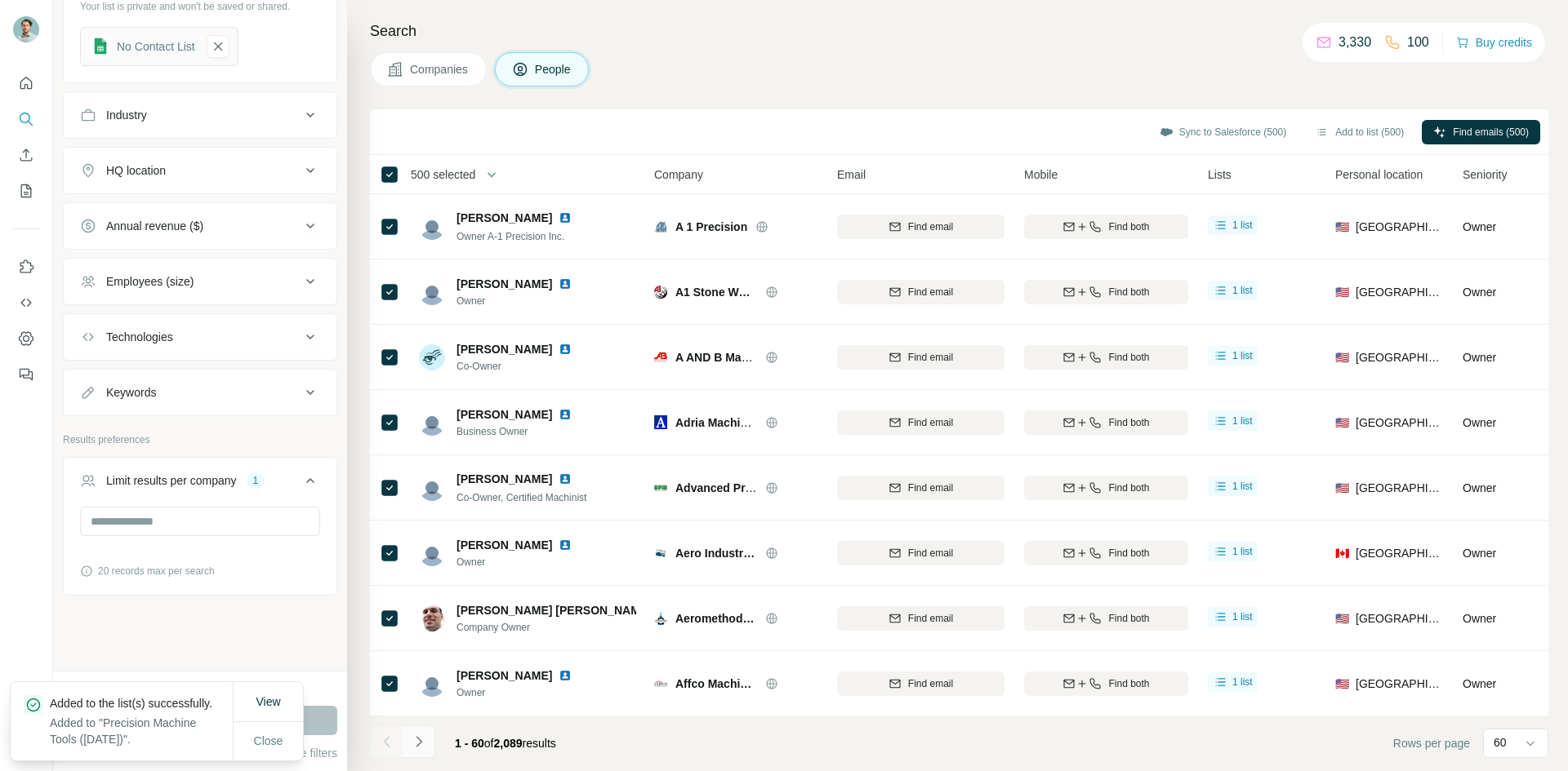
click at [419, 730] on button "Navigate to next page" at bounding box center [418, 742] width 33 height 33
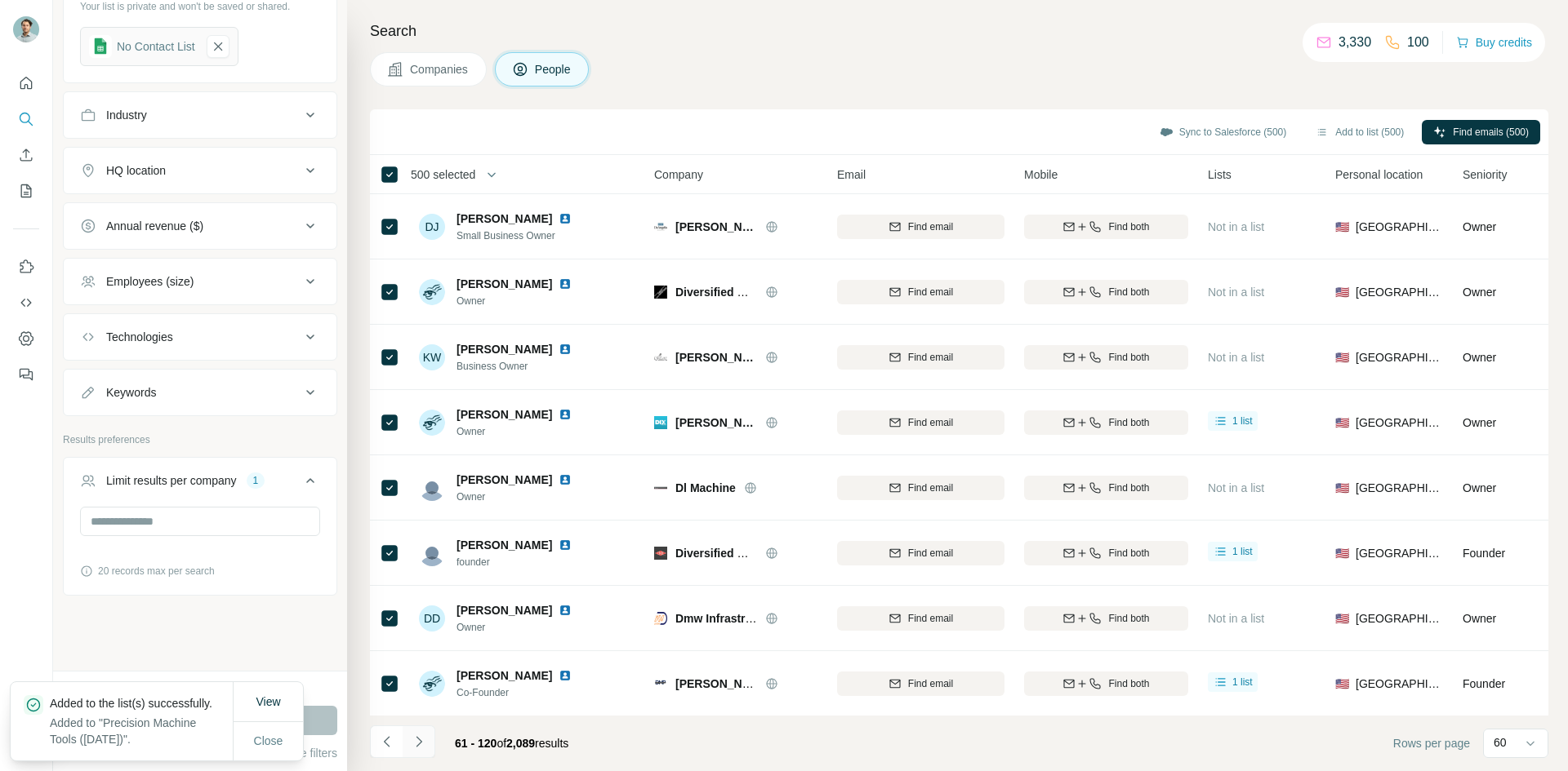
click at [420, 733] on button "Navigate to next page" at bounding box center [418, 742] width 33 height 33
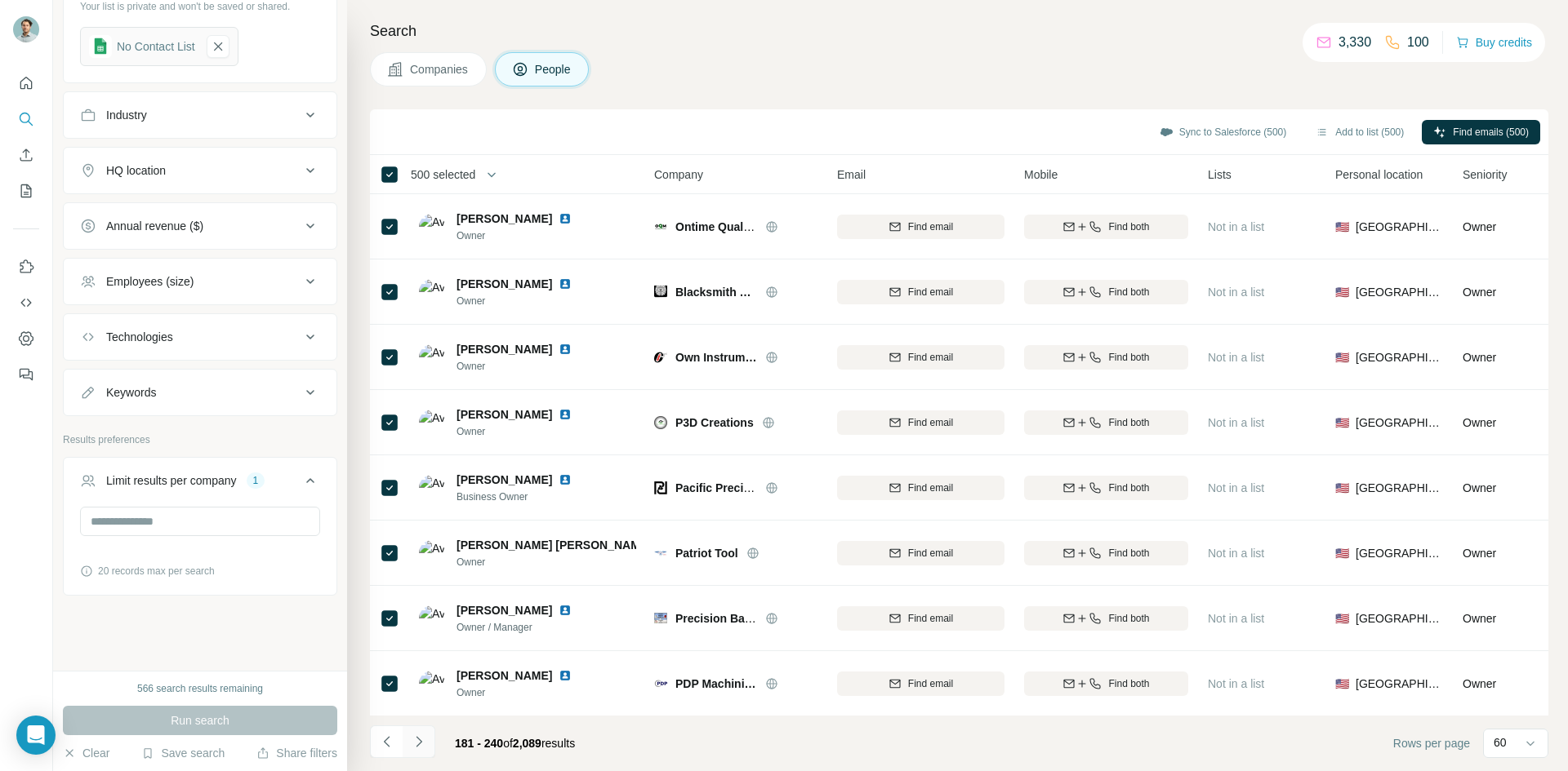
click at [420, 733] on button "Navigate to next page" at bounding box center [418, 742] width 33 height 33
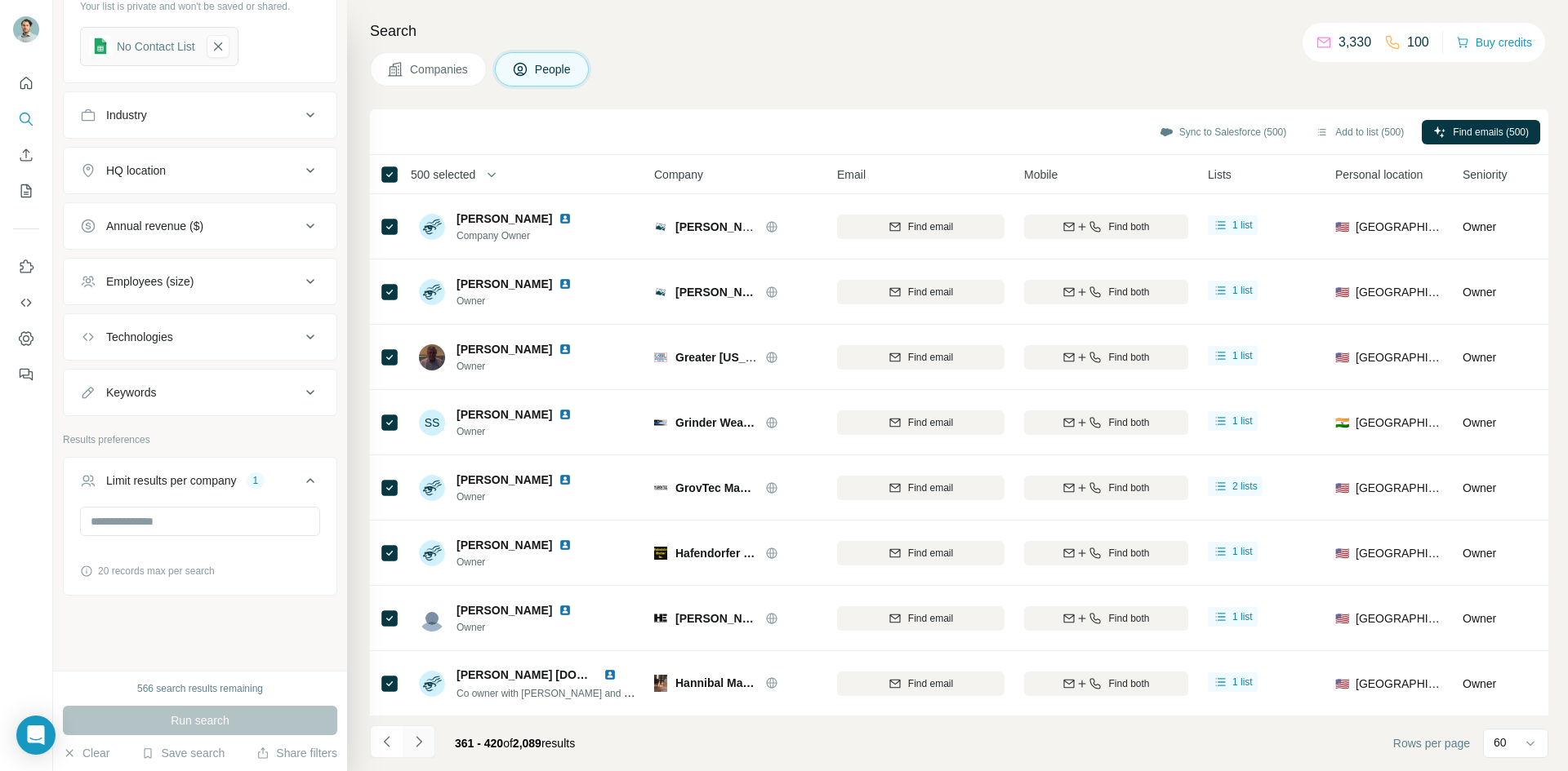
click at [420, 733] on button "Navigate to next page" at bounding box center [418, 742] width 33 height 33
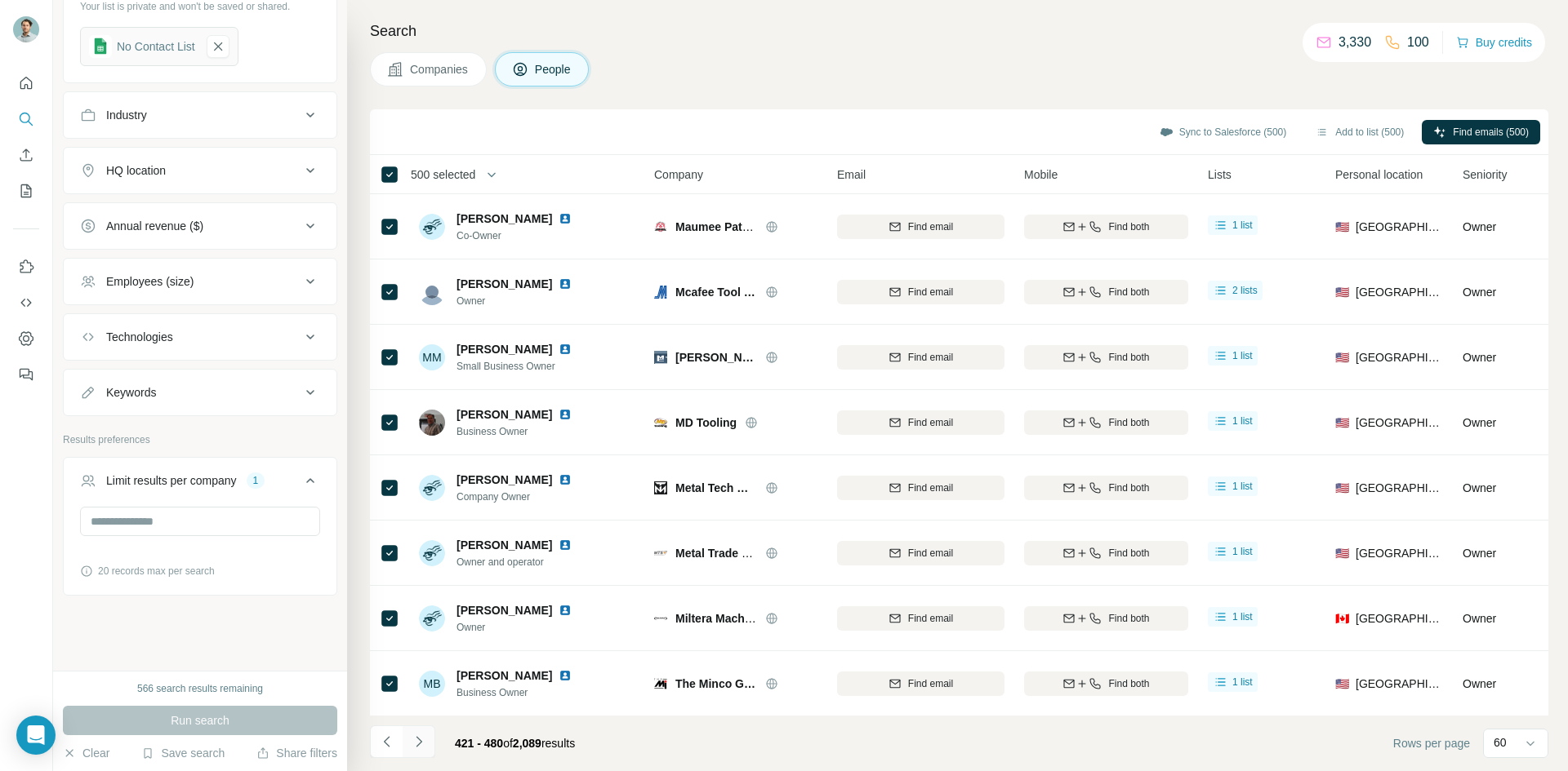
click at [420, 733] on button "Navigate to next page" at bounding box center [418, 742] width 33 height 33
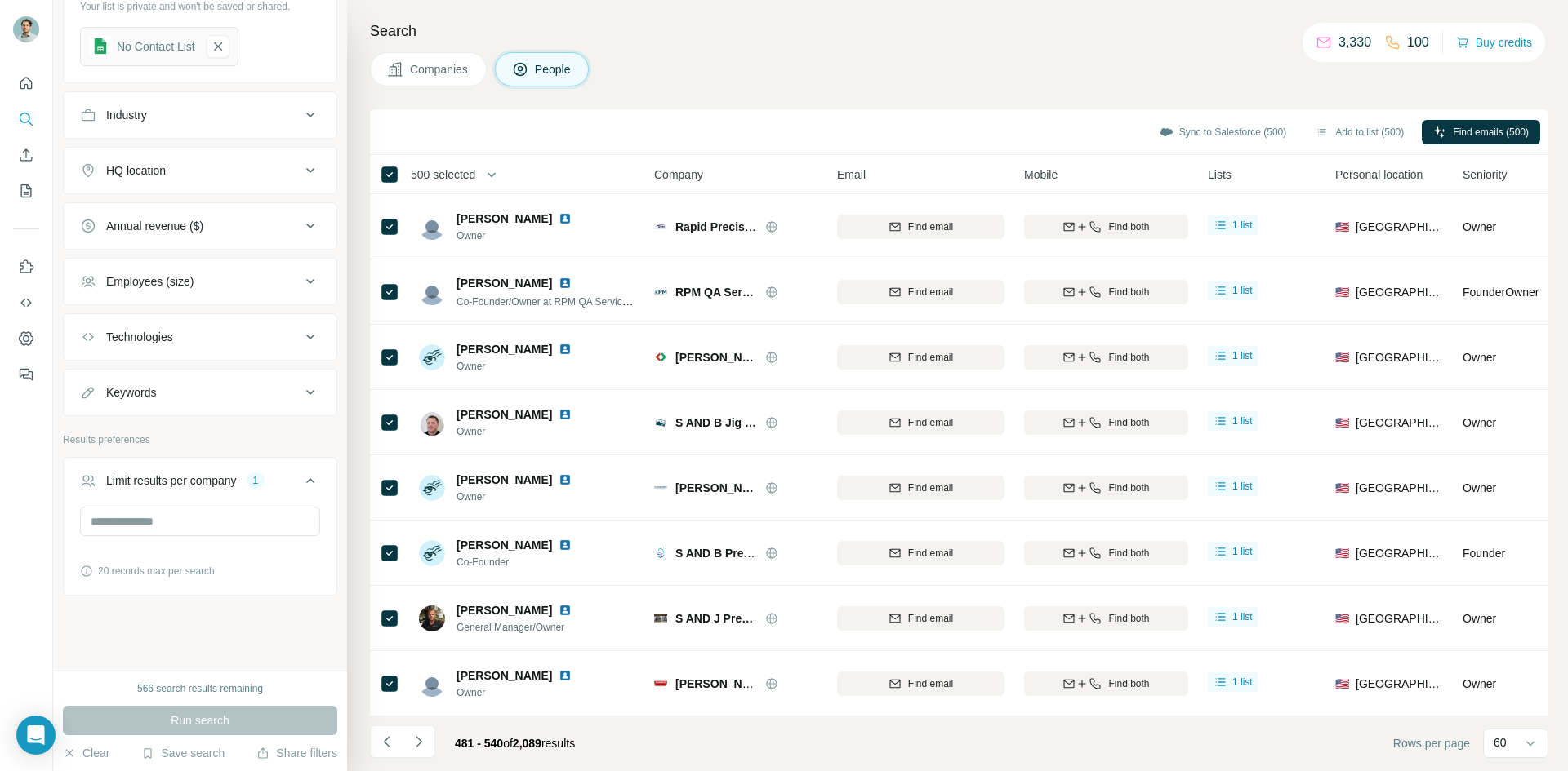
click at [437, 177] on span "500 selected" at bounding box center [443, 175] width 64 height 17
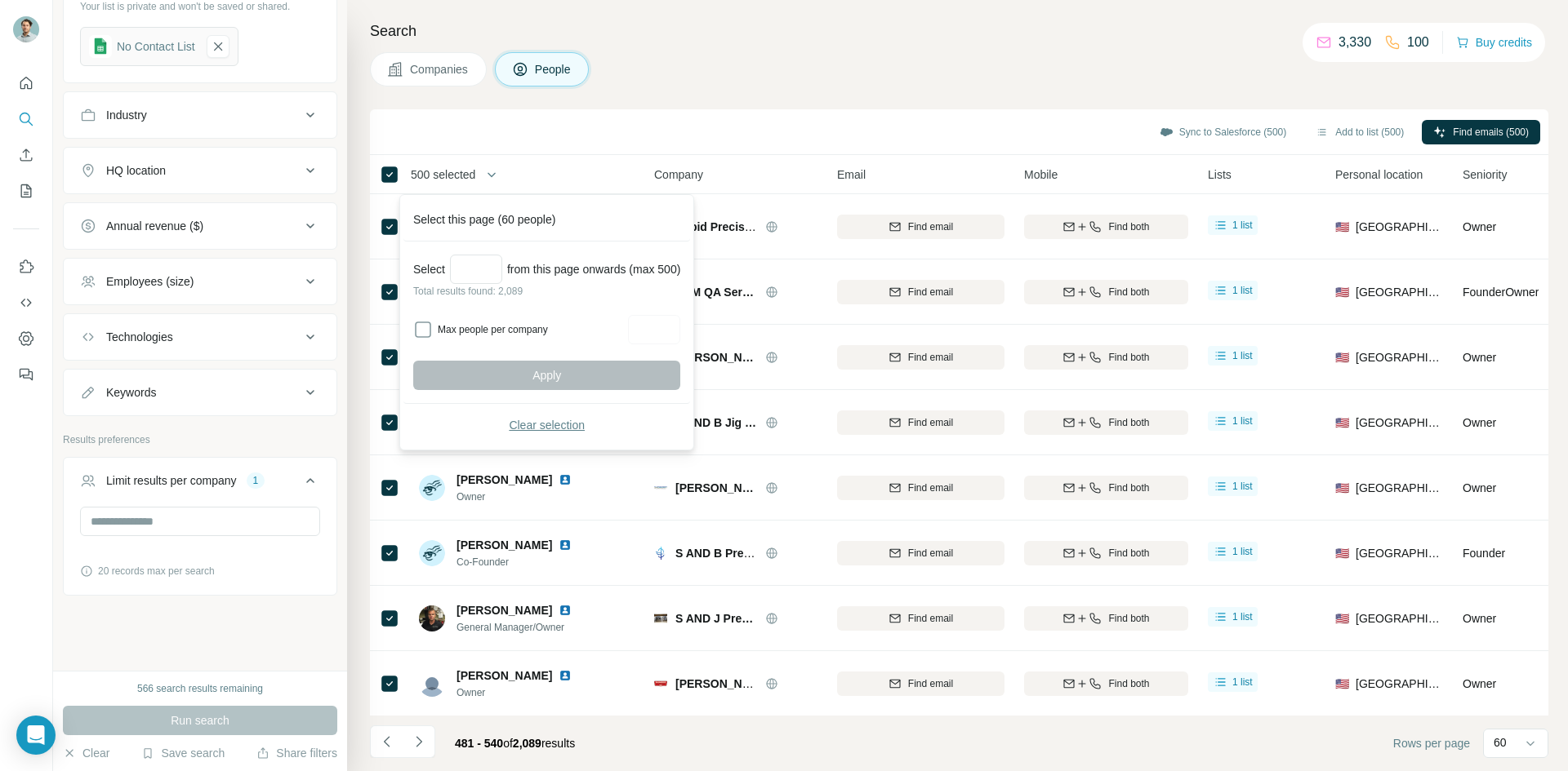
click at [527, 417] on span "Clear selection" at bounding box center [546, 426] width 76 height 17
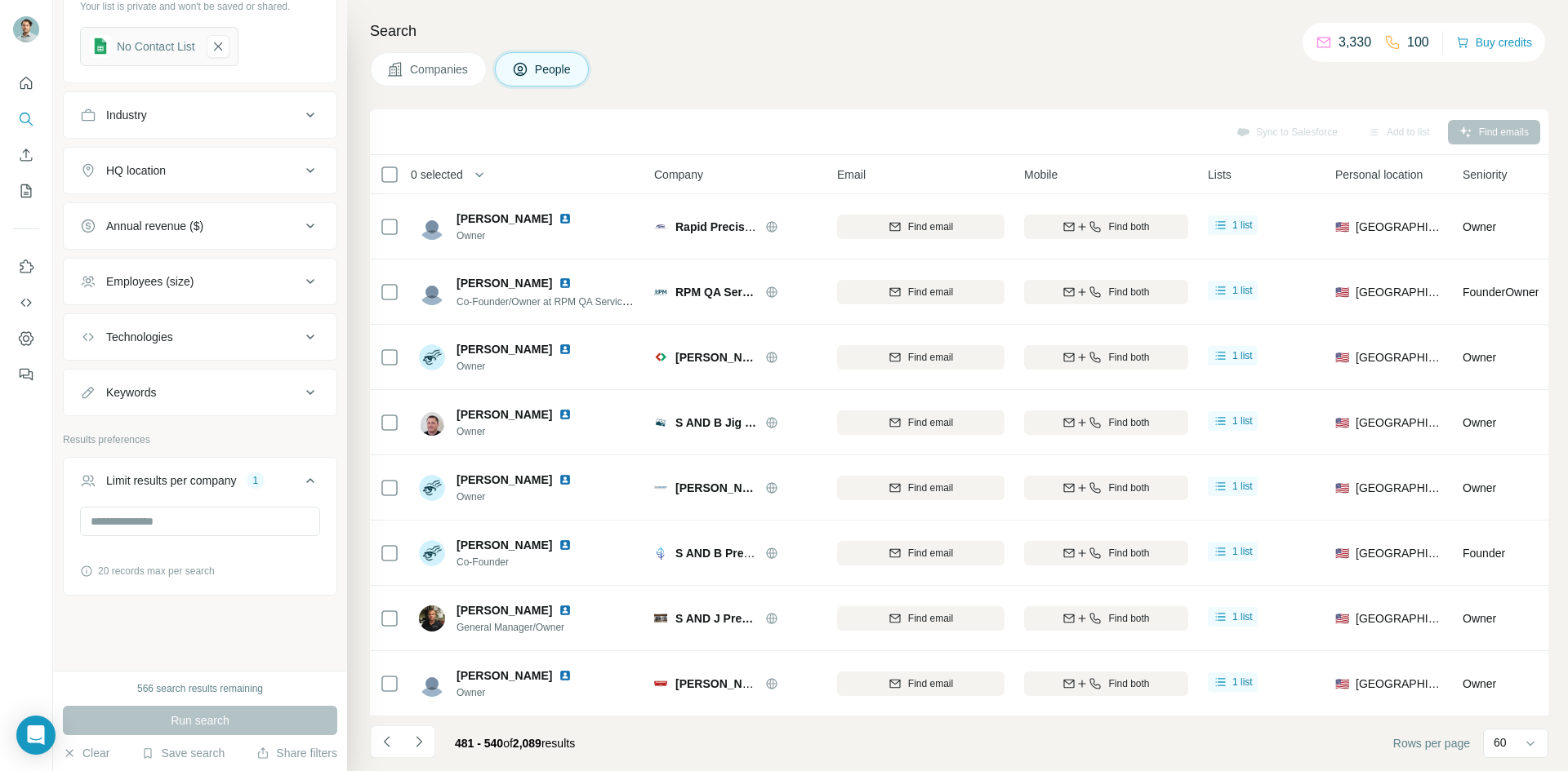
click at [434, 178] on span "0 selected" at bounding box center [437, 175] width 52 height 17
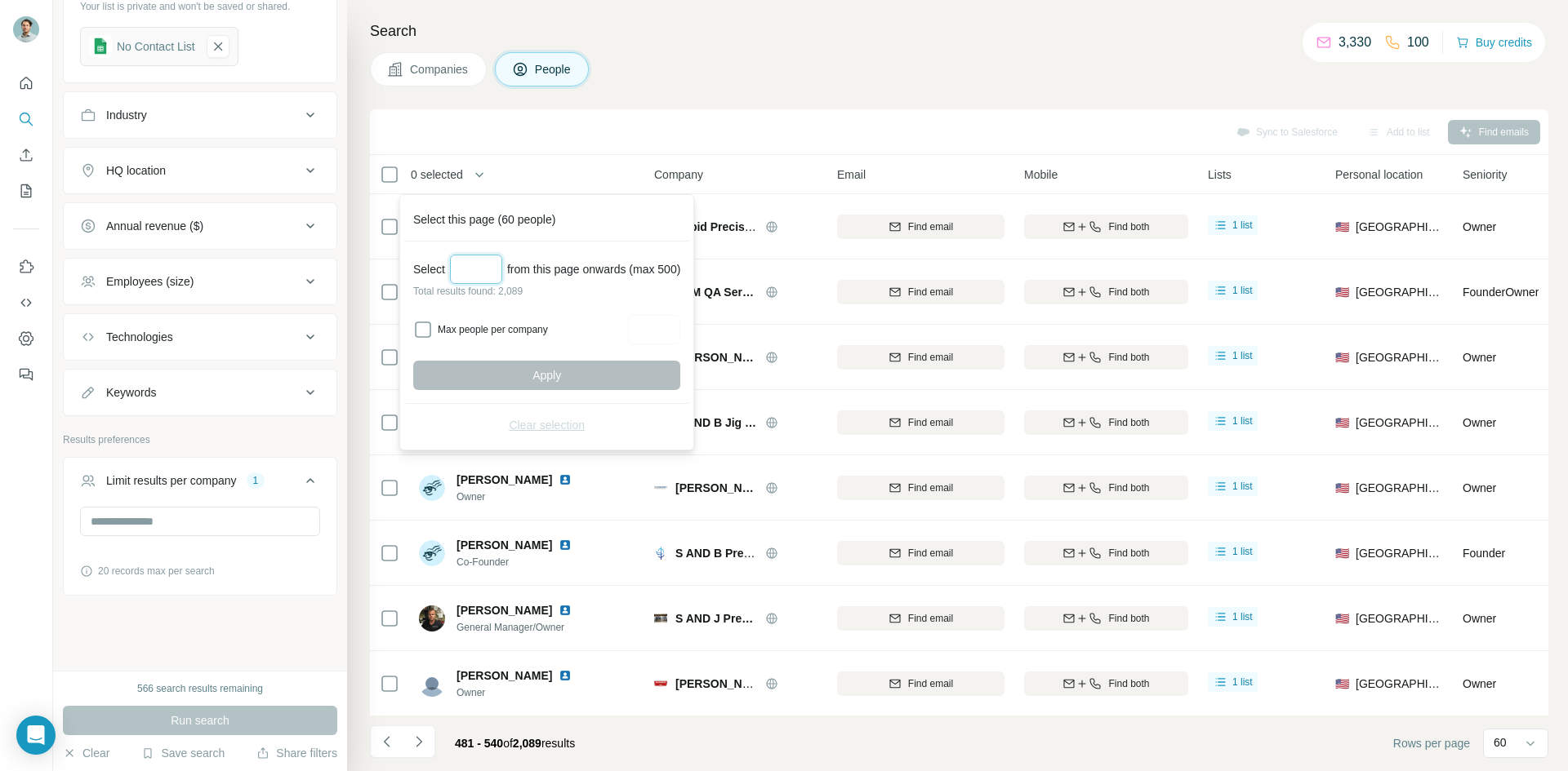
click at [474, 274] on input "Select a number (up to 500)" at bounding box center [476, 269] width 52 height 29
type input "***"
click at [546, 375] on span "Apply" at bounding box center [546, 375] width 28 height 17
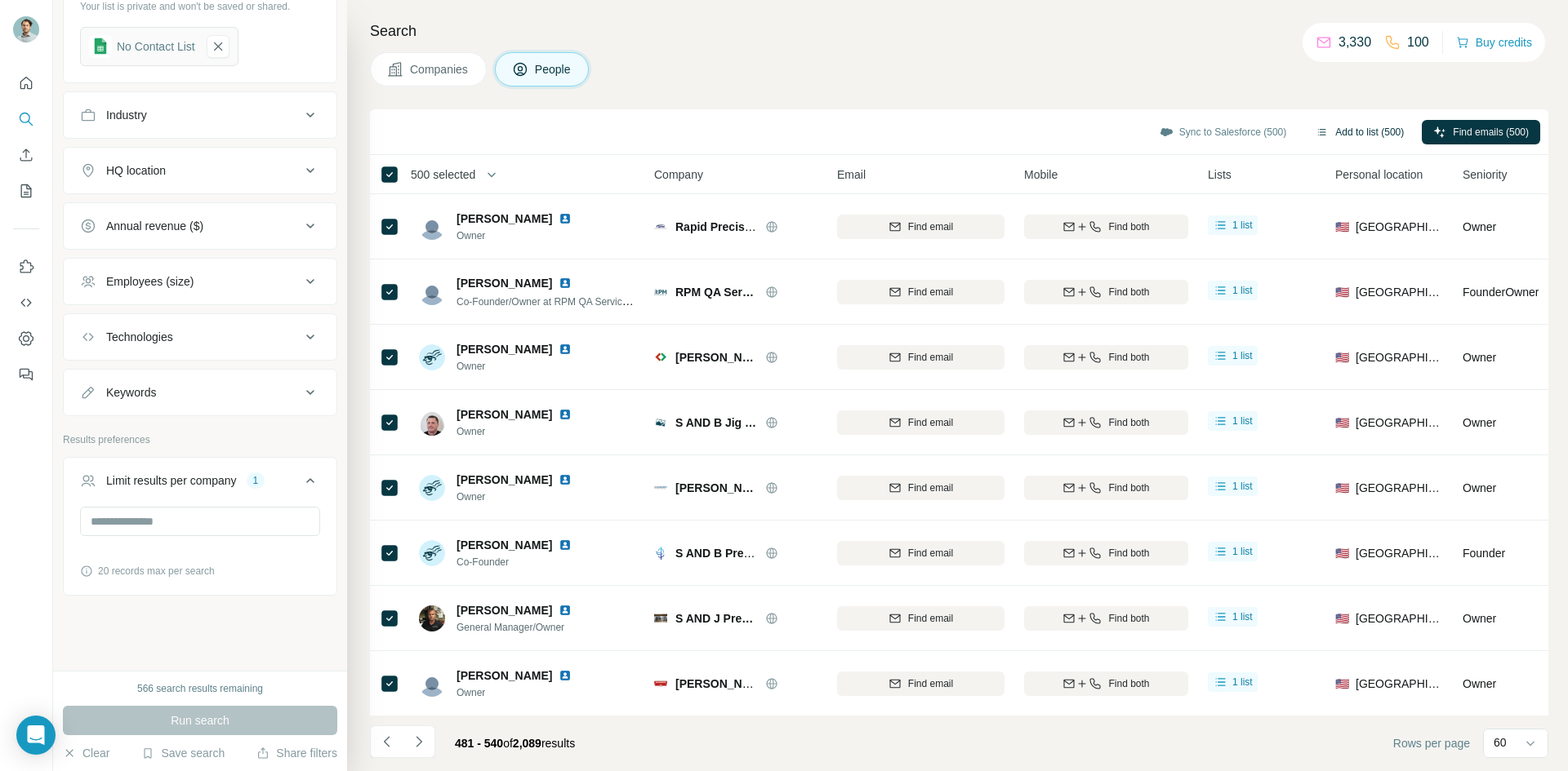
click at [1340, 128] on button "Add to list (500)" at bounding box center [1360, 131] width 111 height 24
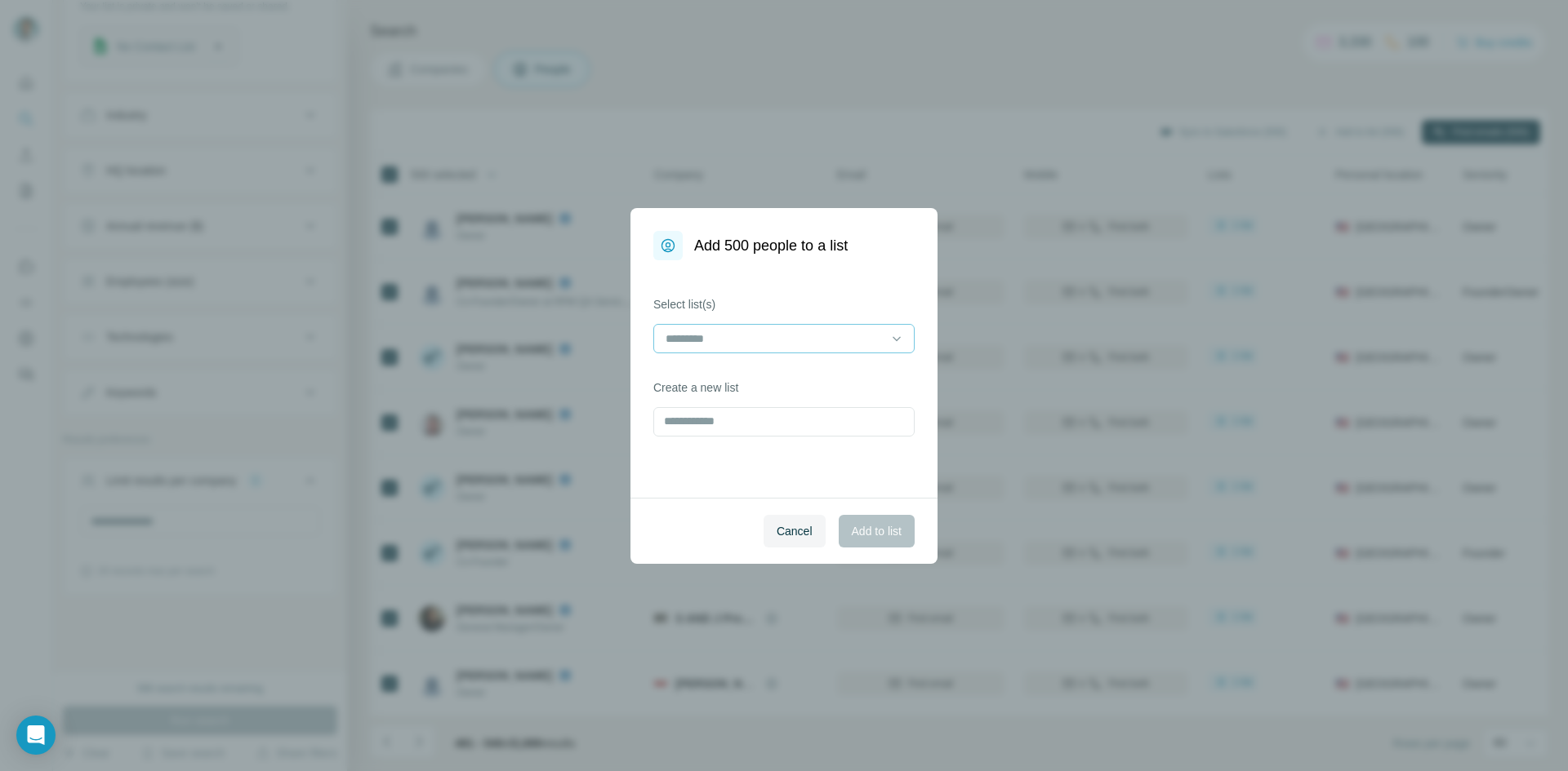
click at [723, 338] on input at bounding box center [775, 338] width 221 height 18
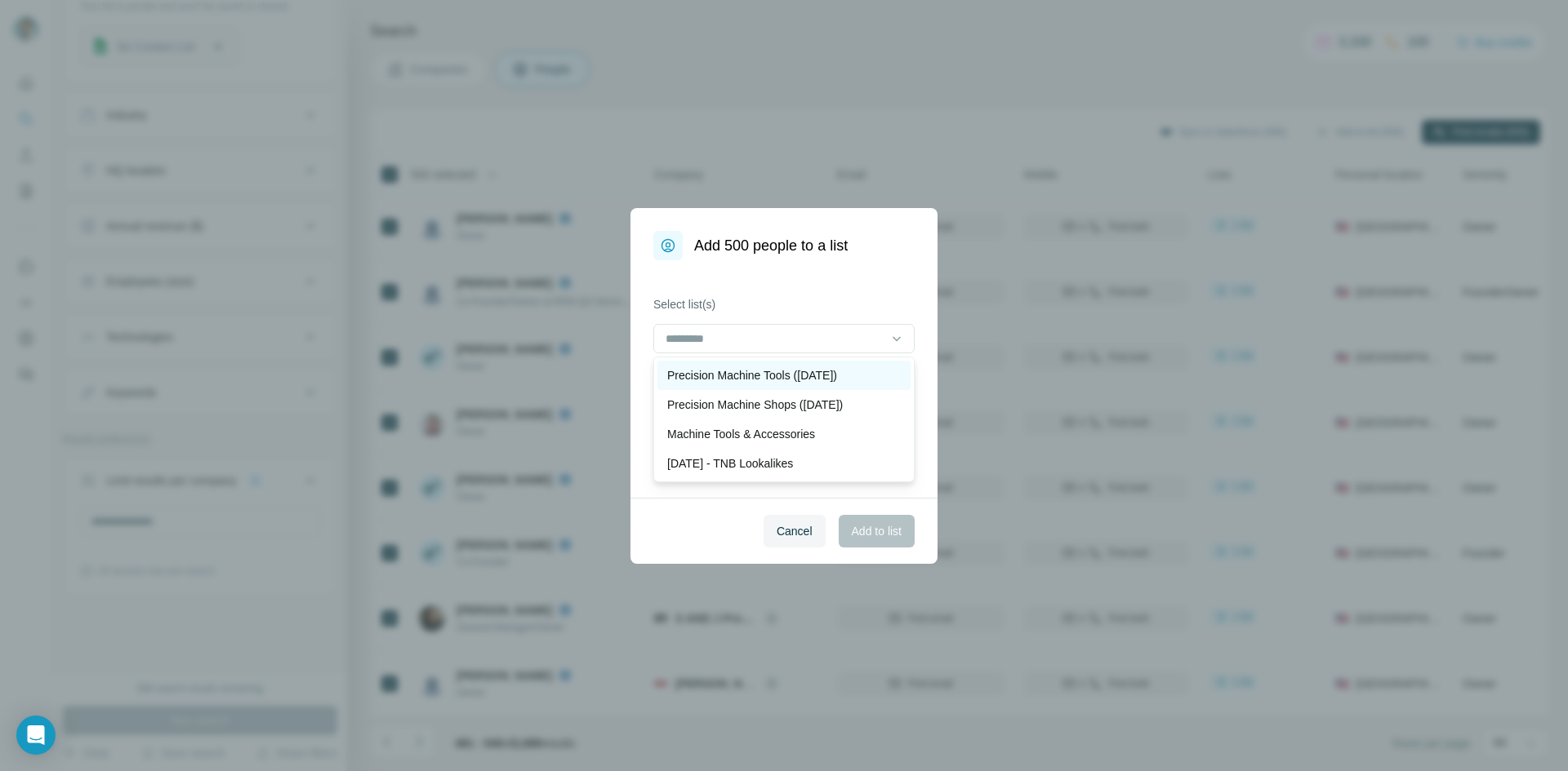
click at [714, 375] on p "Precision Machine Tools ([DATE])" at bounding box center [752, 375] width 170 height 17
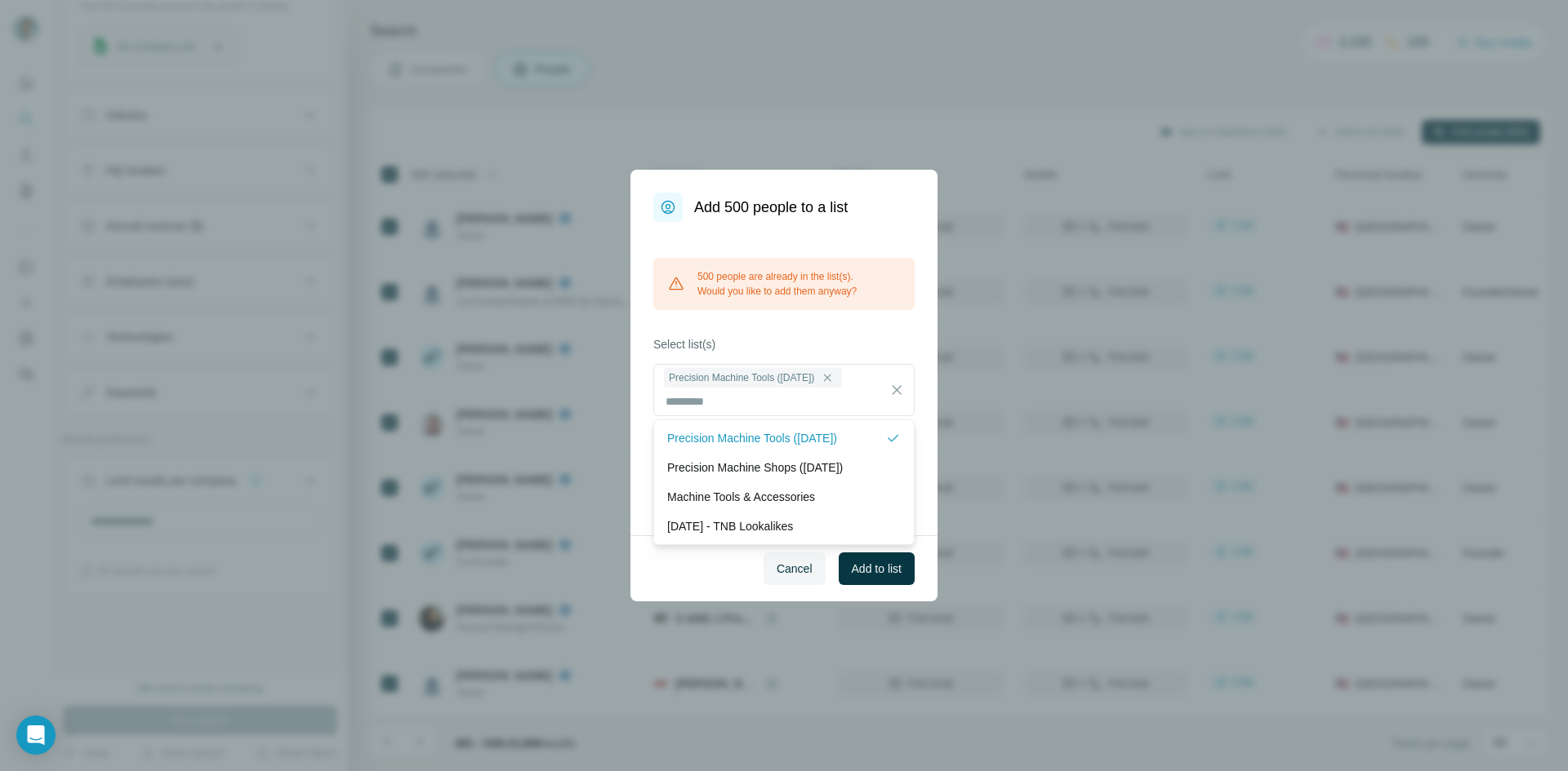
click at [862, 571] on span "Add to list" at bounding box center [877, 569] width 50 height 17
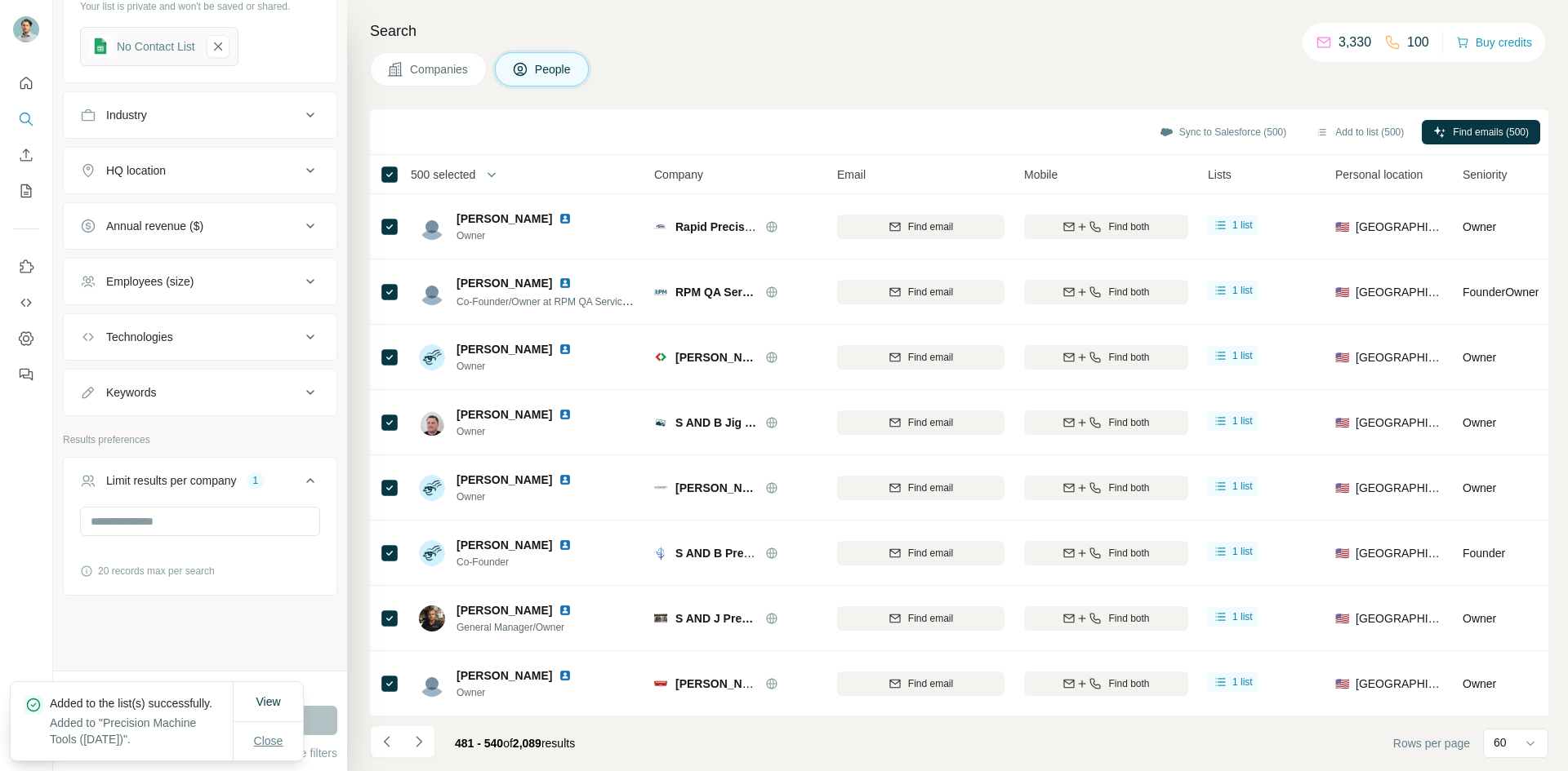
click at [276, 733] on span "Close" at bounding box center [269, 742] width 29 height 17
click at [418, 734] on icon "Navigate to next page" at bounding box center [419, 743] width 17 height 17
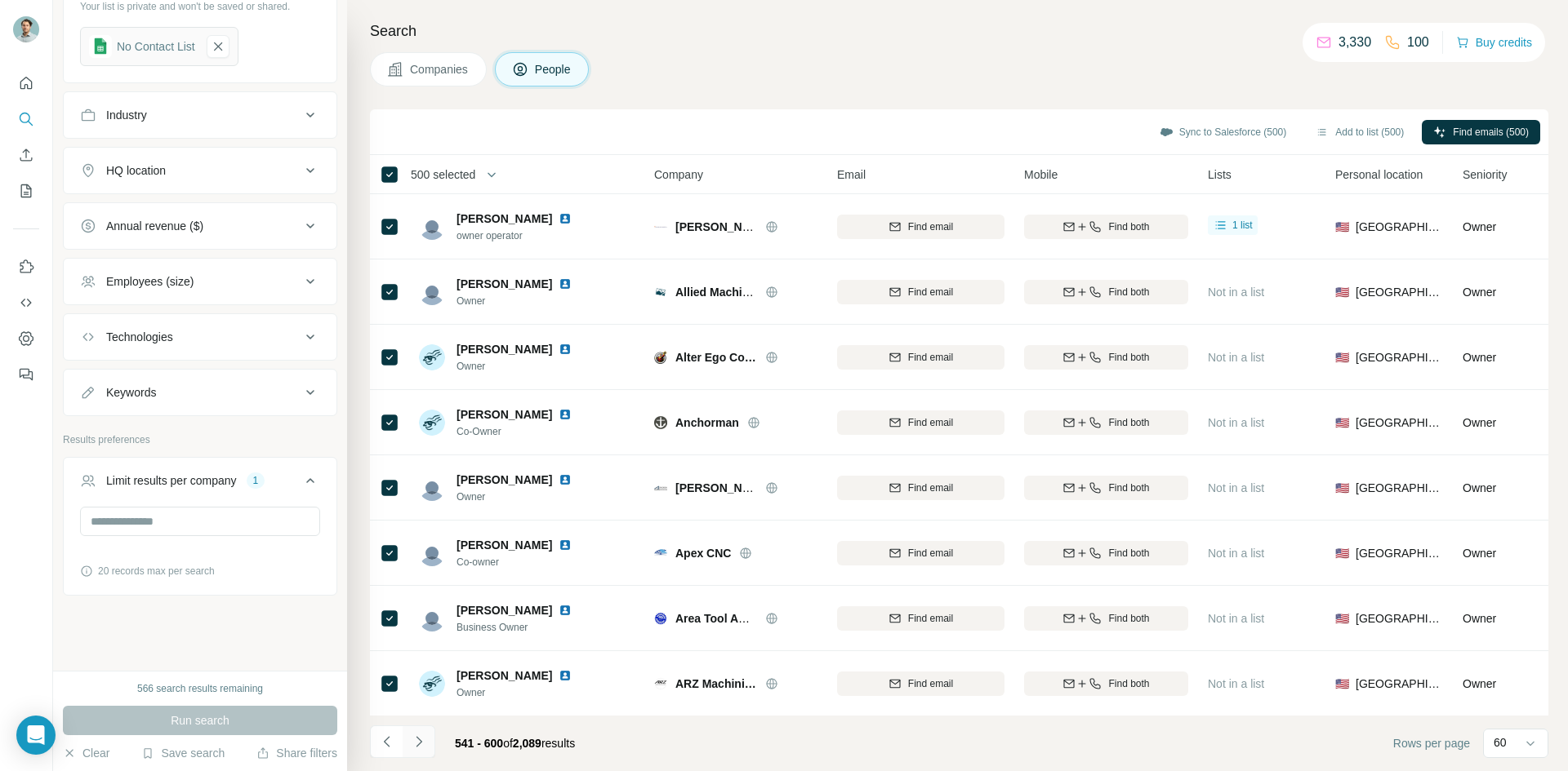
click at [418, 734] on icon "Navigate to next page" at bounding box center [419, 743] width 17 height 17
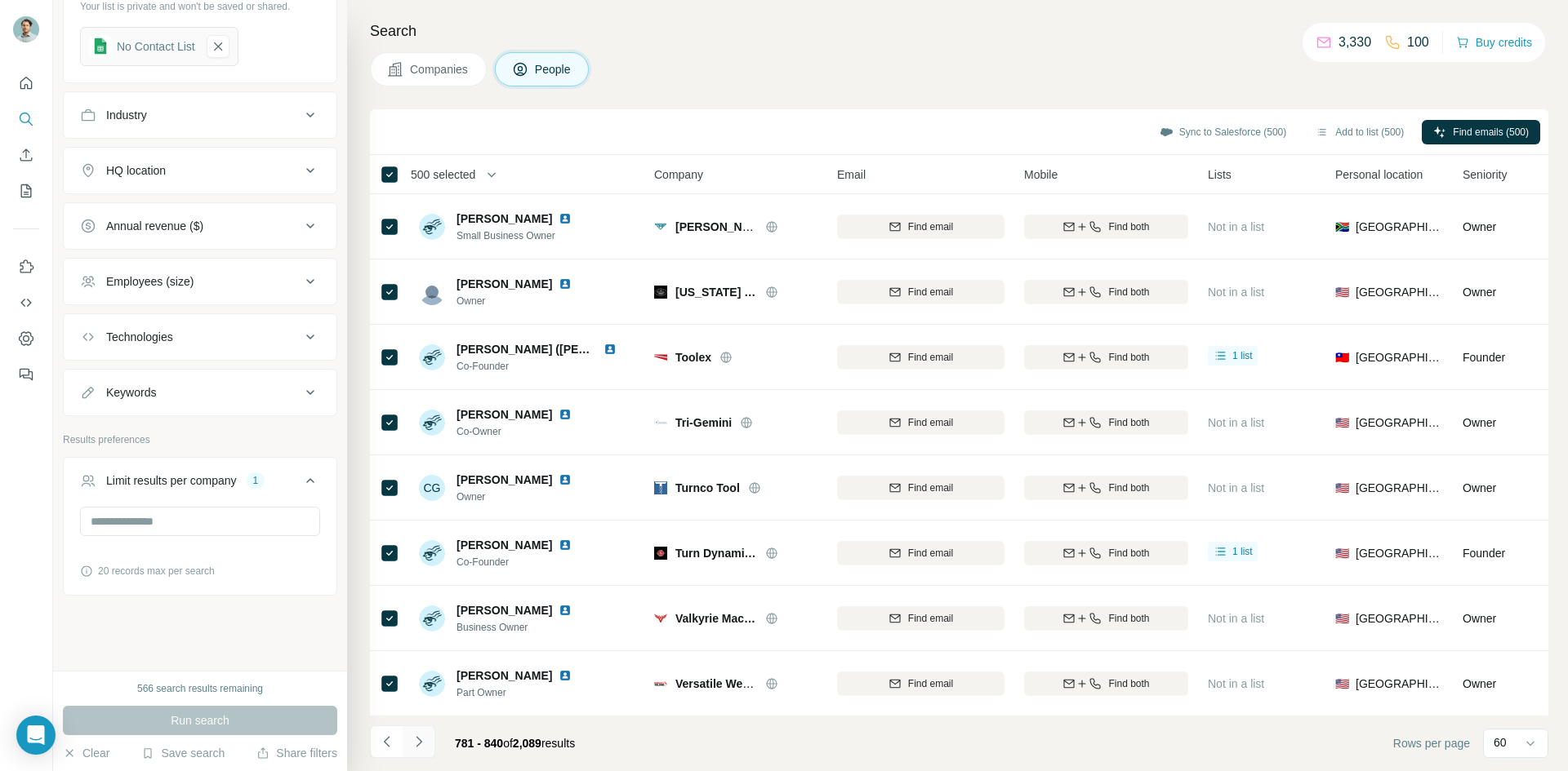
click at [418, 734] on icon "Navigate to next page" at bounding box center [419, 743] width 17 height 17
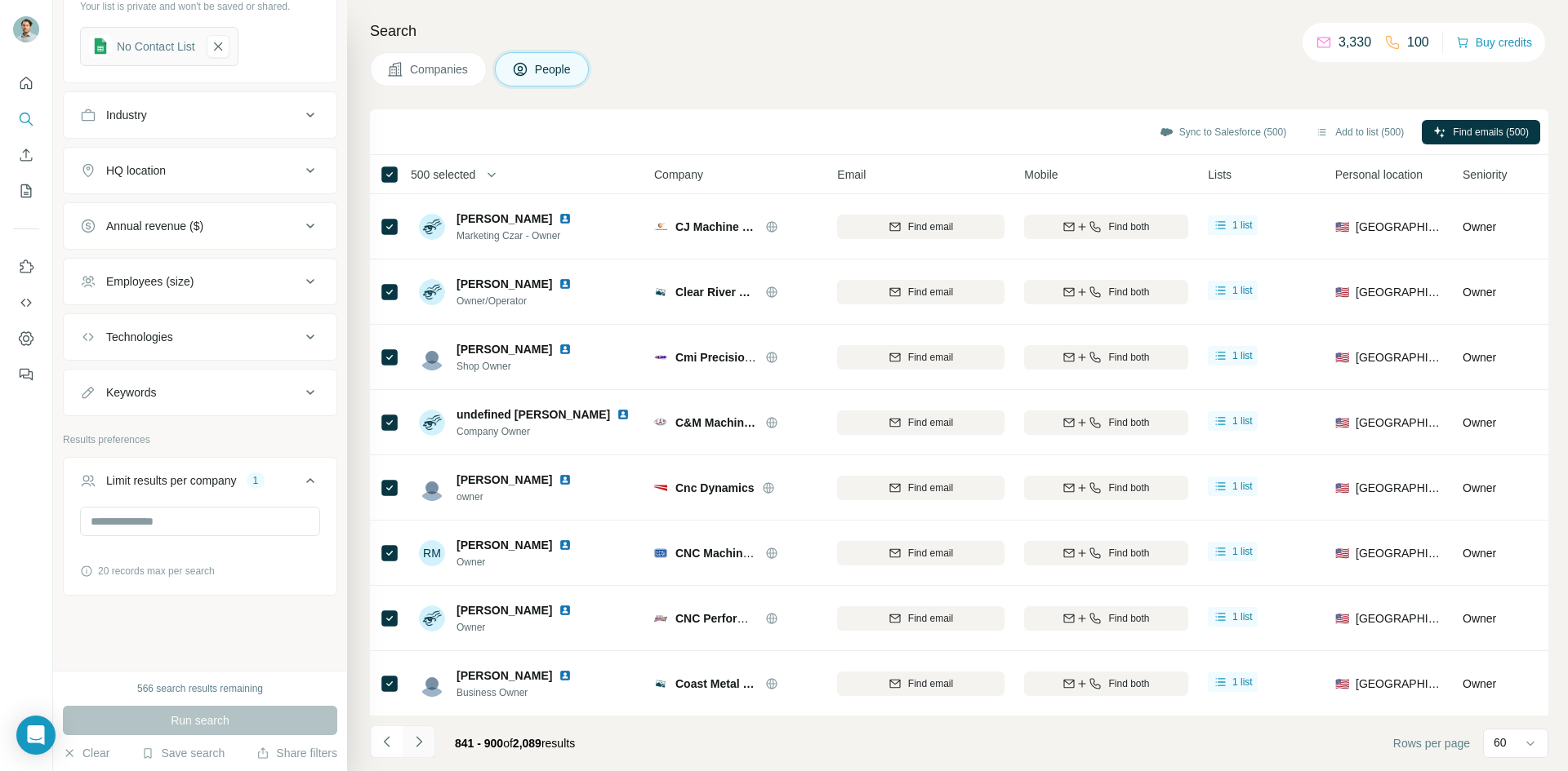
click at [418, 734] on icon "Navigate to next page" at bounding box center [419, 743] width 17 height 17
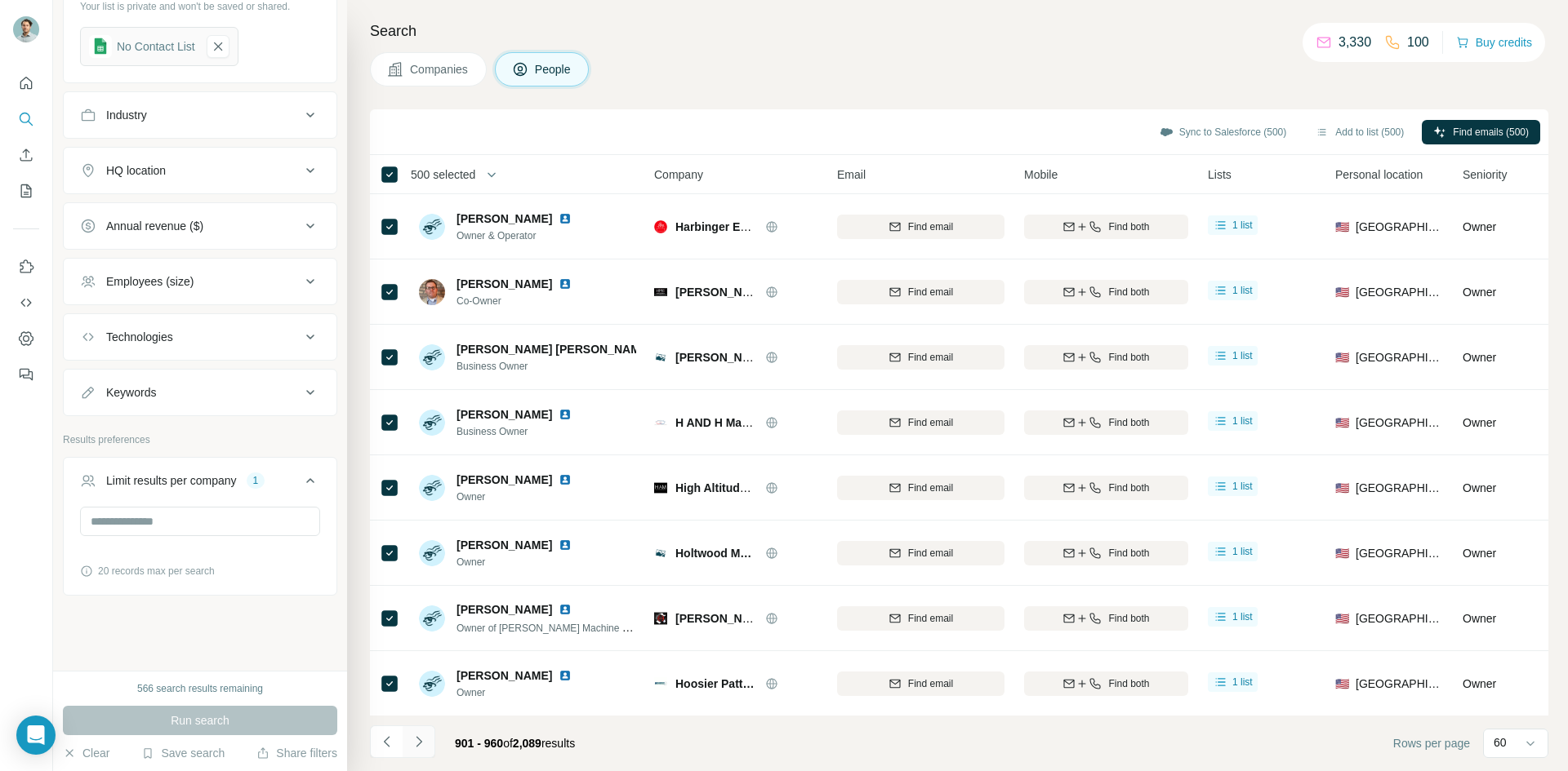
click at [418, 734] on icon "Navigate to next page" at bounding box center [419, 743] width 17 height 17
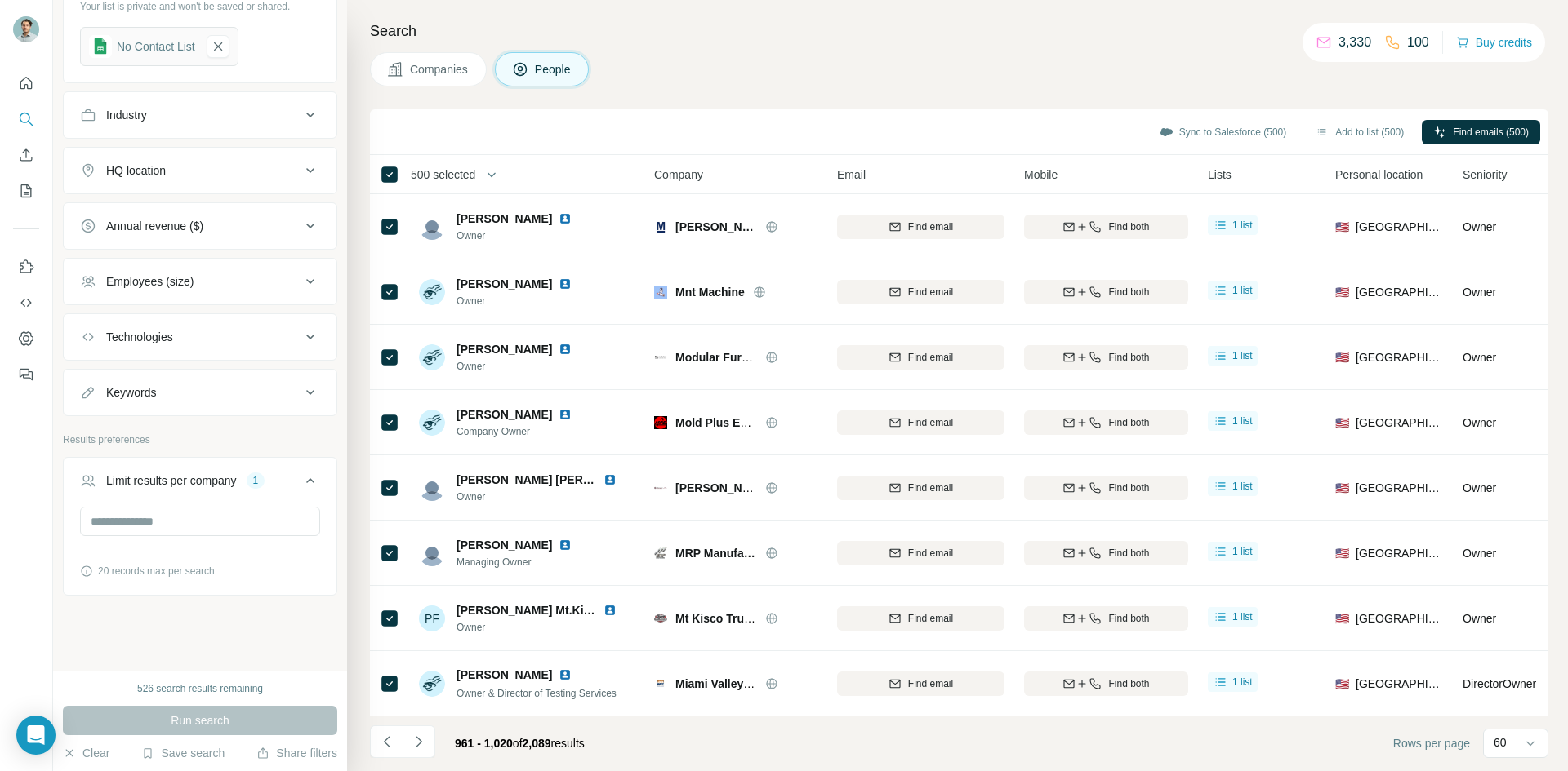
click at [462, 178] on span "500 selected" at bounding box center [443, 175] width 64 height 17
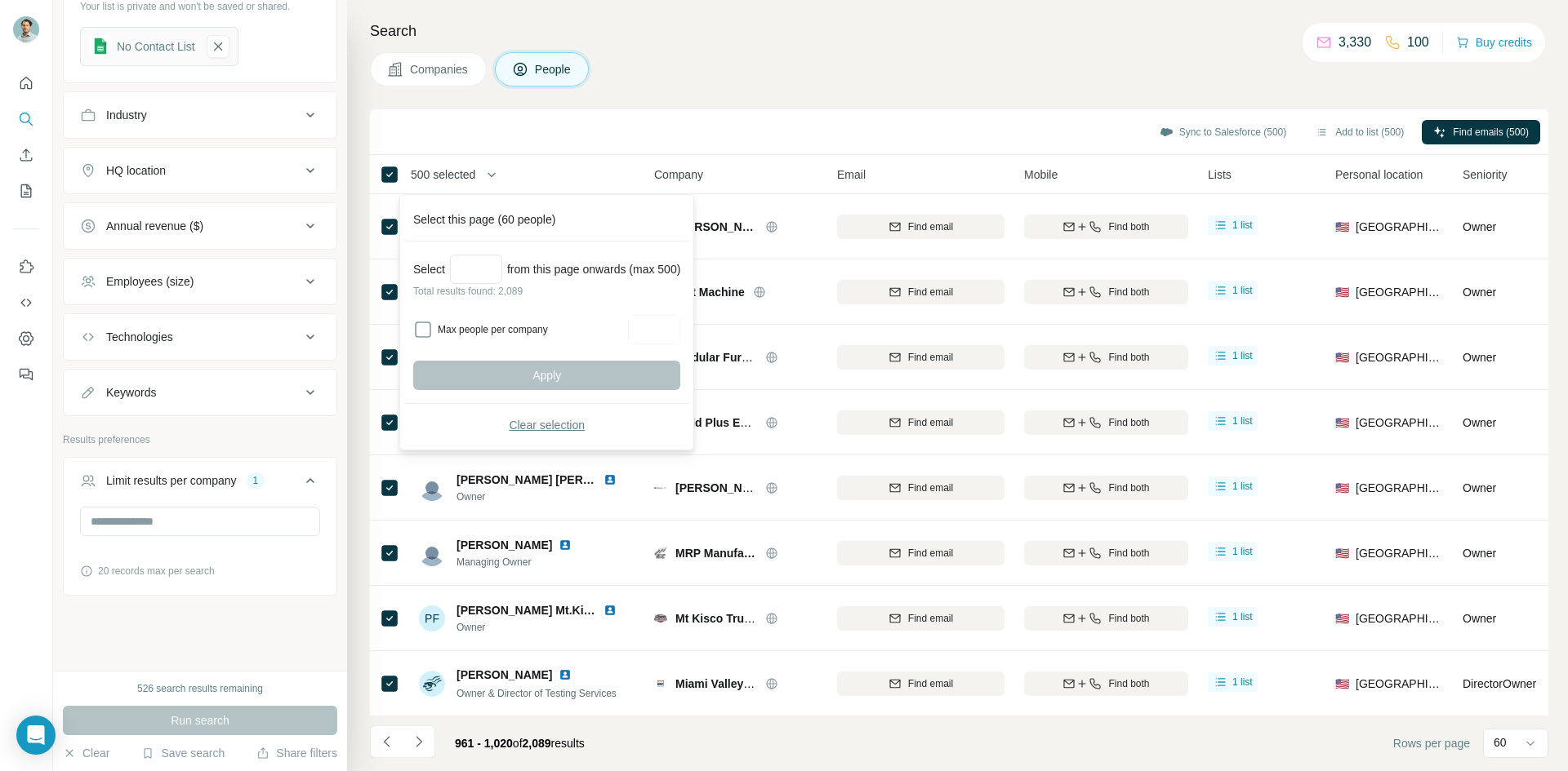
click at [510, 427] on button "Clear selection" at bounding box center [546, 425] width 267 height 29
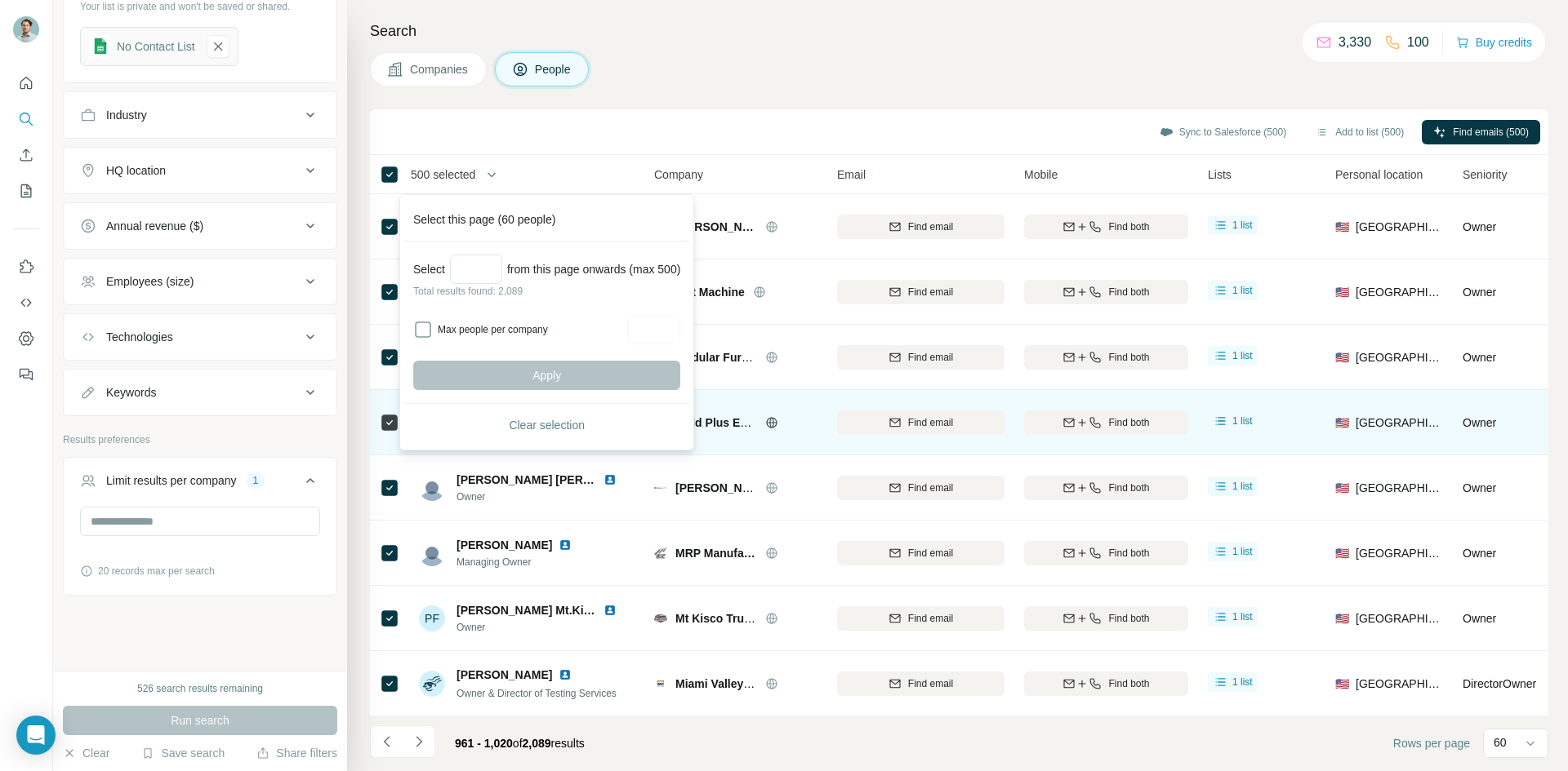
click at [530, 429] on span "Company Owner" at bounding box center [524, 432] width 135 height 15
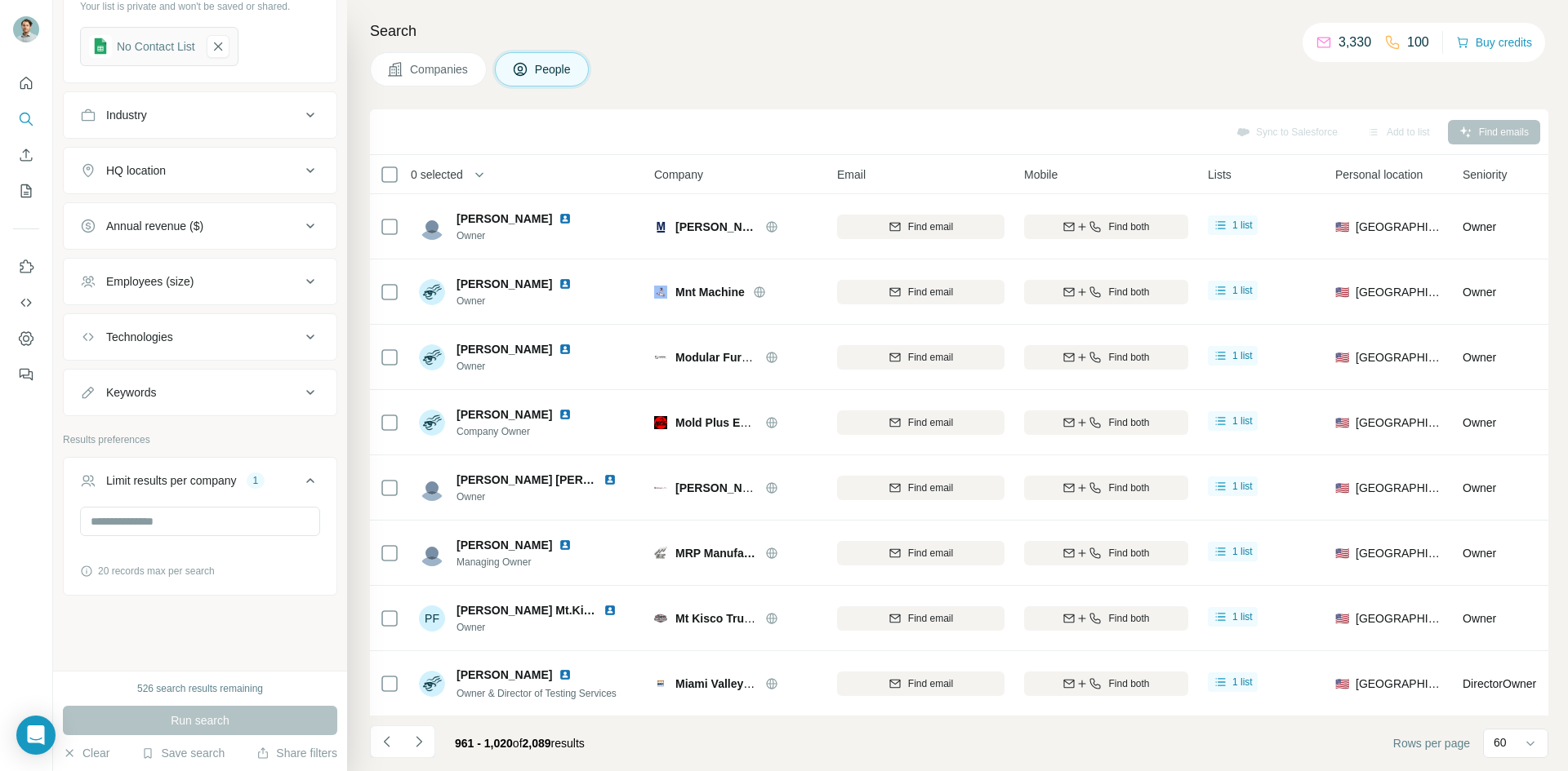
click at [428, 179] on span "0 selected" at bounding box center [437, 175] width 52 height 17
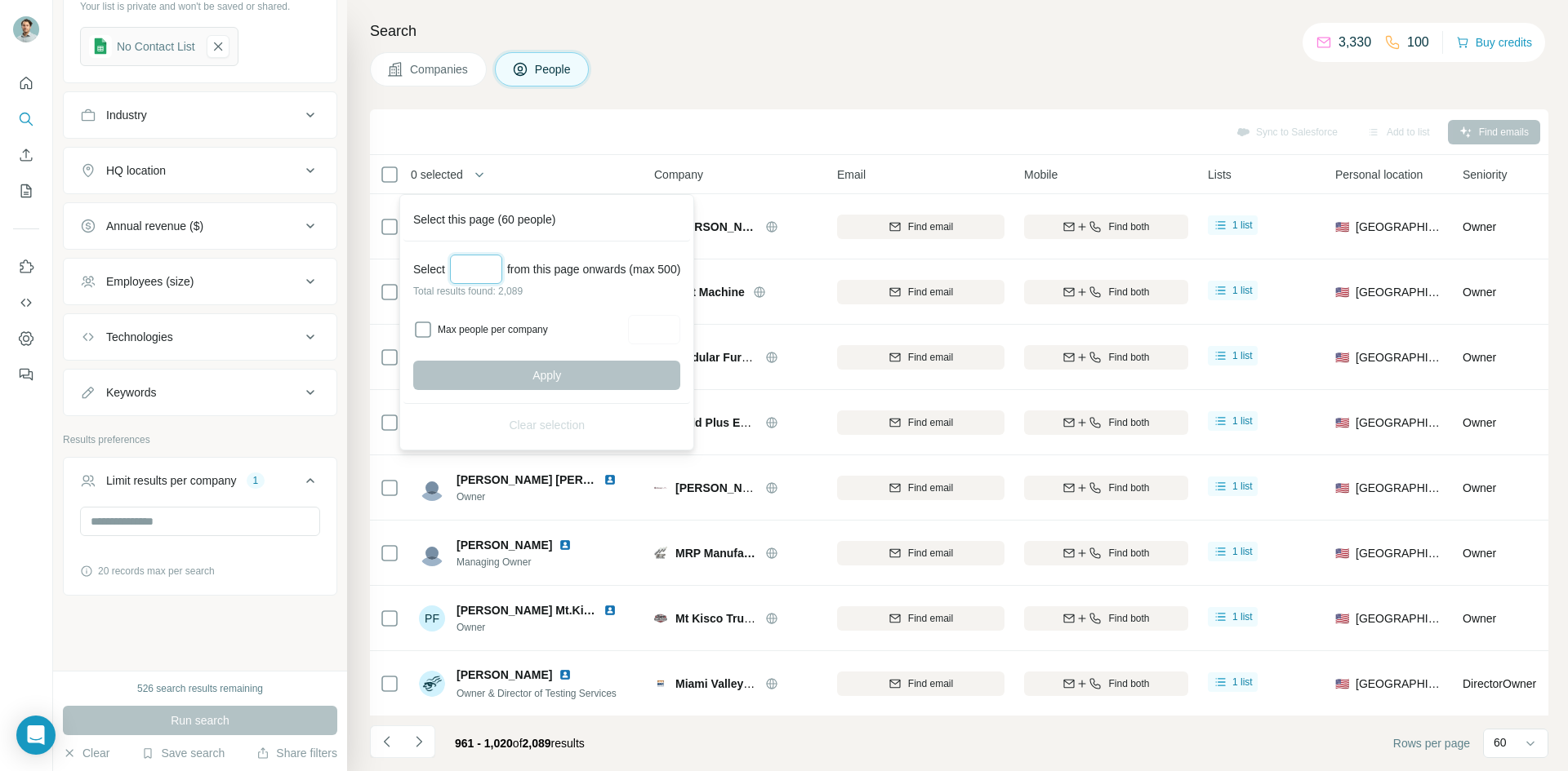
click at [479, 275] on input "Select a number (up to 500)" at bounding box center [476, 269] width 52 height 29
type input "***"
click at [561, 381] on span "Apply" at bounding box center [546, 375] width 28 height 17
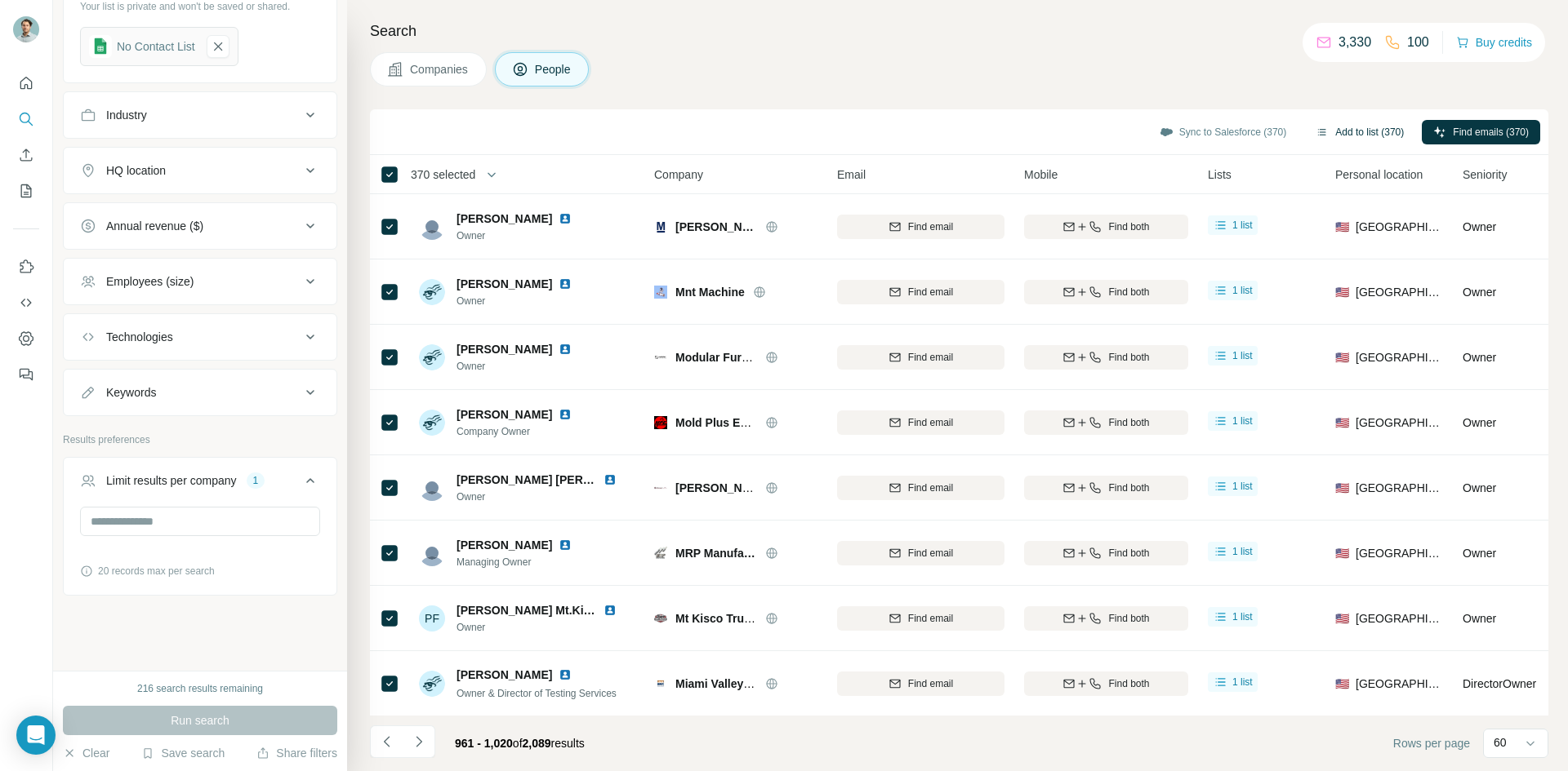
click at [1351, 135] on button "Add to list (370)" at bounding box center [1360, 131] width 111 height 24
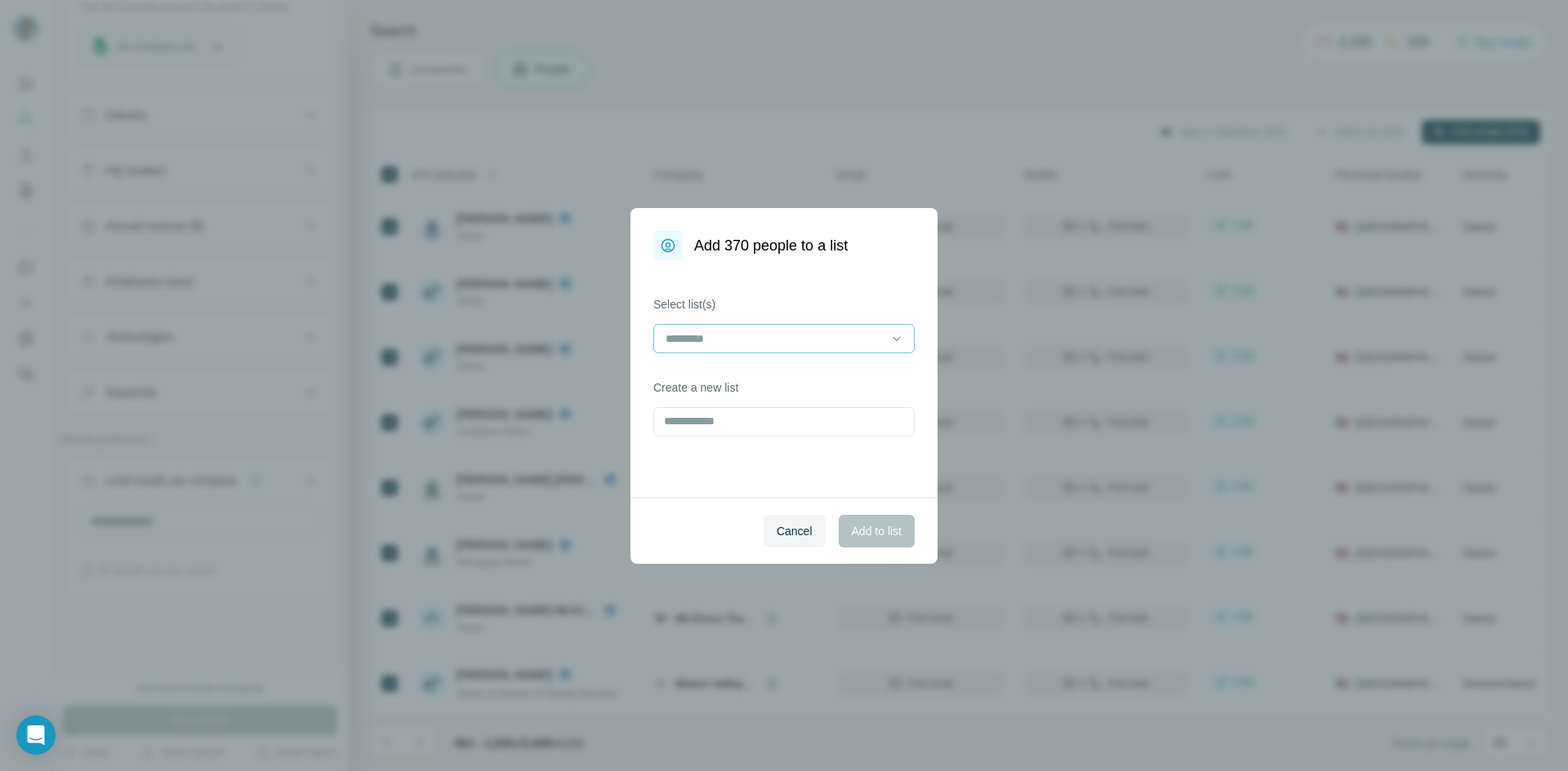
click at [811, 342] on input at bounding box center [775, 338] width 221 height 18
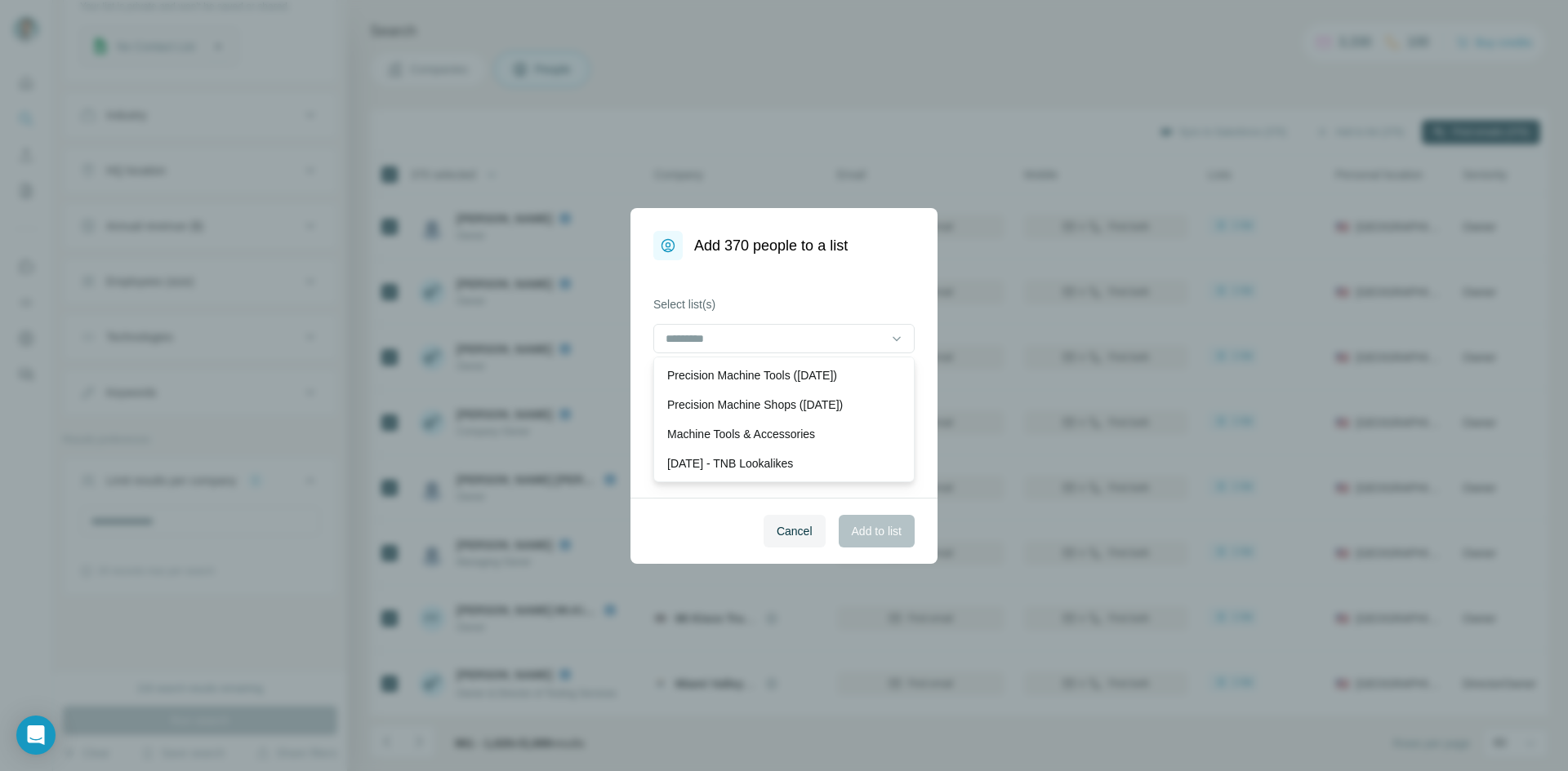
click at [799, 384] on div "Precision Machine Tools ([DATE])" at bounding box center [784, 375] width 254 height 29
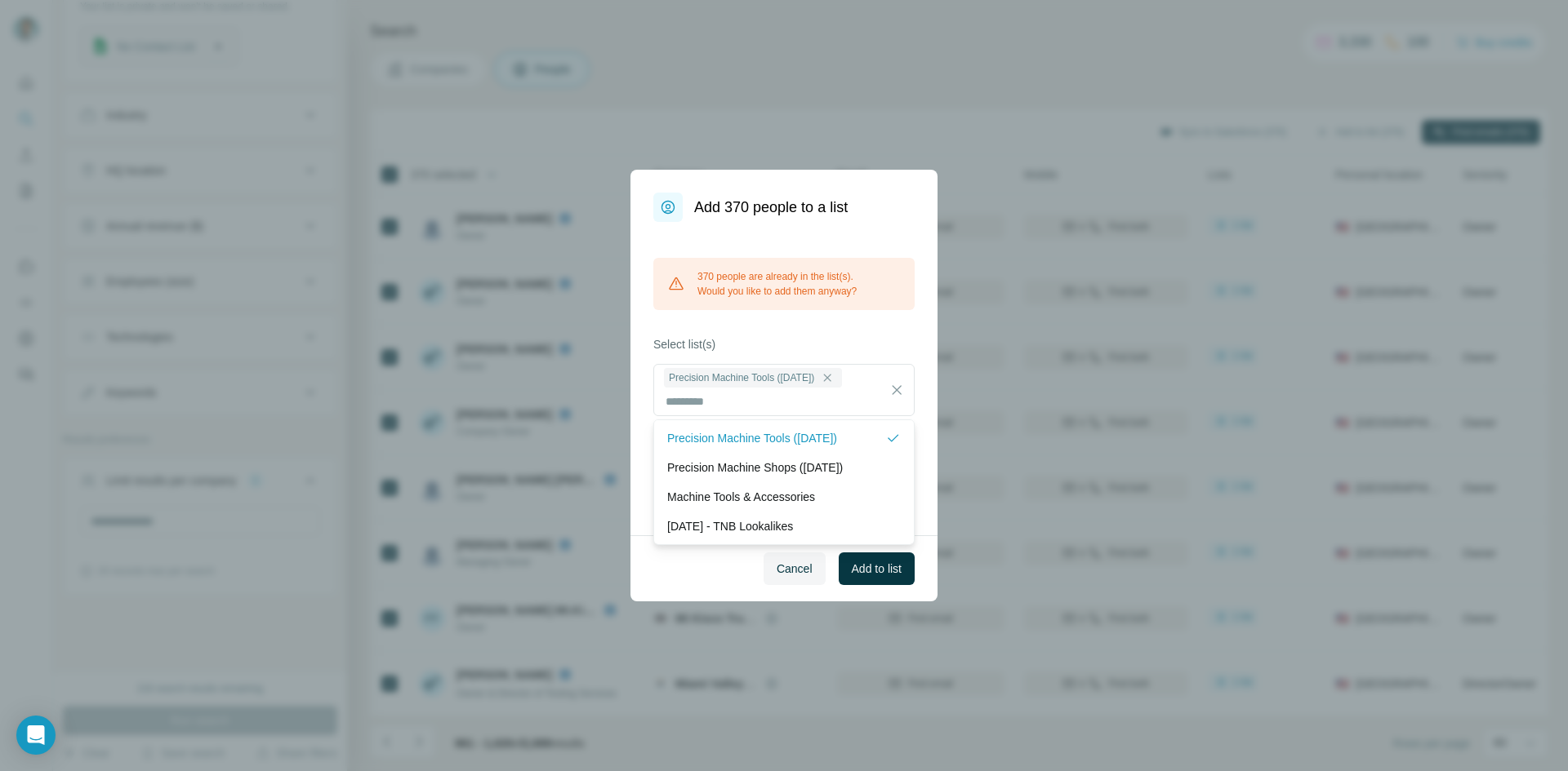
click at [847, 331] on div "370 people are already in the list(s). Would you like to add them anyway? Selec…" at bounding box center [784, 379] width 307 height 314
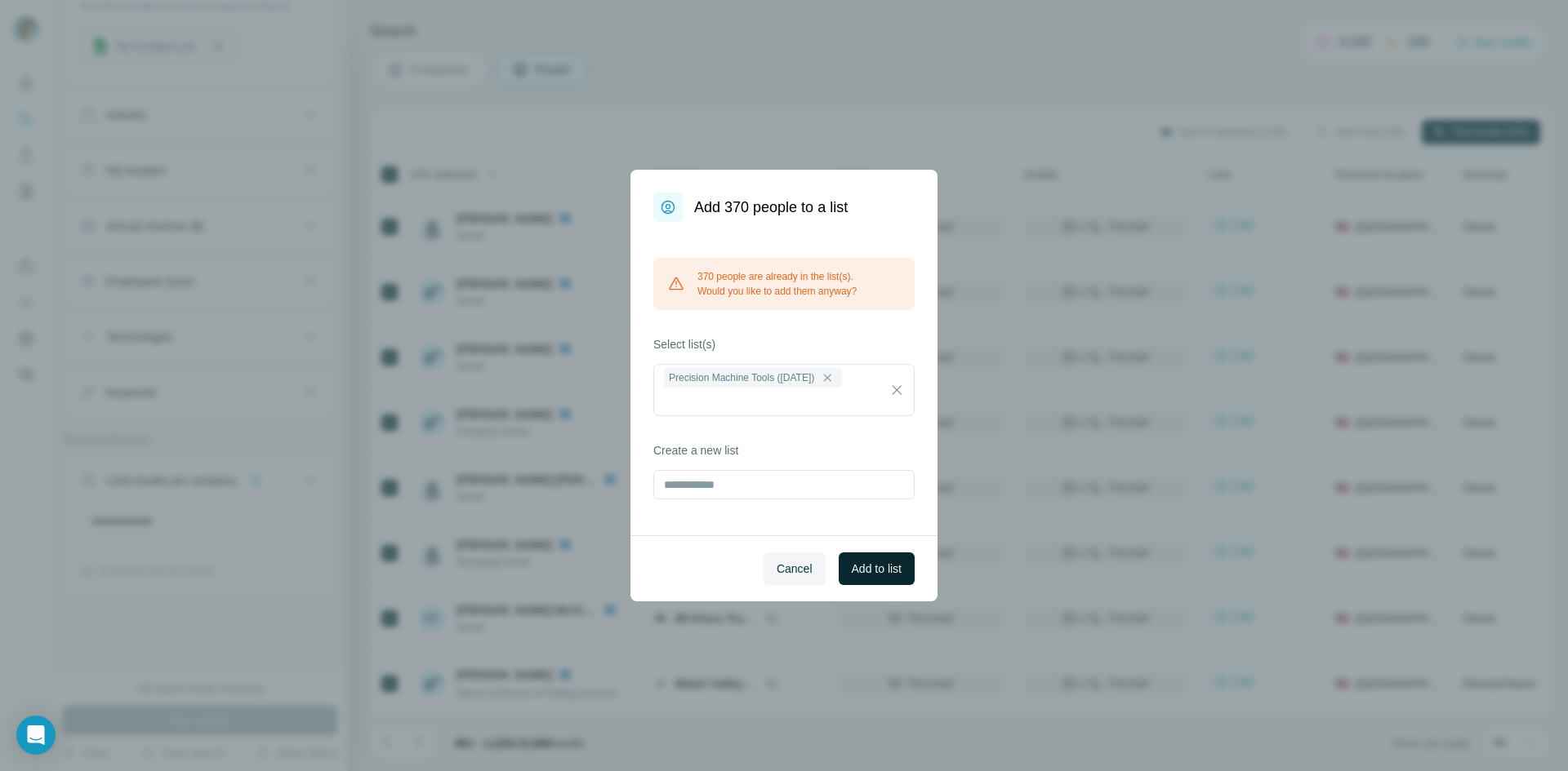
click at [880, 561] on span "Add to list" at bounding box center [877, 569] width 50 height 17
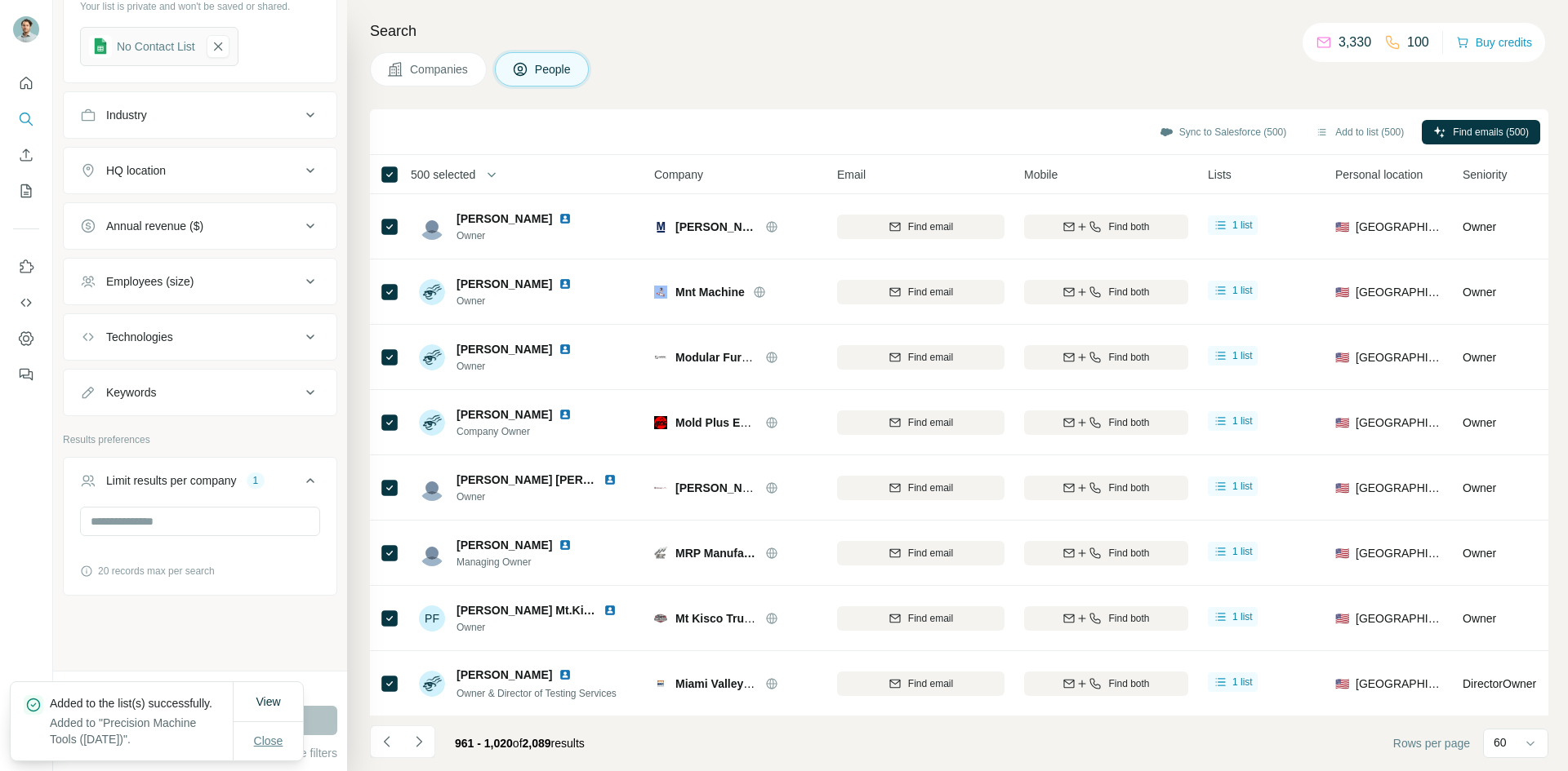
click at [259, 727] on button "Close" at bounding box center [269, 741] width 52 height 29
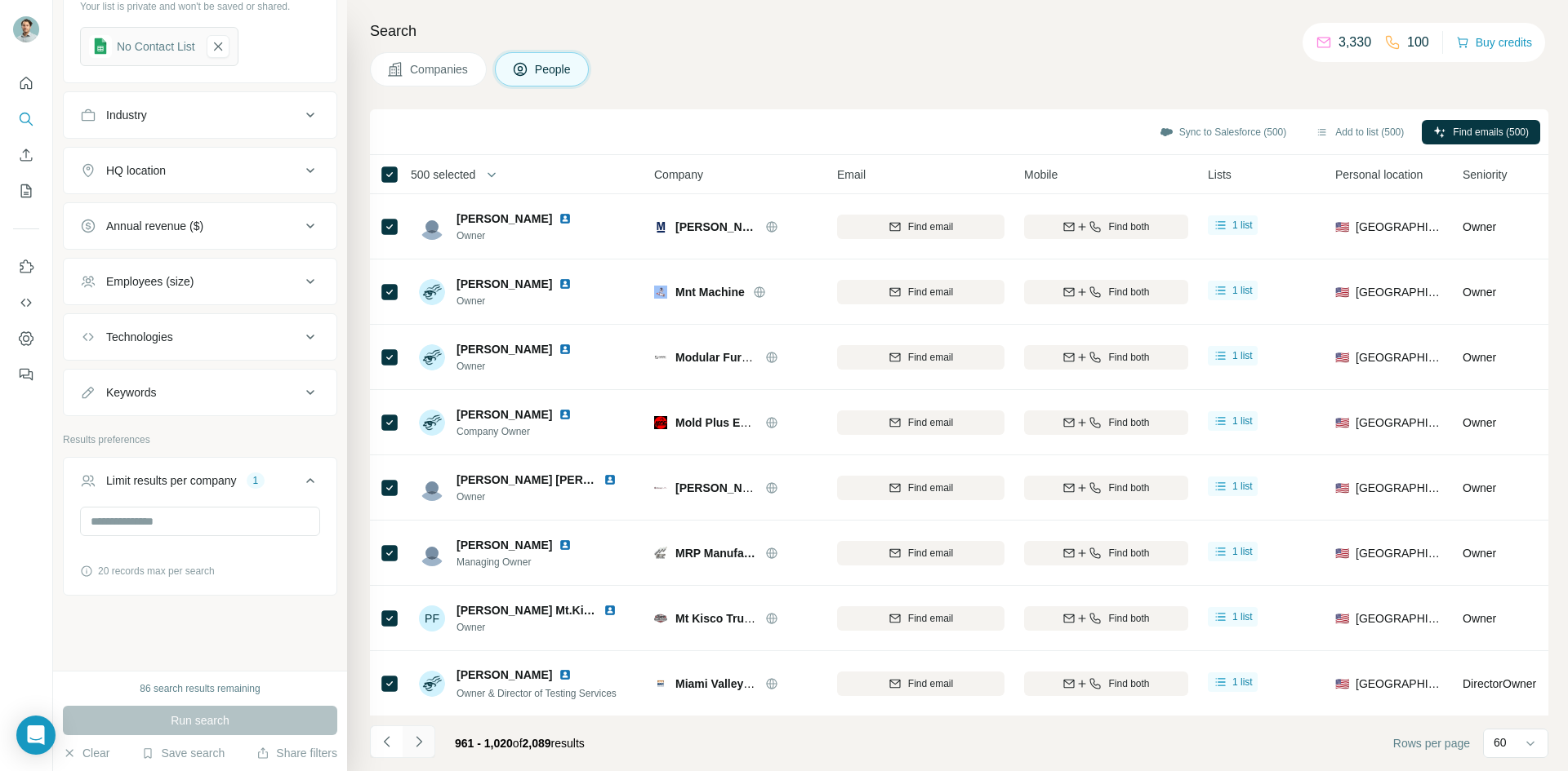
click at [422, 742] on icon "Navigate to next page" at bounding box center [418, 741] width 6 height 11
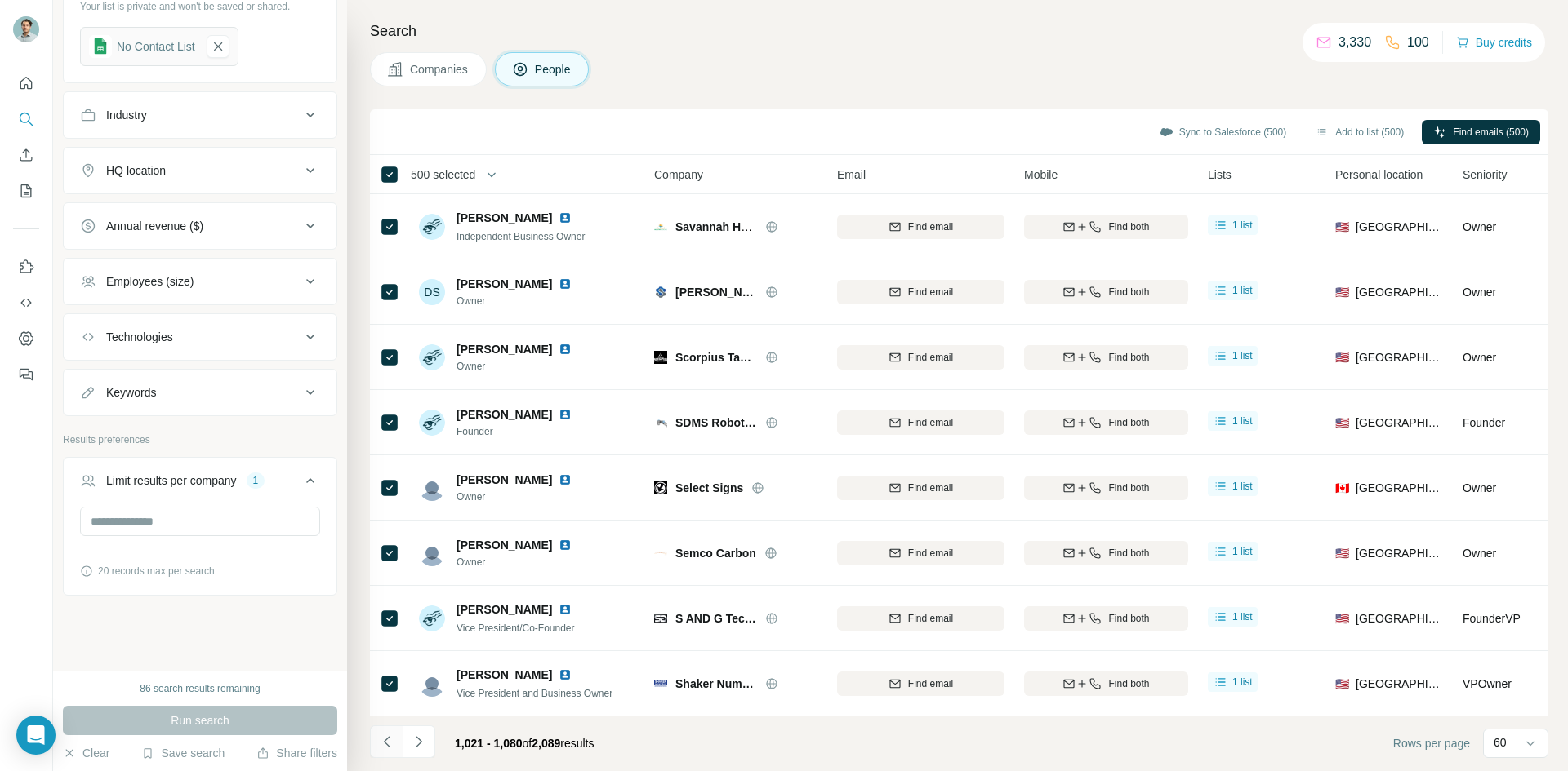
click at [393, 743] on icon "Navigate to previous page" at bounding box center [387, 743] width 17 height 17
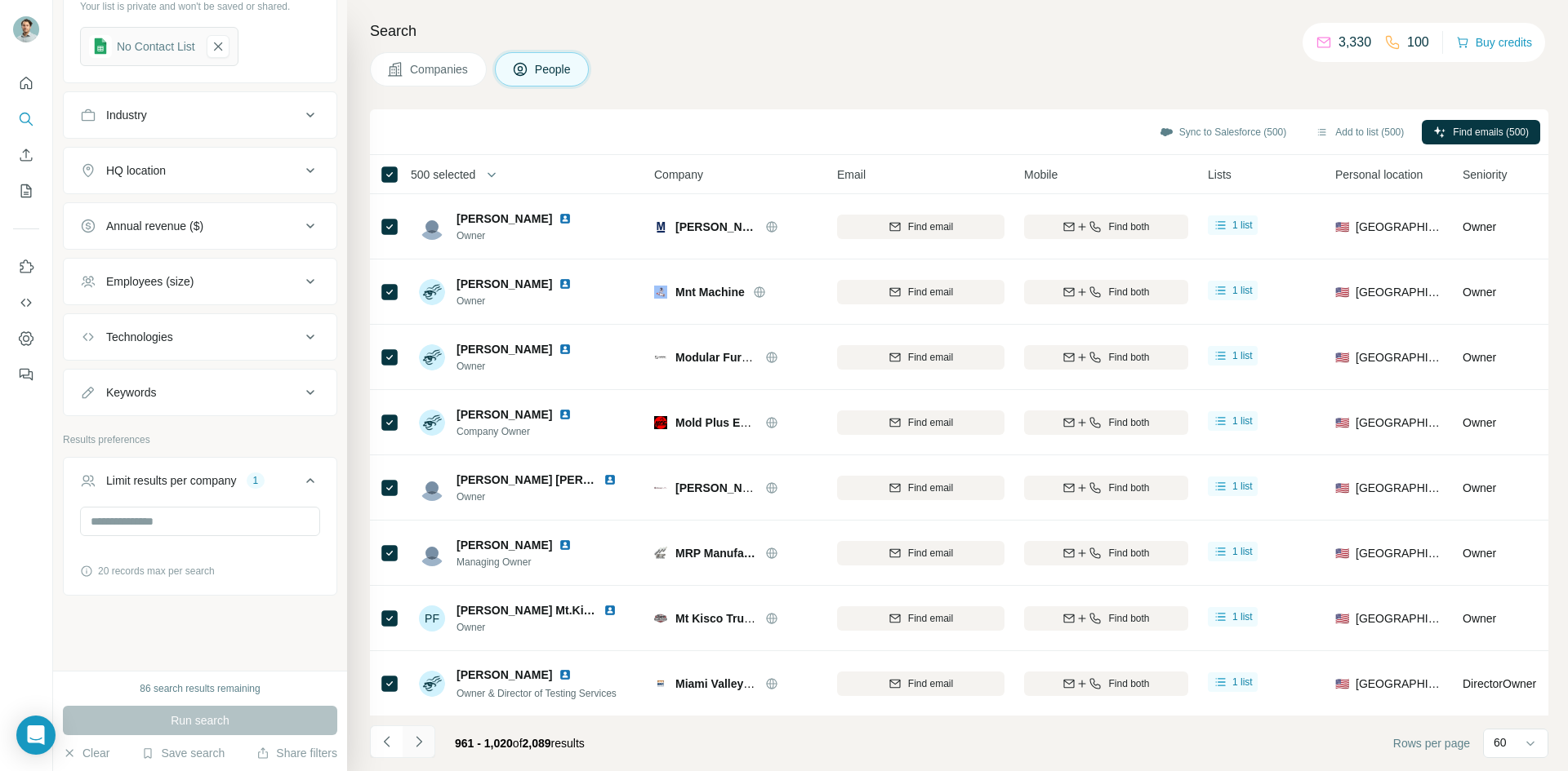
click at [417, 741] on icon "Navigate to next page" at bounding box center [419, 743] width 17 height 17
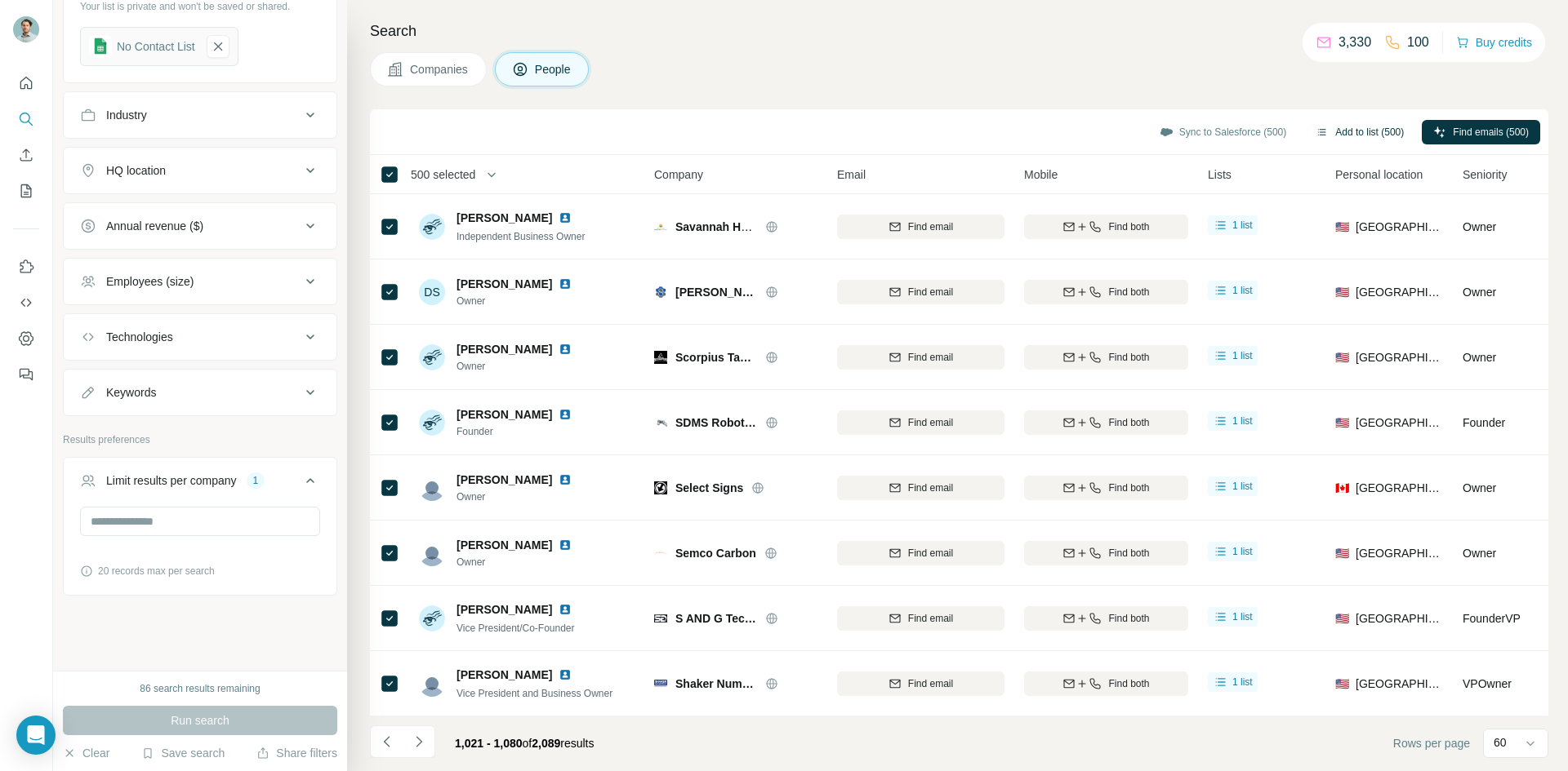
click at [1344, 131] on button "Add to list (500)" at bounding box center [1360, 131] width 111 height 24
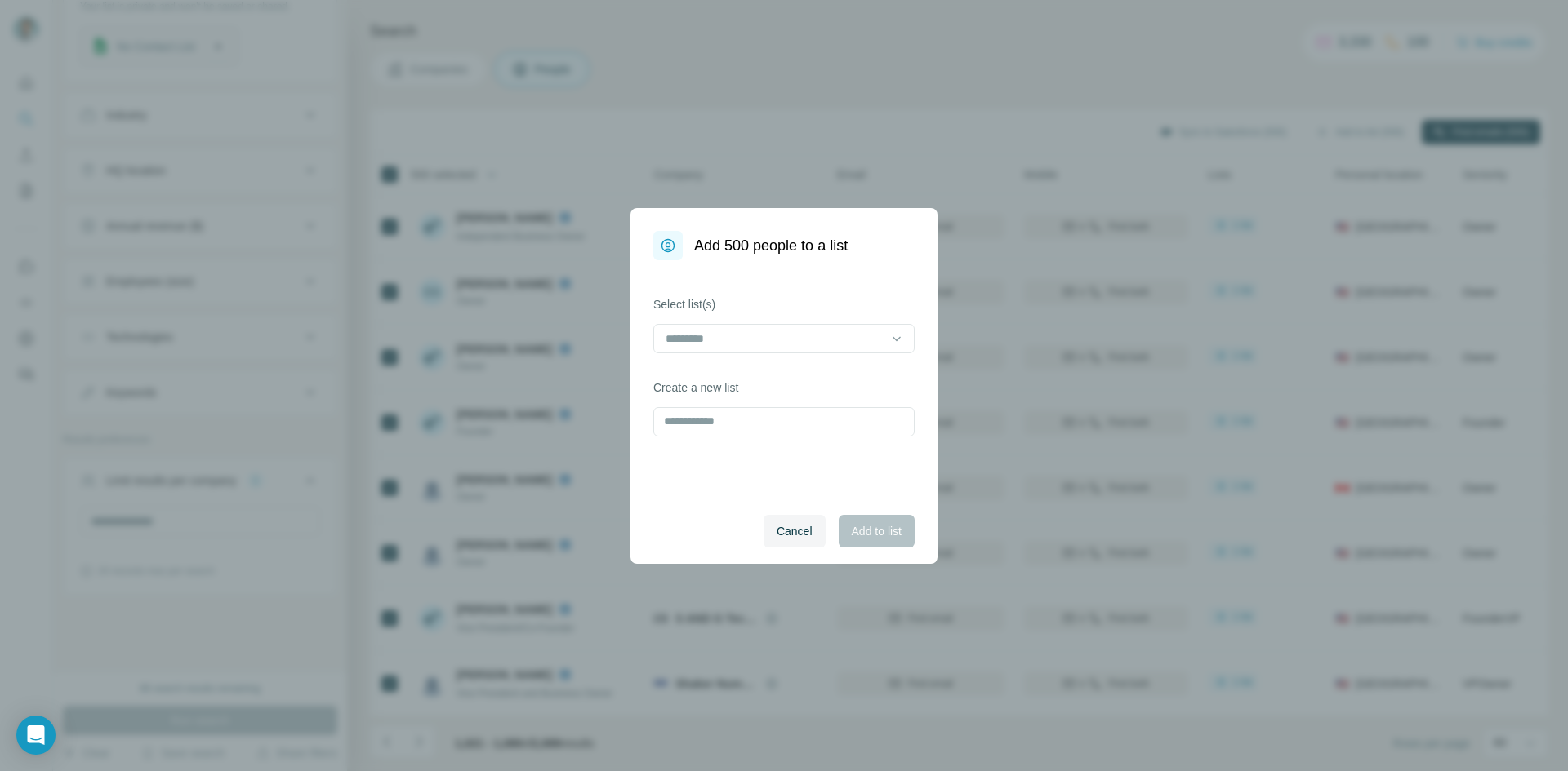
click at [758, 340] on input at bounding box center [775, 338] width 221 height 18
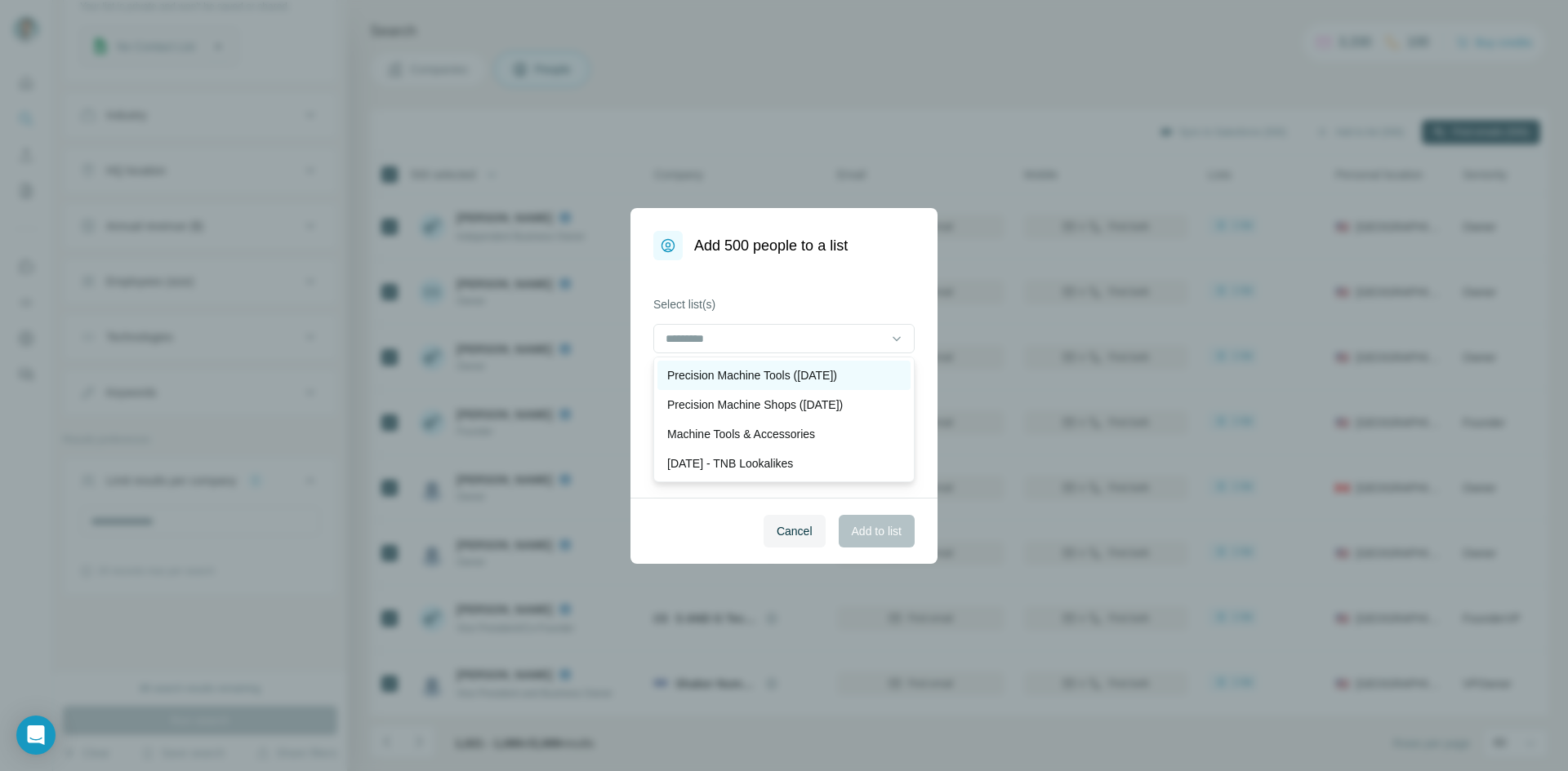
click at [756, 374] on p "Precision Machine Tools ([DATE])" at bounding box center [752, 375] width 170 height 17
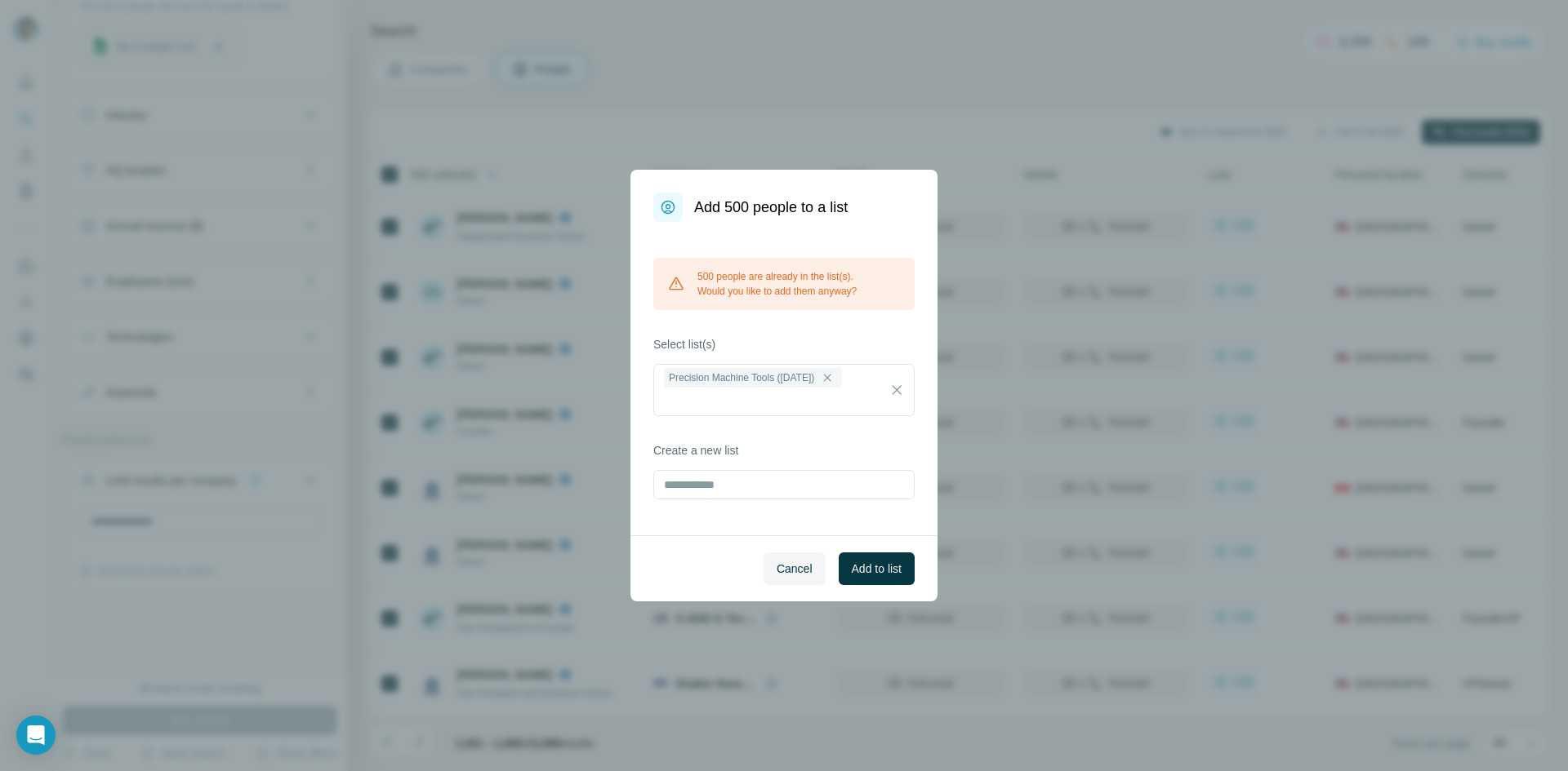
click at [781, 573] on span "Cancel" at bounding box center [794, 569] width 36 height 17
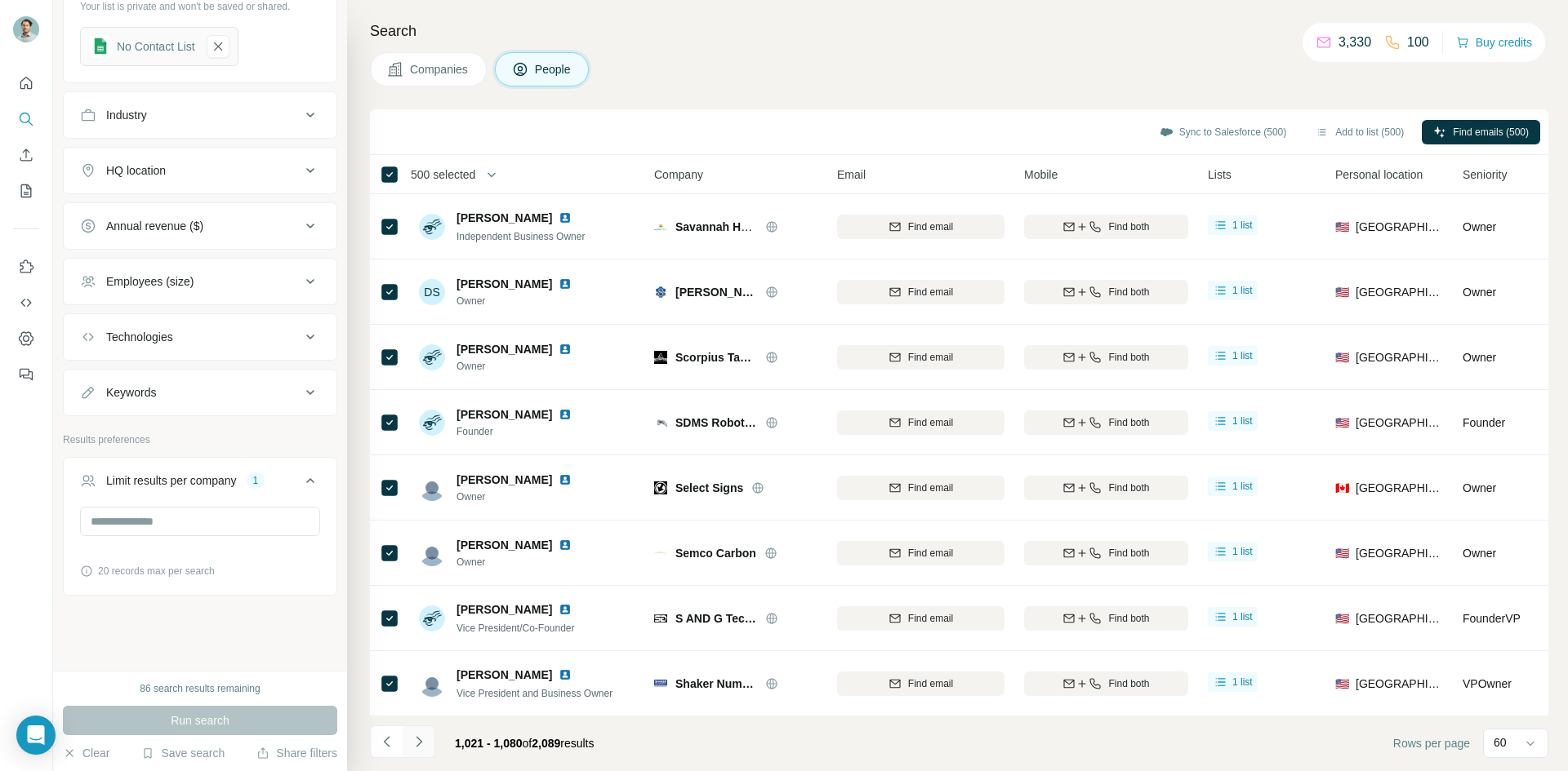
click at [411, 746] on icon "Navigate to next page" at bounding box center [419, 743] width 17 height 17
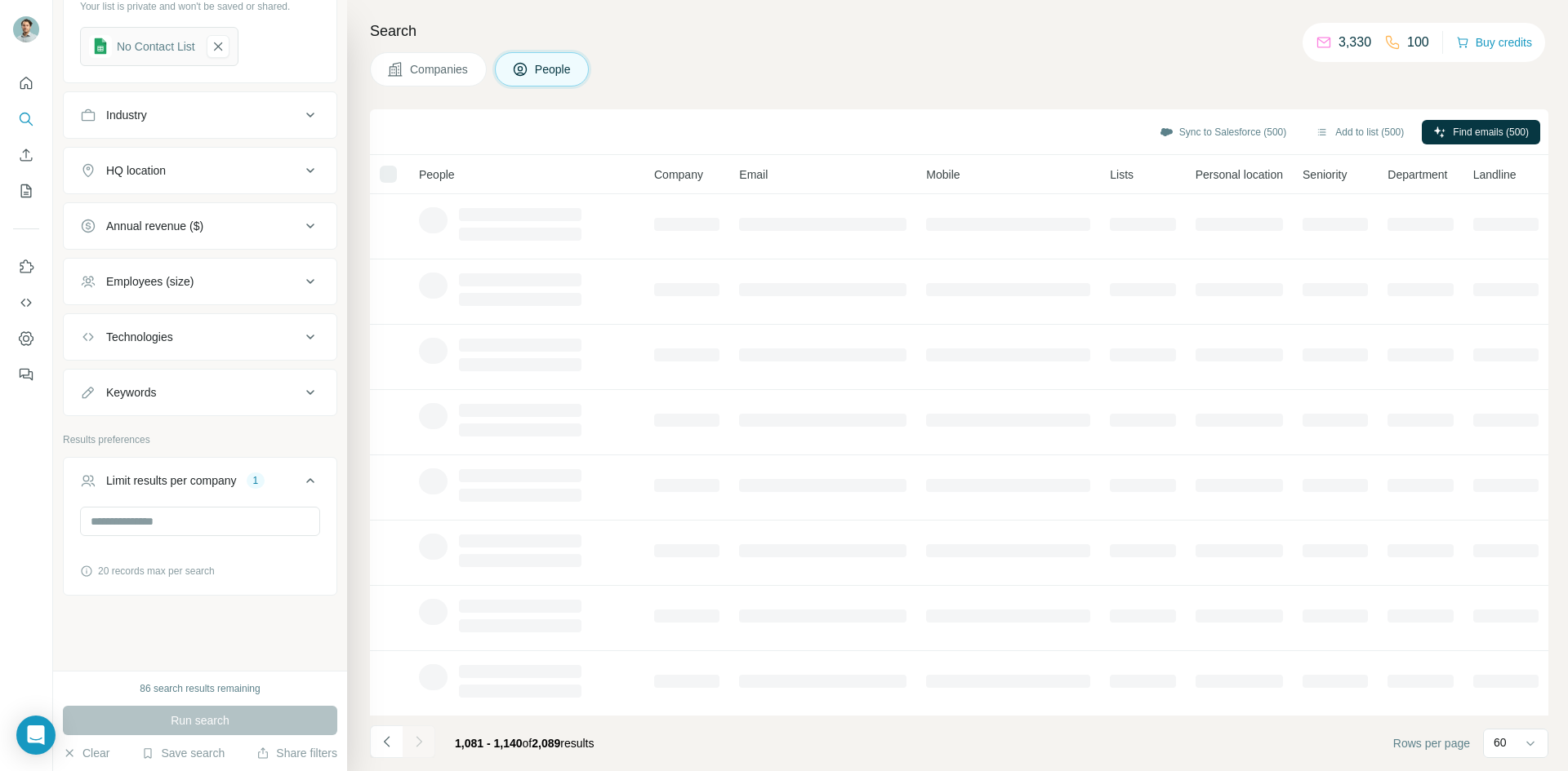
click at [411, 746] on div at bounding box center [418, 742] width 33 height 33
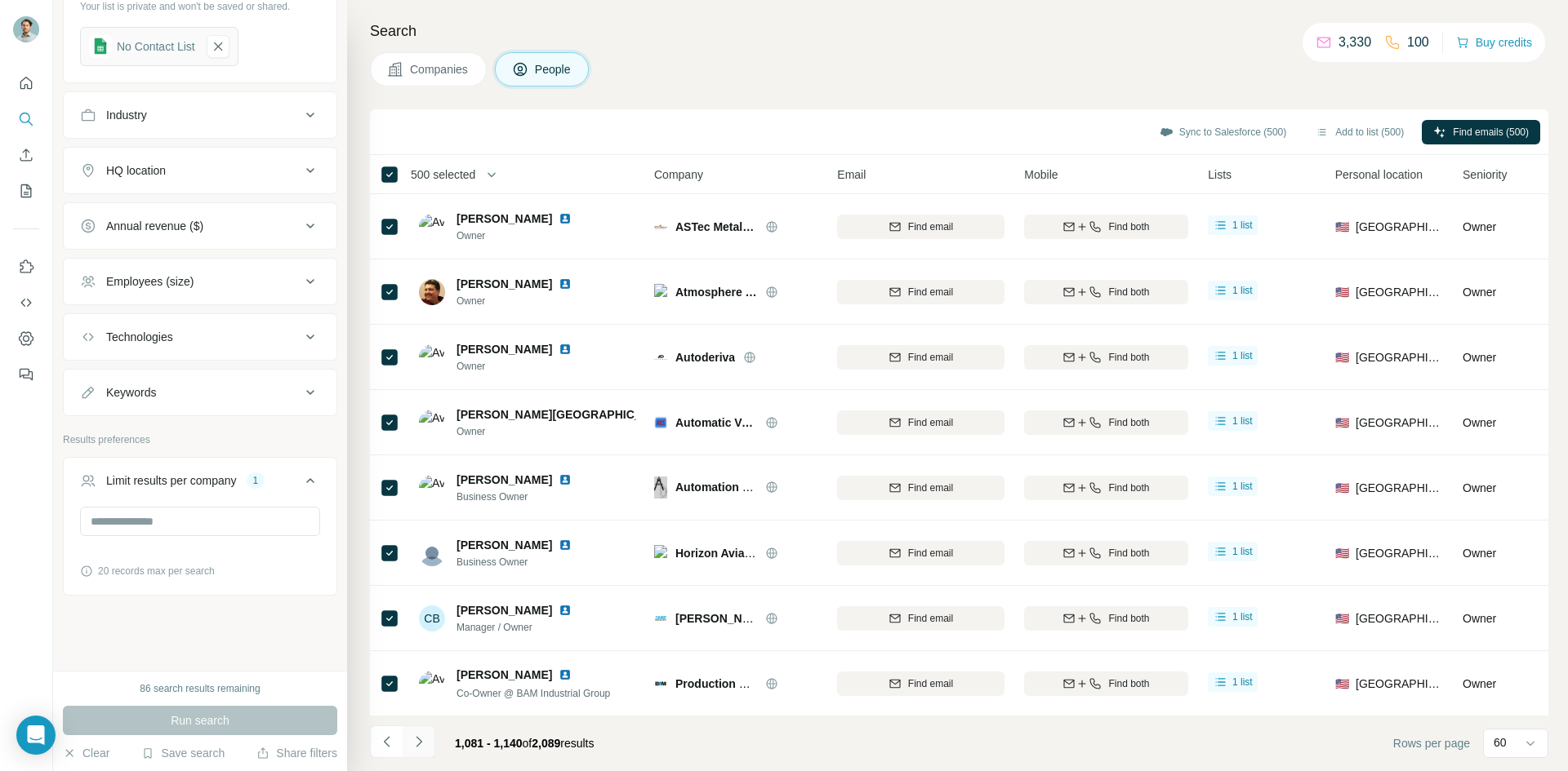
click at [412, 746] on icon "Navigate to next page" at bounding box center [419, 743] width 17 height 17
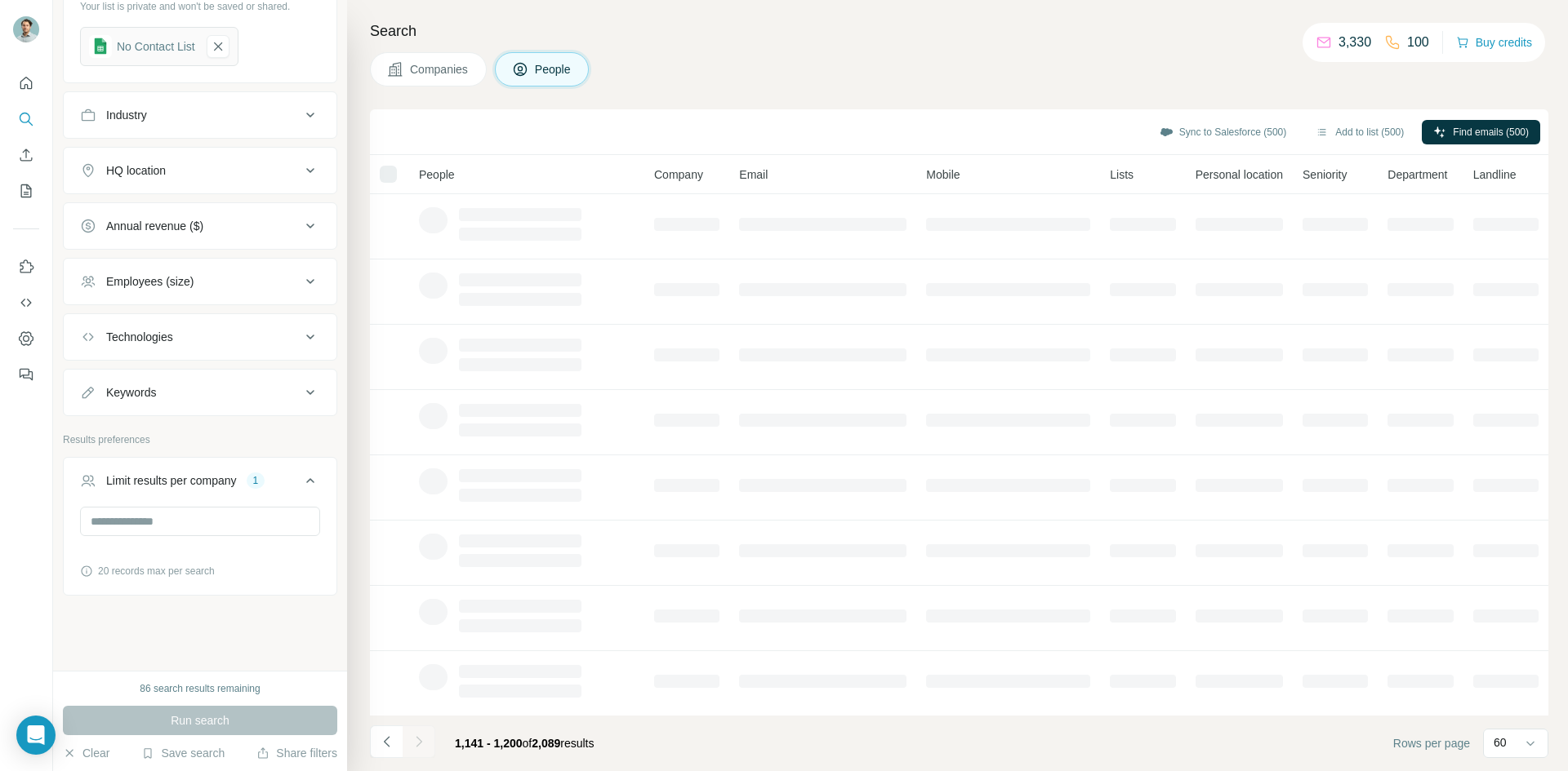
click at [412, 746] on div at bounding box center [418, 742] width 33 height 33
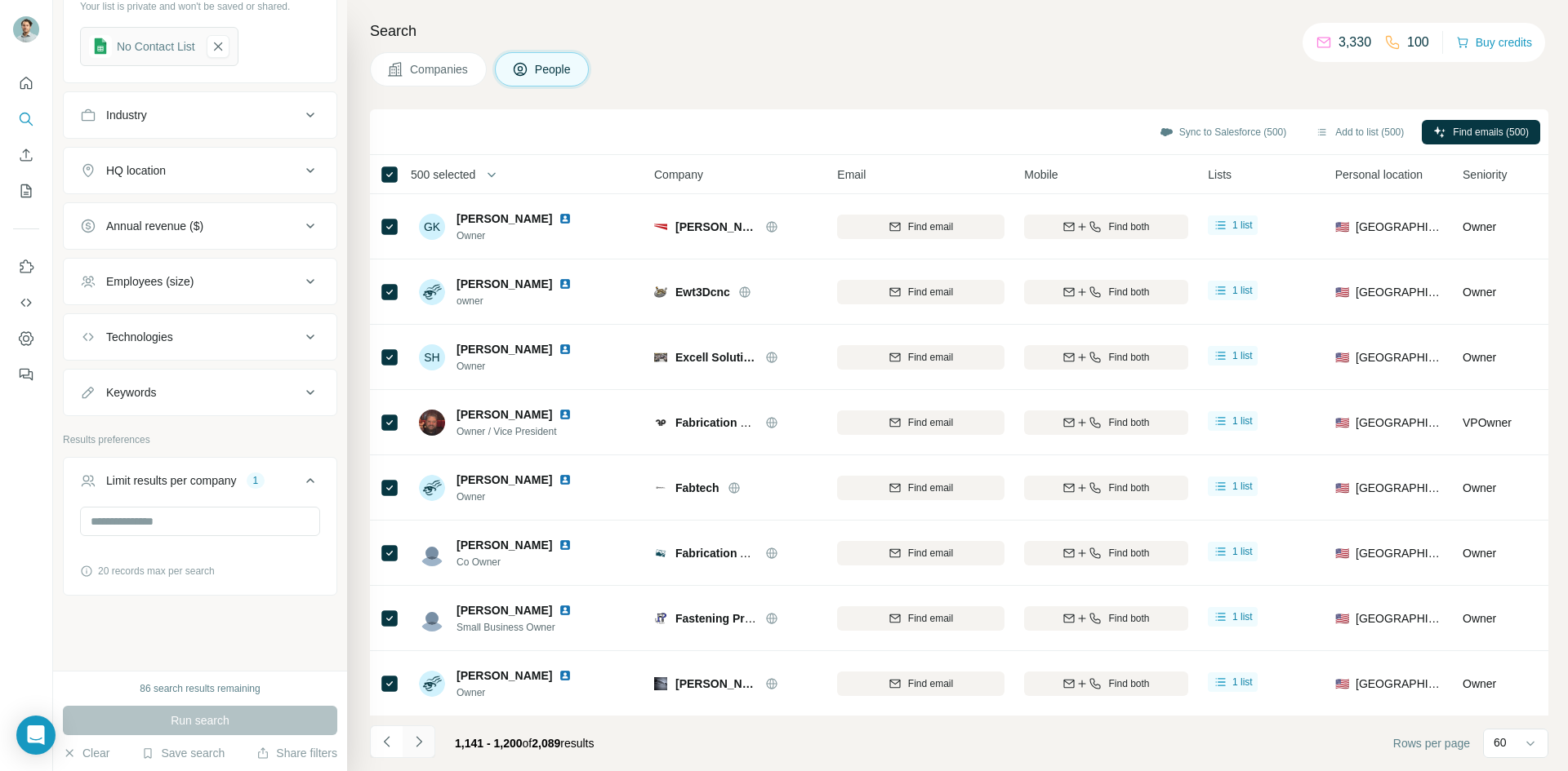
click at [412, 746] on icon "Navigate to next page" at bounding box center [419, 743] width 17 height 17
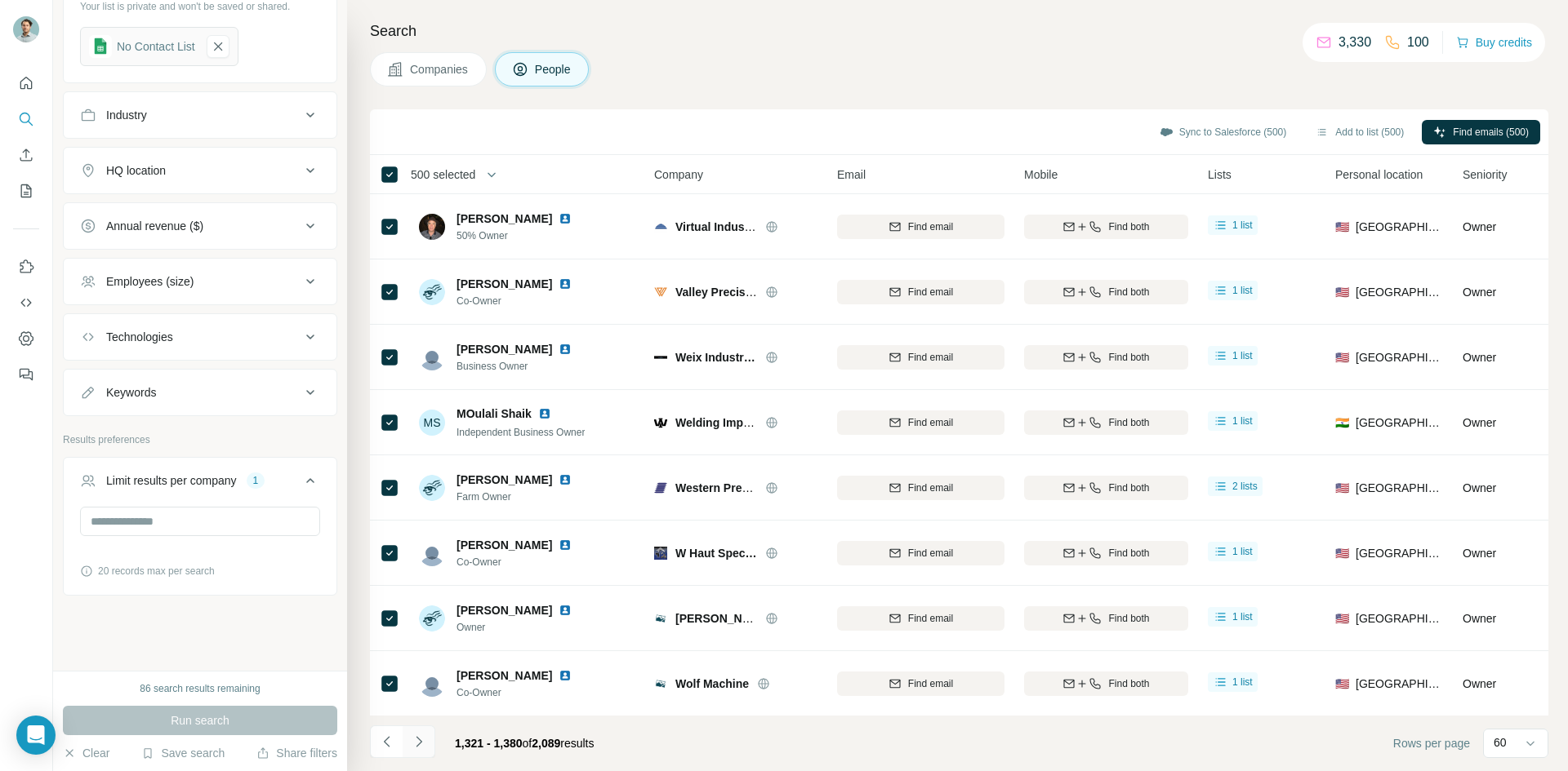
click at [412, 746] on icon "Navigate to next page" at bounding box center [419, 743] width 17 height 17
click at [434, 170] on span "500 selected" at bounding box center [443, 175] width 64 height 17
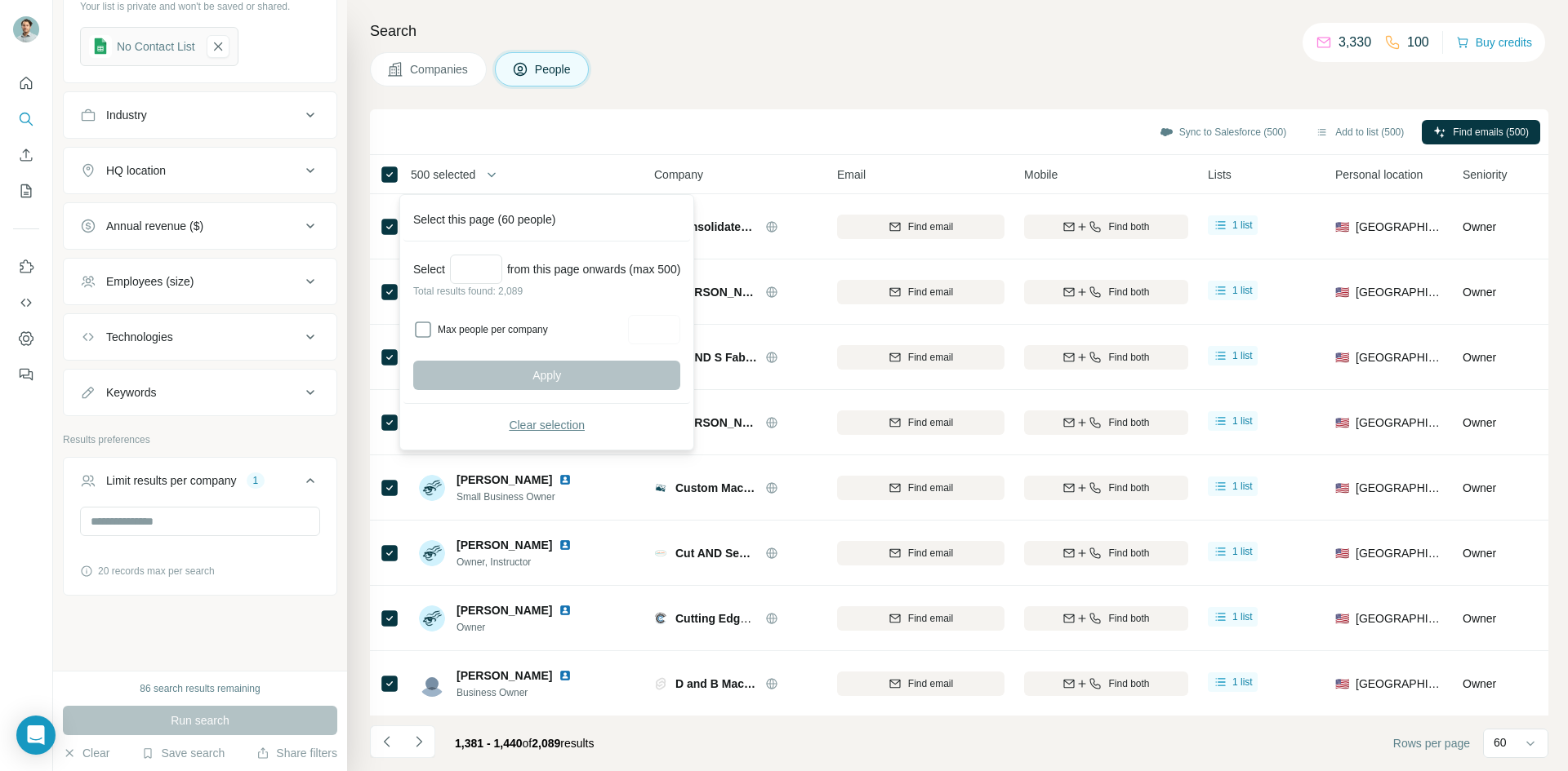
click at [525, 432] on span "Clear selection" at bounding box center [546, 426] width 76 height 17
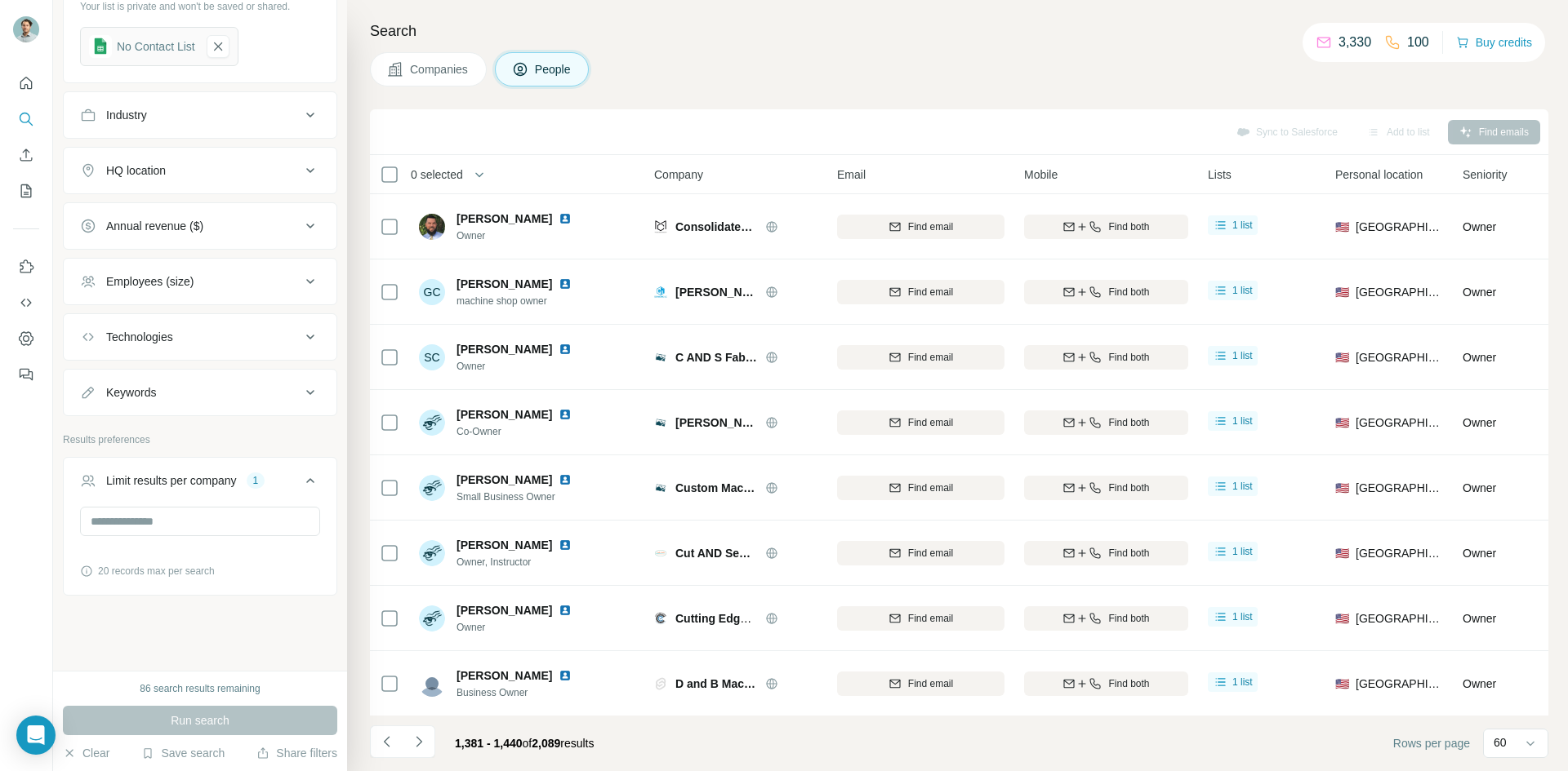
click at [438, 178] on span "0 selected" at bounding box center [437, 175] width 52 height 17
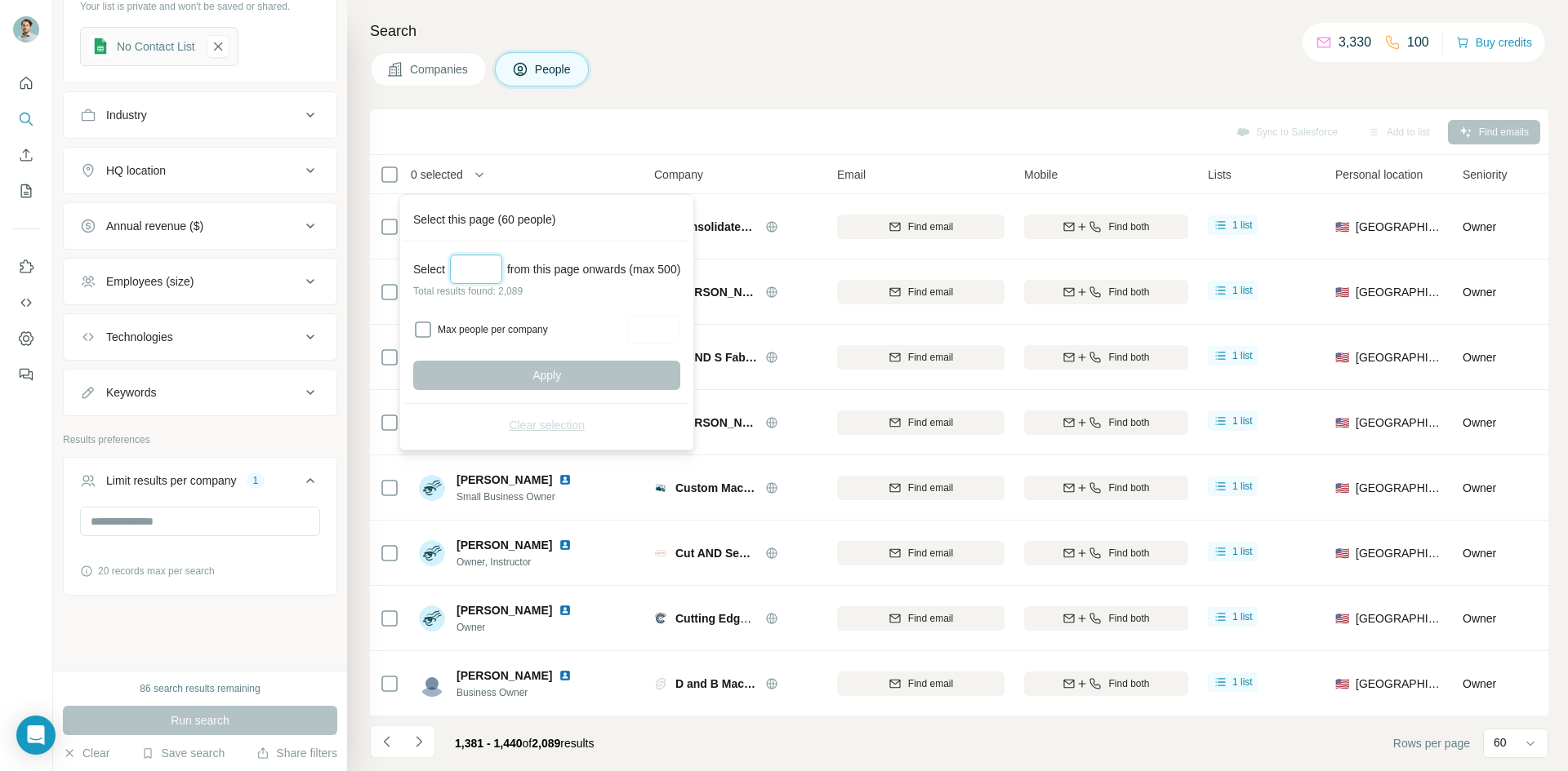
click at [490, 277] on input "Select a number (up to 500)" at bounding box center [476, 269] width 52 height 29
type input "***"
click at [558, 365] on button "Apply" at bounding box center [546, 375] width 267 height 29
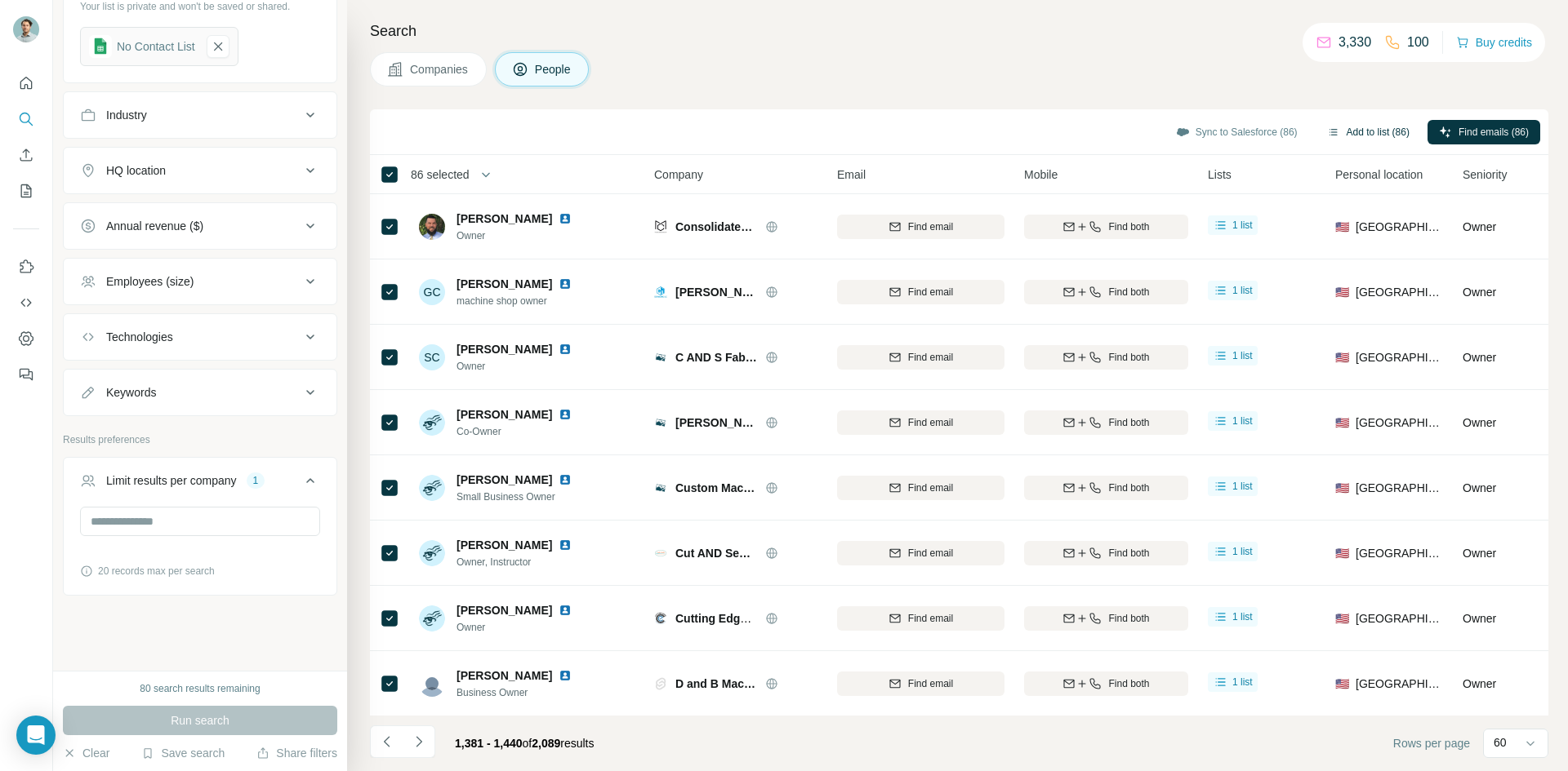
click at [1362, 133] on button "Add to list (86)" at bounding box center [1369, 131] width 105 height 24
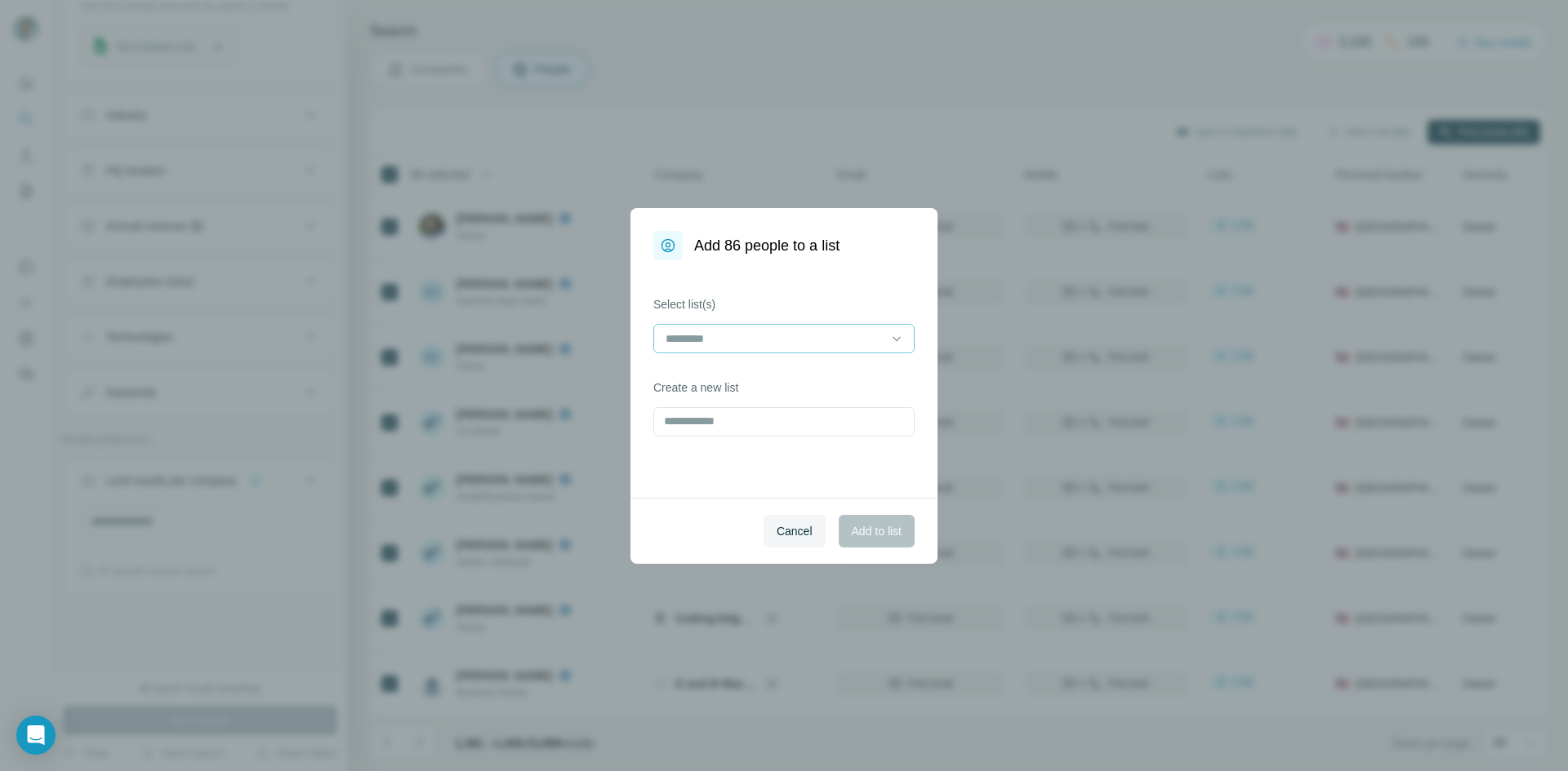
click at [749, 335] on input at bounding box center [775, 338] width 221 height 18
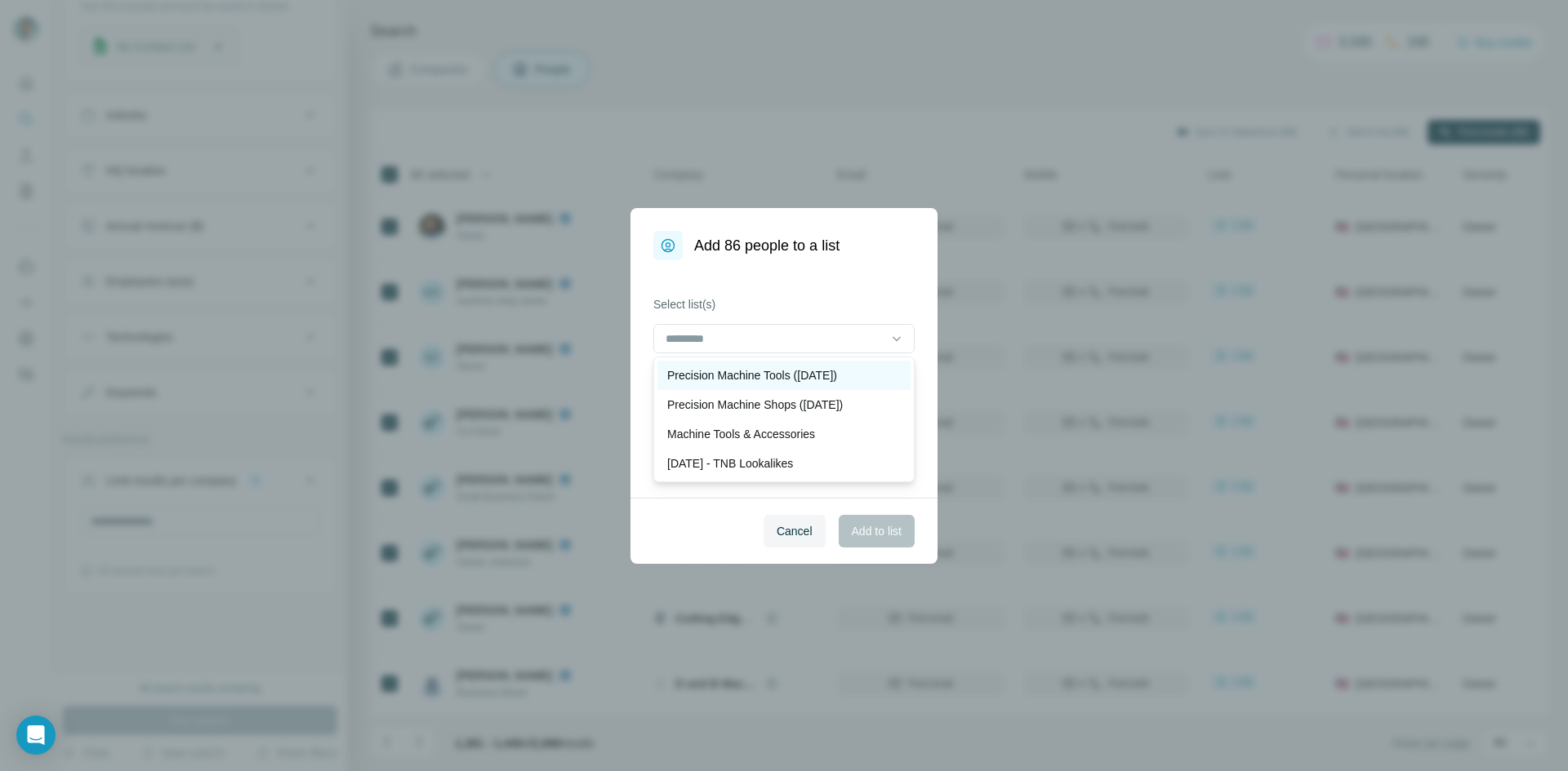
click at [775, 372] on p "Precision Machine Tools ([DATE])" at bounding box center [752, 375] width 170 height 17
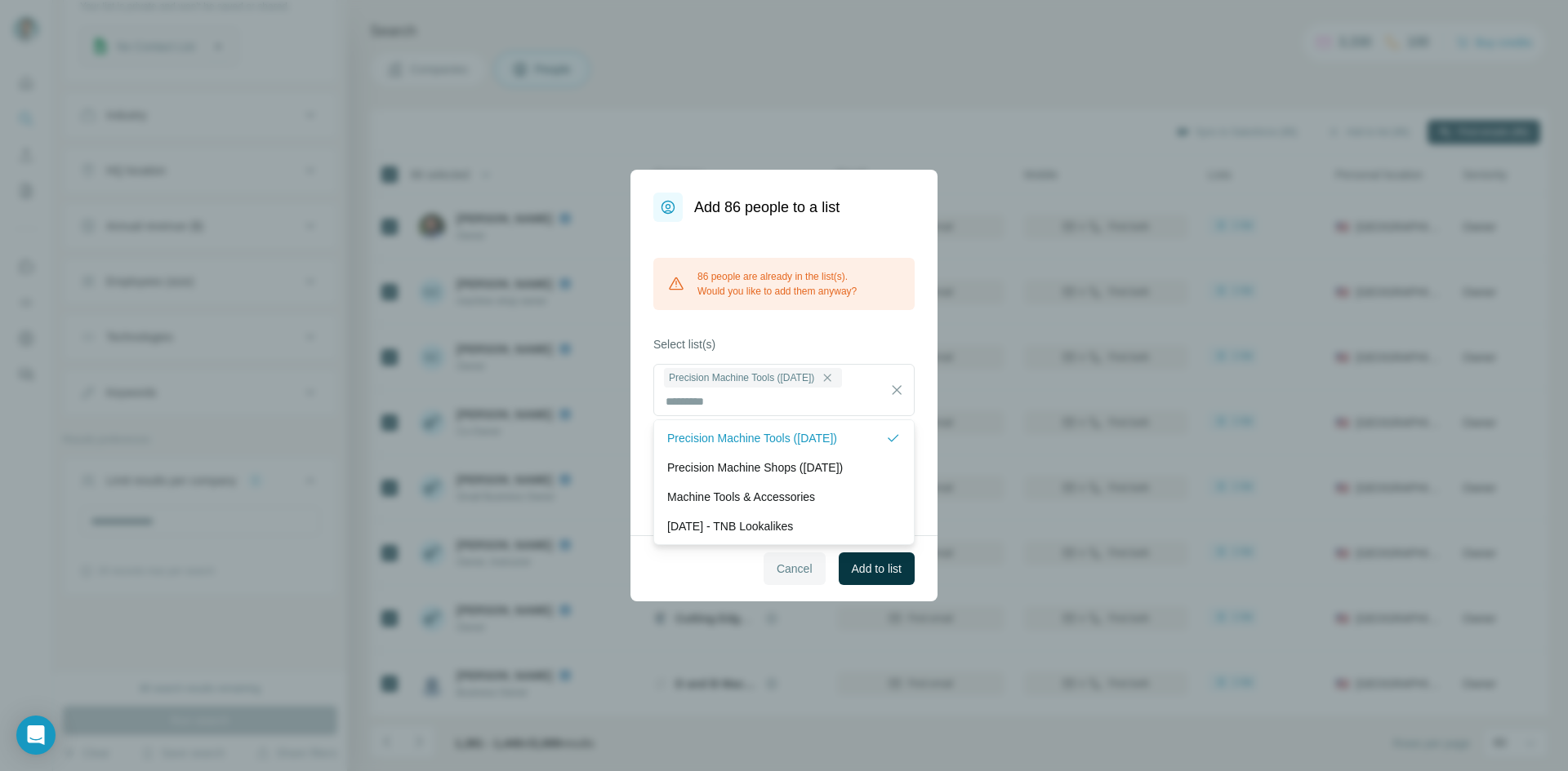
click at [778, 571] on span "Cancel" at bounding box center [794, 569] width 36 height 17
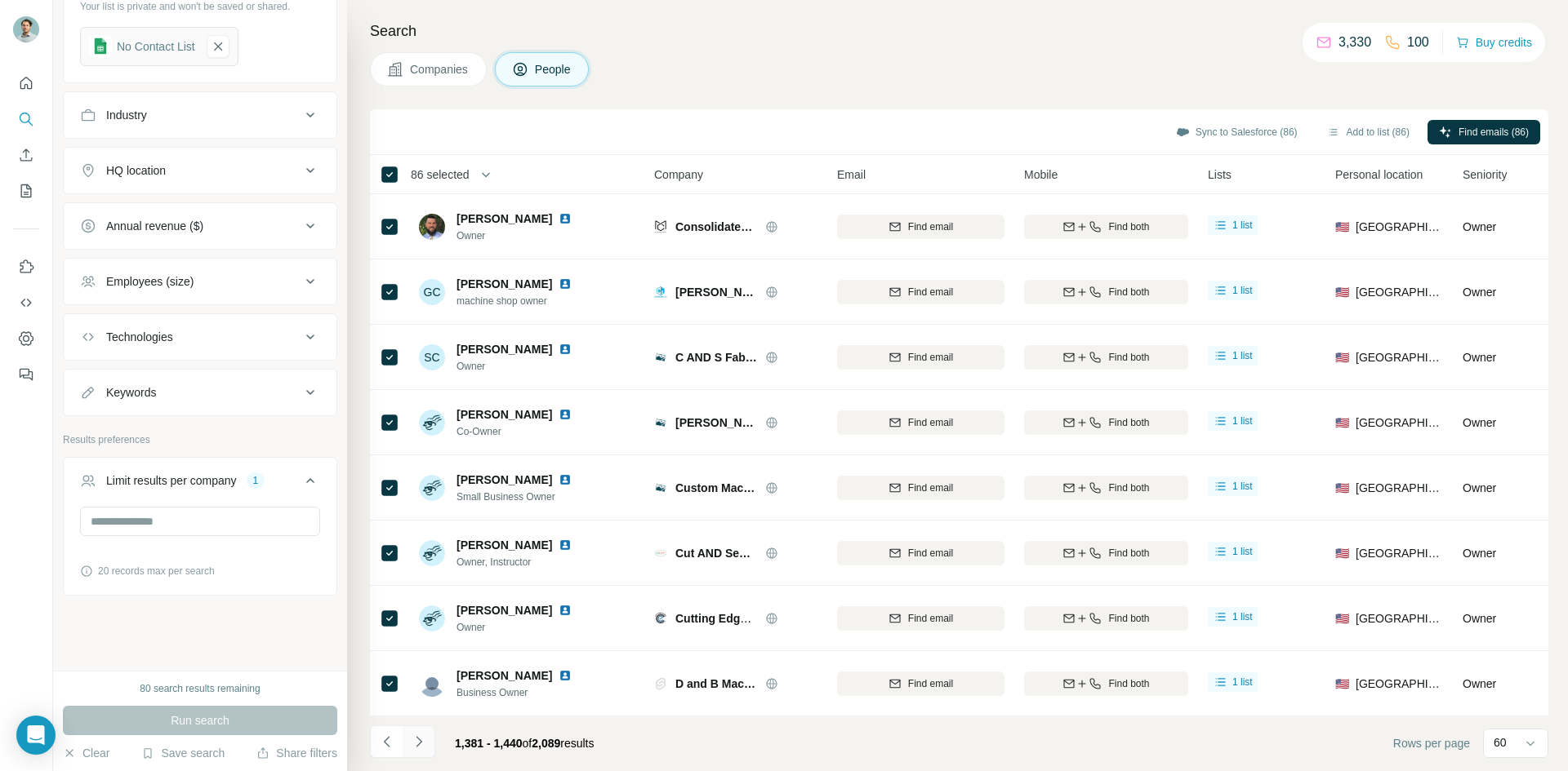
click at [423, 743] on icon "Navigate to next page" at bounding box center [419, 743] width 17 height 17
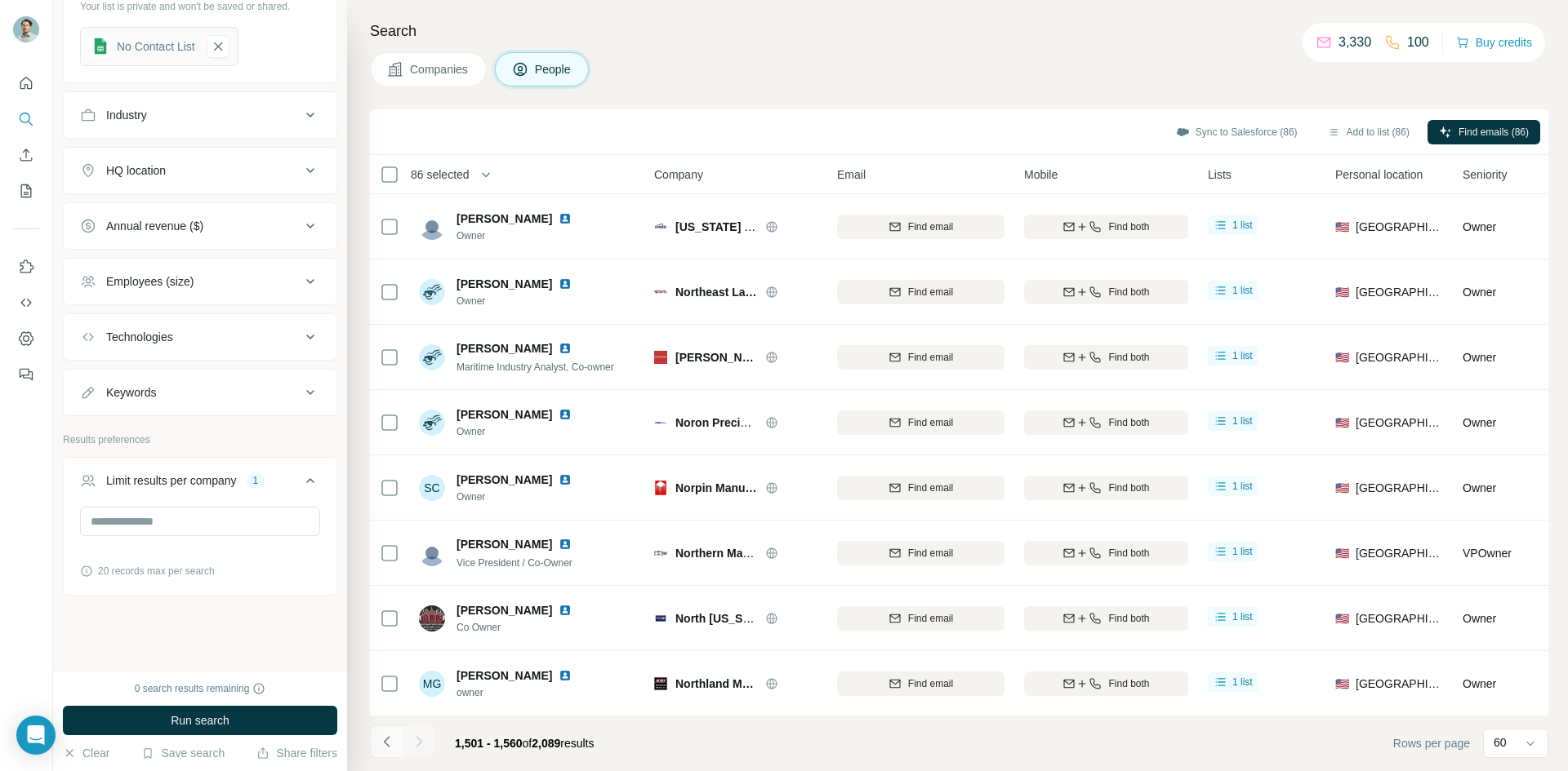
click at [387, 743] on icon "Navigate to previous page" at bounding box center [387, 743] width 17 height 17
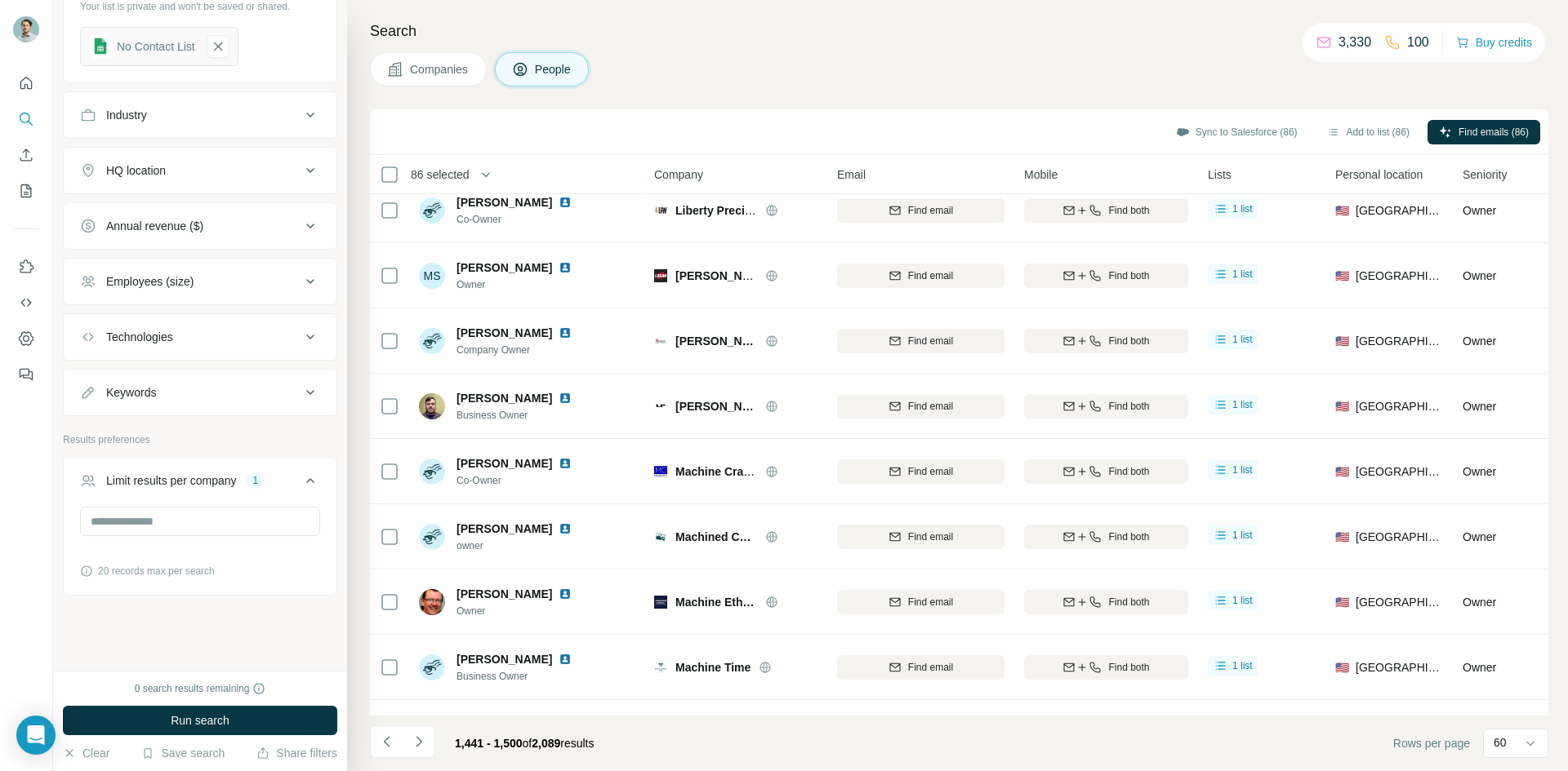
scroll to position [1551, 0]
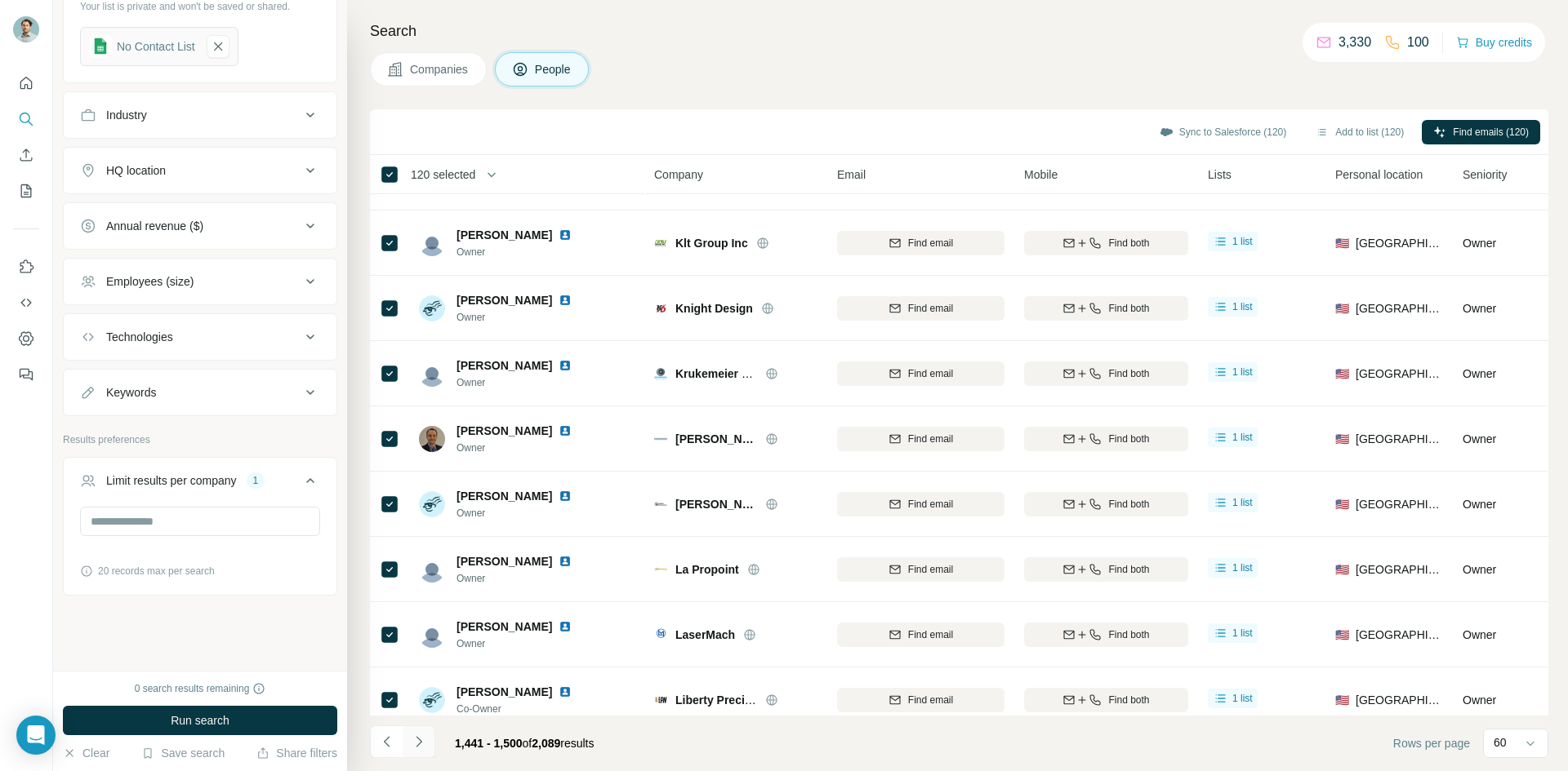
click at [423, 754] on button "Navigate to next page" at bounding box center [418, 742] width 33 height 33
click at [1352, 128] on button "Add to list (180)" at bounding box center [1360, 131] width 111 height 24
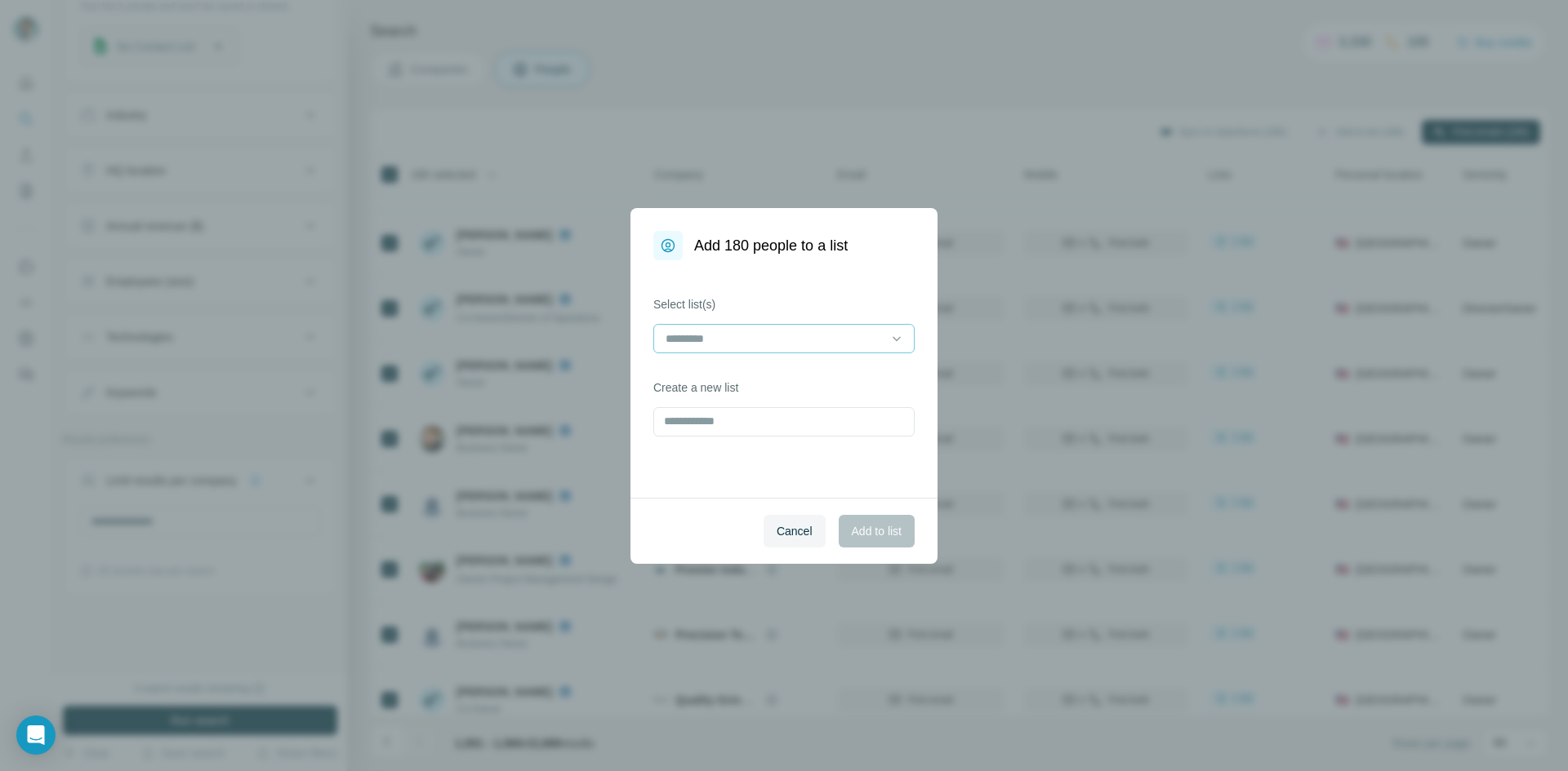
drag, startPoint x: 746, startPoint y: 321, endPoint x: 749, endPoint y: 343, distance: 22.2
click at [746, 322] on div "Select list(s)" at bounding box center [784, 324] width 261 height 57
click at [749, 343] on input at bounding box center [775, 338] width 221 height 18
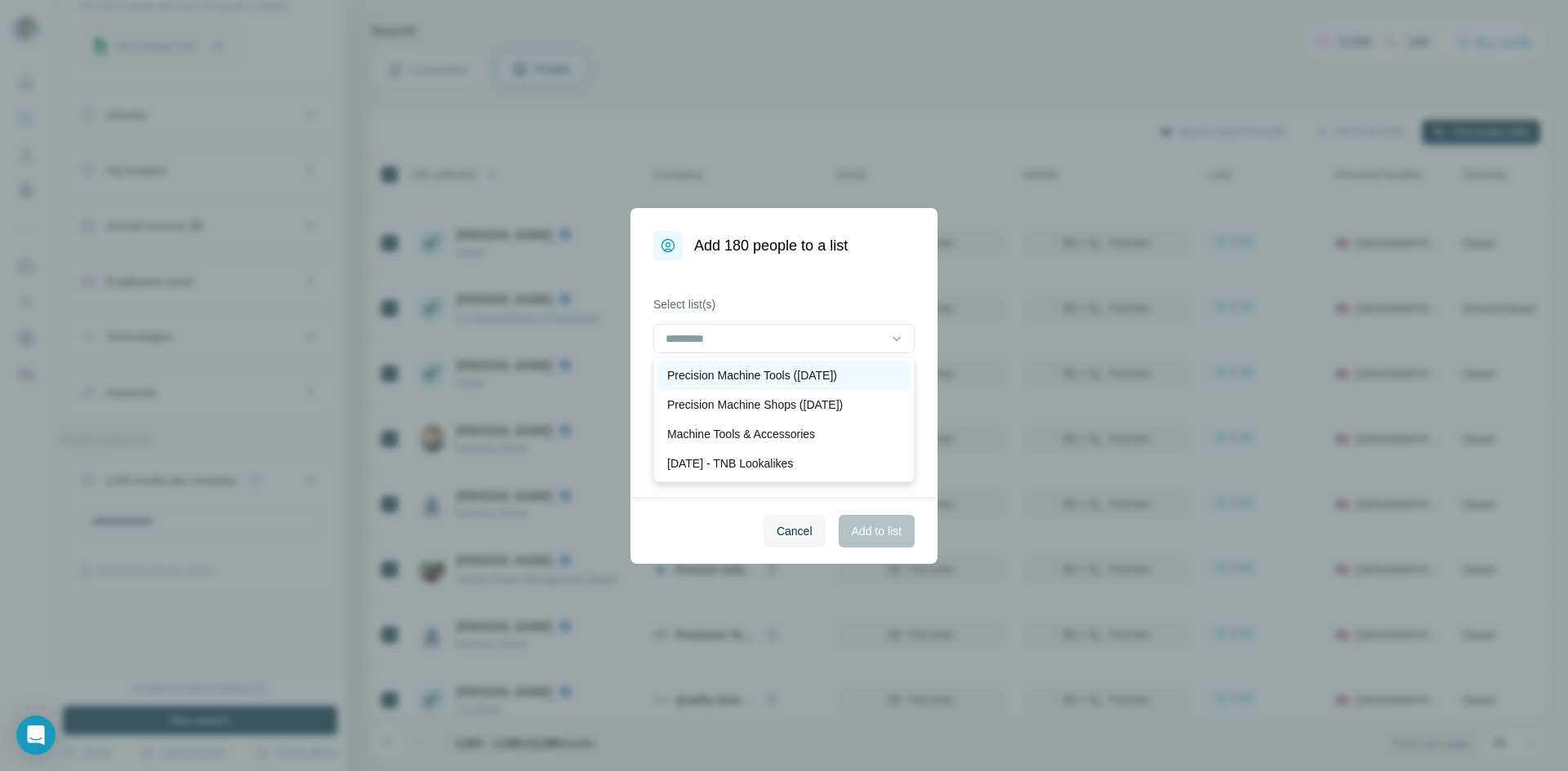
click at [759, 370] on p "Precision Machine Tools ([DATE])" at bounding box center [752, 375] width 170 height 17
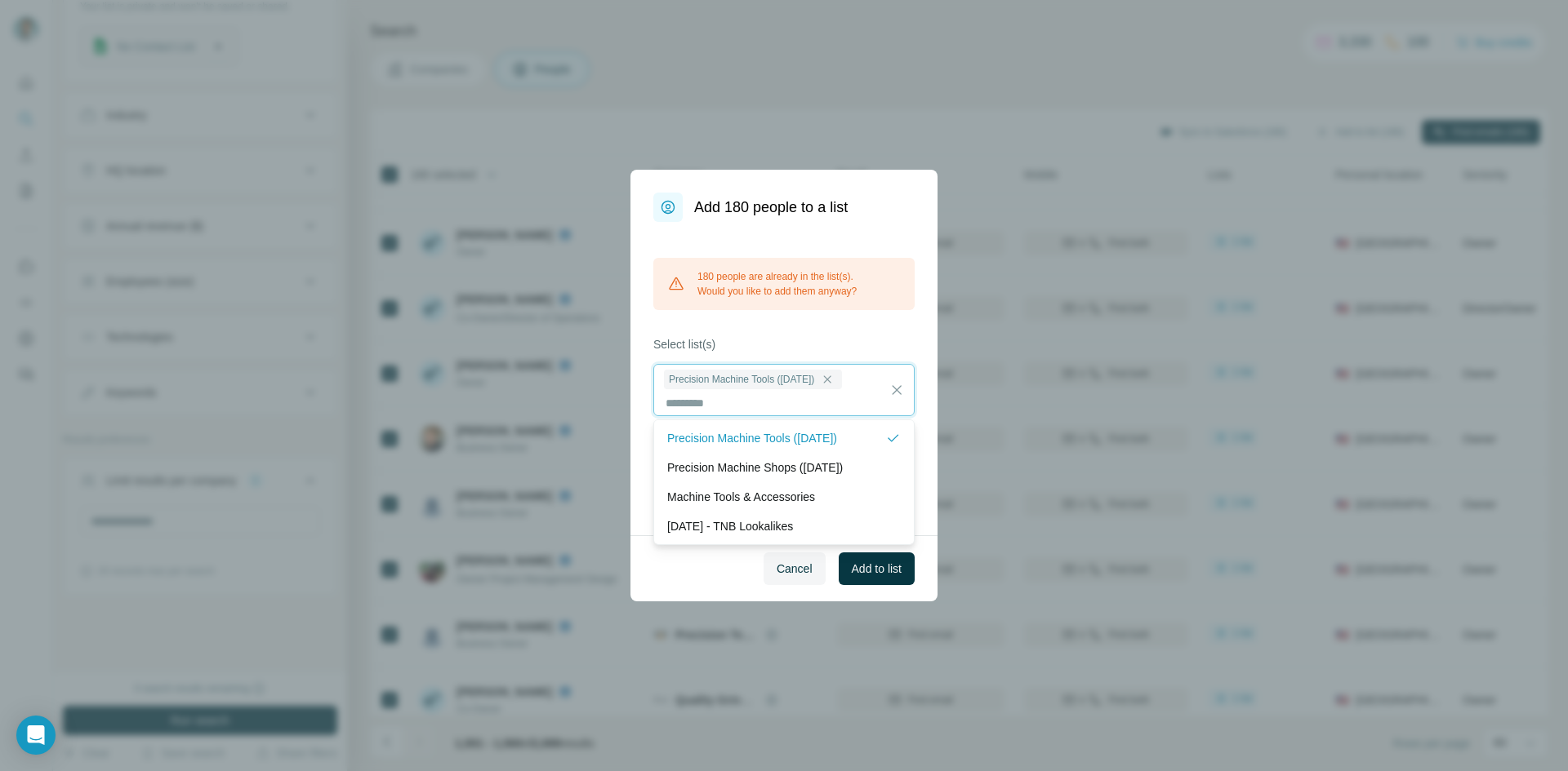
scroll to position [2, 0]
click at [864, 570] on span "Add to list" at bounding box center [877, 569] width 50 height 17
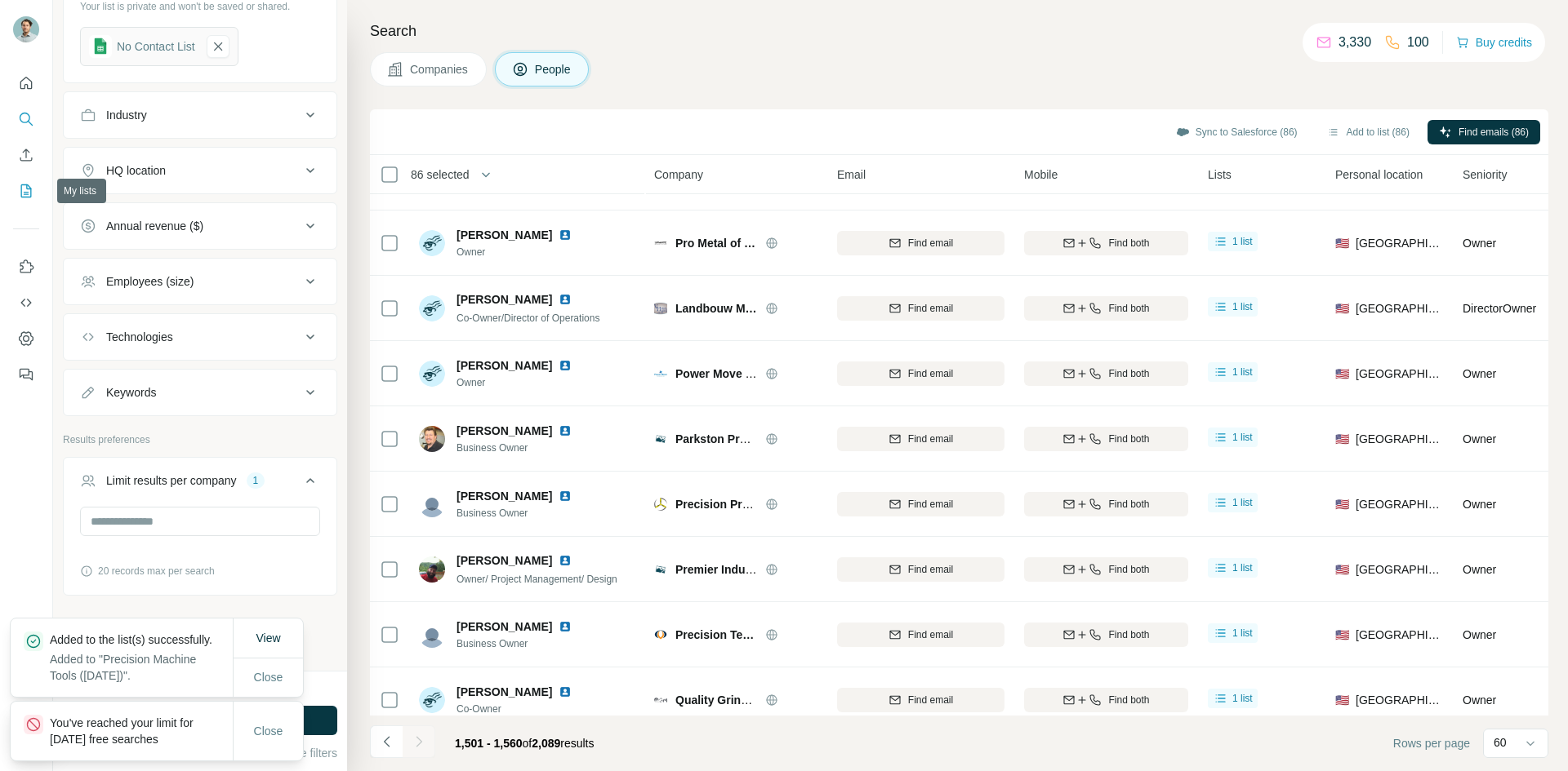
click at [28, 186] on icon "My lists" at bounding box center [26, 191] width 11 height 13
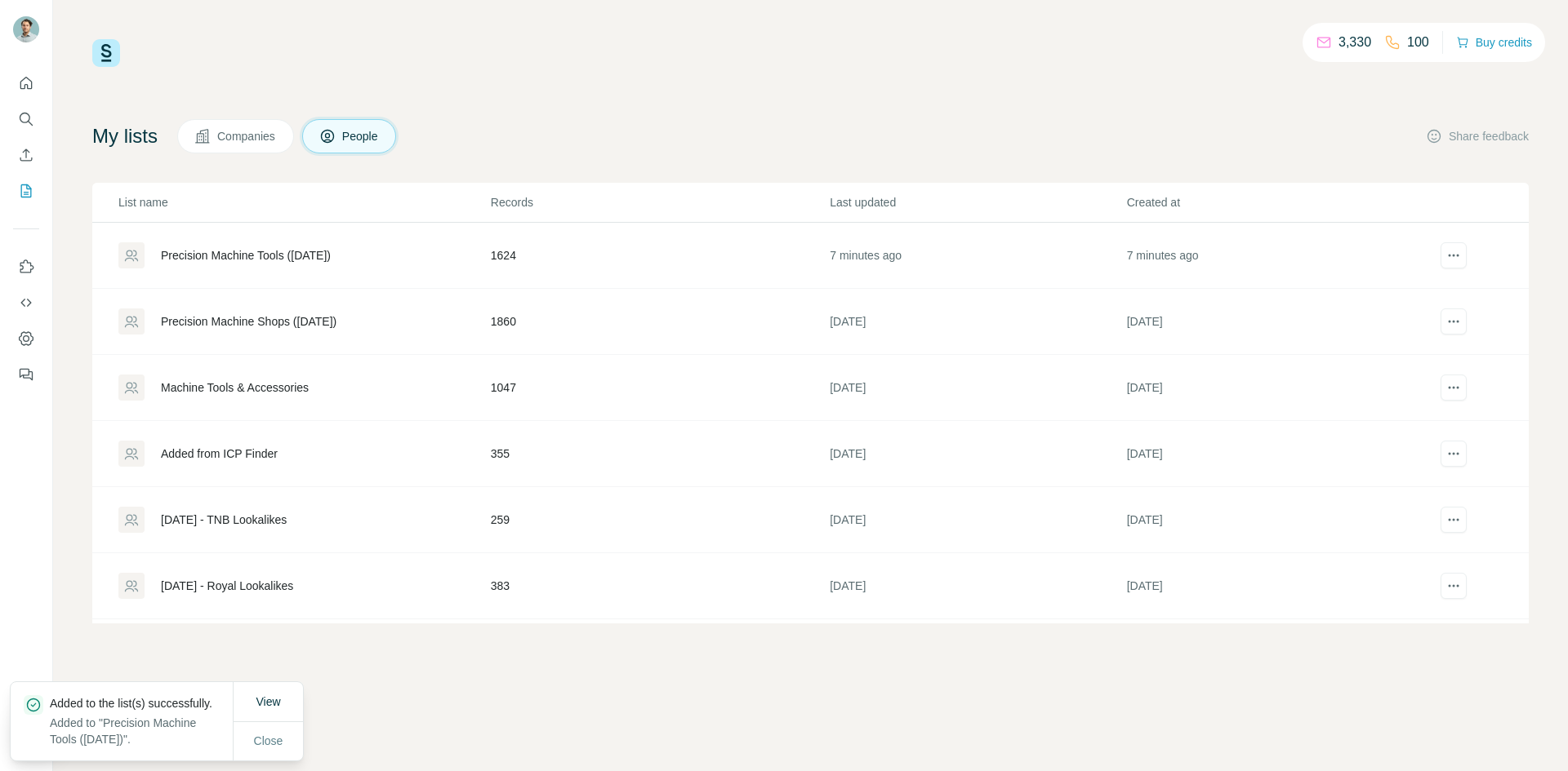
click at [331, 252] on div "Precision Machine Tools ([DATE])" at bounding box center [245, 256] width 170 height 17
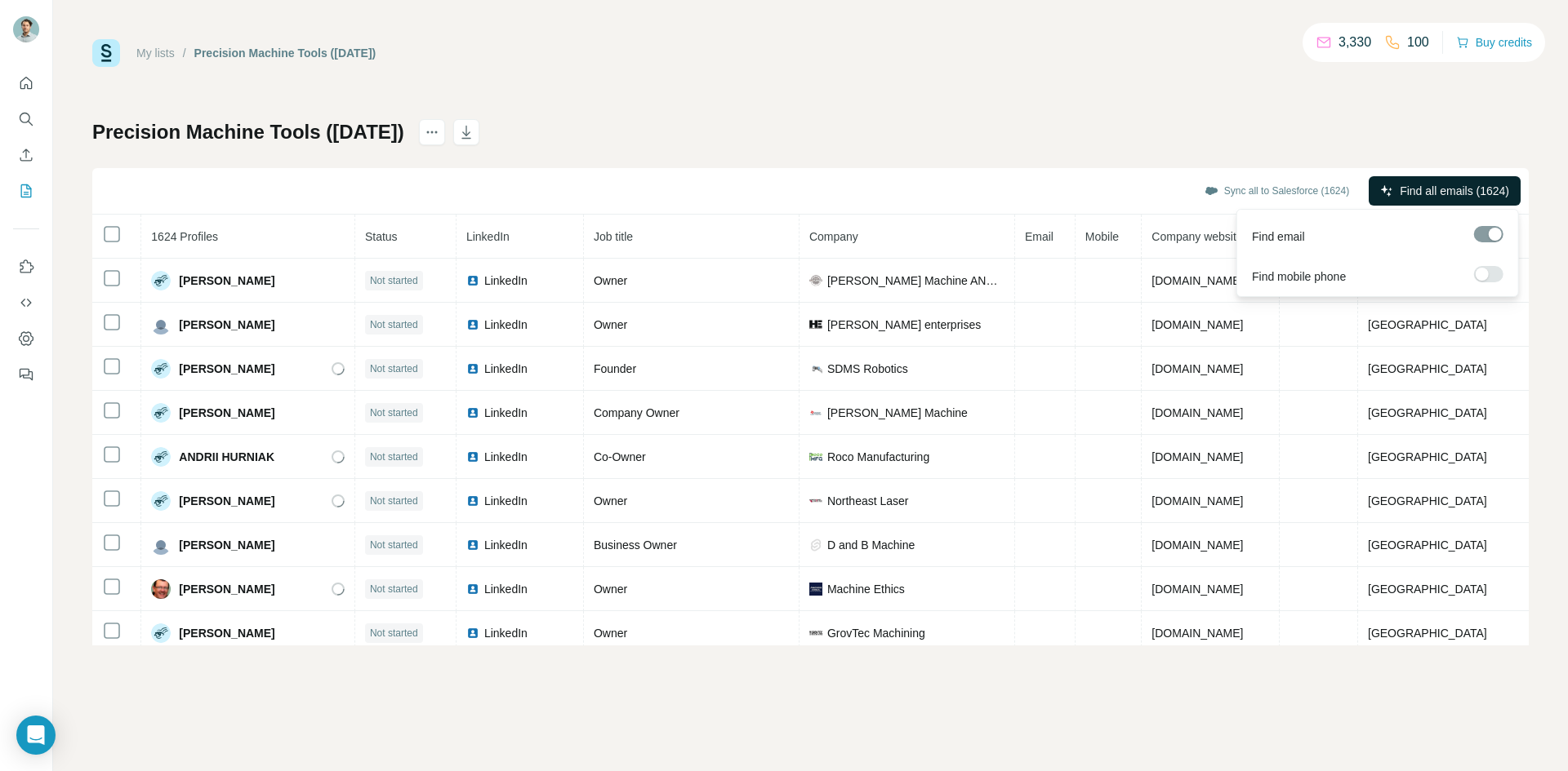
click at [1445, 186] on span "Find all emails (1624)" at bounding box center [1454, 191] width 110 height 17
